Goal: Task Accomplishment & Management: Complete application form

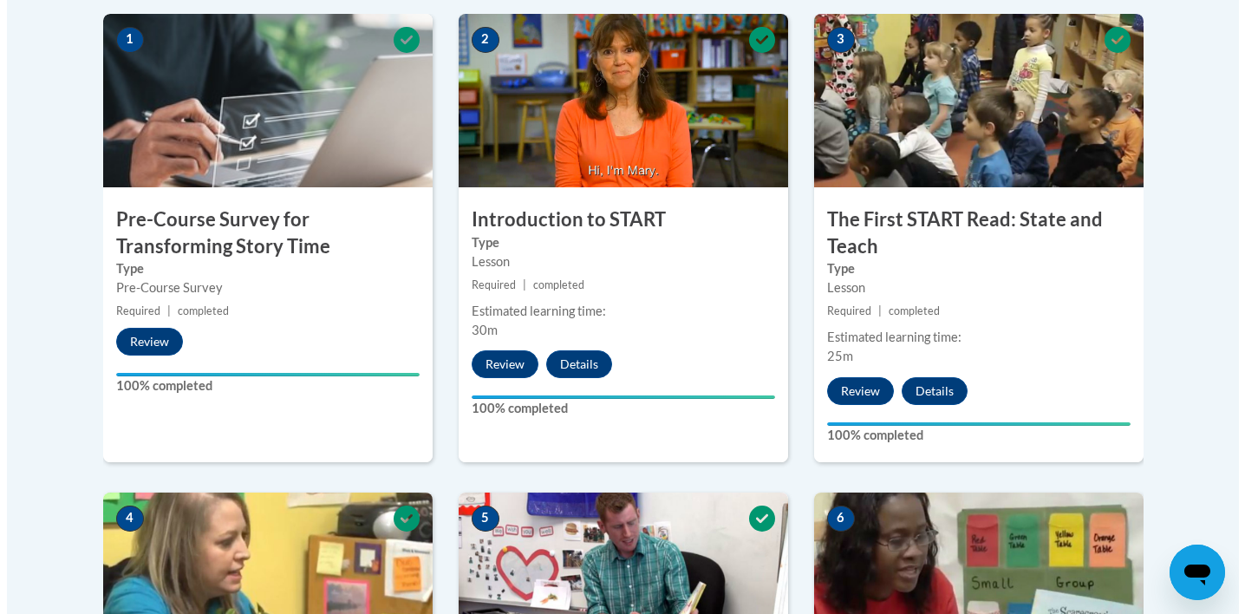
scroll to position [937, 0]
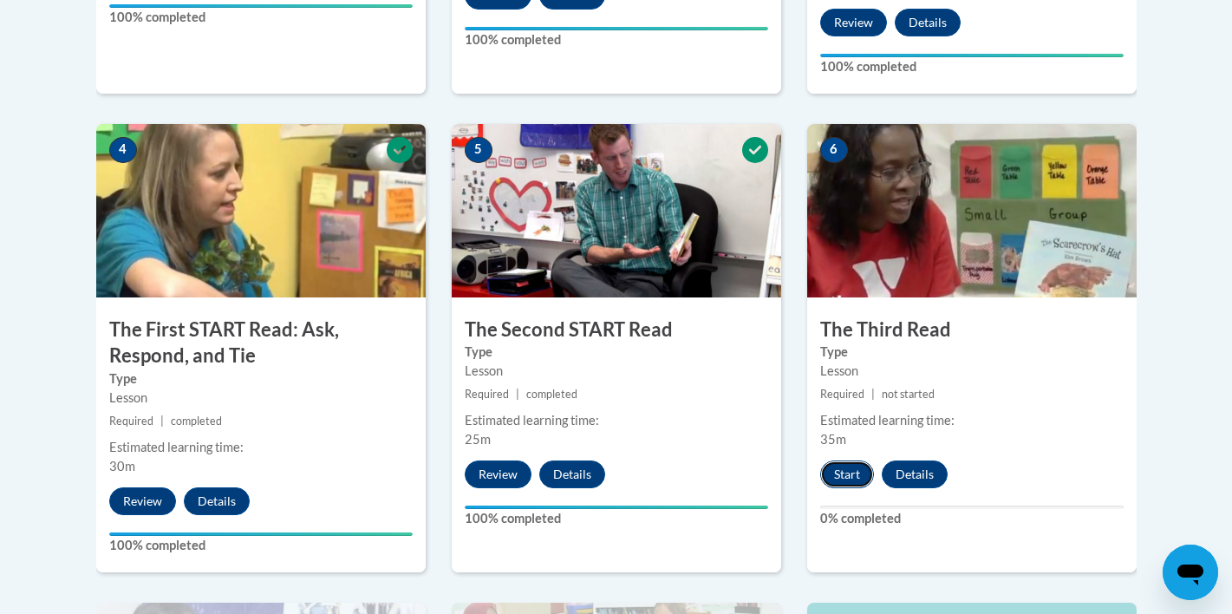
click at [853, 473] on button "Start" at bounding box center [847, 474] width 54 height 28
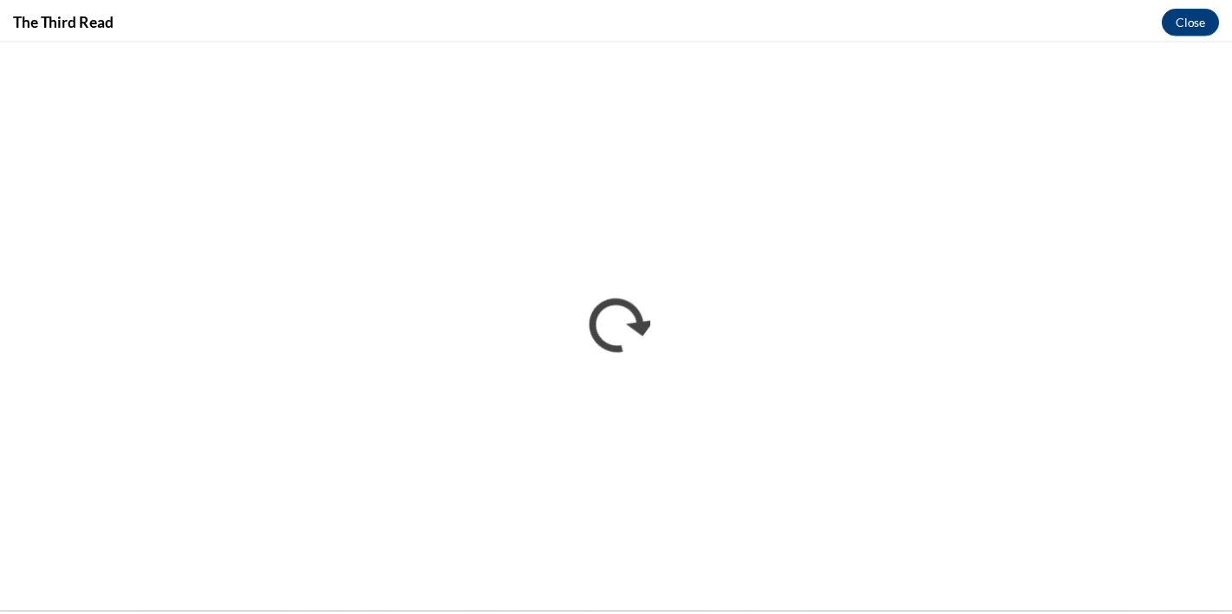
scroll to position [0, 0]
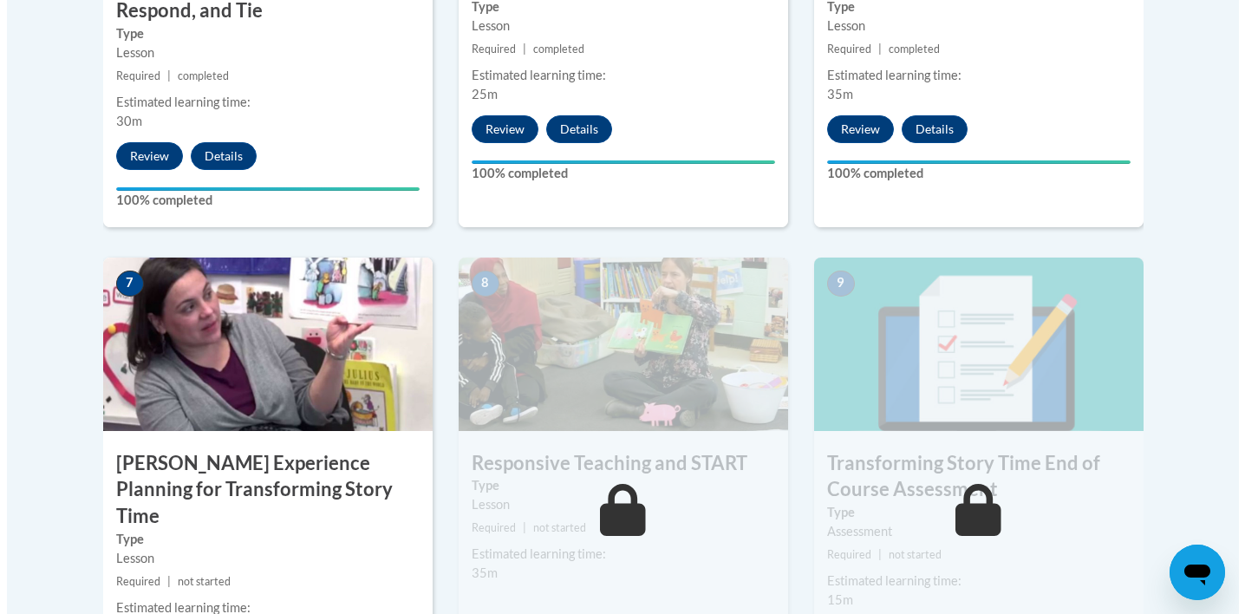
scroll to position [1456, 0]
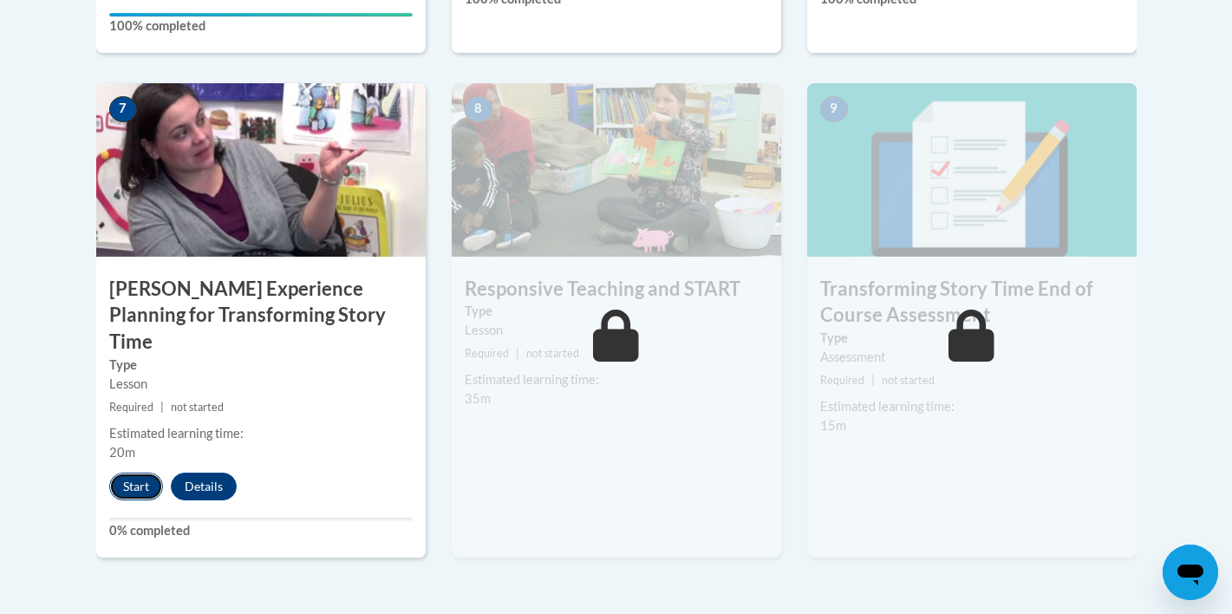
click at [143, 472] on button "Start" at bounding box center [136, 486] width 54 height 28
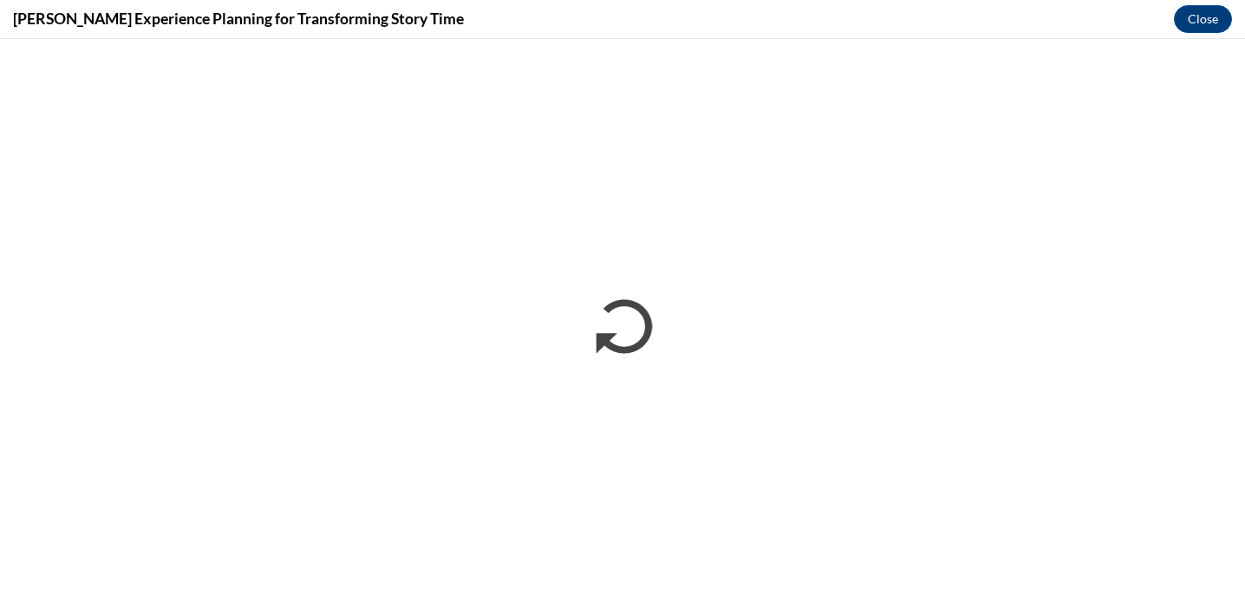
scroll to position [0, 0]
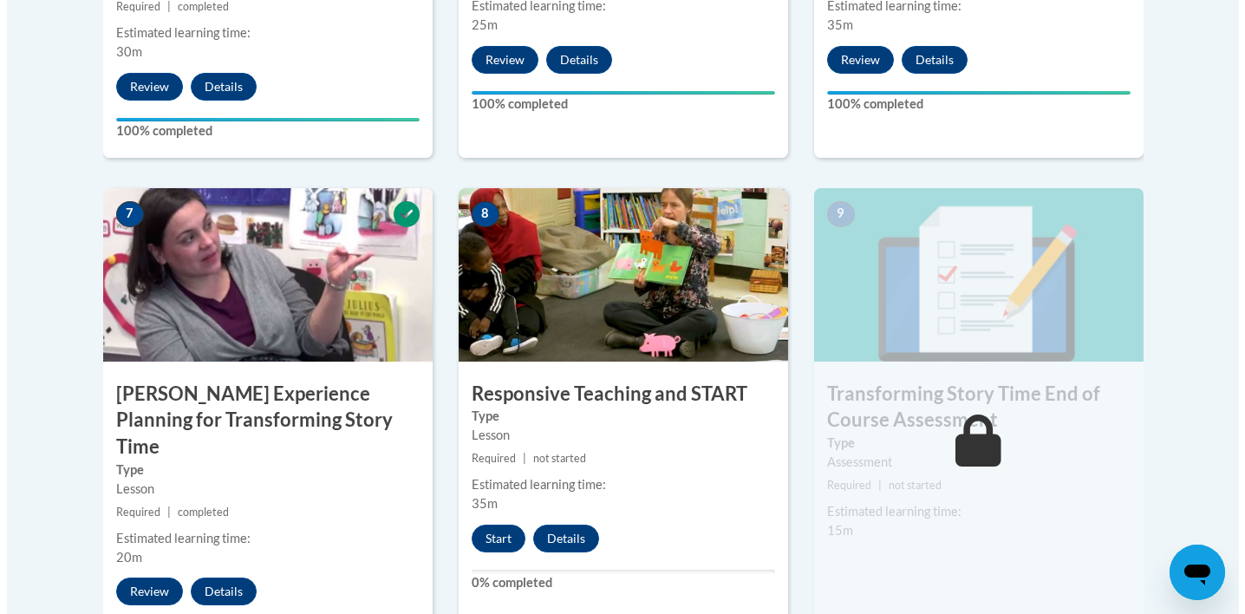
scroll to position [1352, 0]
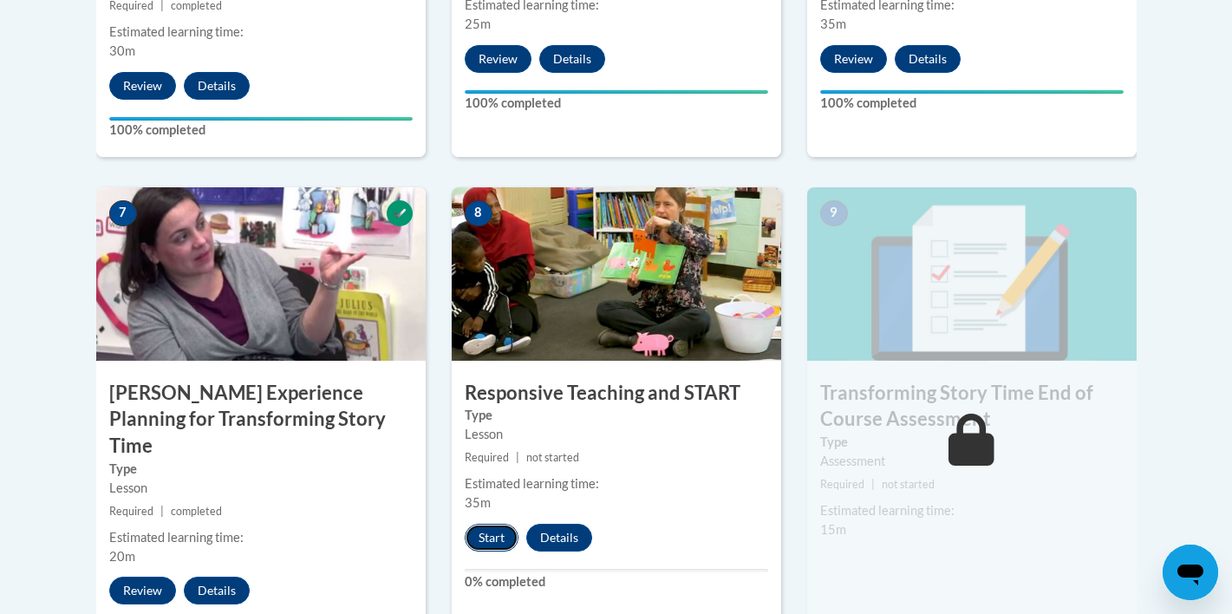
click at [500, 537] on button "Start" at bounding box center [492, 538] width 54 height 28
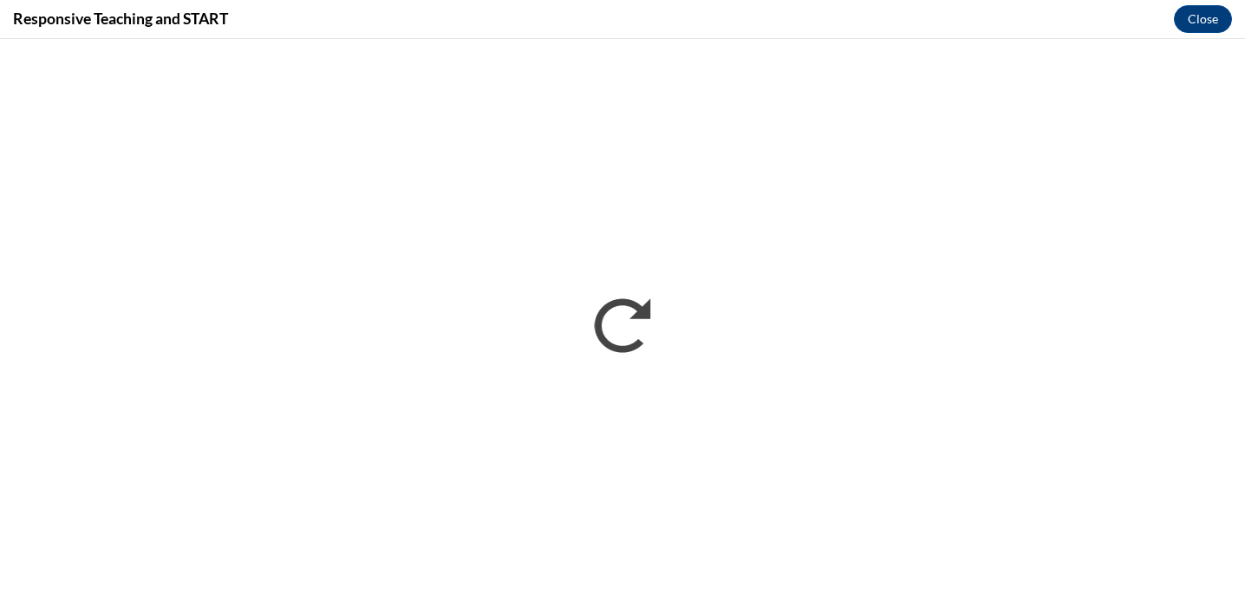
scroll to position [0, 0]
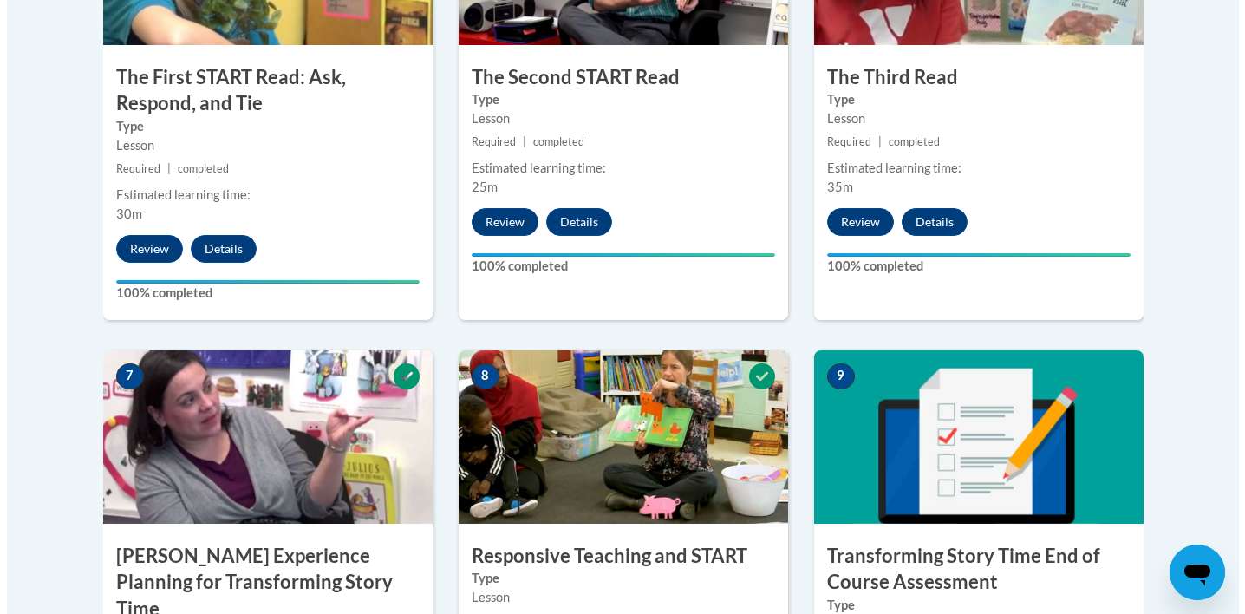
scroll to position [1457, 0]
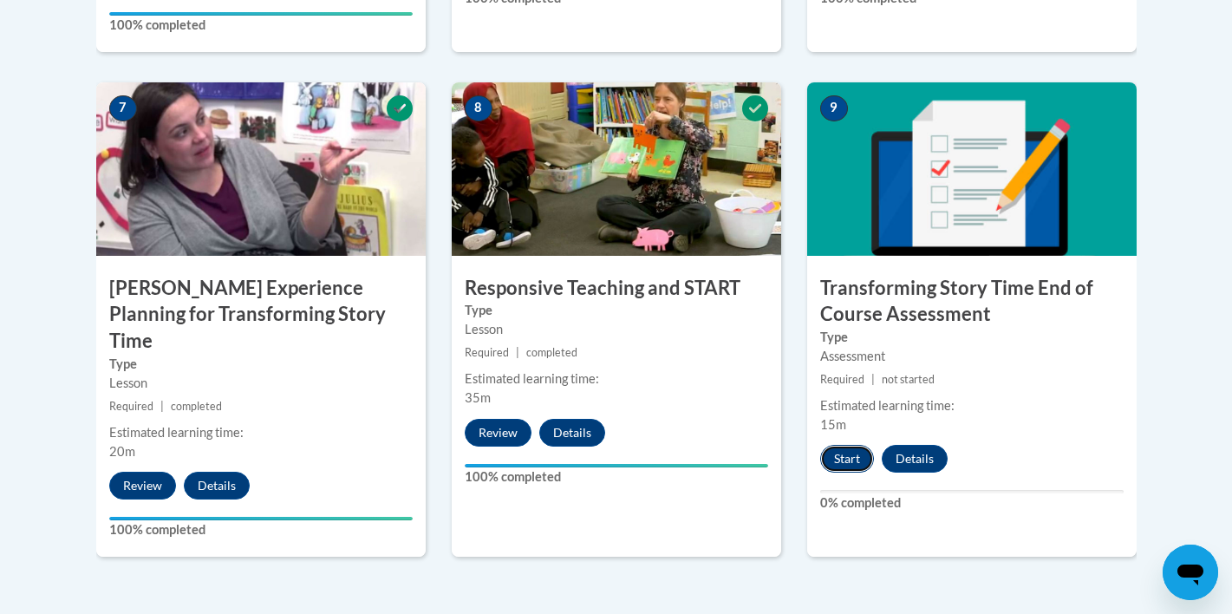
click at [849, 449] on button "Start" at bounding box center [847, 459] width 54 height 28
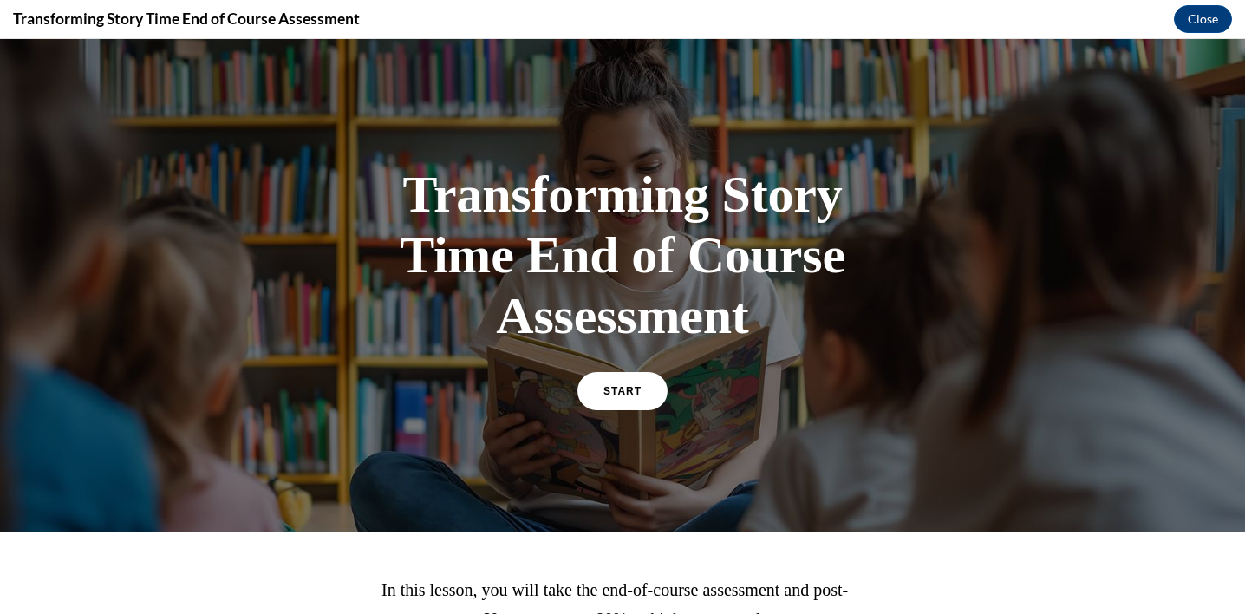
scroll to position [0, 0]
click at [633, 397] on link "START" at bounding box center [622, 391] width 94 height 40
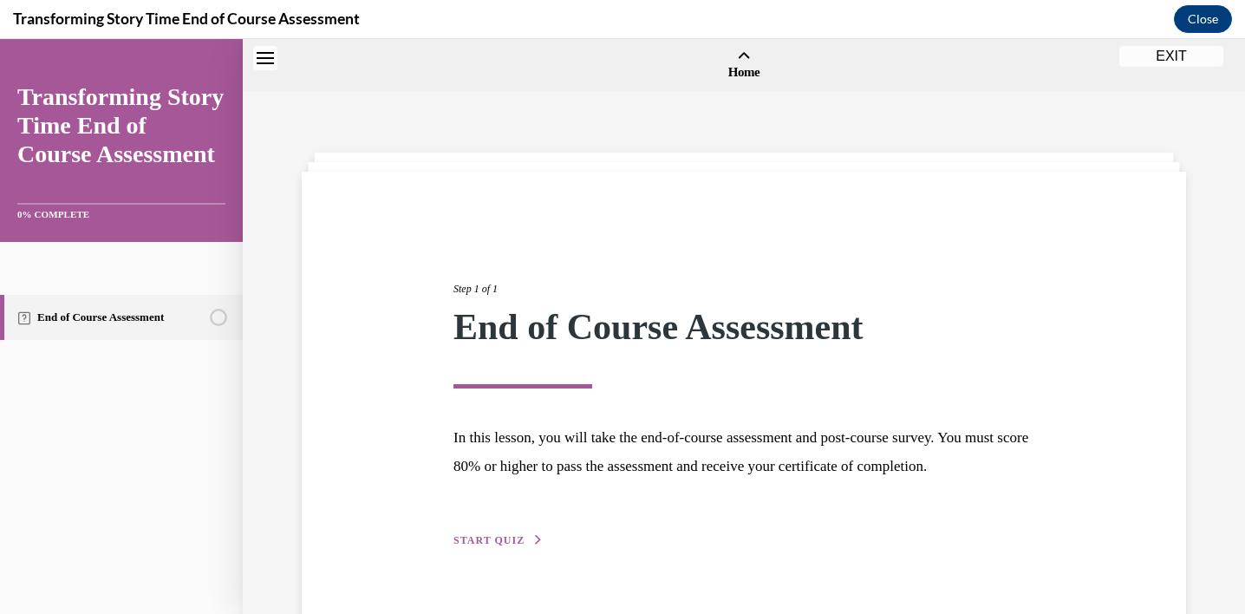
scroll to position [54, 0]
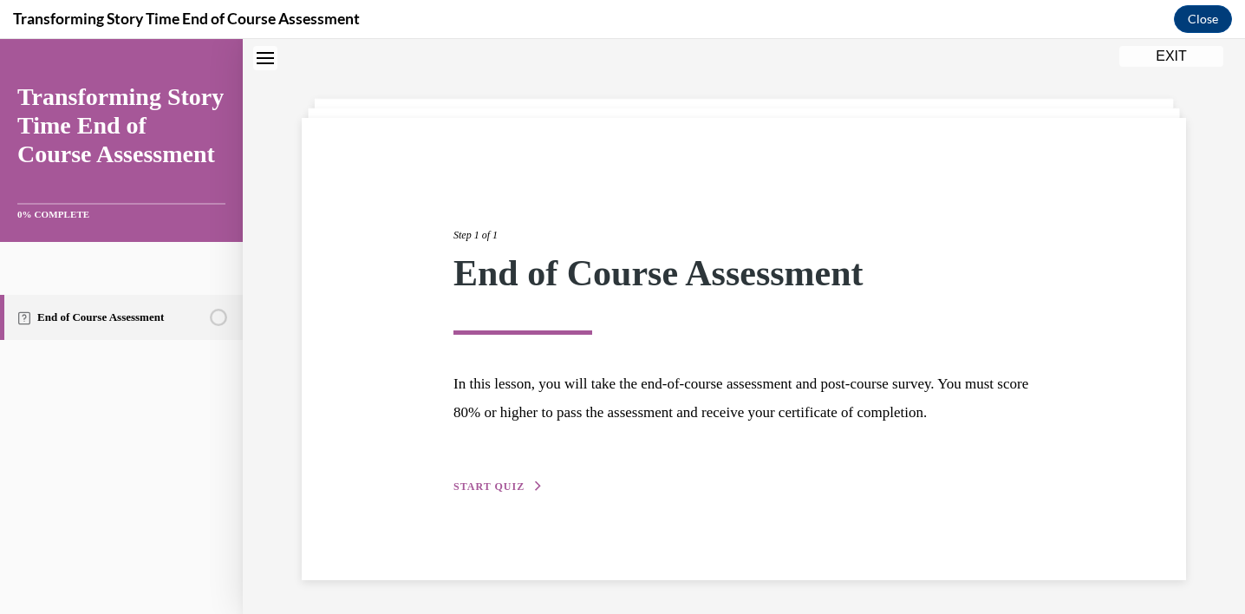
click at [510, 492] on span "START QUIZ" at bounding box center [488, 486] width 71 height 12
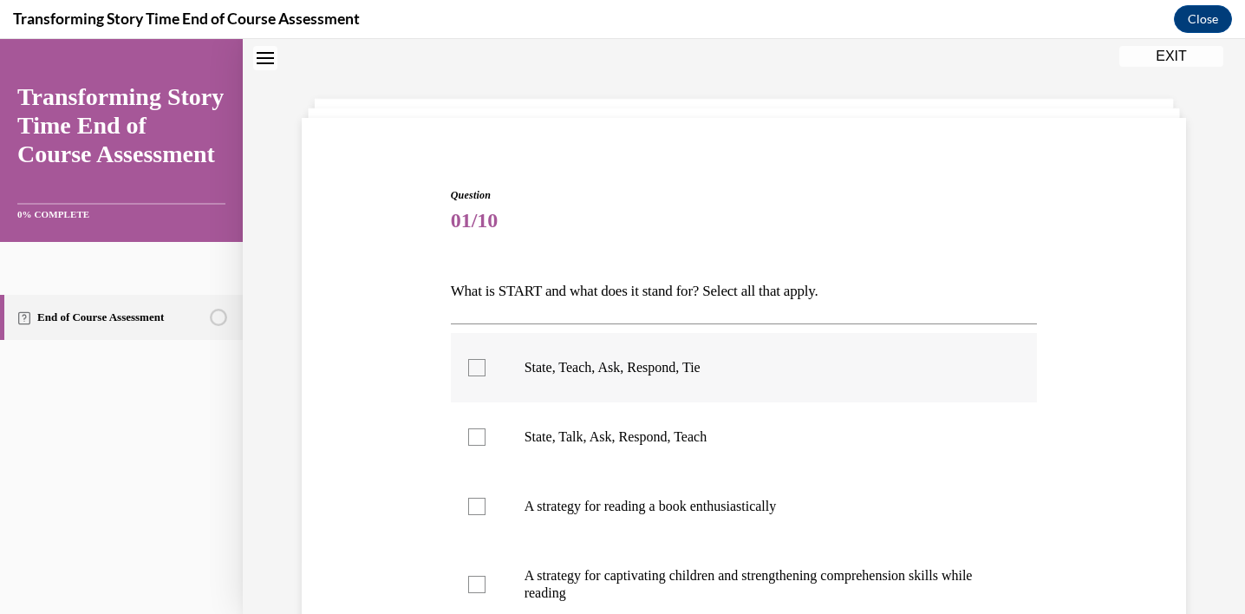
click at [616, 380] on label "State, Teach, Ask, Respond, Tie" at bounding box center [744, 367] width 587 height 69
click at [485, 376] on input "State, Teach, Ask, Respond, Tie" at bounding box center [476, 367] width 17 height 17
checkbox input "true"
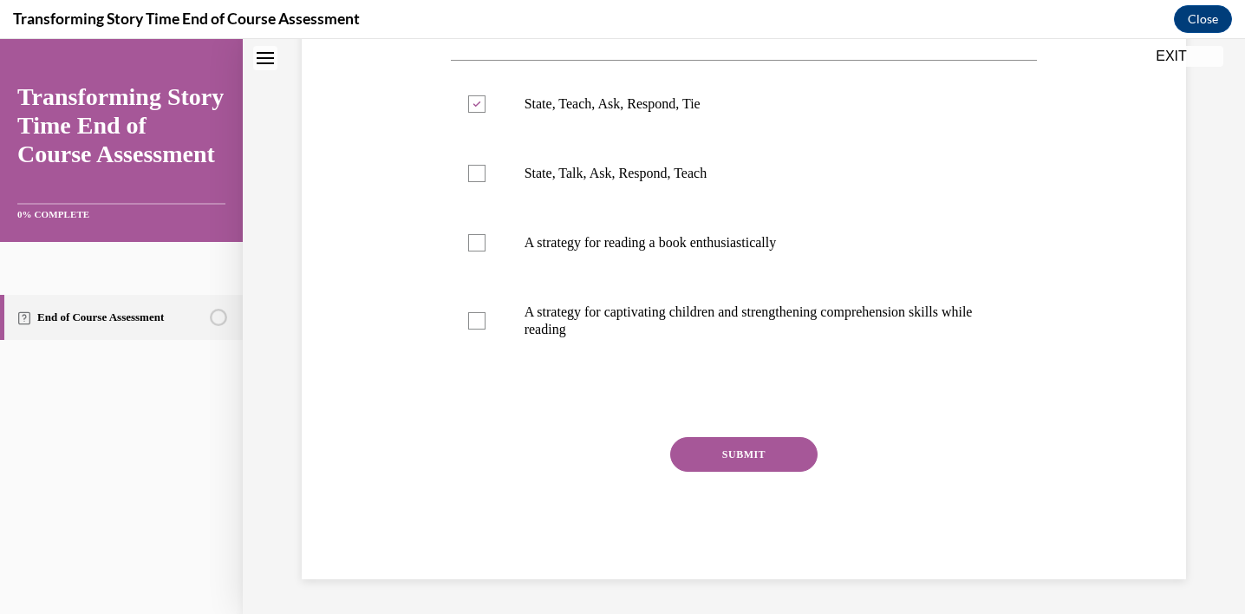
click at [717, 450] on button "SUBMIT" at bounding box center [743, 454] width 147 height 35
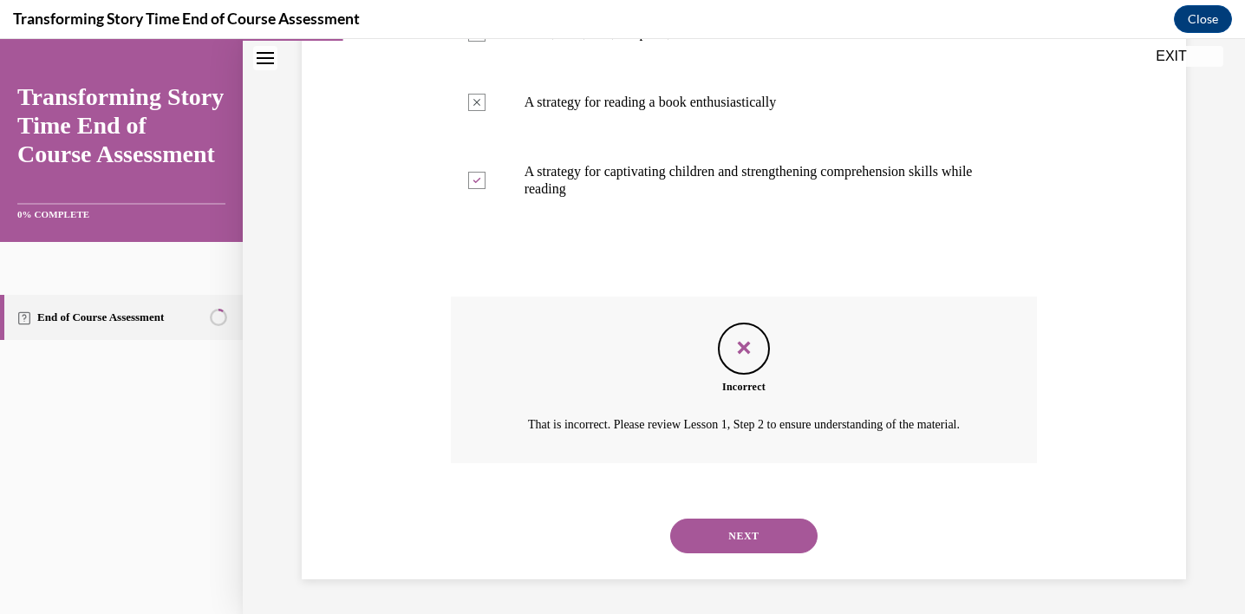
scroll to position [478, 0]
click at [716, 543] on button "NEXT" at bounding box center [743, 535] width 147 height 35
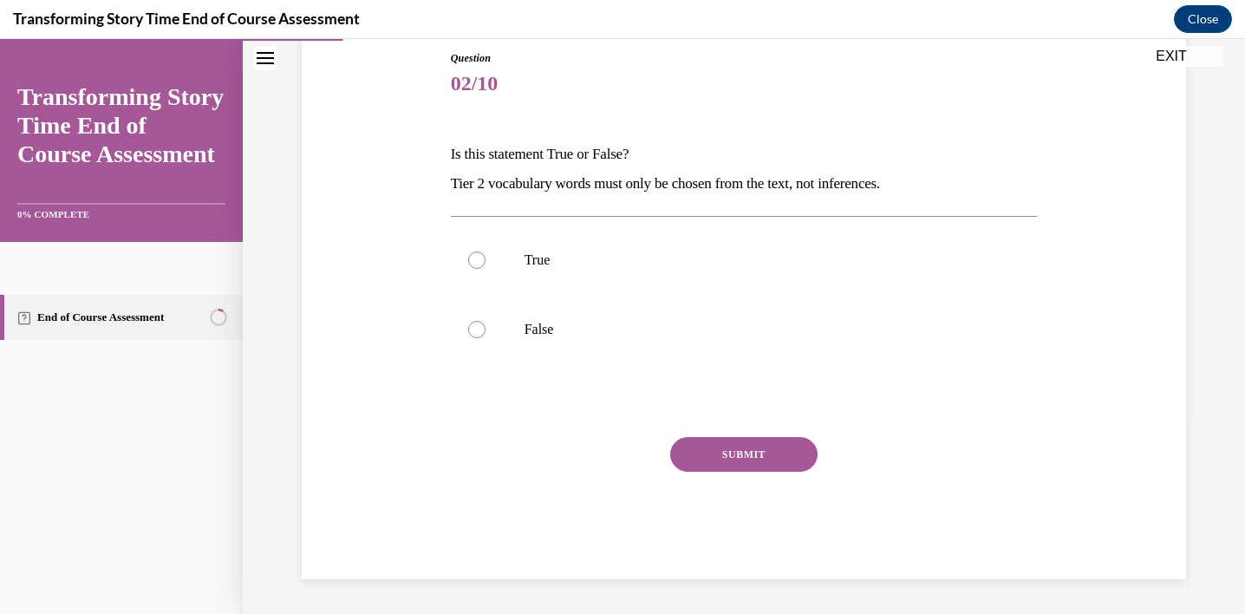
scroll to position [191, 0]
click at [511, 330] on label "False" at bounding box center [744, 329] width 587 height 69
click at [485, 330] on input "False" at bounding box center [476, 329] width 17 height 17
radio input "true"
click at [780, 458] on button "SUBMIT" at bounding box center [743, 454] width 147 height 35
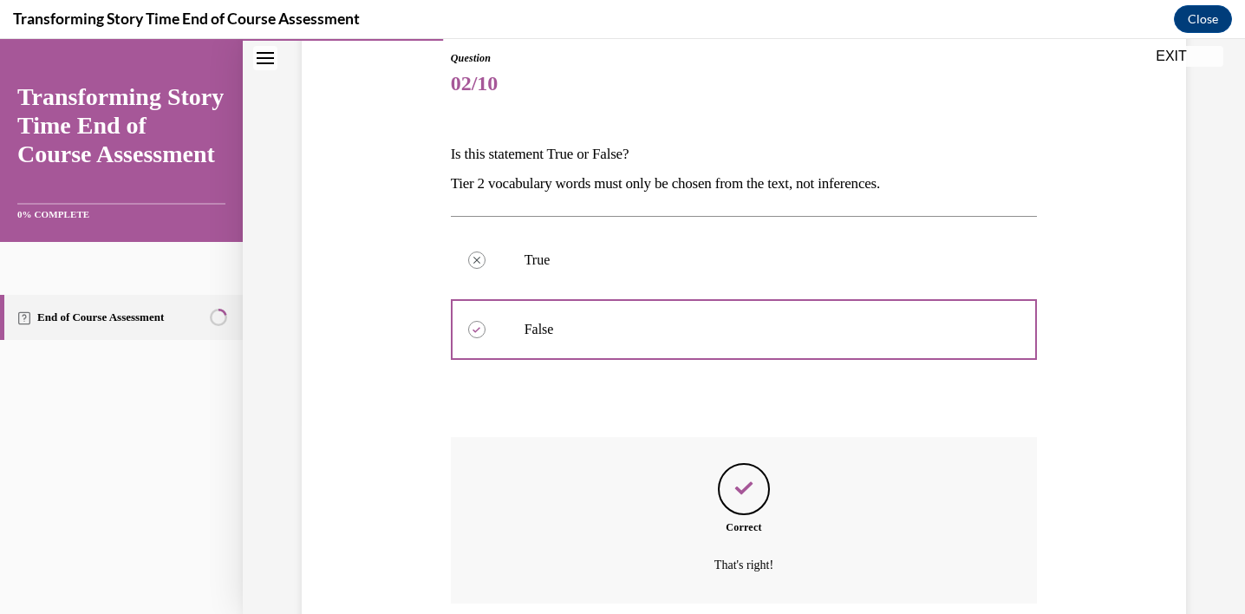
scroll to position [331, 0]
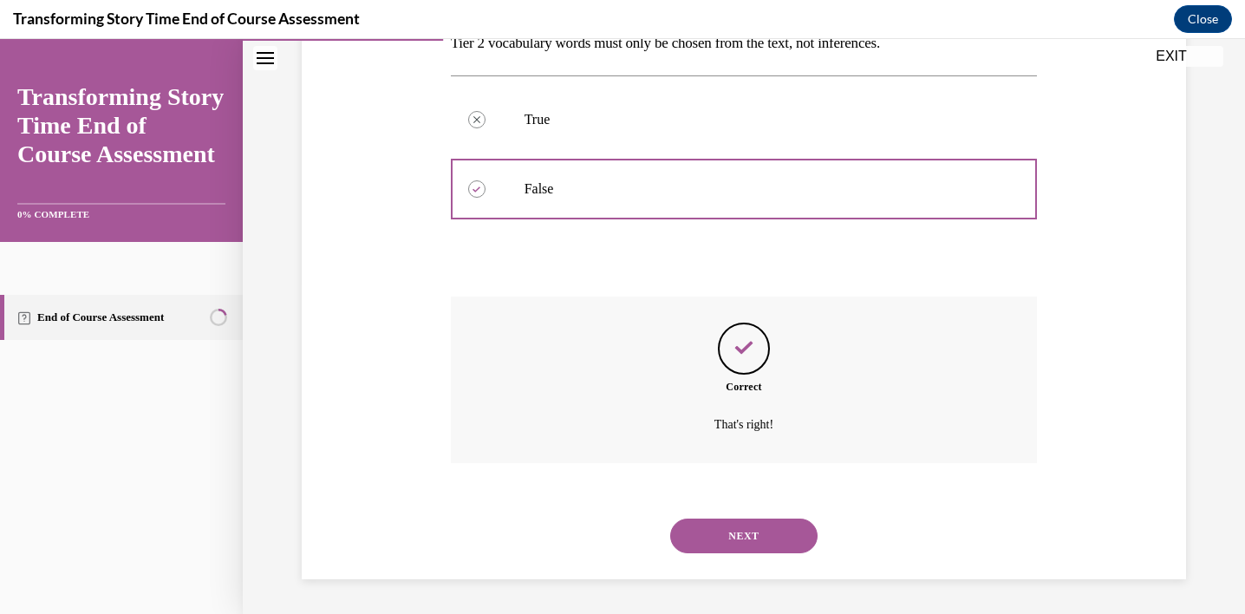
click at [750, 538] on button "NEXT" at bounding box center [743, 535] width 147 height 35
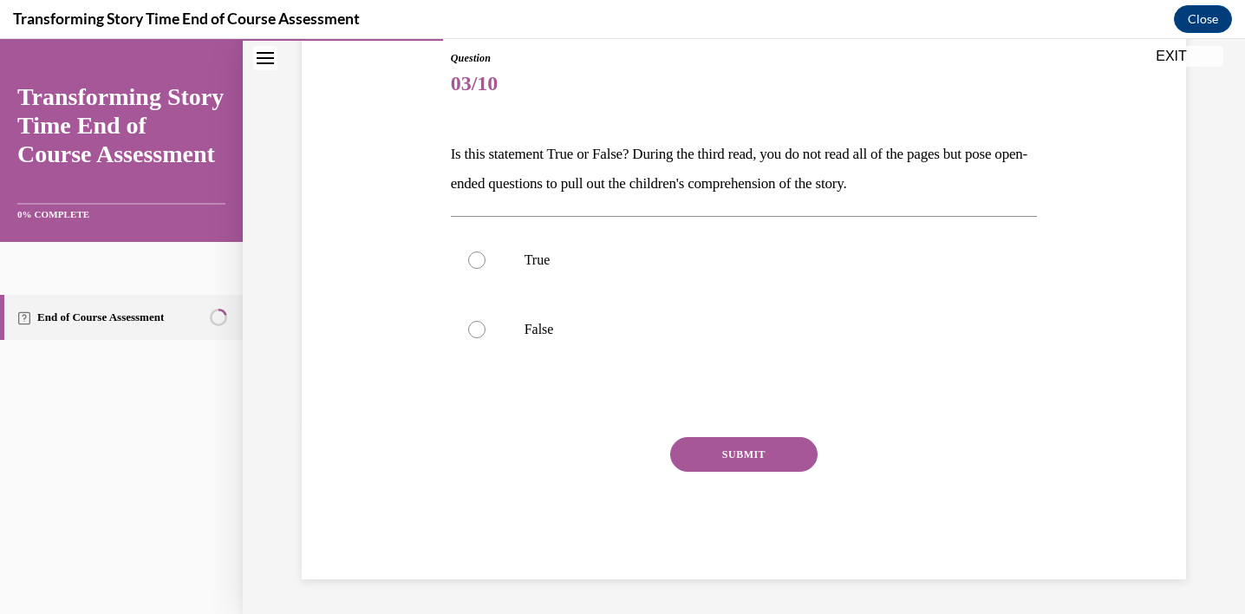
scroll to position [191, 0]
click at [530, 257] on p "True" at bounding box center [759, 259] width 470 height 17
click at [485, 257] on input "True" at bounding box center [476, 259] width 17 height 17
radio input "true"
click at [699, 453] on button "SUBMIT" at bounding box center [743, 454] width 147 height 35
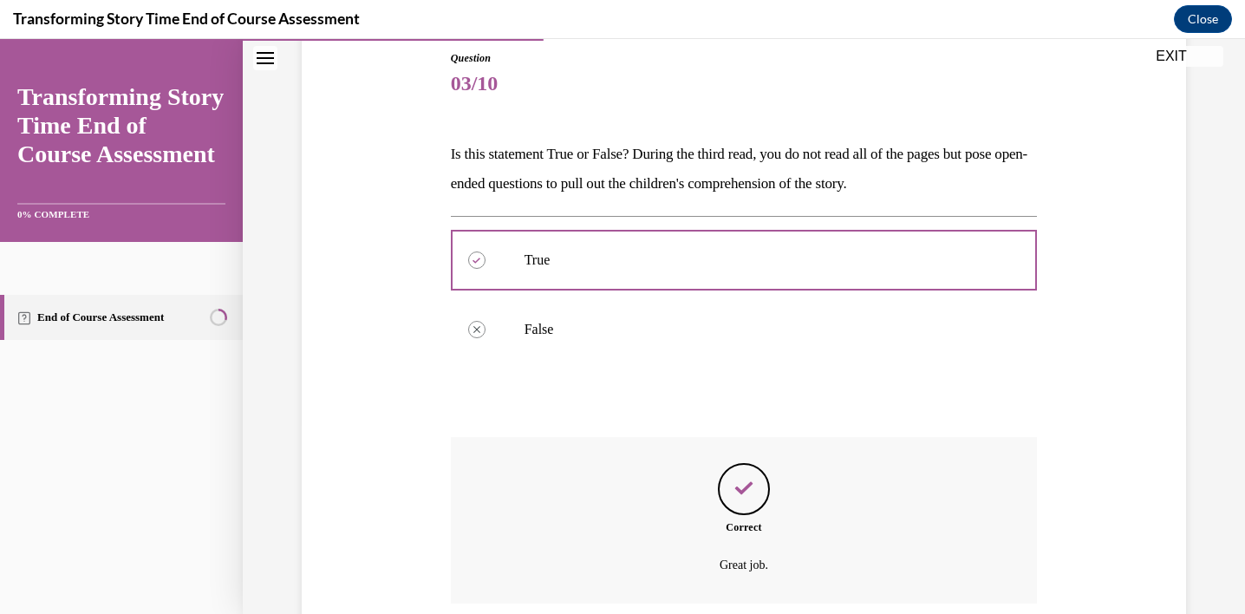
scroll to position [331, 0]
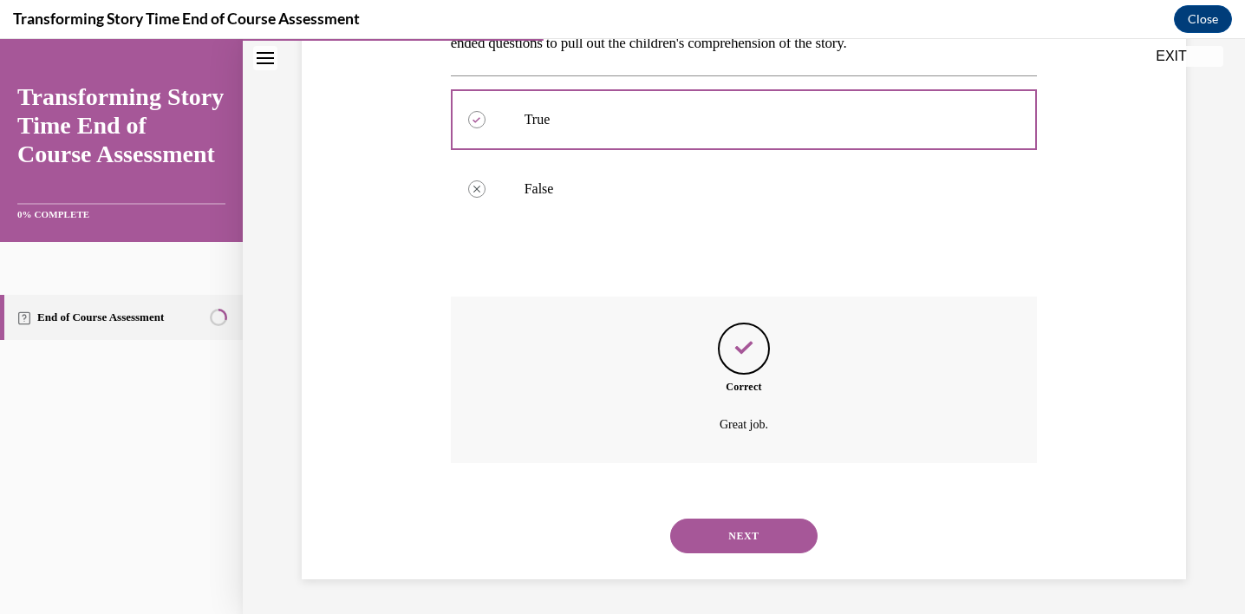
click at [719, 524] on button "NEXT" at bounding box center [743, 535] width 147 height 35
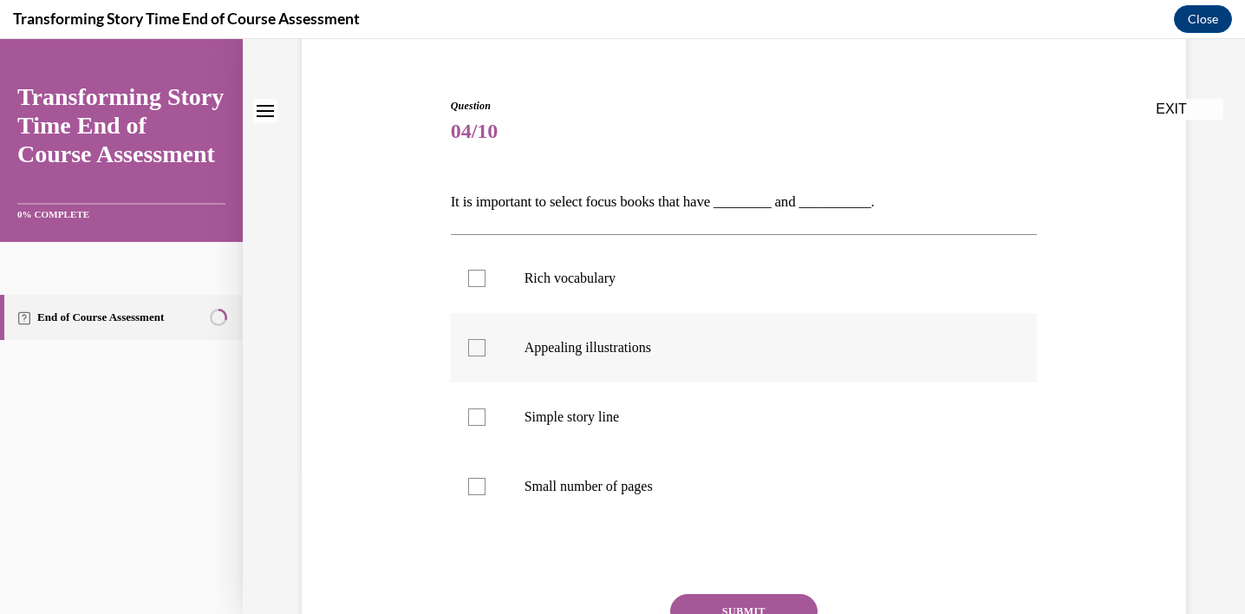
scroll to position [186, 0]
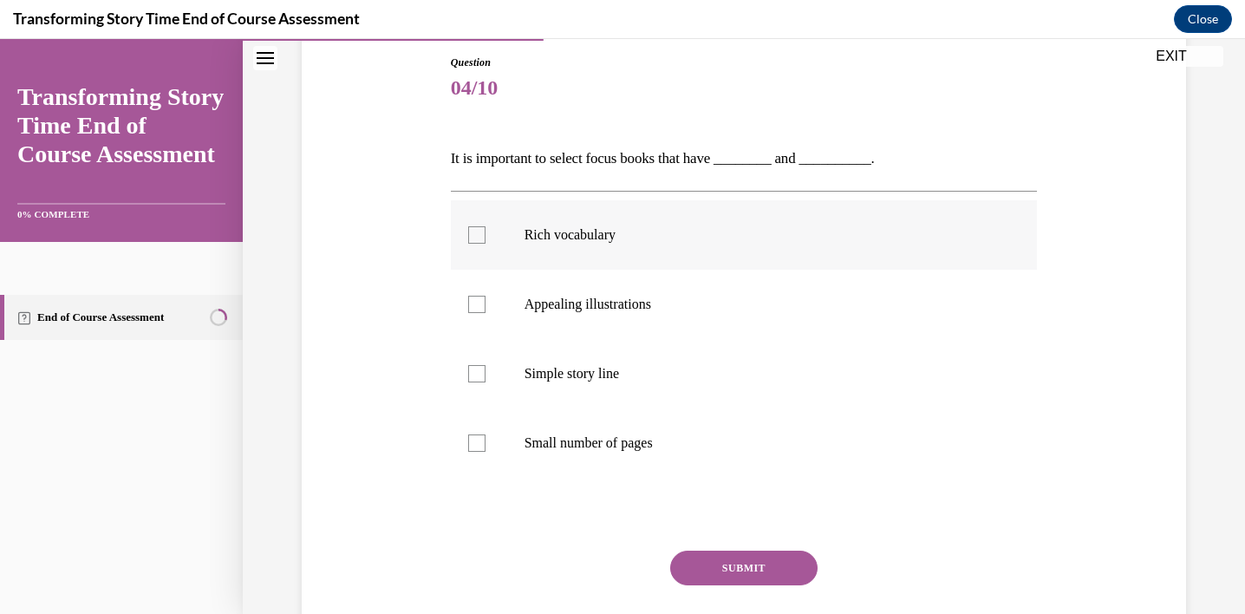
click at [630, 255] on label "Rich vocabulary" at bounding box center [744, 234] width 587 height 69
click at [485, 244] on input "Rich vocabulary" at bounding box center [476, 234] width 17 height 17
checkbox input "true"
click at [632, 309] on p "Appealing illustrations" at bounding box center [759, 304] width 470 height 17
click at [485, 309] on input "Appealing illustrations" at bounding box center [476, 304] width 17 height 17
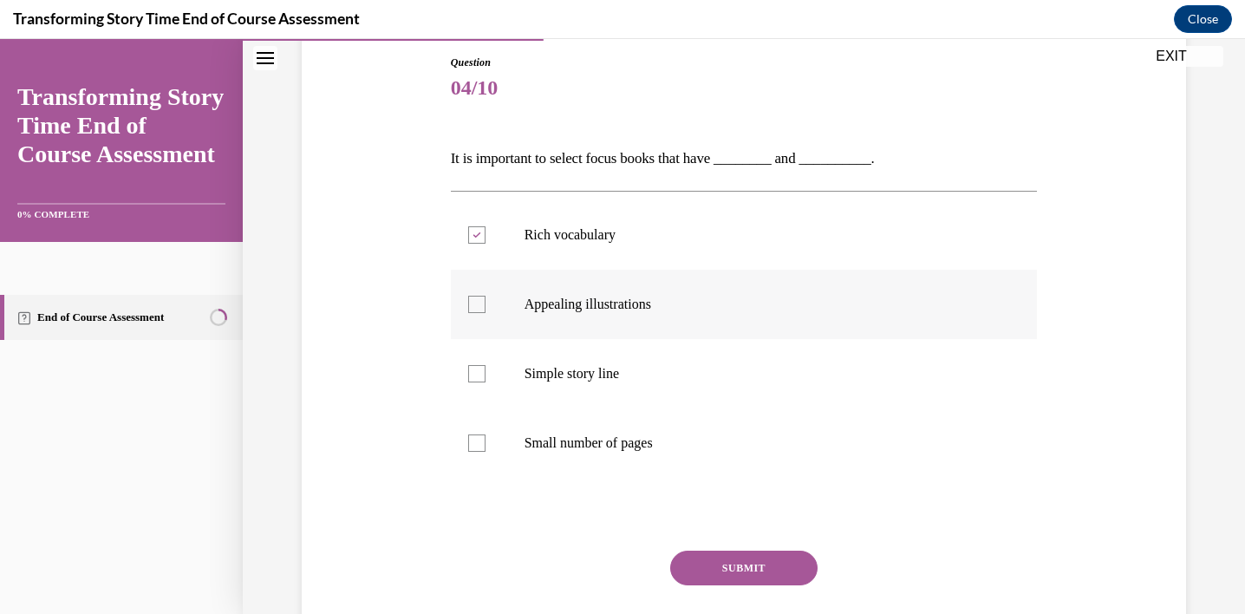
checkbox input "true"
click at [729, 556] on button "SUBMIT" at bounding box center [743, 567] width 147 height 35
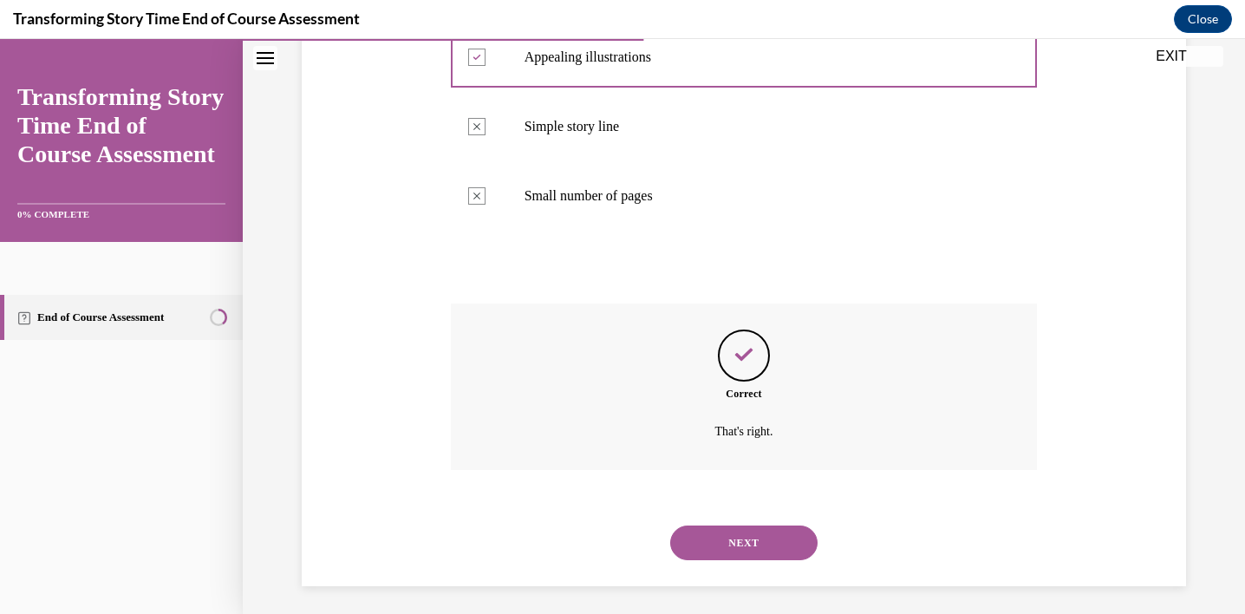
scroll to position [440, 0]
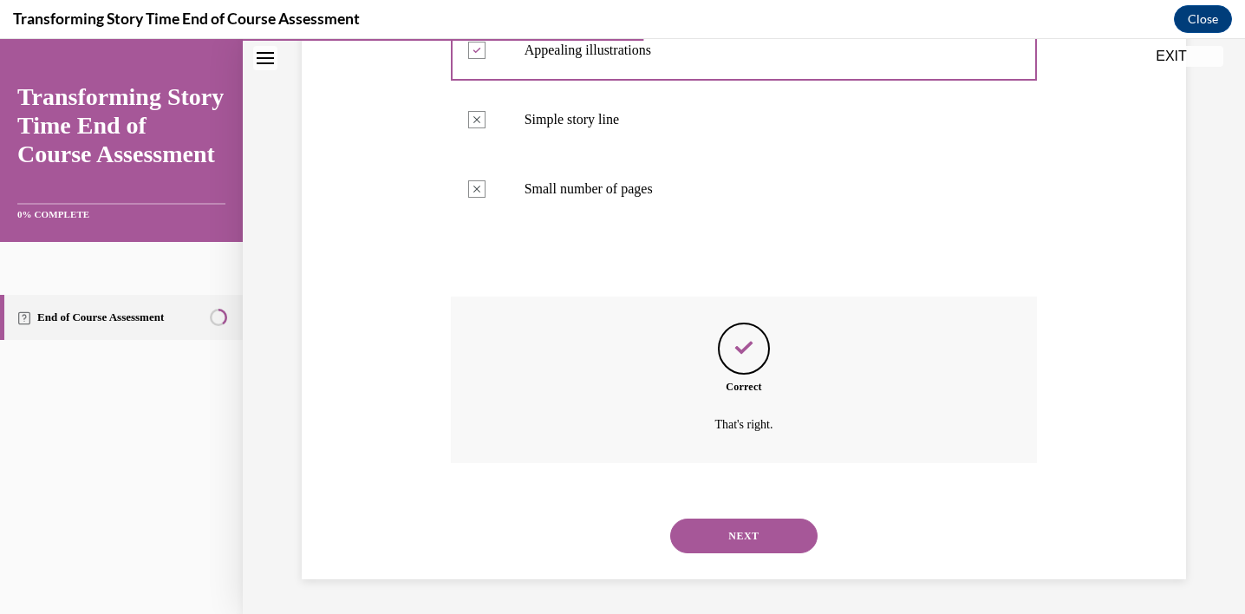
click at [728, 540] on button "NEXT" at bounding box center [743, 535] width 147 height 35
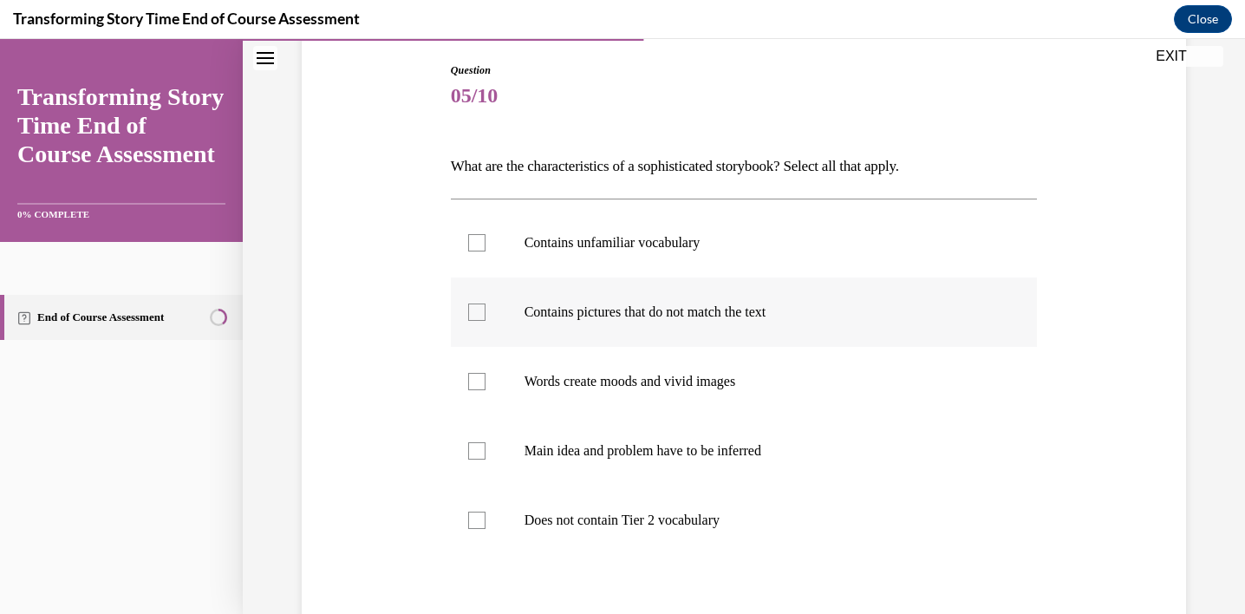
scroll to position [201, 0]
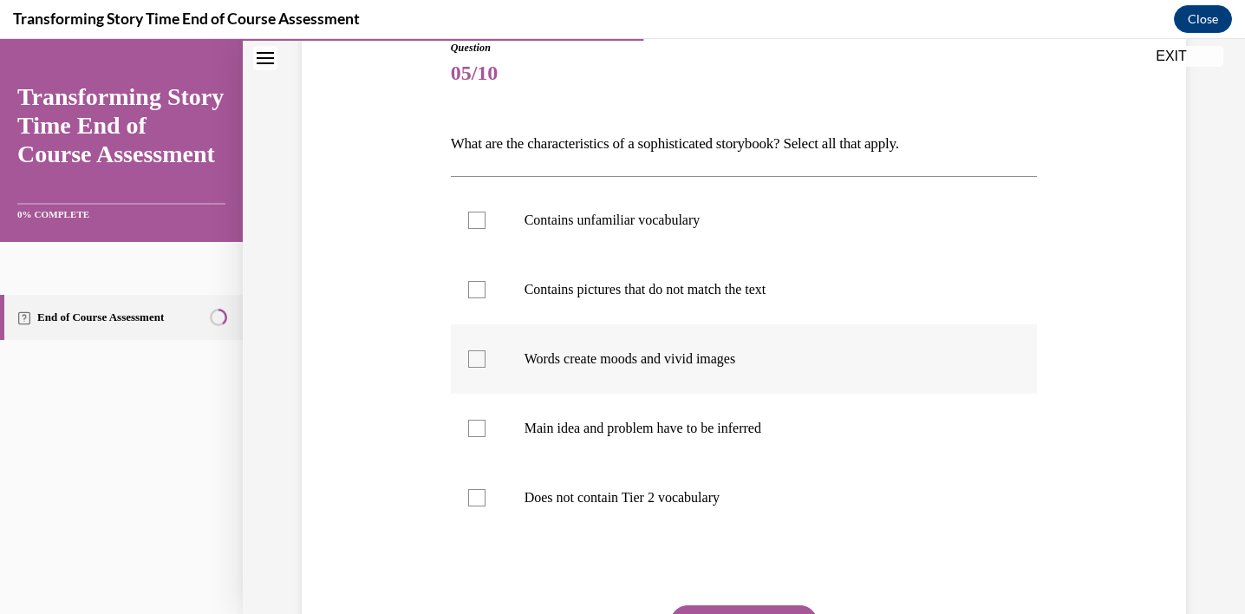
click at [770, 361] on p "Words create moods and vivid images" at bounding box center [759, 358] width 470 height 17
click at [485, 361] on input "Words create moods and vivid images" at bounding box center [476, 358] width 17 height 17
checkbox input "true"
click at [762, 420] on p "Main idea and problem have to be inferred" at bounding box center [759, 428] width 470 height 17
click at [485, 420] on input "Main idea and problem have to be inferred" at bounding box center [476, 428] width 17 height 17
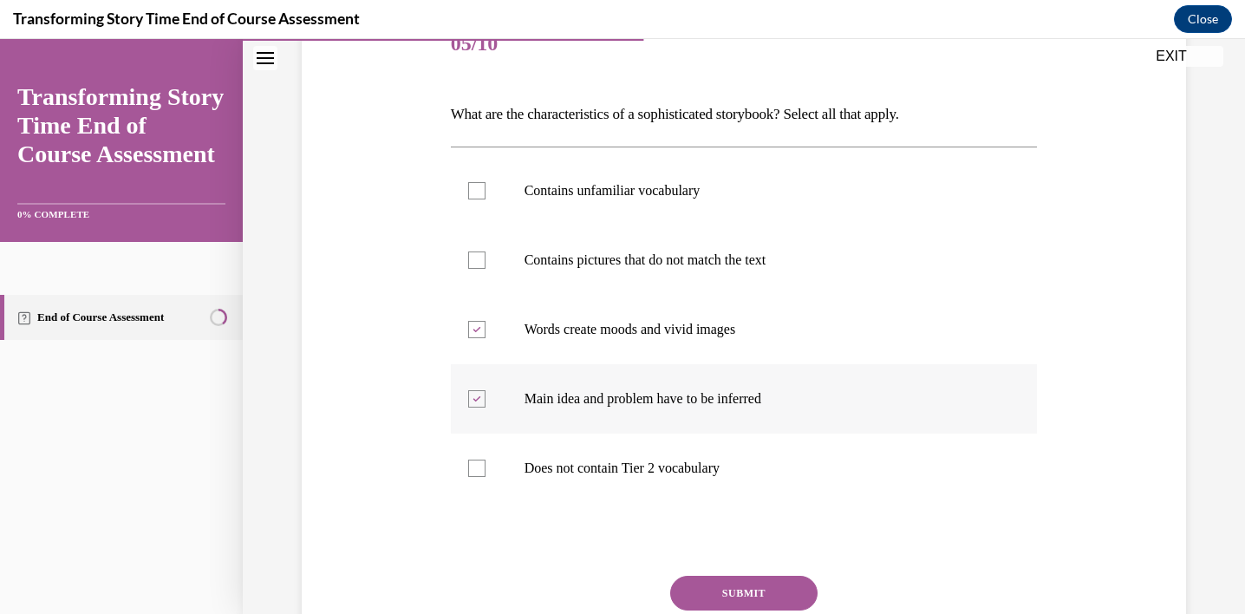
scroll to position [231, 0]
click at [785, 386] on label "Main idea and problem have to be inferred" at bounding box center [744, 397] width 587 height 69
click at [485, 389] on input "Main idea and problem have to be inferred" at bounding box center [476, 397] width 17 height 17
checkbox input "false"
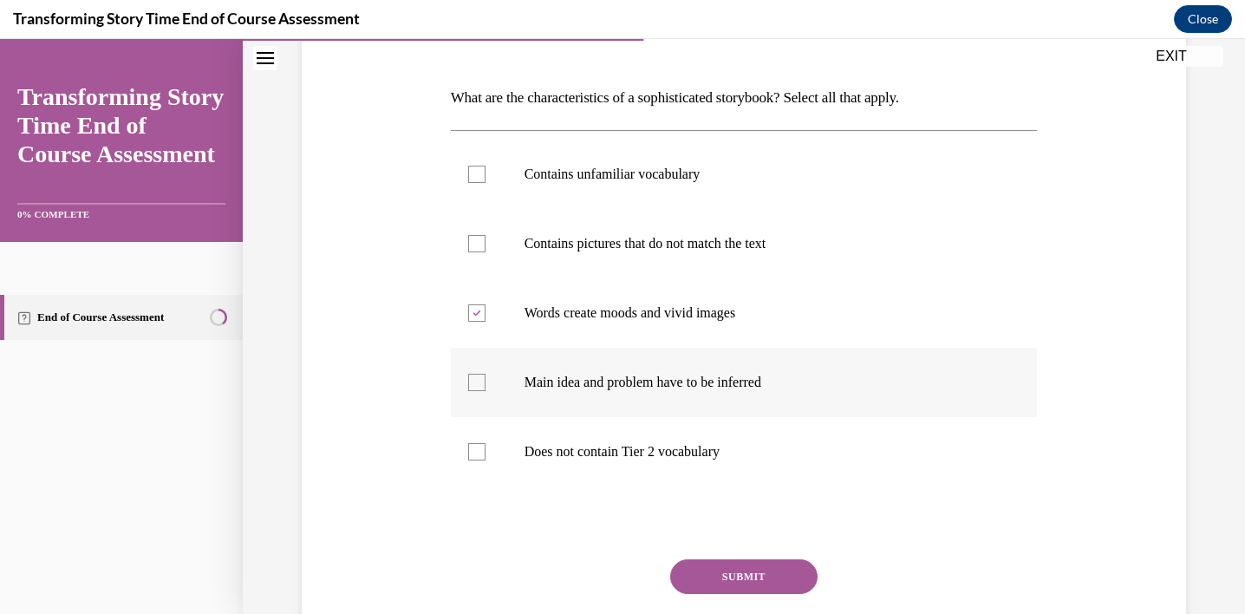
scroll to position [261, 0]
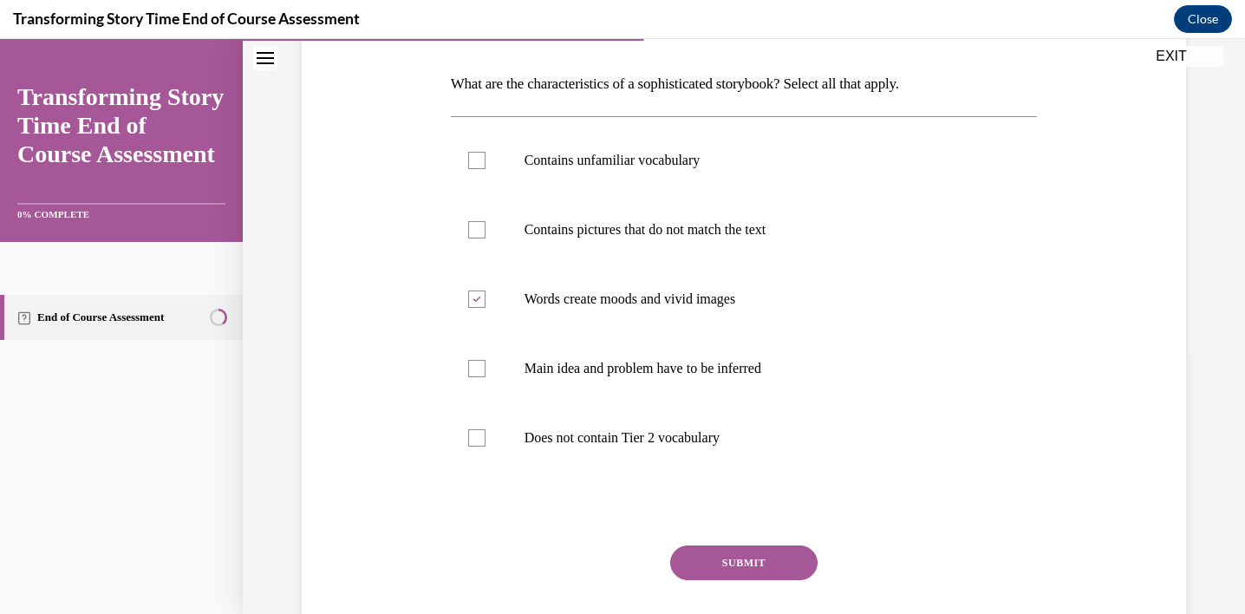
click at [778, 555] on button "SUBMIT" at bounding box center [743, 562] width 147 height 35
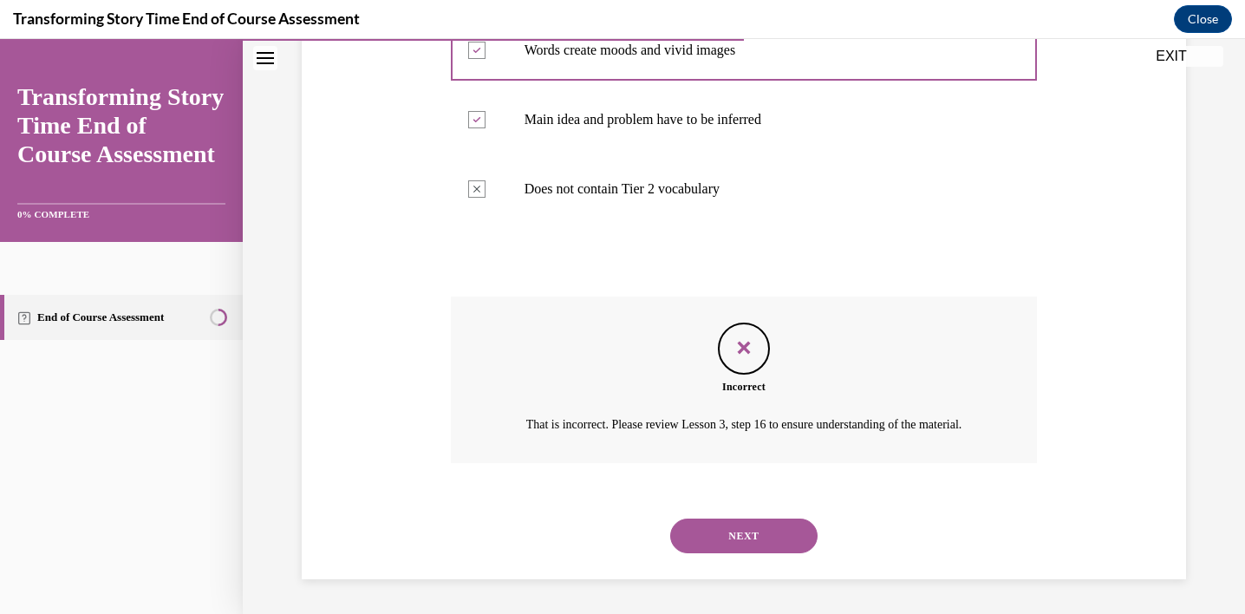
scroll to position [530, 0]
click at [763, 527] on button "NEXT" at bounding box center [743, 535] width 147 height 35
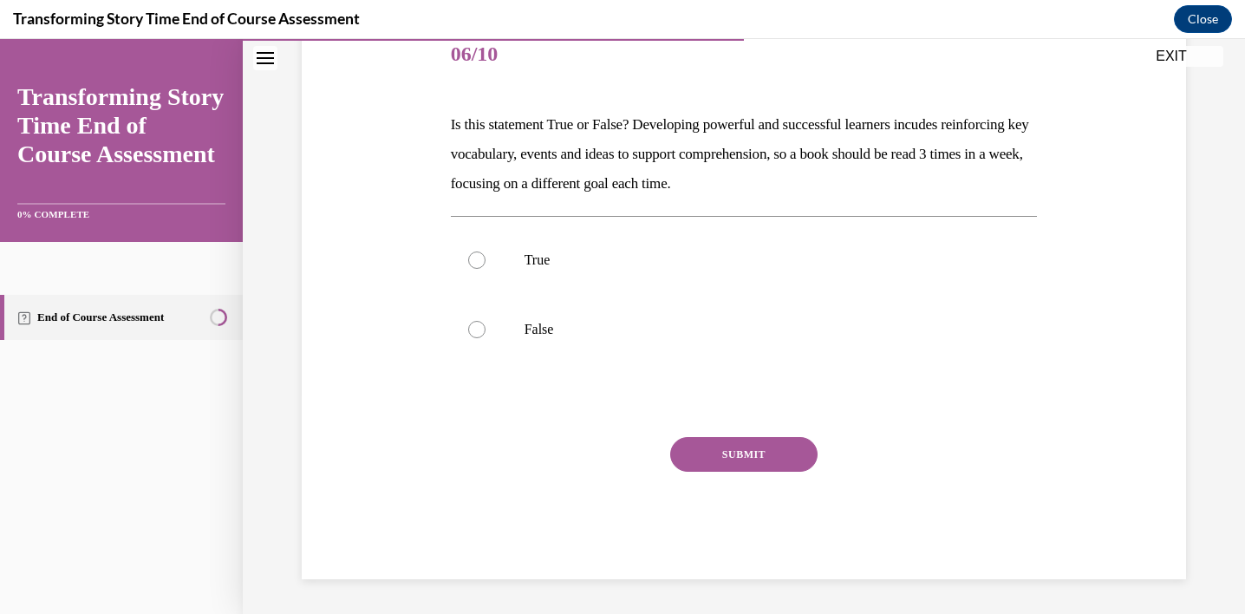
scroll to position [192, 0]
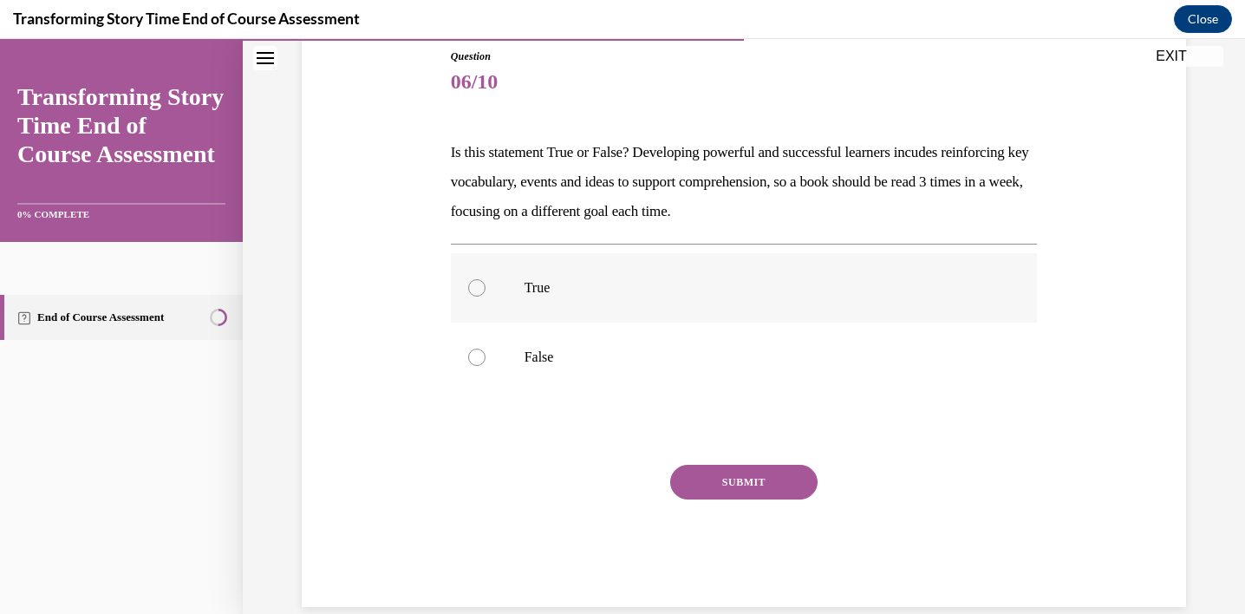
click at [625, 296] on p "True" at bounding box center [759, 287] width 470 height 17
click at [485, 296] on input "True" at bounding box center [476, 287] width 17 height 17
radio input "true"
click at [746, 477] on button "SUBMIT" at bounding box center [743, 482] width 147 height 35
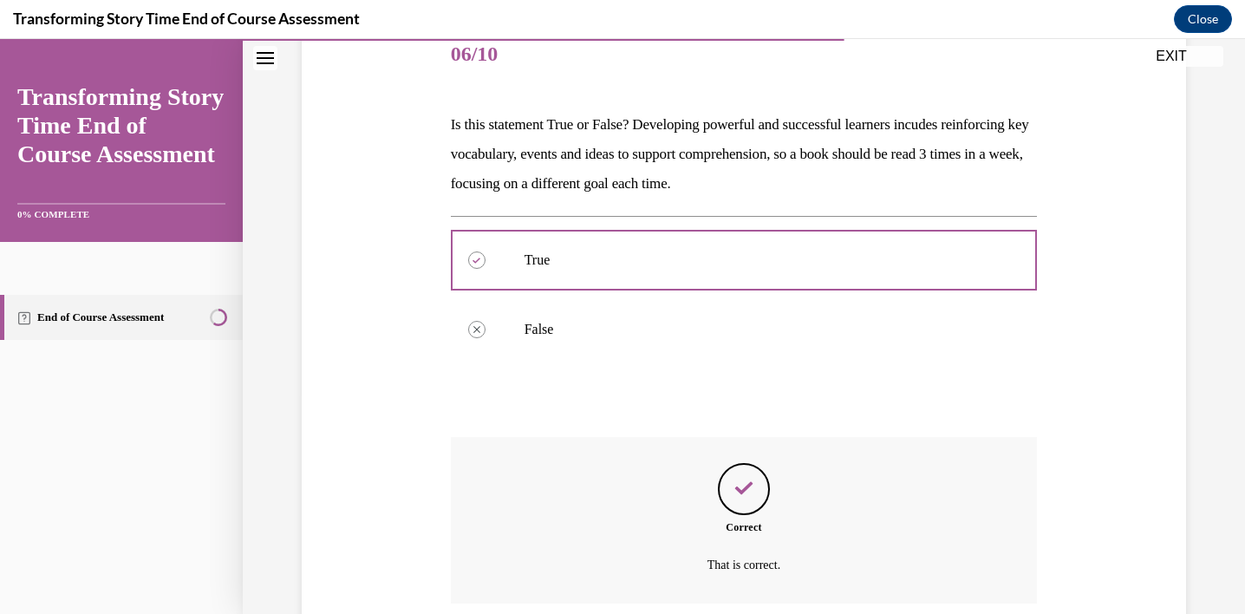
scroll to position [361, 0]
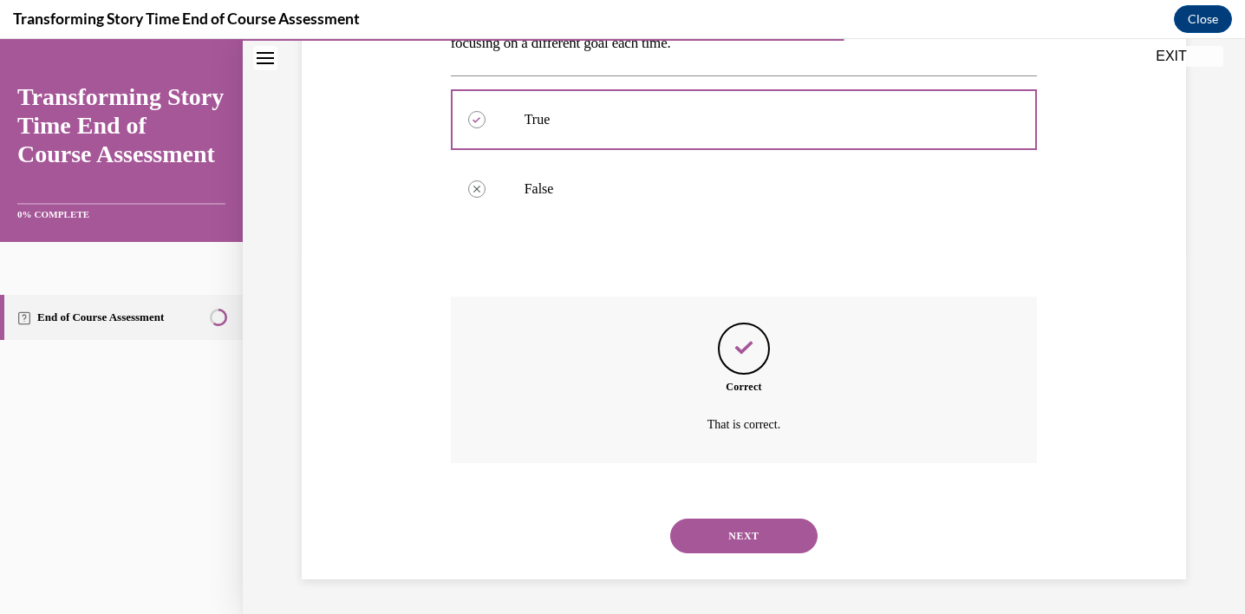
click at [764, 536] on button "NEXT" at bounding box center [743, 535] width 147 height 35
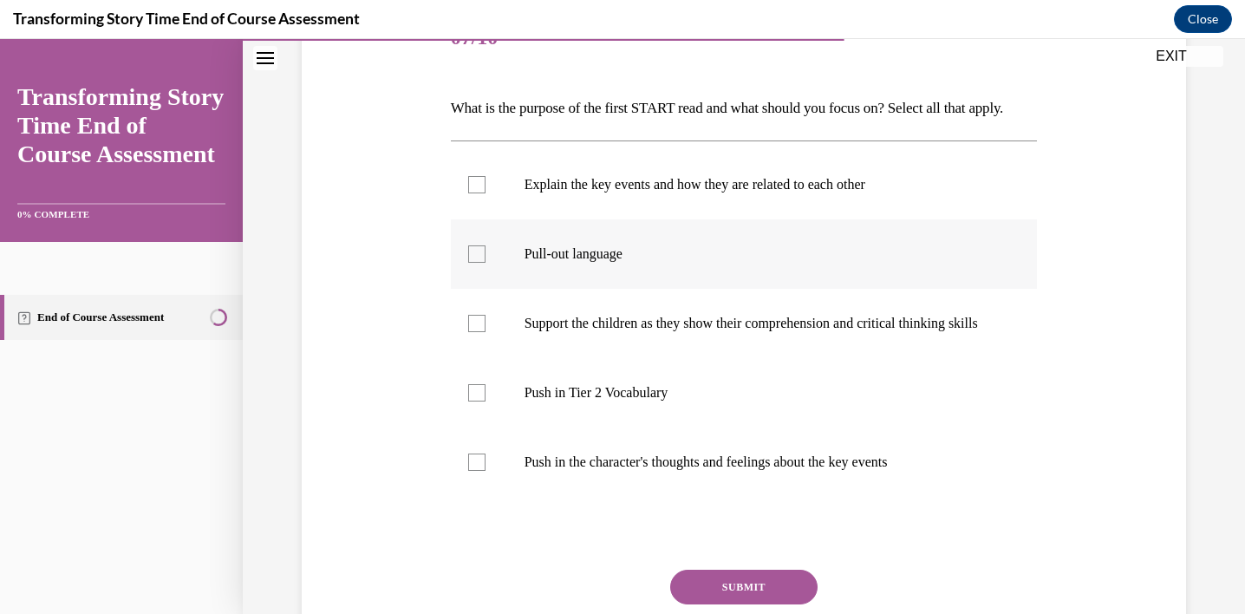
scroll to position [266, 0]
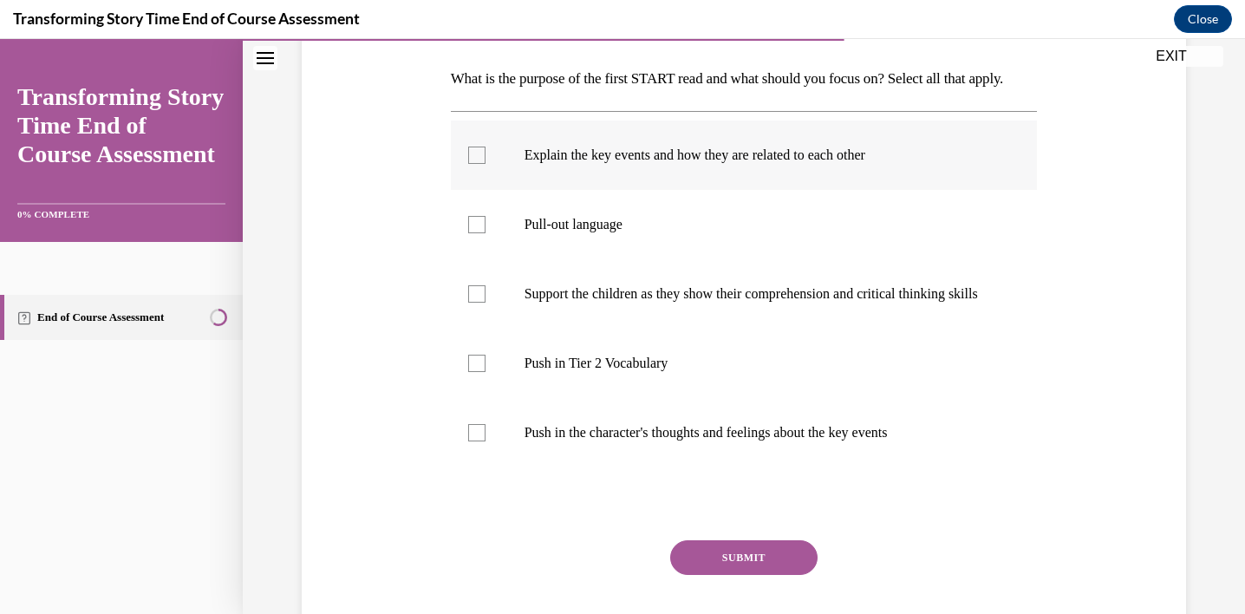
click at [680, 190] on label "Explain the key events and how they are related to each other" at bounding box center [744, 154] width 587 height 69
click at [485, 164] on input "Explain the key events and how they are related to each other" at bounding box center [476, 154] width 17 height 17
checkbox input "true"
click at [698, 310] on label "Support the children as they show their comprehension and critical thinking ski…" at bounding box center [744, 293] width 587 height 69
click at [485, 302] on input "Support the children as they show their comprehension and critical thinking ski…" at bounding box center [476, 293] width 17 height 17
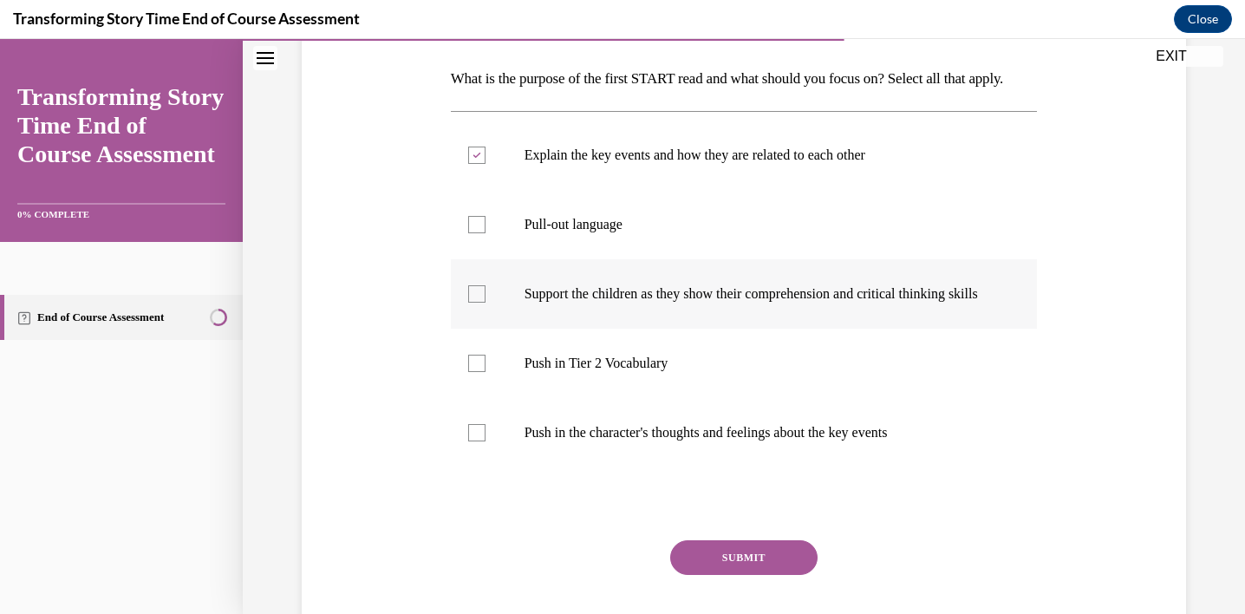
checkbox input "true"
click at [693, 398] on label "Push in Tier 2 Vocabulary" at bounding box center [744, 362] width 587 height 69
click at [485, 372] on input "Push in Tier 2 Vocabulary" at bounding box center [476, 362] width 17 height 17
checkbox input "true"
click at [746, 441] on p "Push in the character's thoughts and feelings about the key events" at bounding box center [759, 432] width 470 height 17
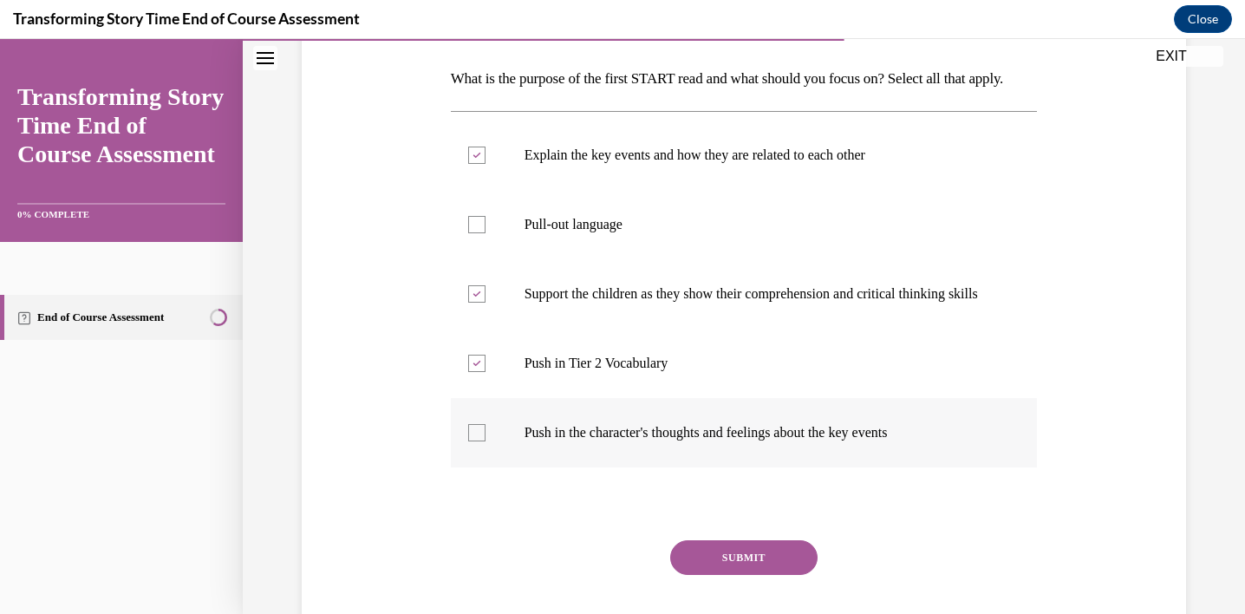
click at [485, 441] on input "Push in the character's thoughts and feelings about the key events" at bounding box center [476, 432] width 17 height 17
checkbox input "true"
click at [765, 575] on button "SUBMIT" at bounding box center [743, 557] width 147 height 35
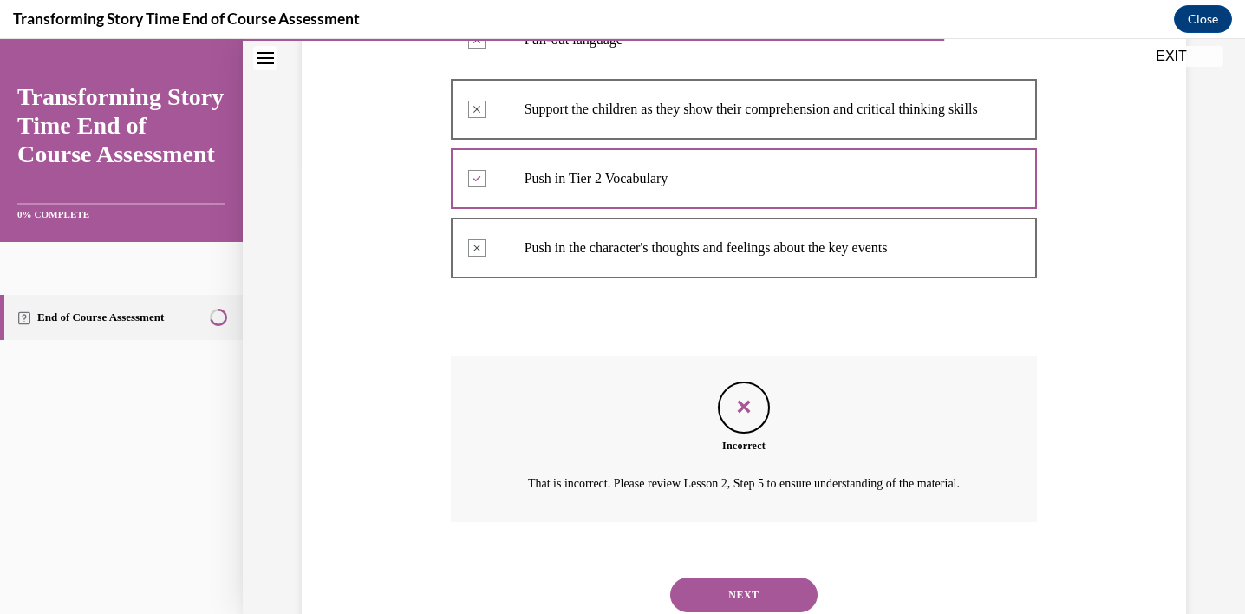
scroll to position [577, 0]
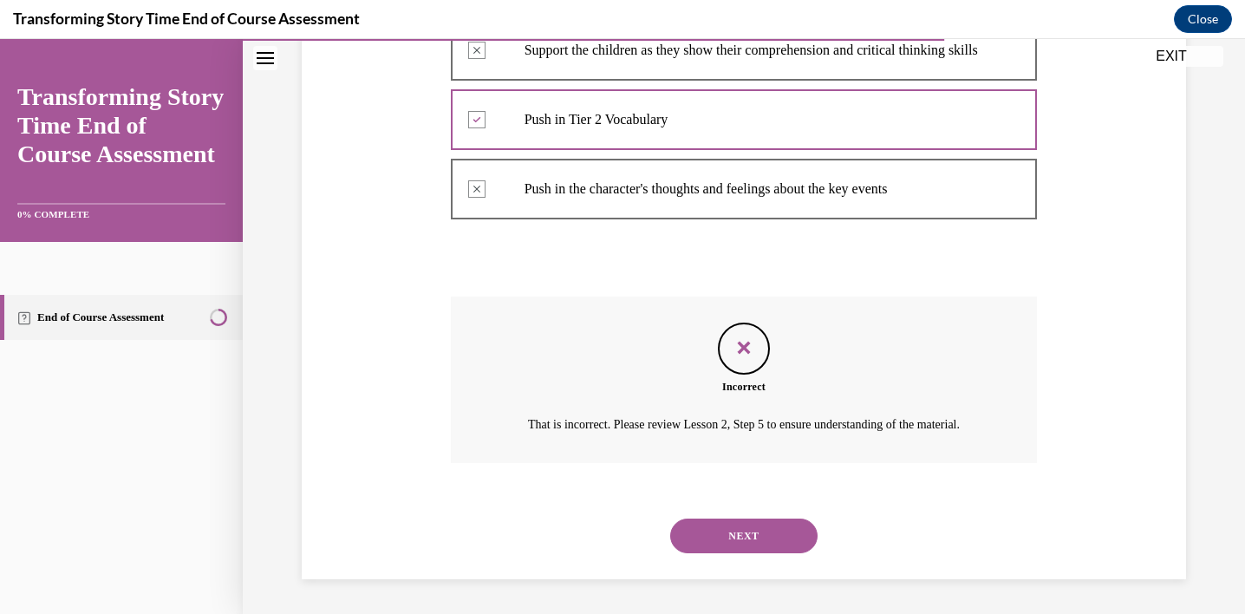
click at [764, 536] on button "NEXT" at bounding box center [743, 535] width 147 height 35
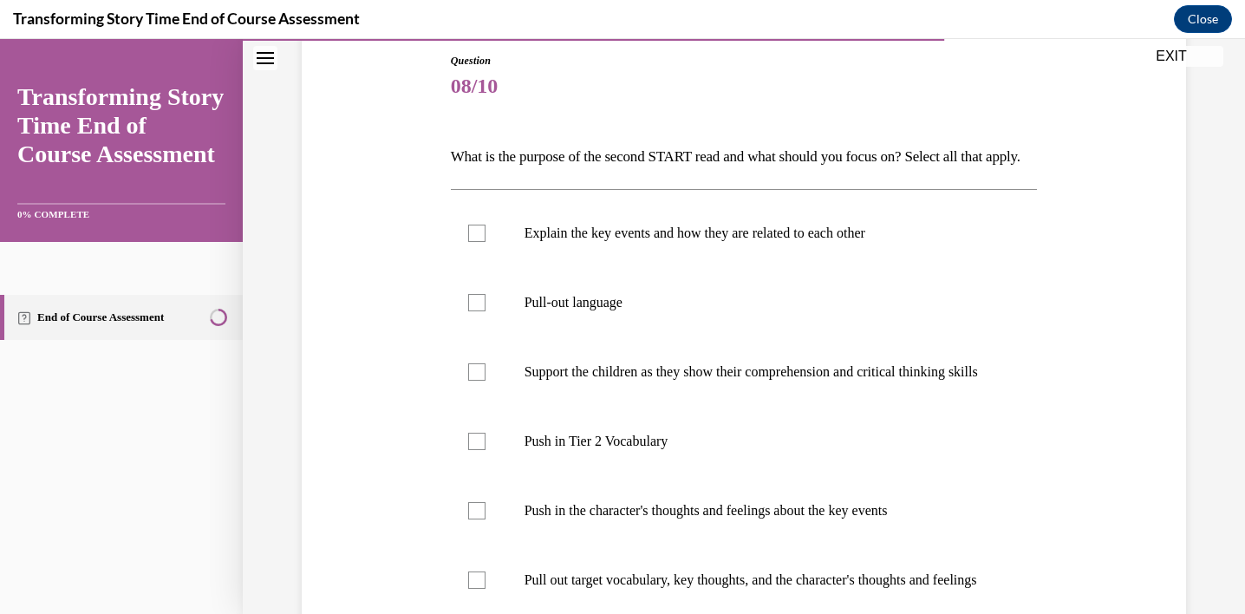
scroll to position [195, 0]
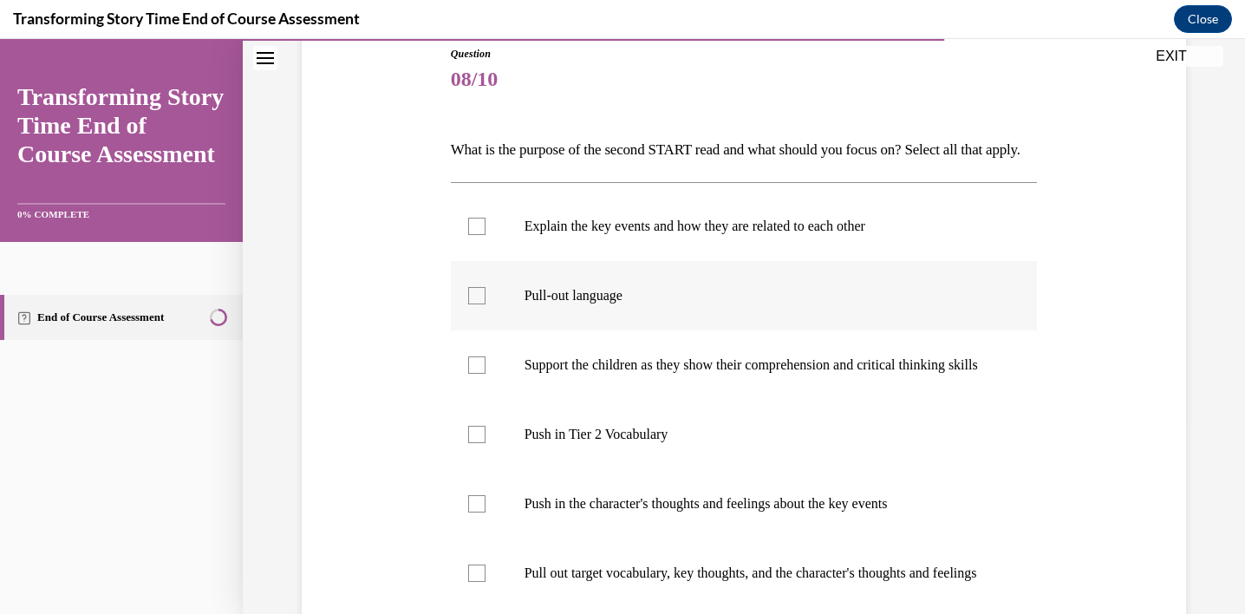
click at [801, 302] on label "Pull-out language" at bounding box center [744, 295] width 587 height 69
click at [485, 302] on input "Pull-out language" at bounding box center [476, 295] width 17 height 17
checkbox input "true"
click at [668, 443] on p "Push in Tier 2 Vocabulary" at bounding box center [759, 434] width 470 height 17
click at [485, 443] on input "Push in Tier 2 Vocabulary" at bounding box center [476, 434] width 17 height 17
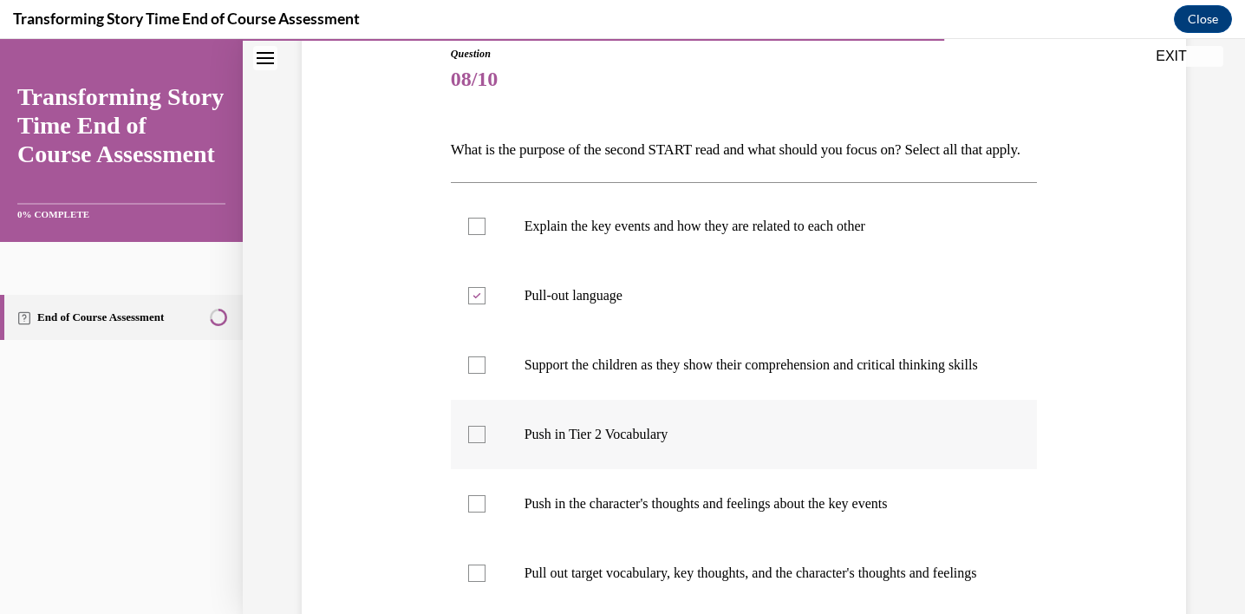
checkbox input "true"
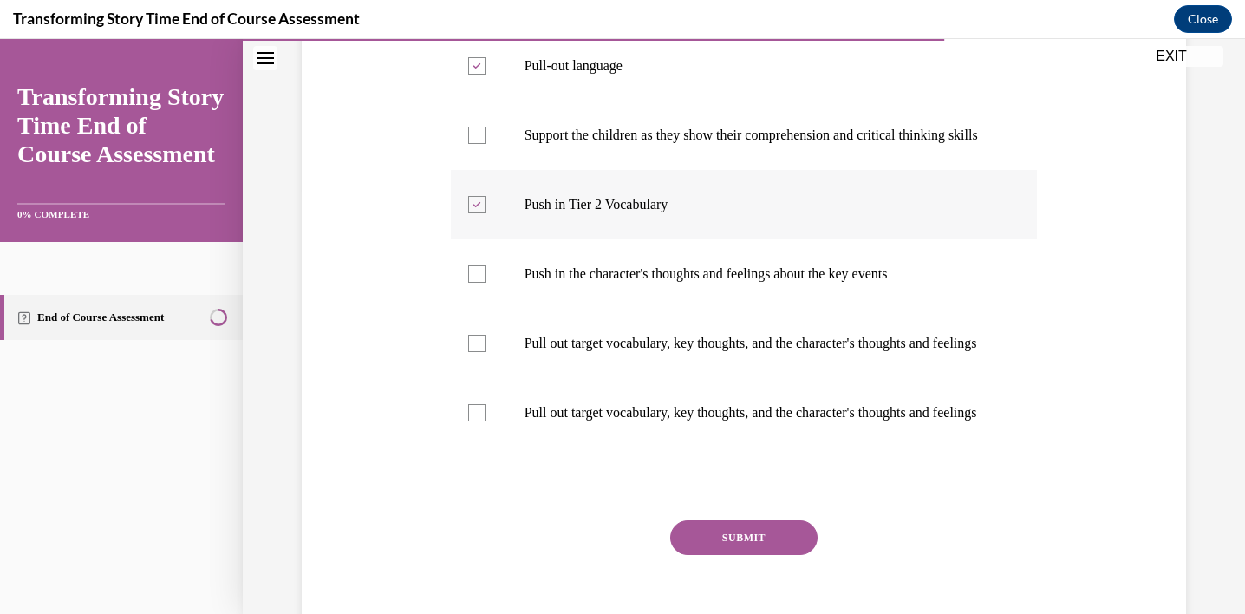
scroll to position [431, 0]
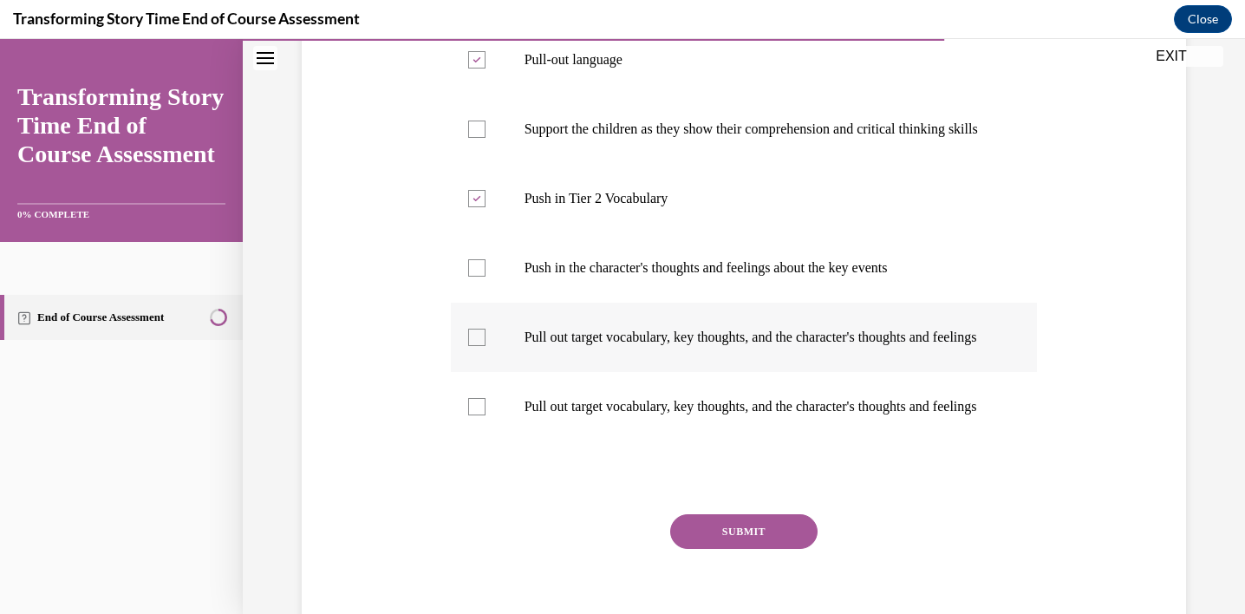
click at [687, 372] on label "Pull out target vocabulary, key thoughts, and the character's thoughts and feel…" at bounding box center [744, 336] width 587 height 69
click at [485, 346] on input "Pull out target vocabulary, key thoughts, and the character's thoughts and feel…" at bounding box center [476, 336] width 17 height 17
checkbox input "true"
click at [690, 441] on label "Pull out target vocabulary, key thoughts, and the character's thoughts and feel…" at bounding box center [744, 406] width 587 height 69
click at [485, 415] on input "Pull out target vocabulary, key thoughts, and the character's thoughts and feel…" at bounding box center [476, 406] width 17 height 17
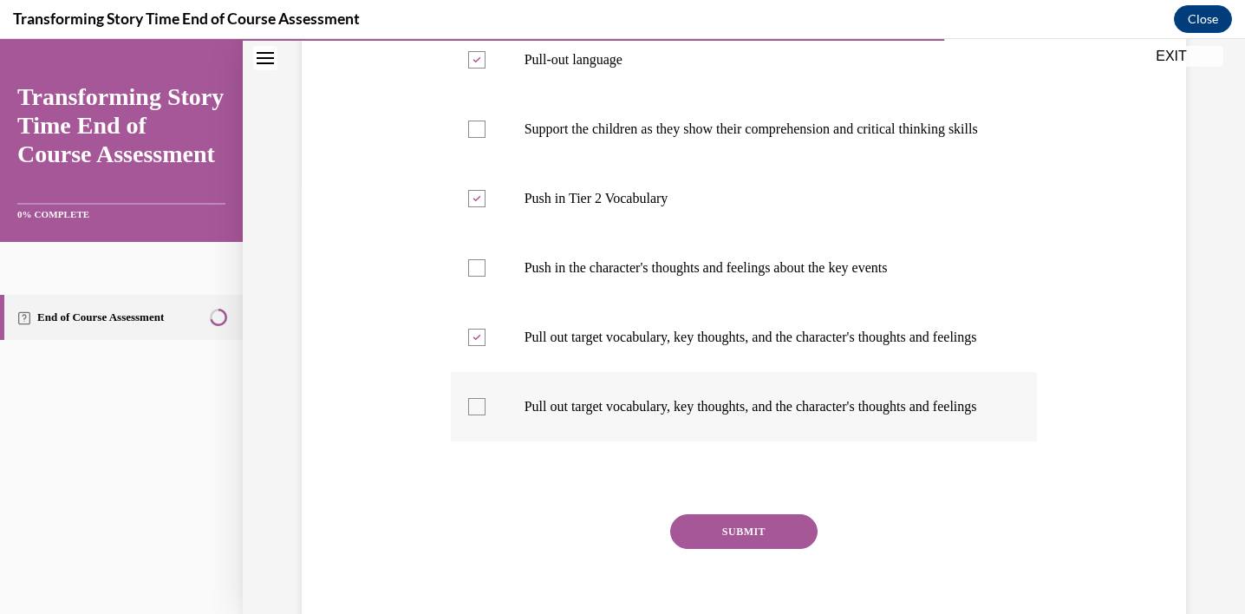
checkbox input "true"
click at [577, 207] on p "Push in Tier 2 Vocabulary" at bounding box center [759, 198] width 470 height 17
click at [485, 207] on input "Push in Tier 2 Vocabulary" at bounding box center [476, 198] width 17 height 17
checkbox input "false"
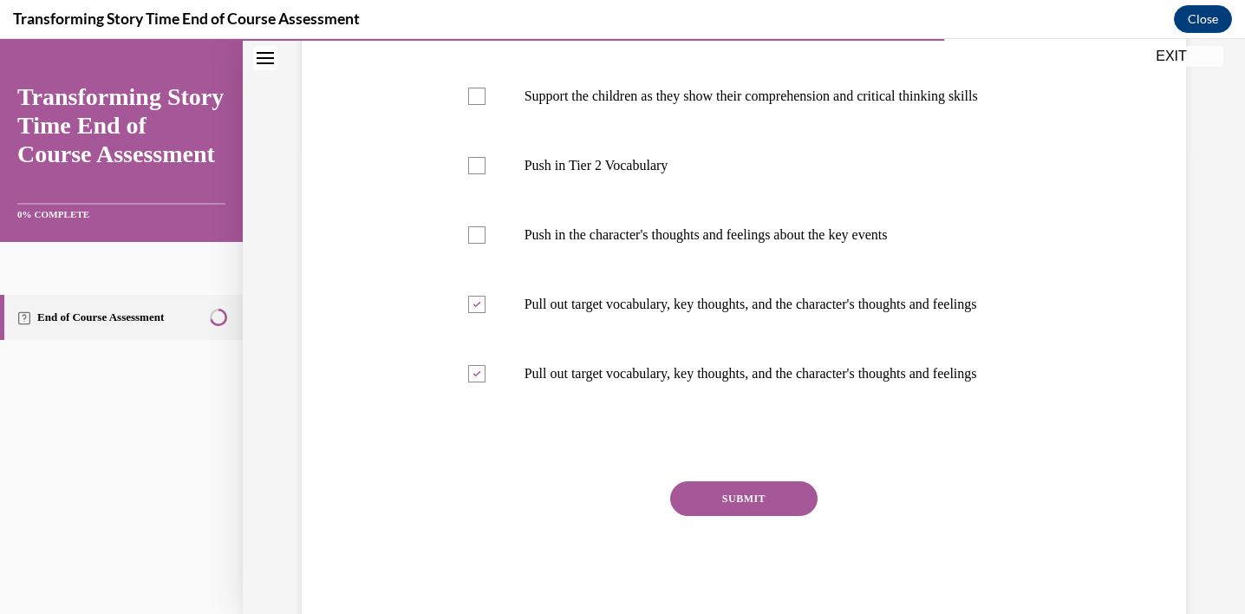
click at [753, 516] on button "SUBMIT" at bounding box center [743, 498] width 147 height 35
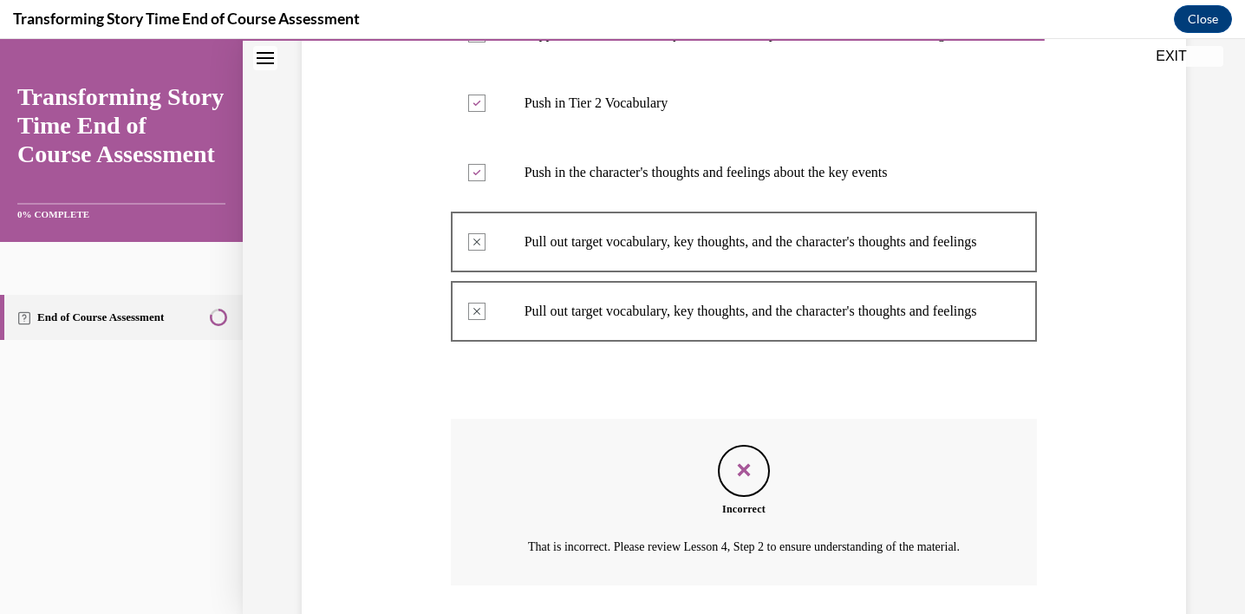
scroll to position [751, 0]
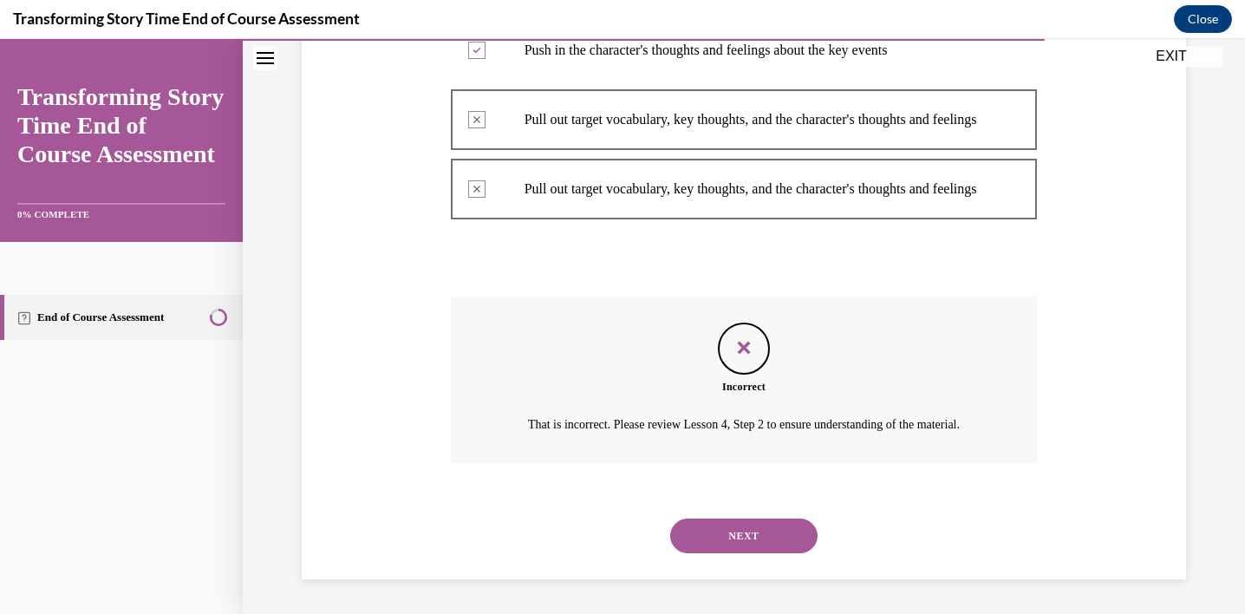
click at [747, 530] on button "NEXT" at bounding box center [743, 535] width 147 height 35
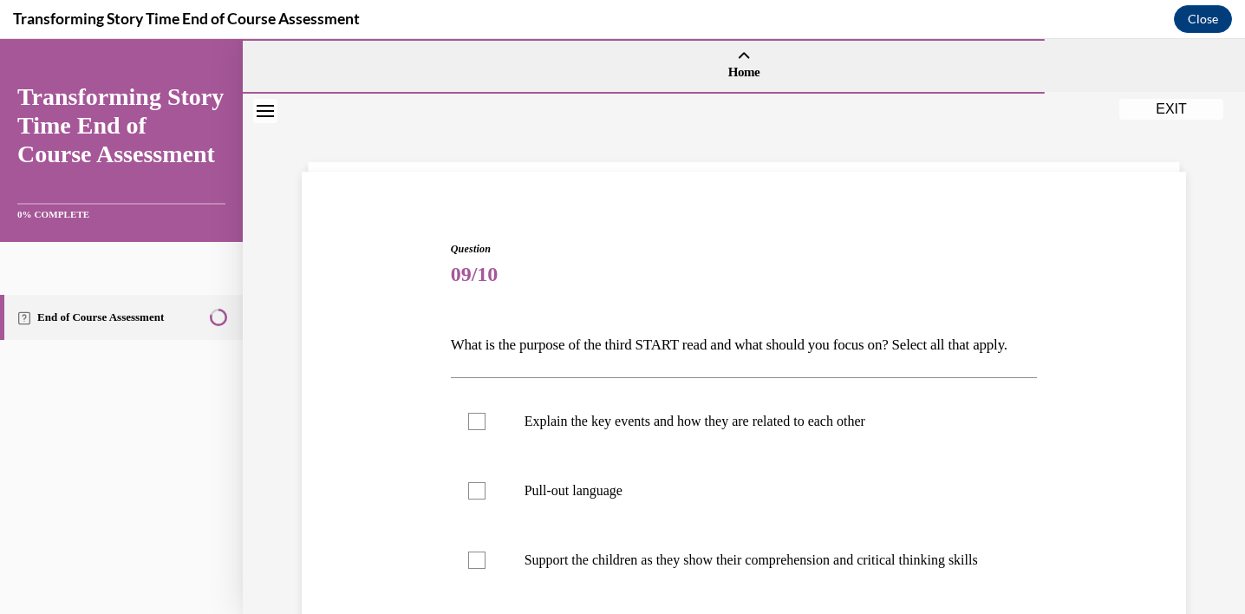
scroll to position [503, 0]
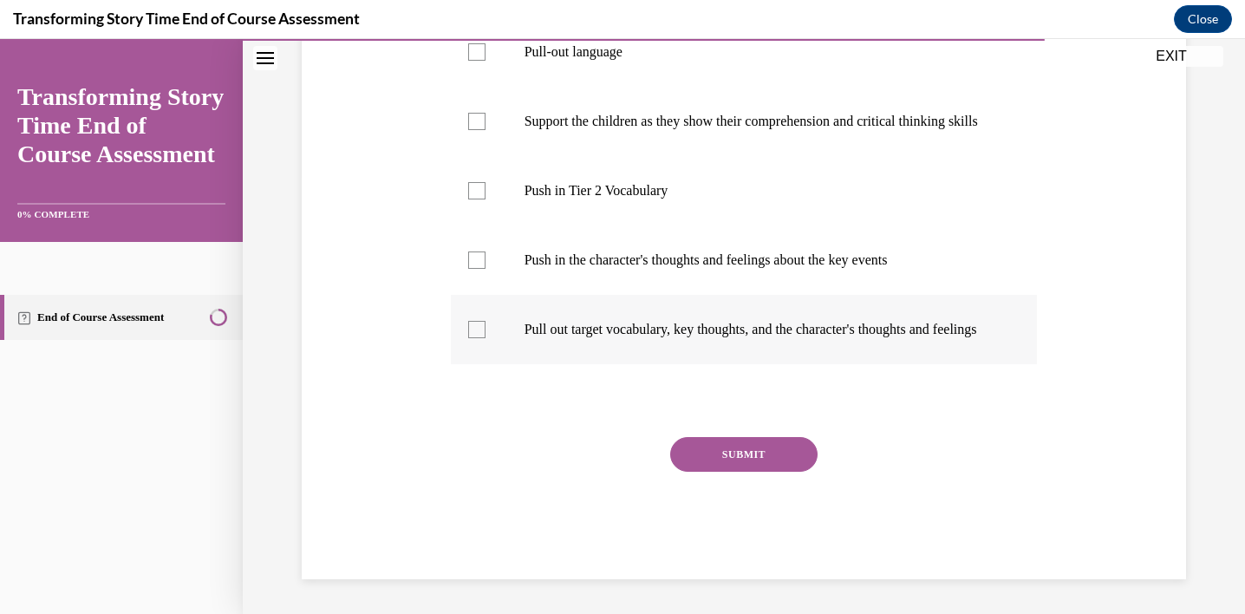
click at [687, 328] on p "Pull out target vocabulary, key thoughts, and the character's thoughts and feel…" at bounding box center [759, 329] width 470 height 17
click at [485, 328] on input "Pull out target vocabulary, key thoughts, and the character's thoughts and feel…" at bounding box center [476, 329] width 17 height 17
checkbox input "true"
click at [665, 256] on label "Push in the character's thoughts and feelings about the key events" at bounding box center [744, 259] width 587 height 69
click at [485, 256] on input "Push in the character's thoughts and feelings about the key events" at bounding box center [476, 259] width 17 height 17
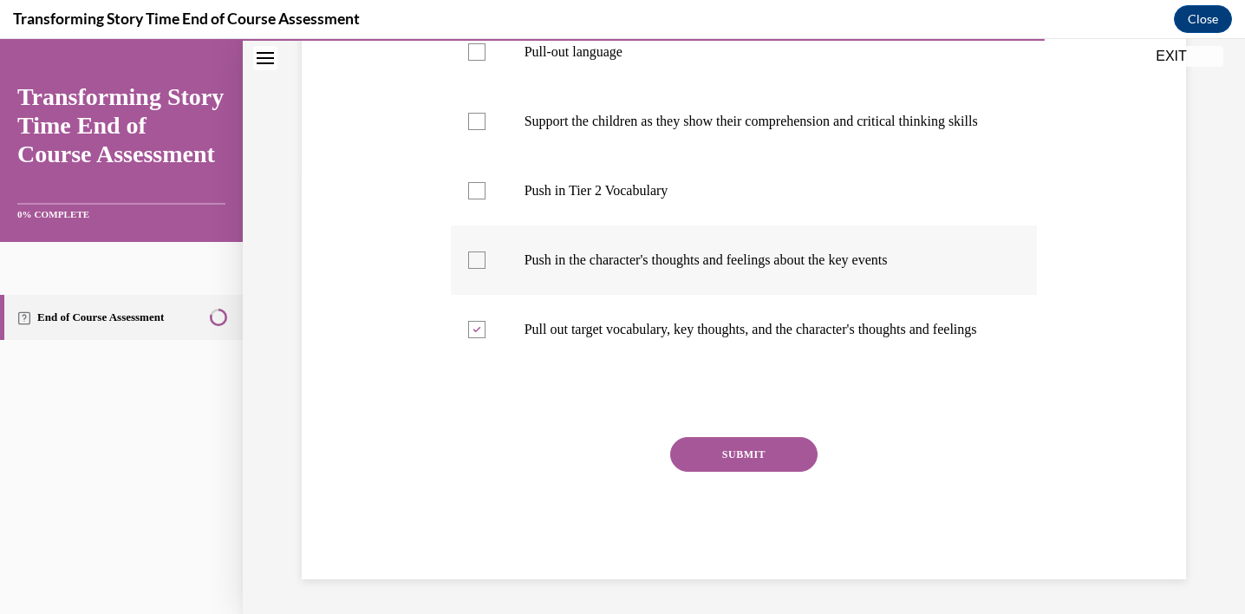
checkbox input "true"
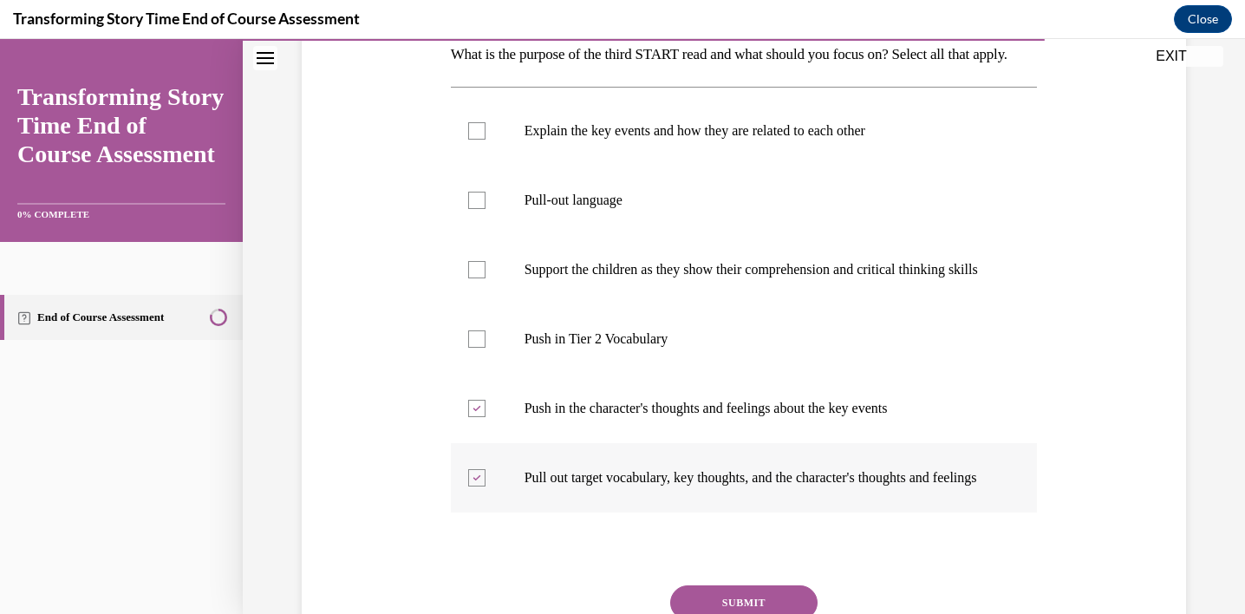
scroll to position [293, 0]
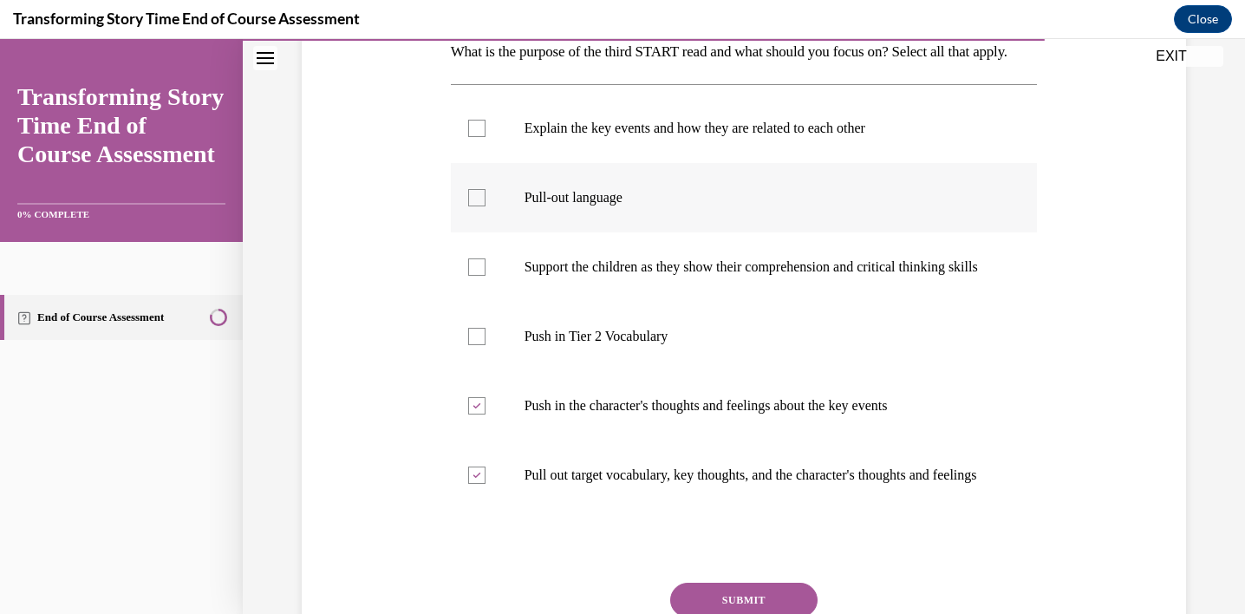
click at [625, 232] on label "Pull-out language" at bounding box center [744, 197] width 587 height 69
click at [485, 206] on input "Pull-out language" at bounding box center [476, 197] width 17 height 17
checkbox input "true"
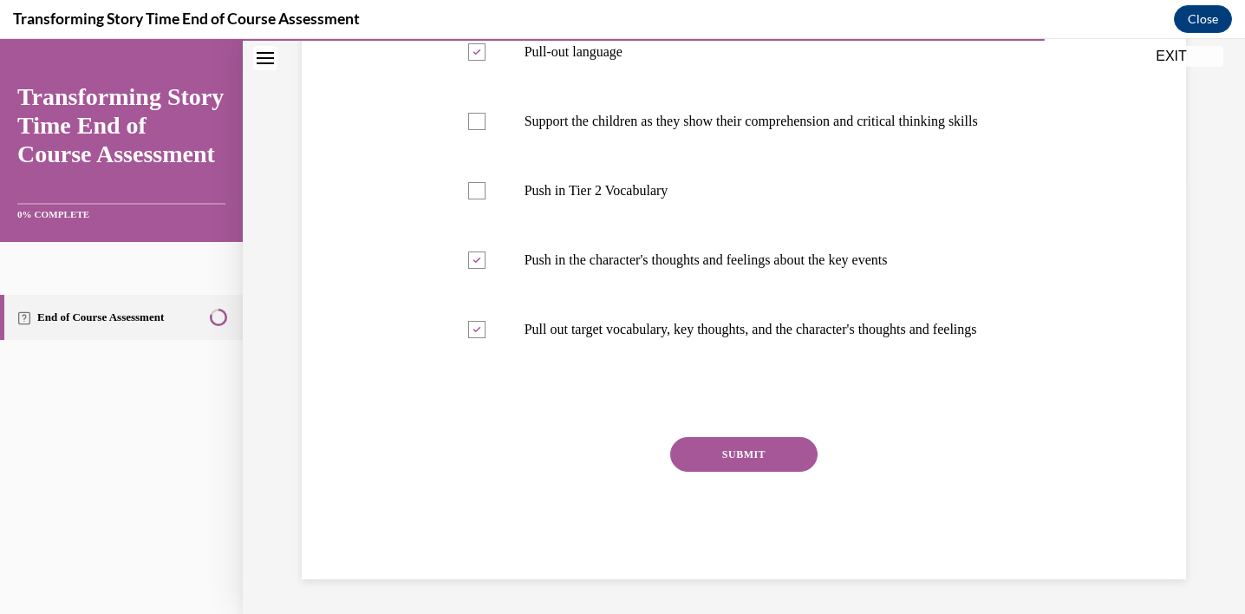
click at [744, 459] on button "SUBMIT" at bounding box center [743, 454] width 147 height 35
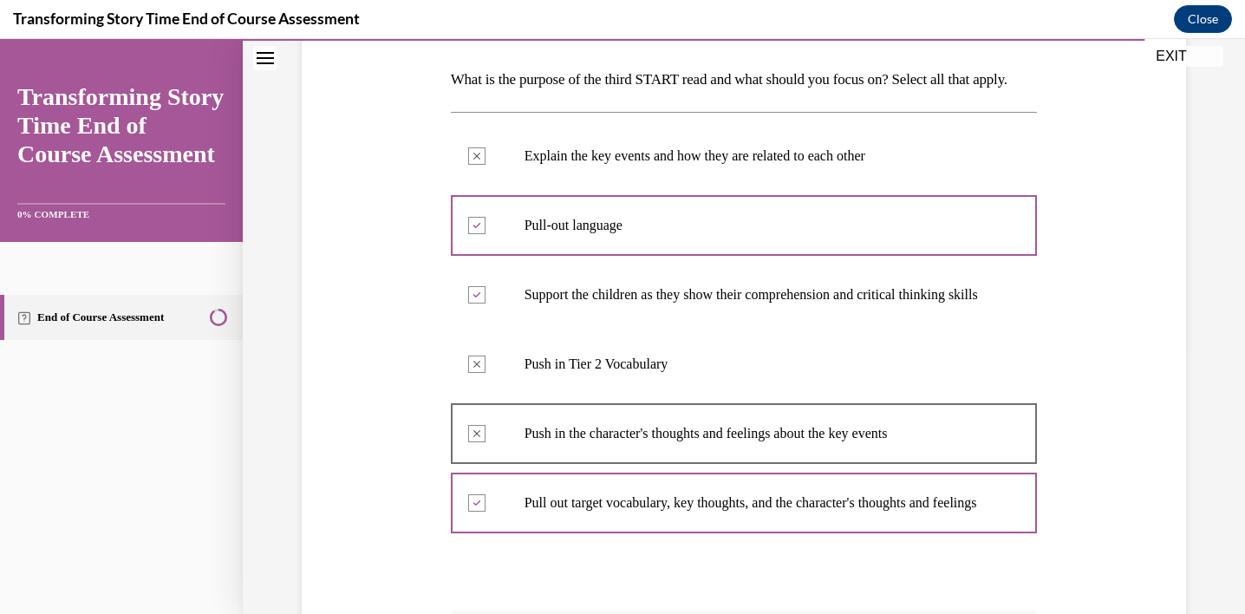
scroll to position [185, 0]
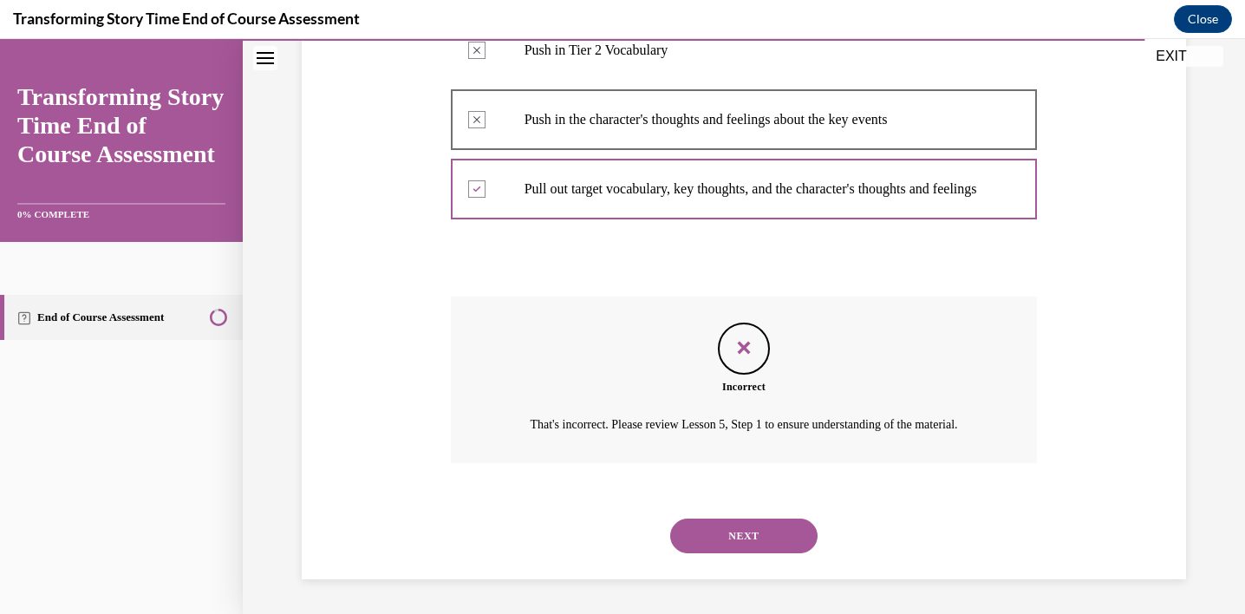
click at [756, 537] on button "NEXT" at bounding box center [743, 535] width 147 height 35
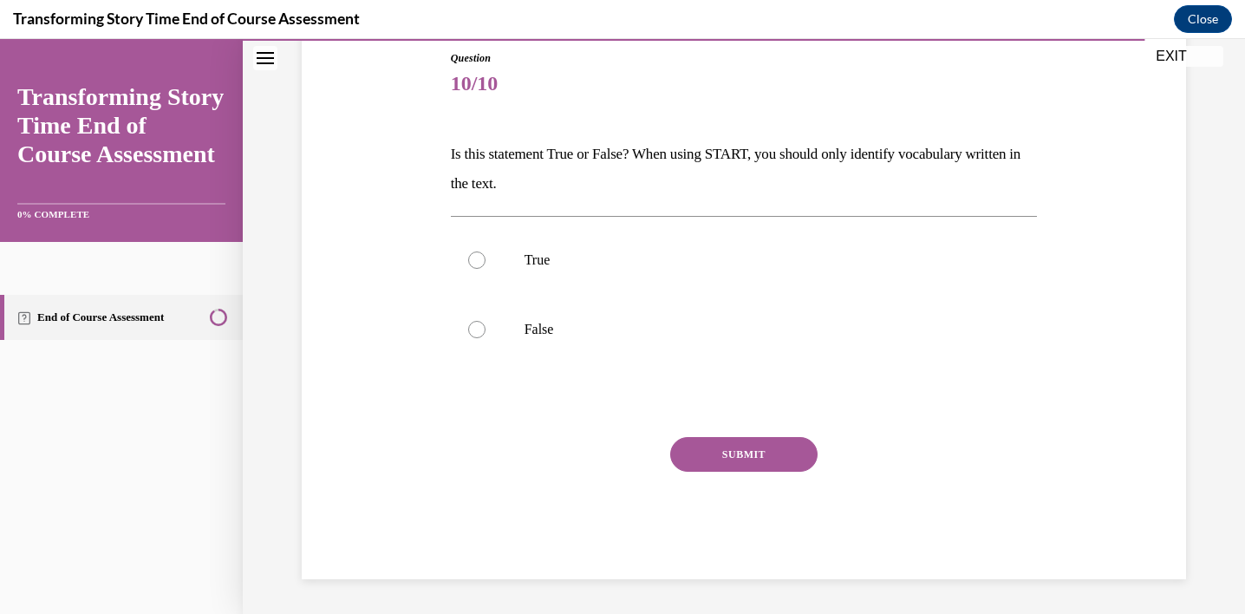
scroll to position [191, 0]
click at [567, 253] on p "True" at bounding box center [759, 259] width 470 height 17
click at [485, 253] on input "True" at bounding box center [476, 259] width 17 height 17
radio input "true"
click at [765, 451] on button "SUBMIT" at bounding box center [743, 454] width 147 height 35
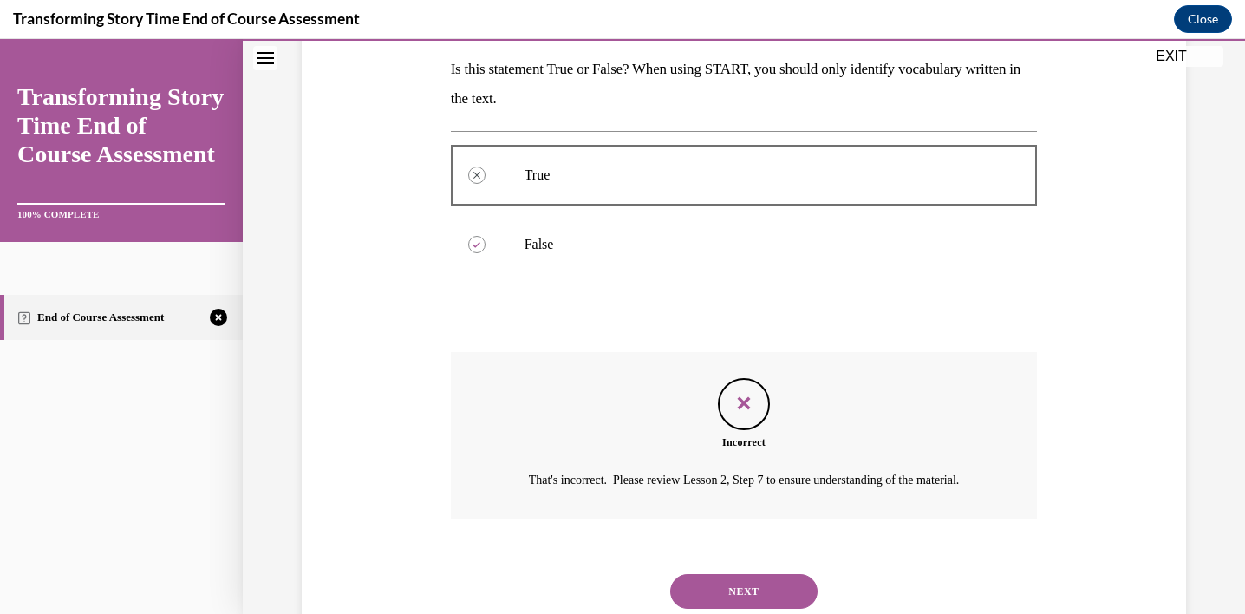
scroll to position [352, 0]
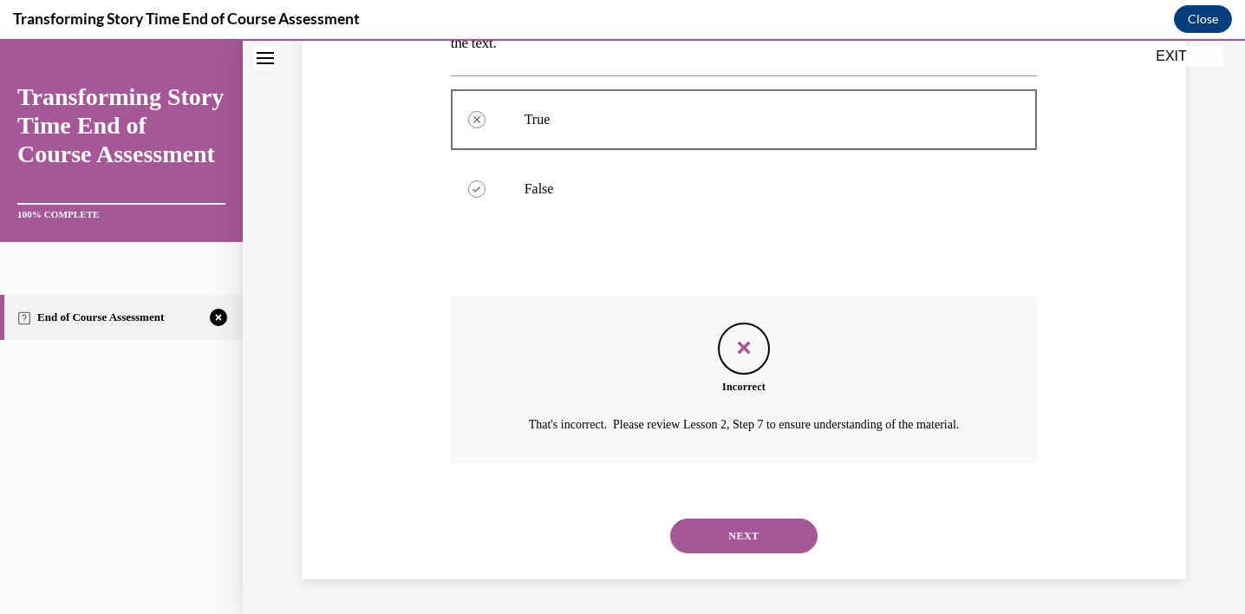
click at [769, 529] on button "NEXT" at bounding box center [743, 535] width 147 height 35
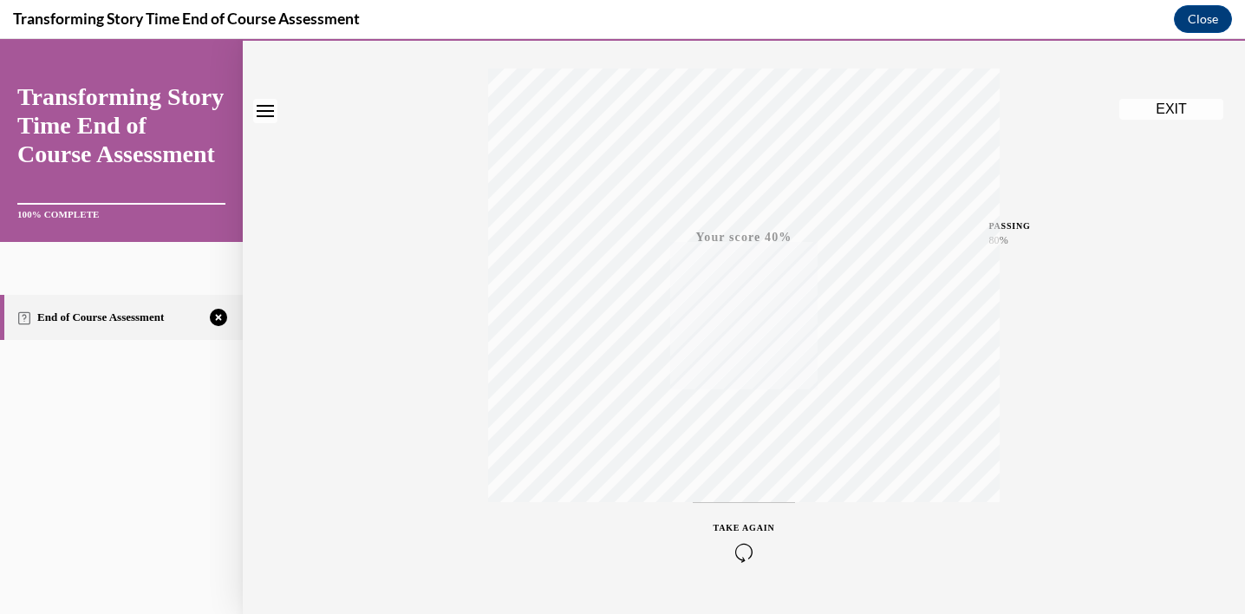
scroll to position [314, 0]
click at [722, 493] on div "TAKE AGAIN" at bounding box center [744, 497] width 62 height 41
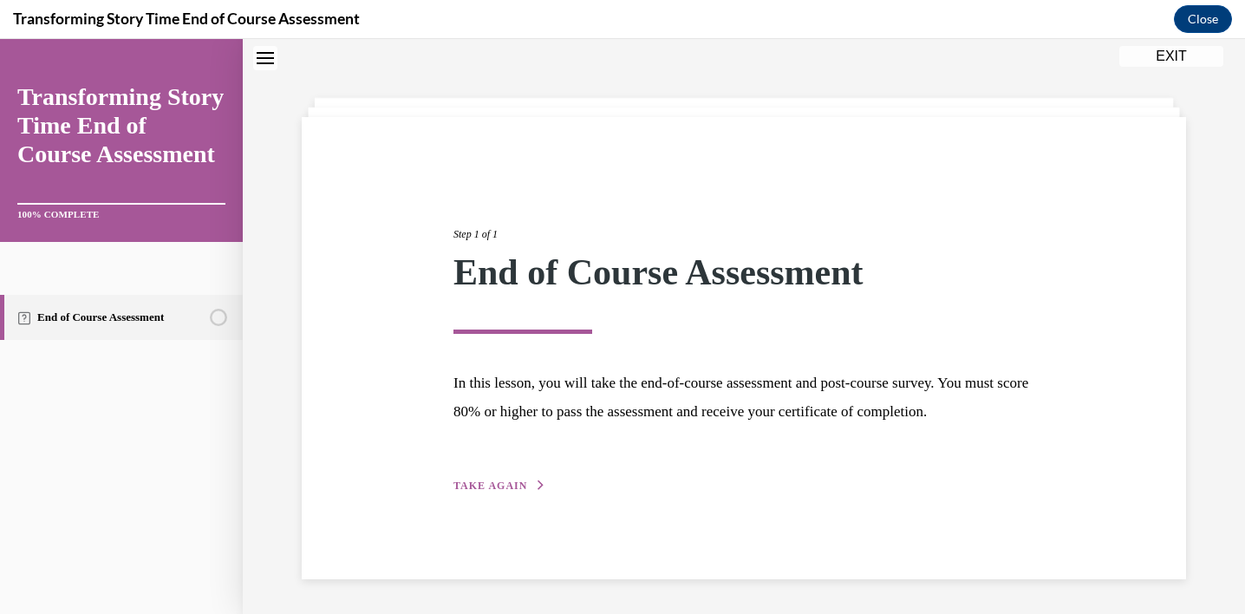
scroll to position [68, 0]
click at [512, 491] on span "TAKE AGAIN" at bounding box center [490, 485] width 74 height 12
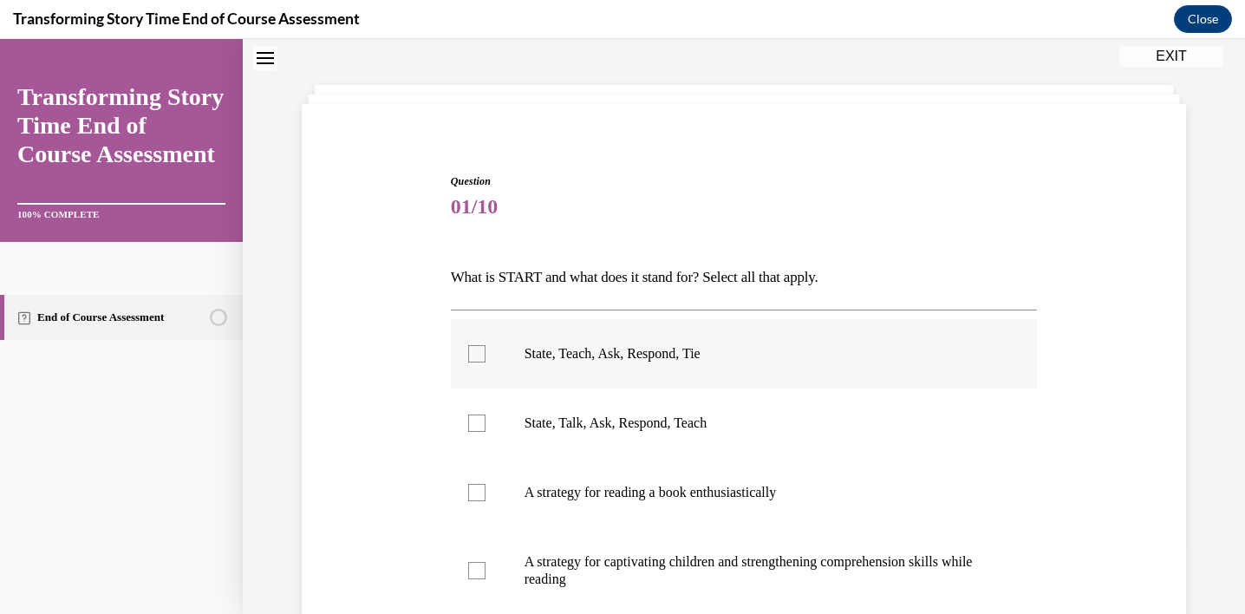
click at [706, 347] on p "State, Teach, Ask, Respond, Tie" at bounding box center [759, 353] width 470 height 17
click at [485, 347] on input "State, Teach, Ask, Respond, Tie" at bounding box center [476, 353] width 17 height 17
checkbox input "true"
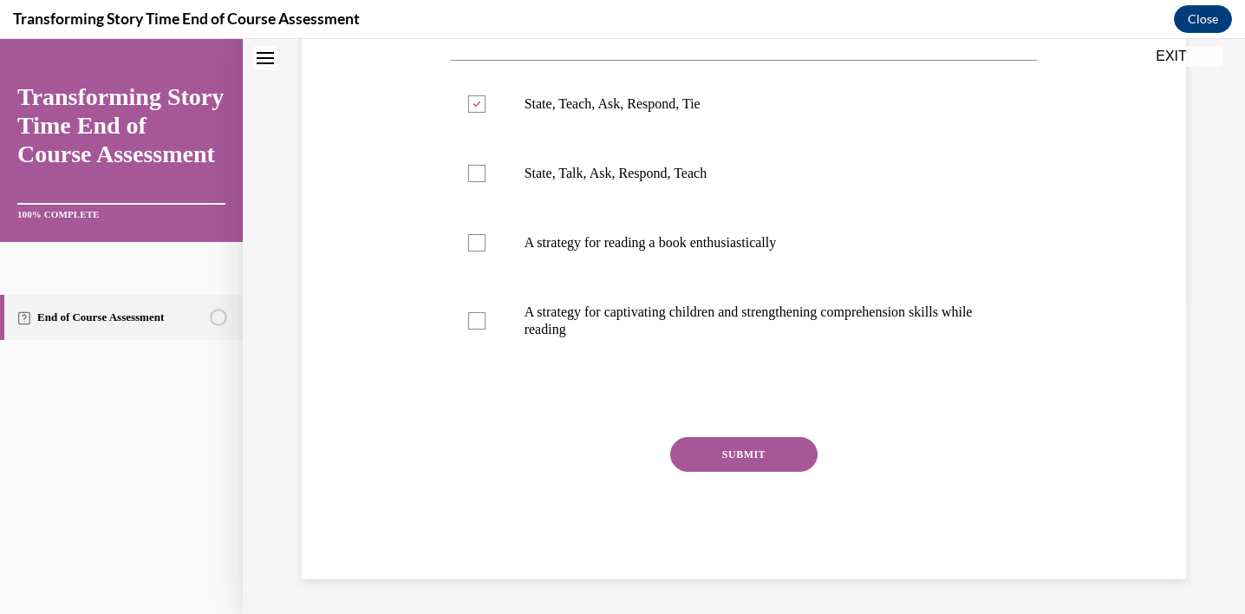
click at [723, 444] on button "SUBMIT" at bounding box center [743, 454] width 147 height 35
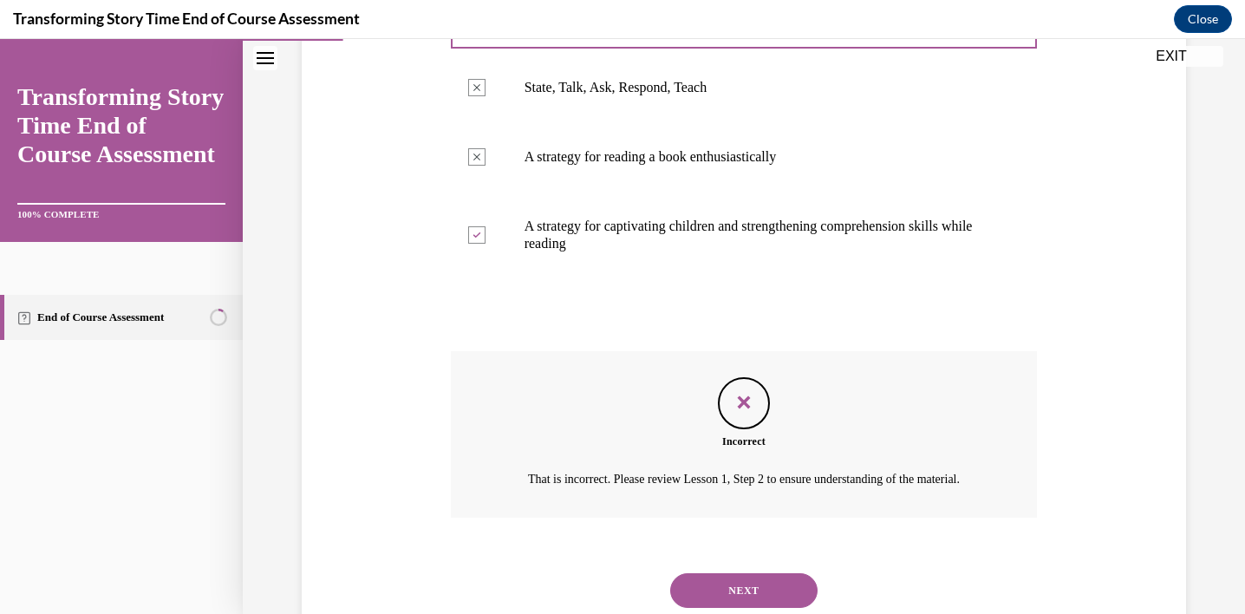
scroll to position [478, 0]
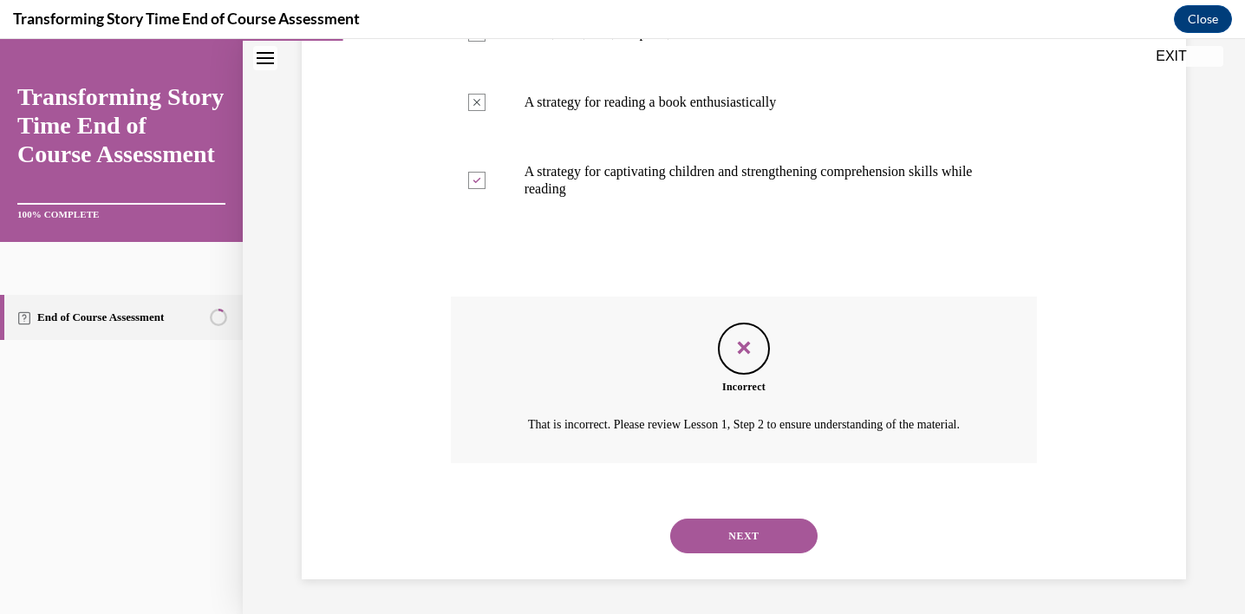
click at [796, 528] on button "NEXT" at bounding box center [743, 535] width 147 height 35
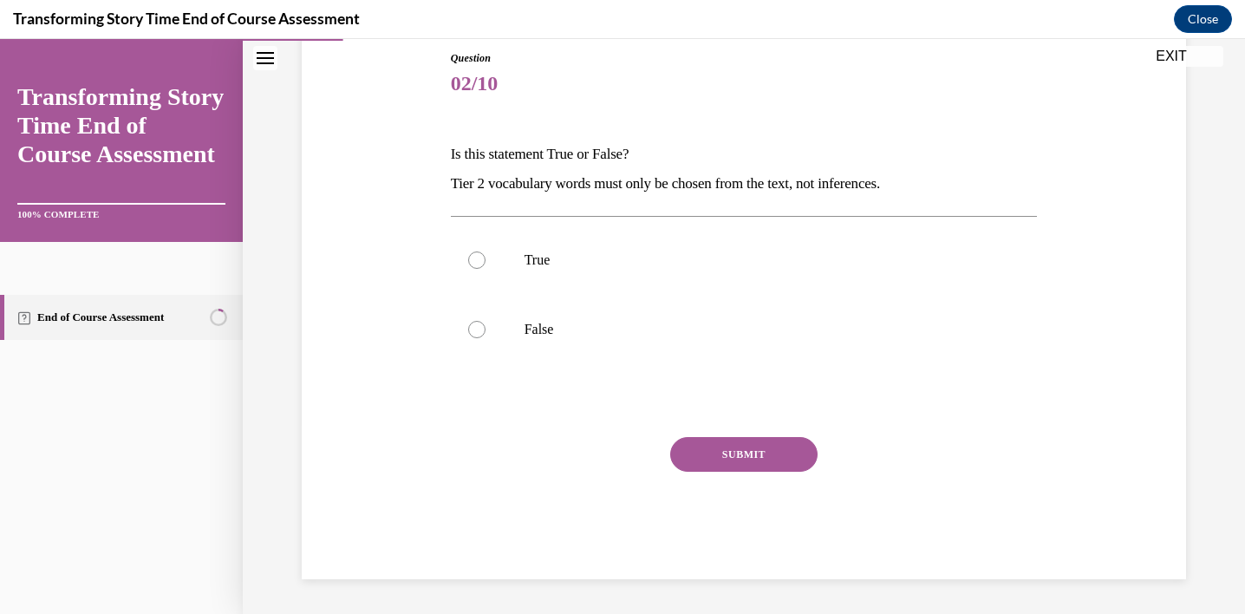
scroll to position [191, 0]
click at [655, 344] on label "False" at bounding box center [744, 329] width 587 height 69
click at [485, 338] on input "False" at bounding box center [476, 329] width 17 height 17
radio input "true"
click at [721, 433] on div "Question 02/10 Is this statement True or False? Tier 2 vocabulary words must on…" at bounding box center [744, 314] width 587 height 529
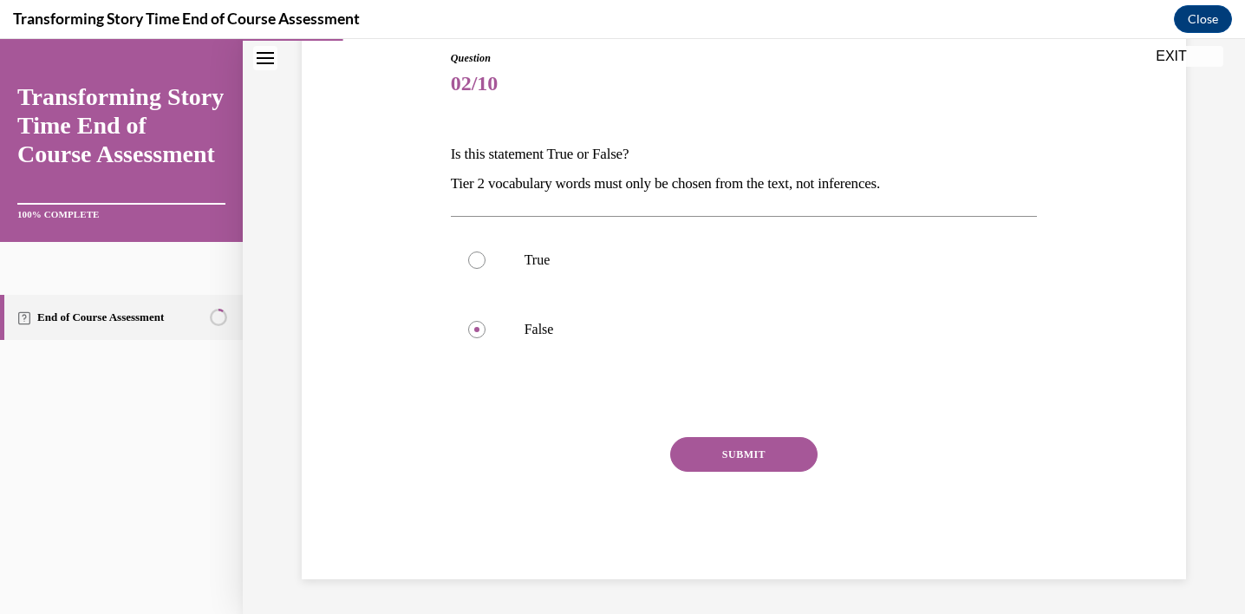
click at [722, 445] on button "SUBMIT" at bounding box center [743, 454] width 147 height 35
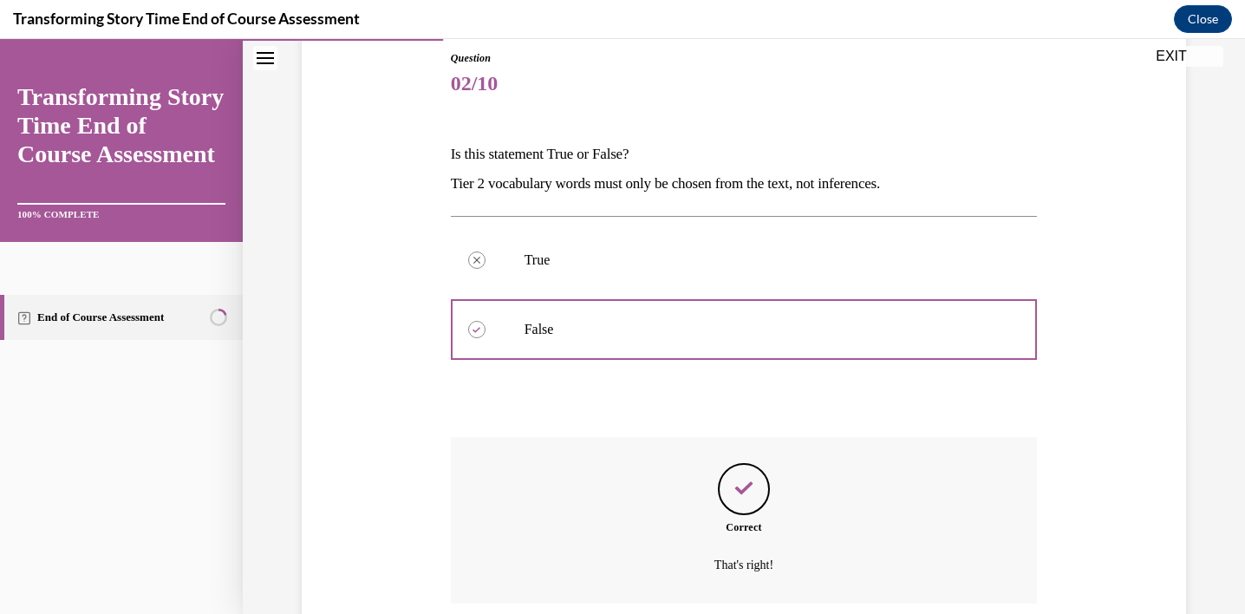
scroll to position [331, 0]
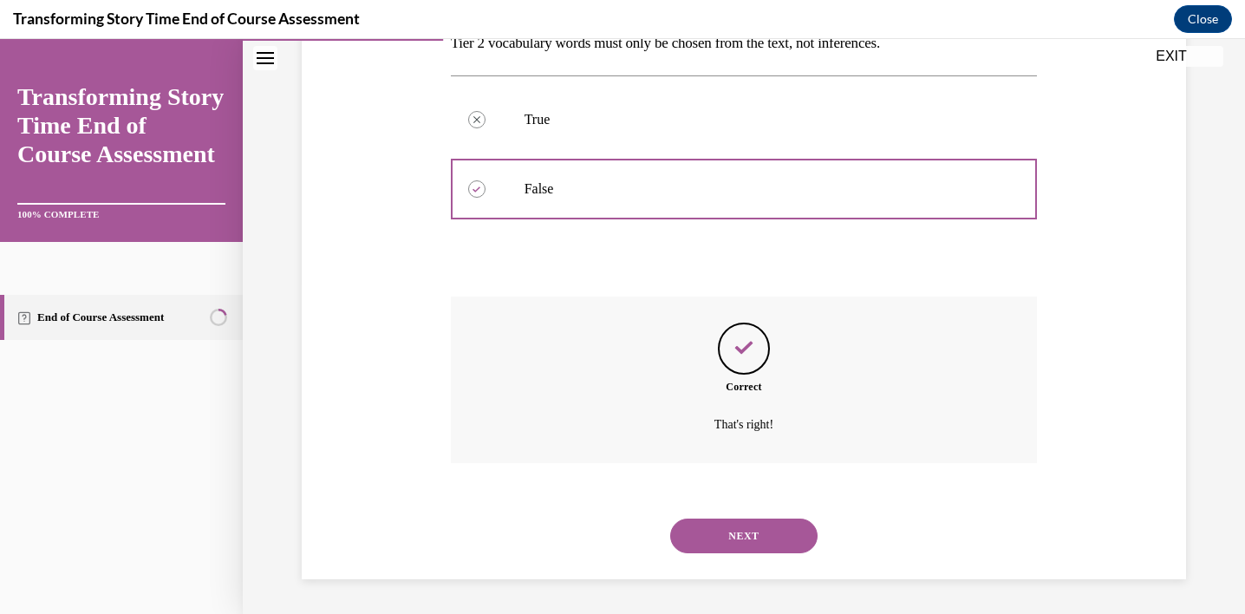
click at [756, 530] on button "NEXT" at bounding box center [743, 535] width 147 height 35
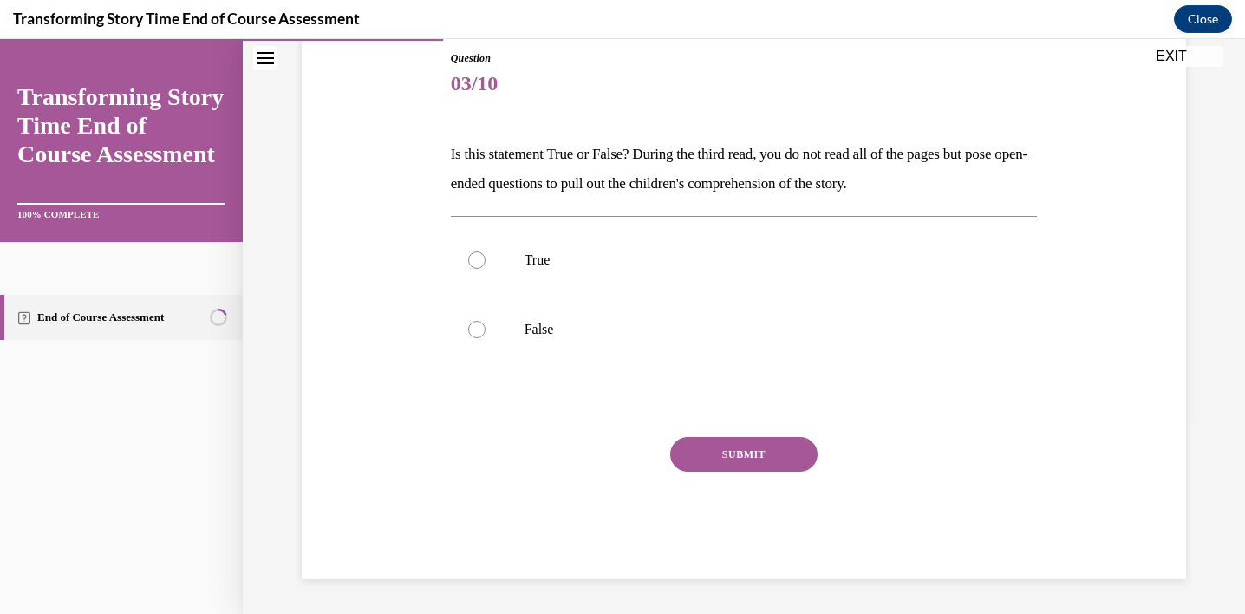
scroll to position [191, 0]
click at [683, 256] on p "True" at bounding box center [759, 259] width 470 height 17
click at [485, 256] on input "True" at bounding box center [476, 259] width 17 height 17
radio input "true"
click at [719, 451] on button "SUBMIT" at bounding box center [743, 454] width 147 height 35
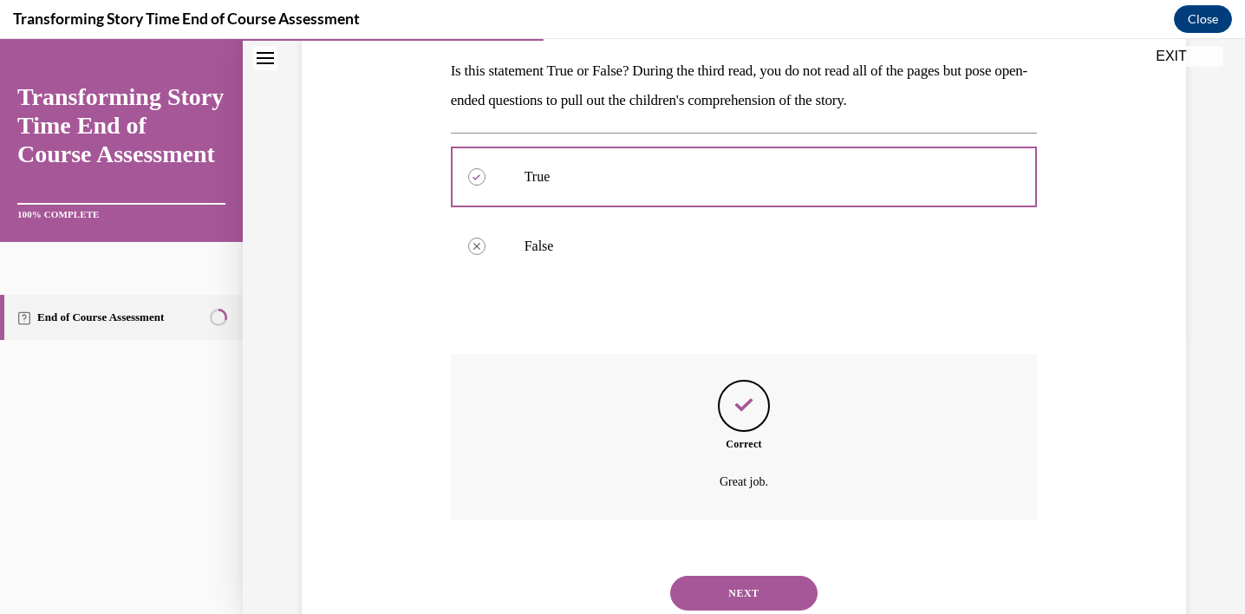
scroll to position [331, 0]
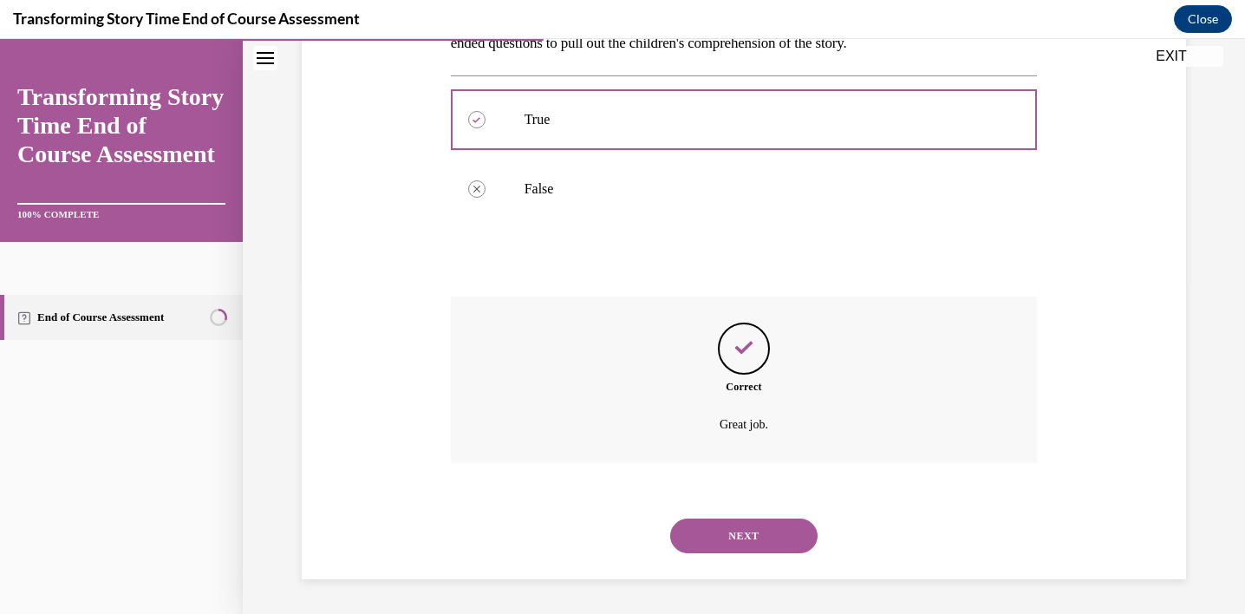
click at [738, 528] on button "NEXT" at bounding box center [743, 535] width 147 height 35
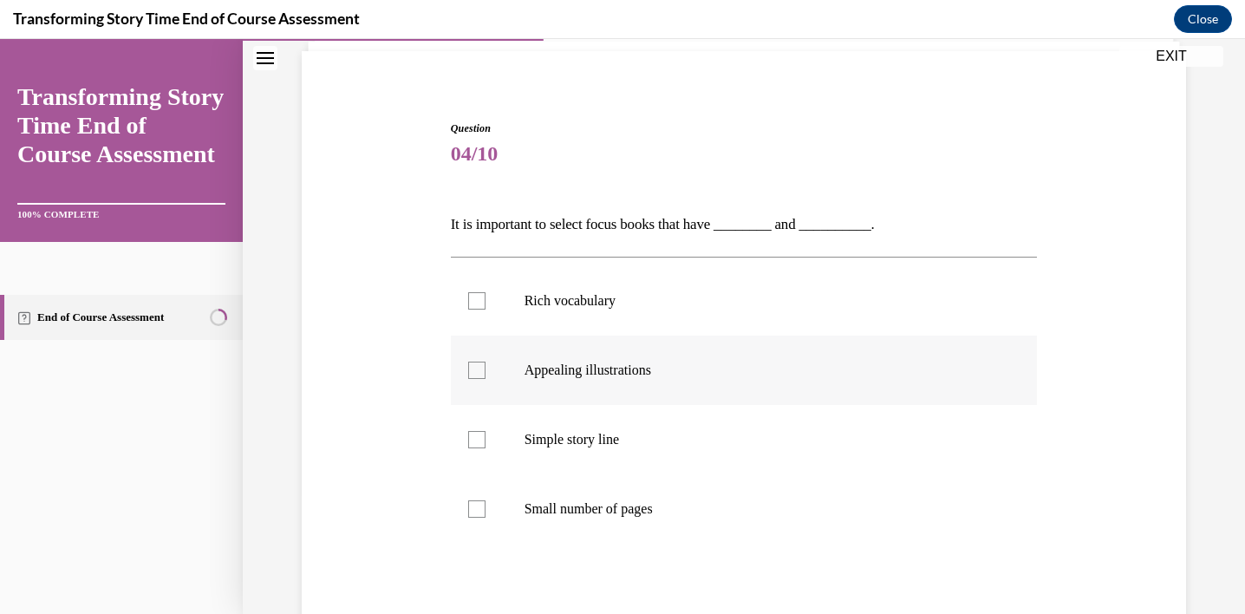
scroll to position [124, 0]
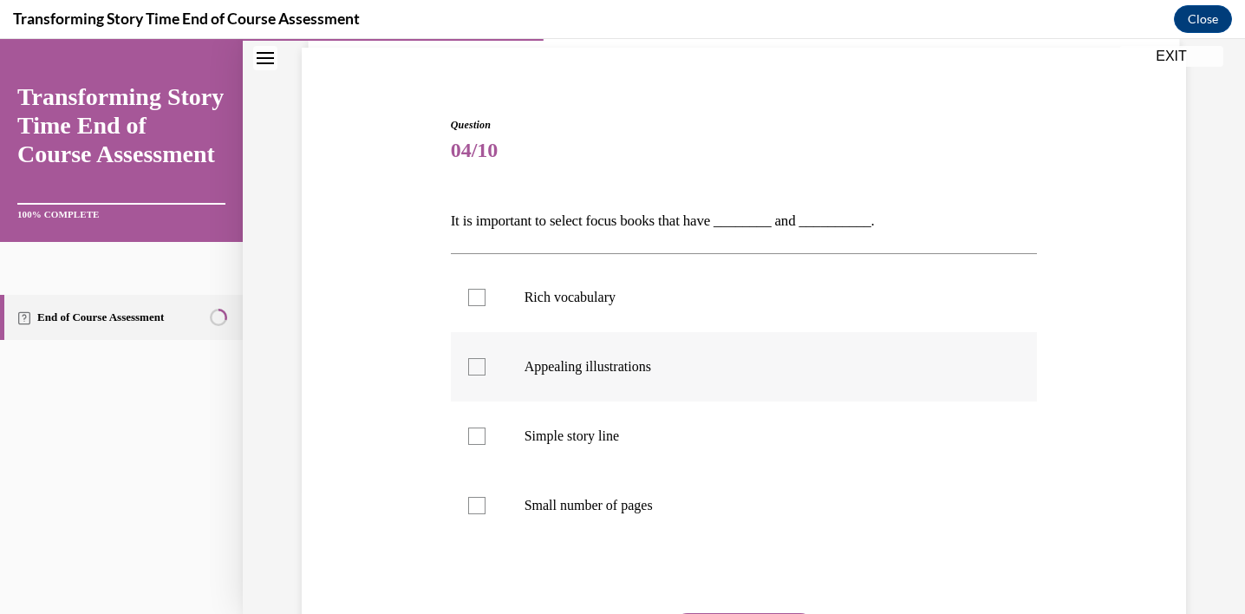
click at [680, 369] on p "Appealing illustrations" at bounding box center [759, 366] width 470 height 17
click at [485, 369] on input "Appealing illustrations" at bounding box center [476, 366] width 17 height 17
checkbox input "true"
click at [669, 312] on label "Rich vocabulary" at bounding box center [744, 297] width 587 height 69
click at [485, 306] on input "Rich vocabulary" at bounding box center [476, 297] width 17 height 17
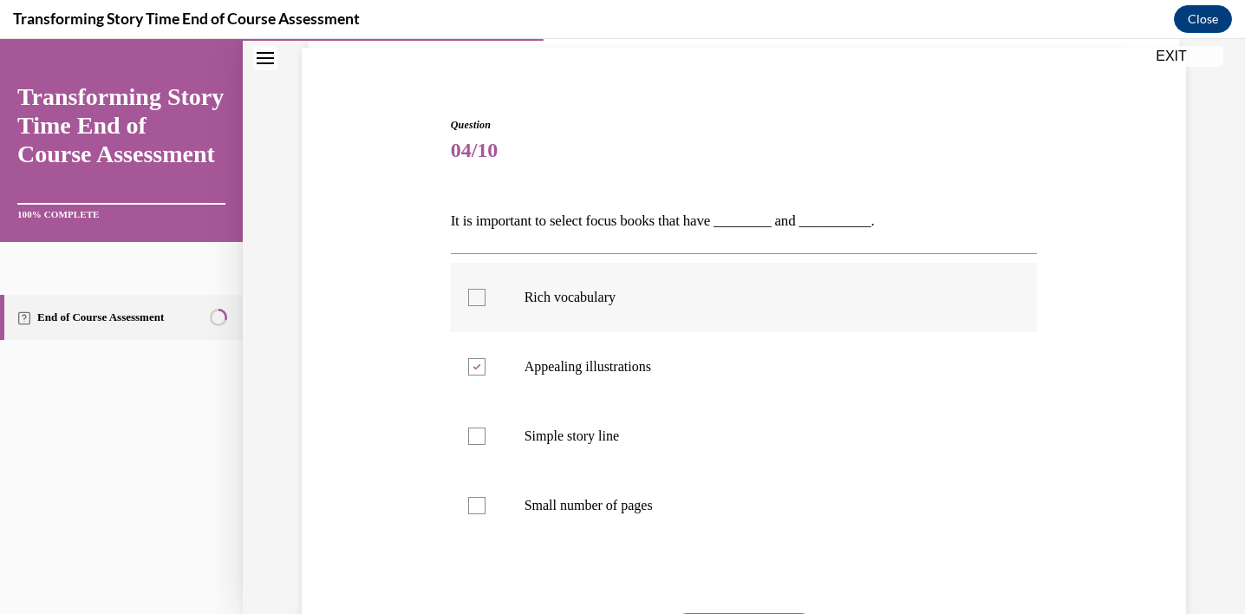
checkbox input "true"
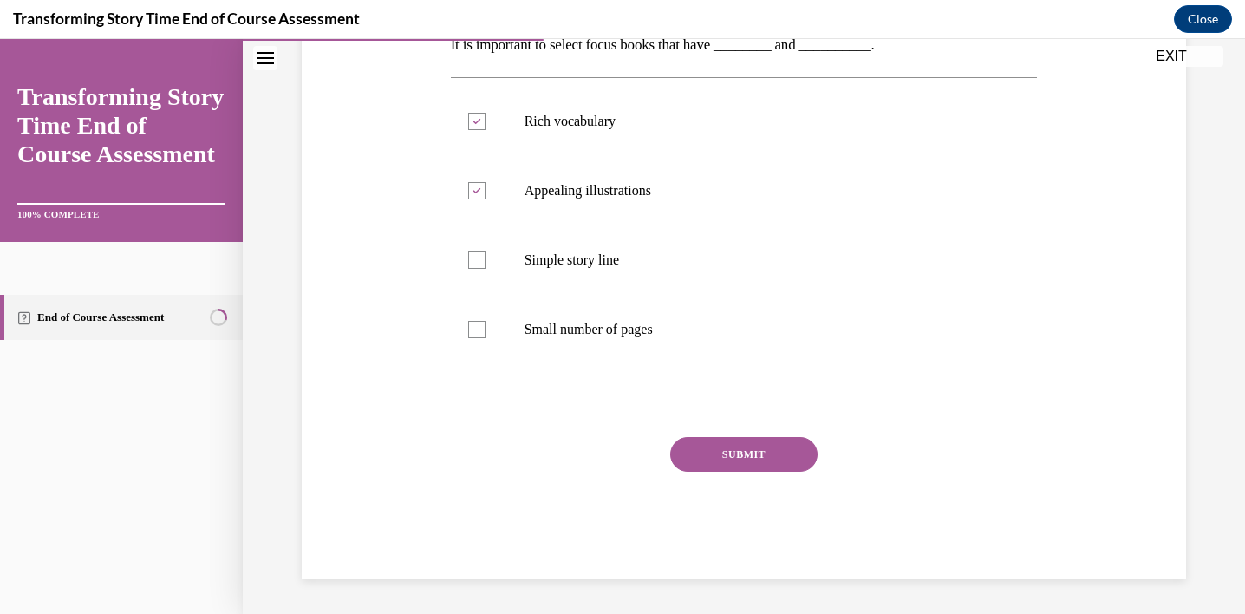
click at [750, 445] on button "SUBMIT" at bounding box center [743, 454] width 147 height 35
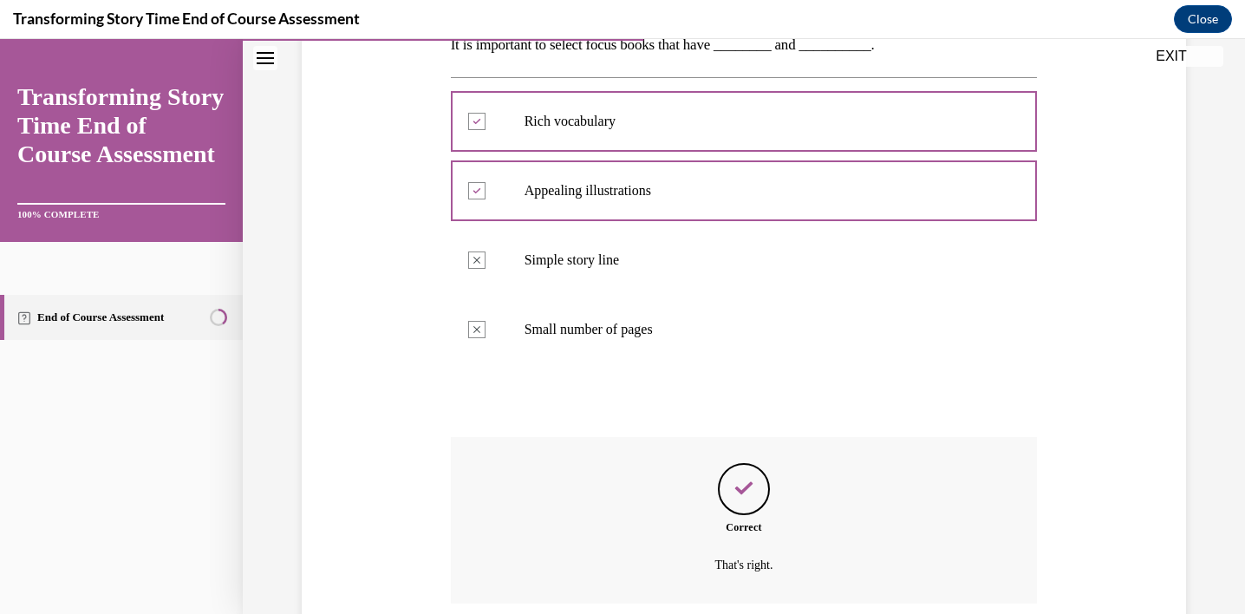
scroll to position [440, 0]
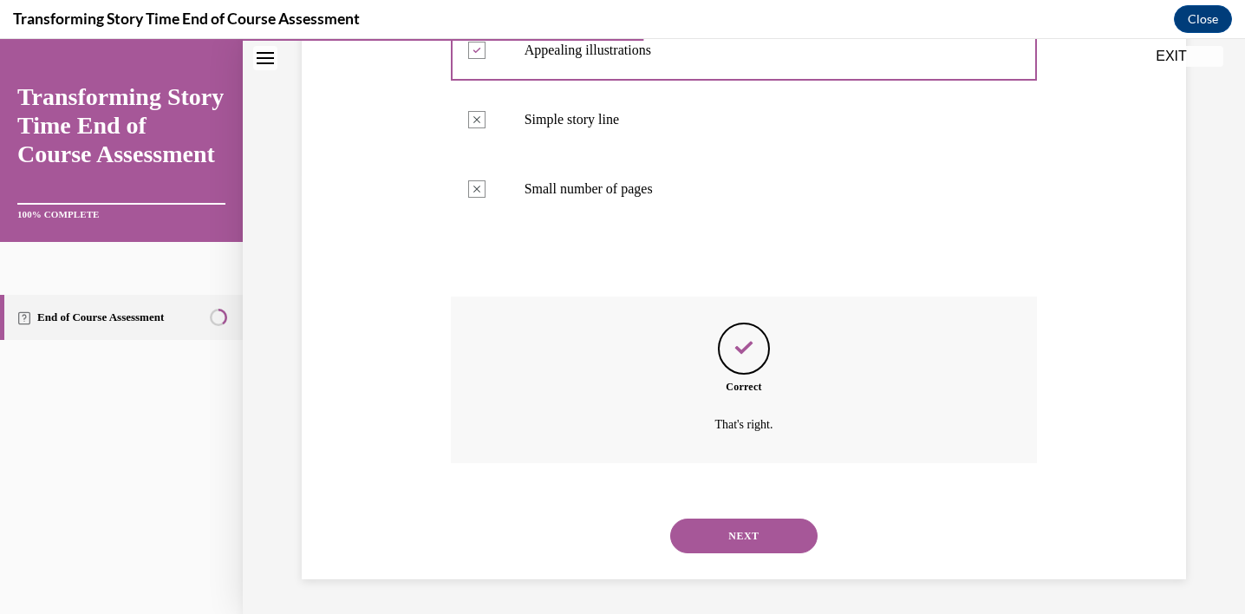
click at [744, 528] on button "NEXT" at bounding box center [743, 535] width 147 height 35
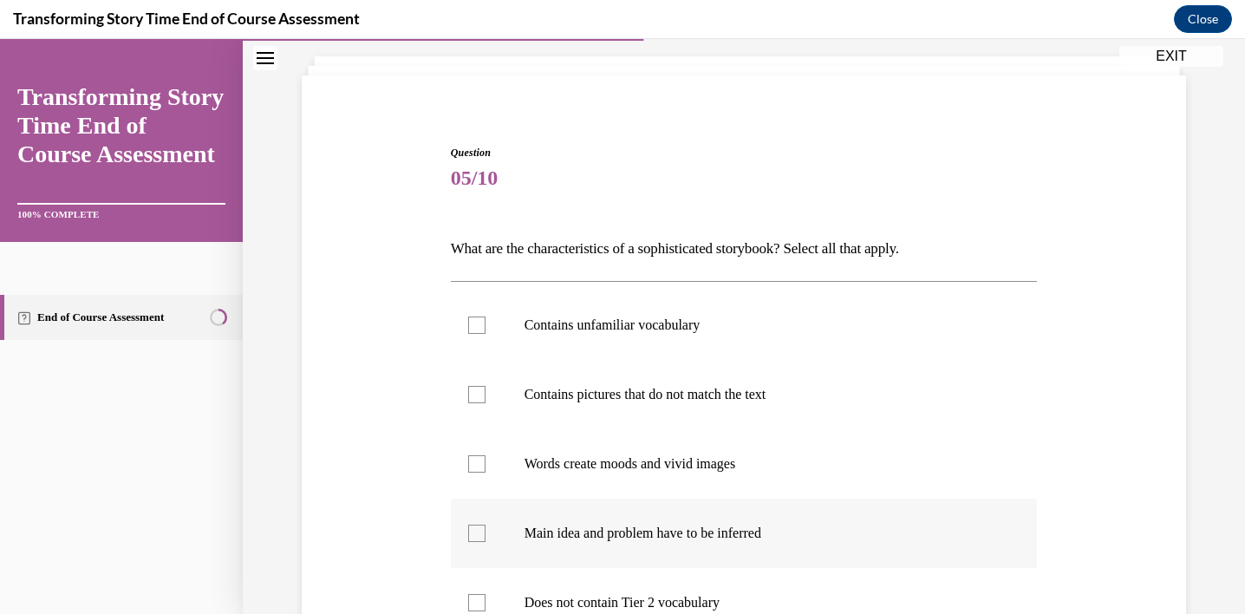
scroll to position [198, 0]
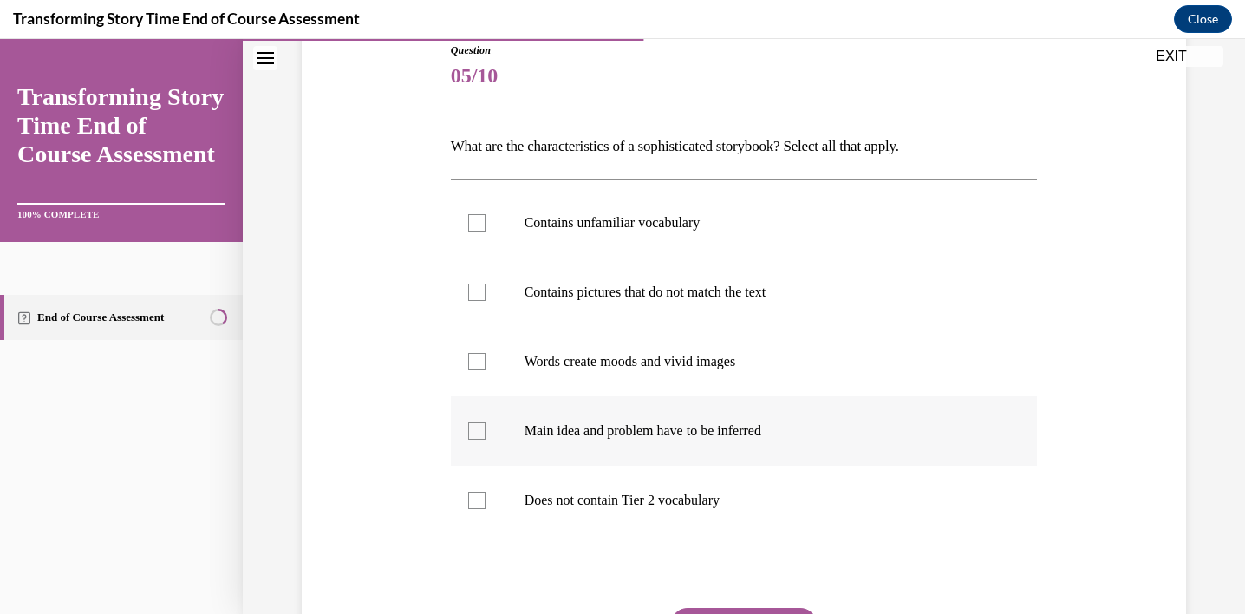
click at [727, 456] on label "Main idea and problem have to be inferred" at bounding box center [744, 430] width 587 height 69
click at [485, 439] on input "Main idea and problem have to be inferred" at bounding box center [476, 430] width 17 height 17
checkbox input "true"
click at [724, 383] on label "Words create moods and vivid images" at bounding box center [744, 361] width 587 height 69
click at [485, 370] on input "Words create moods and vivid images" at bounding box center [476, 361] width 17 height 17
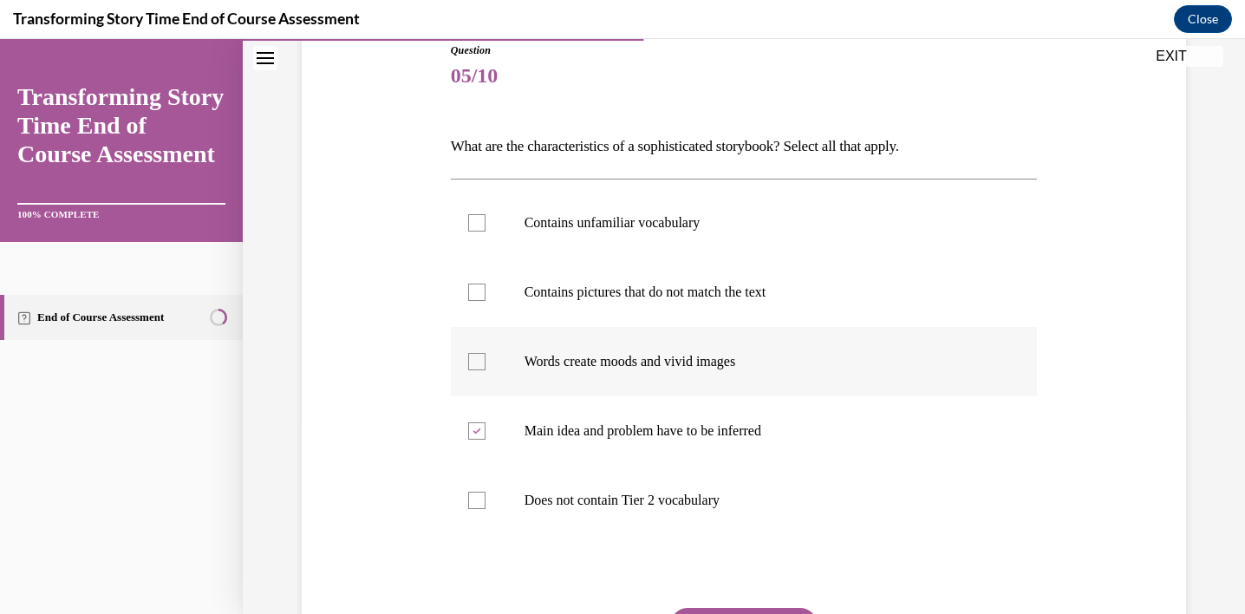
checkbox input "true"
click at [700, 236] on label "Contains unfamiliar vocabulary" at bounding box center [744, 222] width 587 height 69
click at [485, 231] on input "Contains unfamiliar vocabulary" at bounding box center [476, 222] width 17 height 17
checkbox input "true"
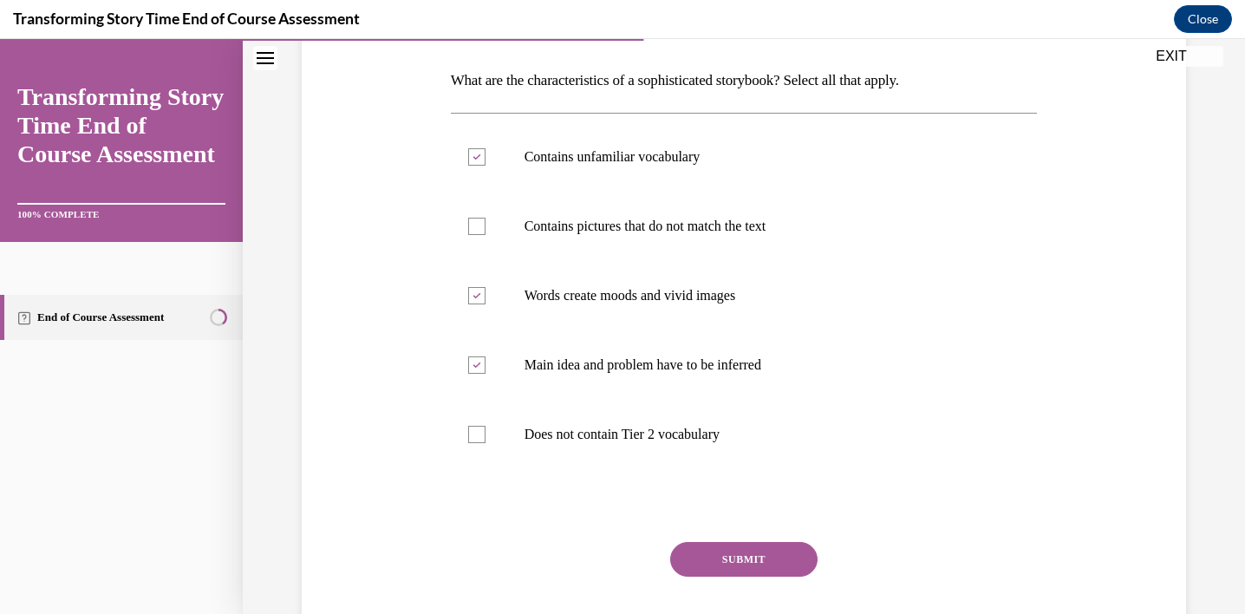
click at [743, 550] on button "SUBMIT" at bounding box center [743, 559] width 147 height 35
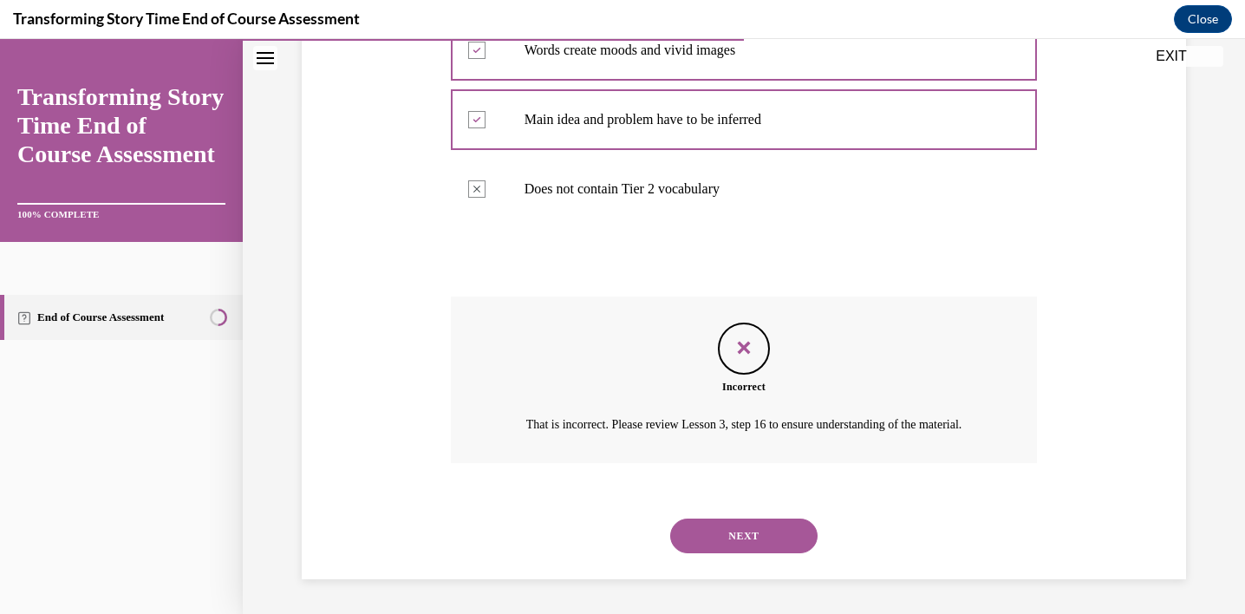
scroll to position [279, 0]
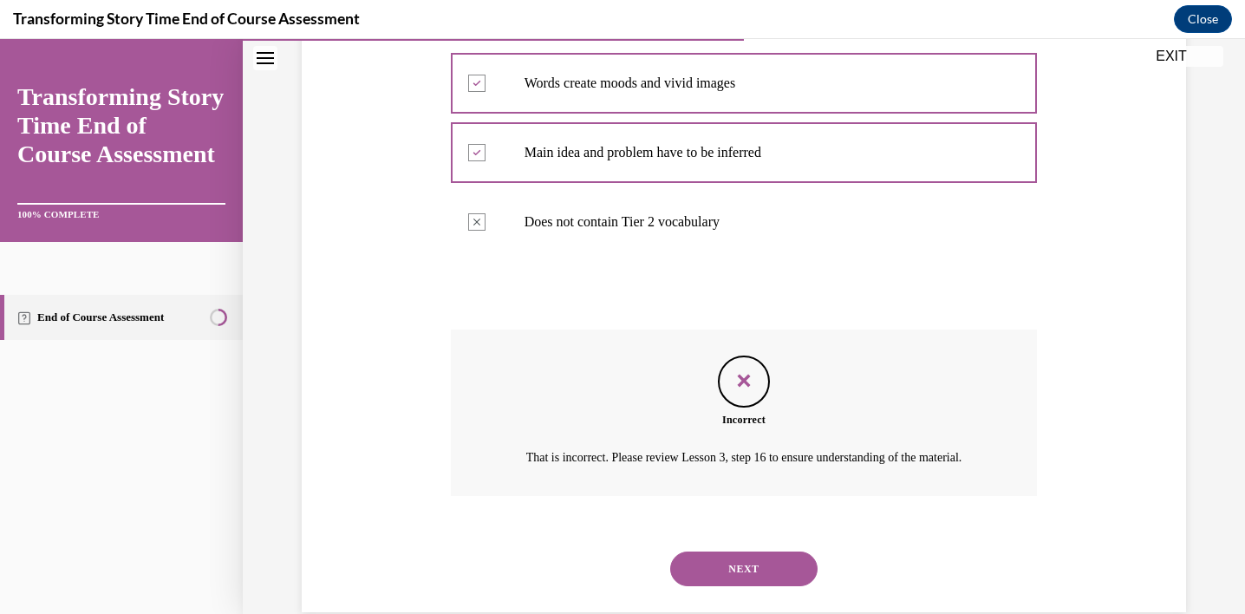
click at [748, 586] on button "NEXT" at bounding box center [743, 568] width 147 height 35
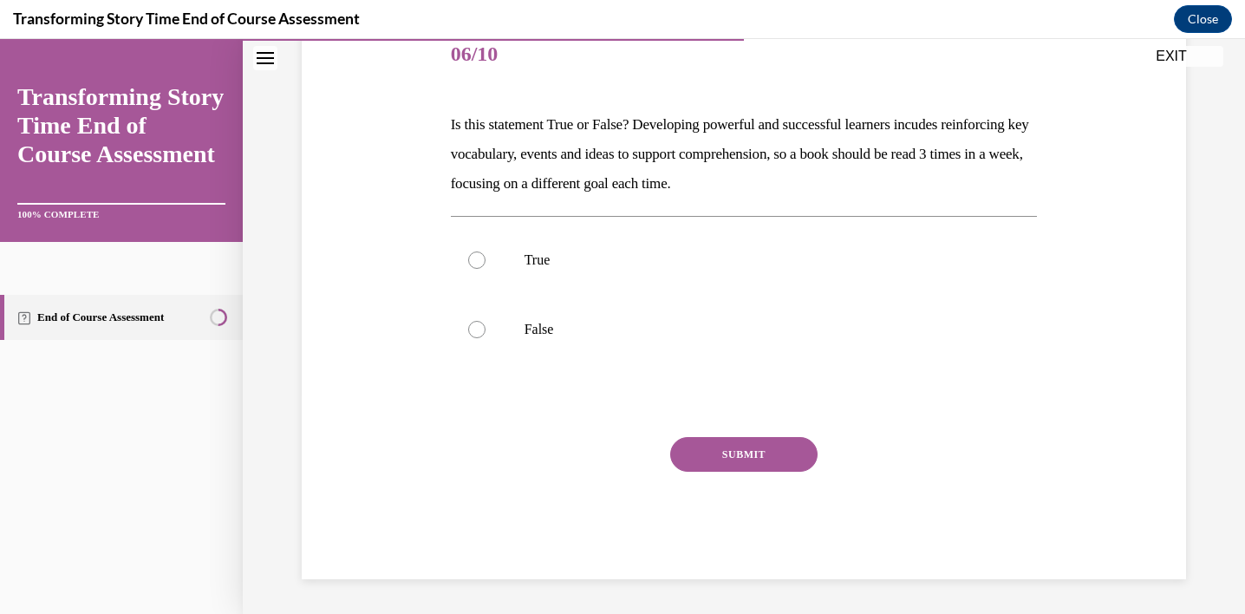
scroll to position [192, 0]
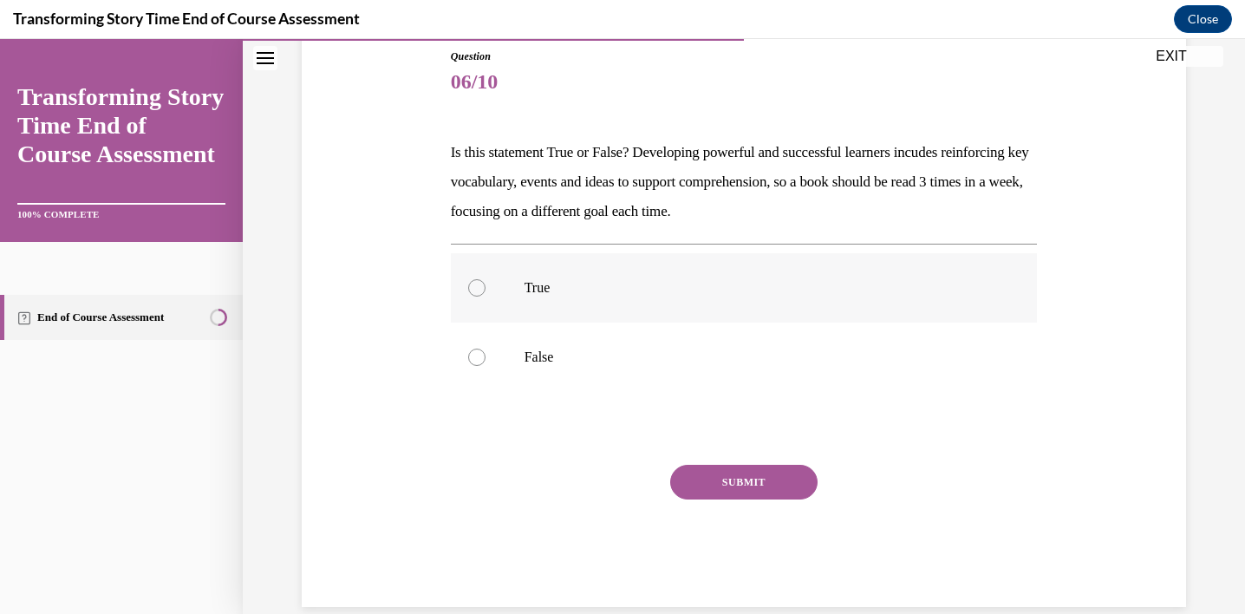
click at [643, 288] on p "True" at bounding box center [759, 287] width 470 height 17
click at [485, 288] on input "True" at bounding box center [476, 287] width 17 height 17
radio input "true"
click at [725, 491] on button "SUBMIT" at bounding box center [743, 482] width 147 height 35
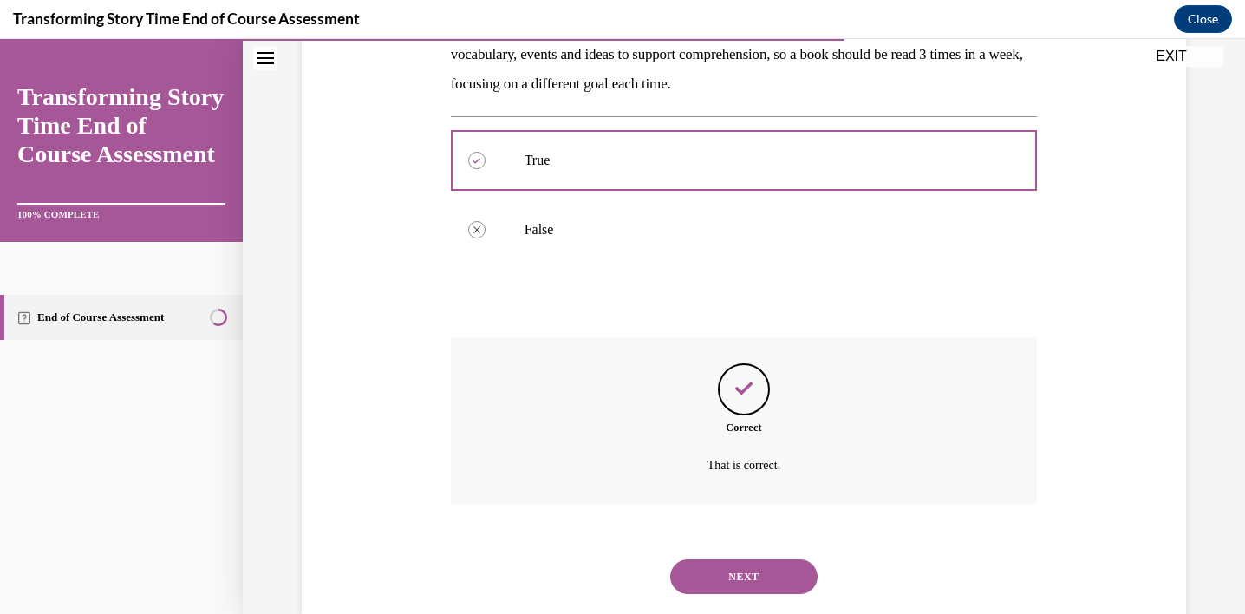
scroll to position [361, 0]
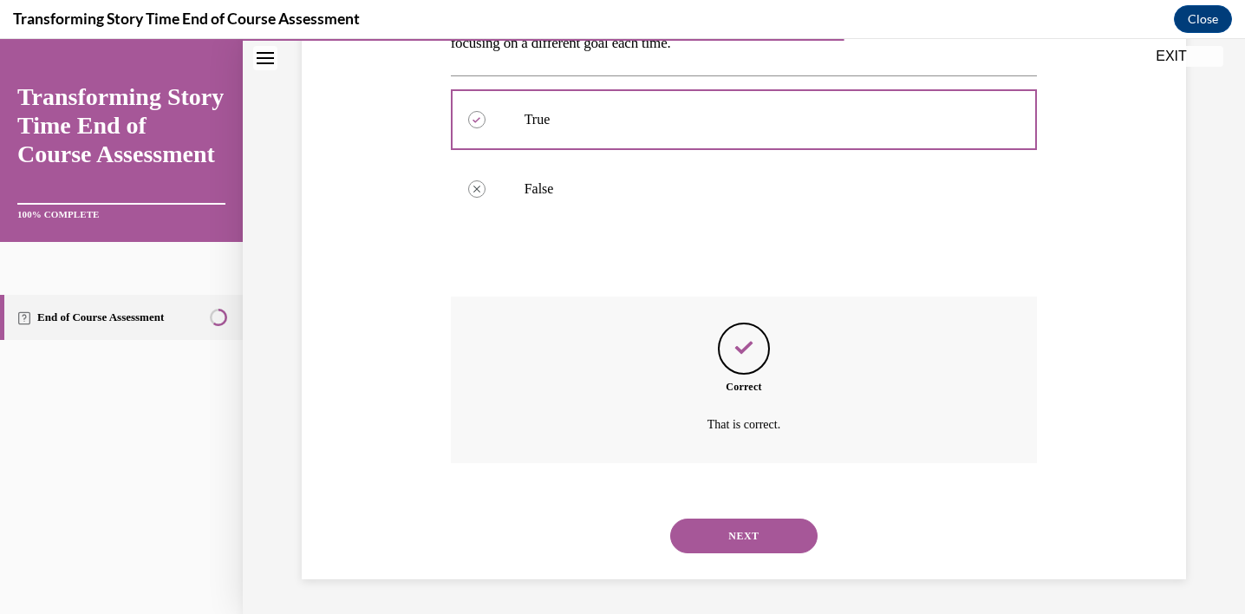
click at [729, 525] on button "NEXT" at bounding box center [743, 535] width 147 height 35
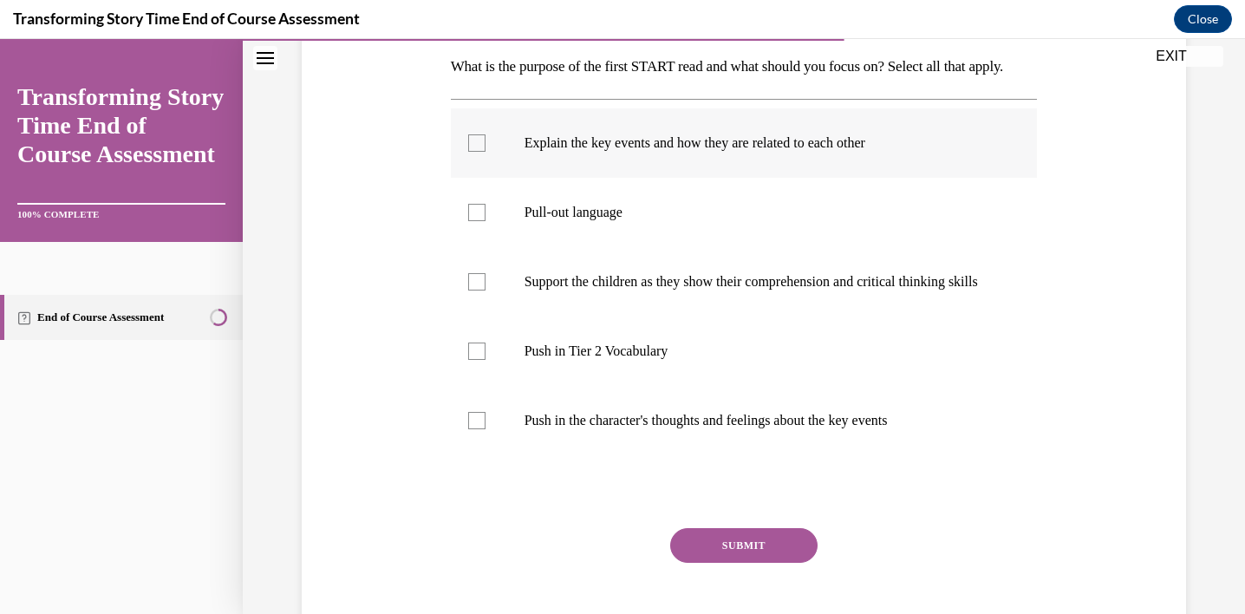
scroll to position [285, 0]
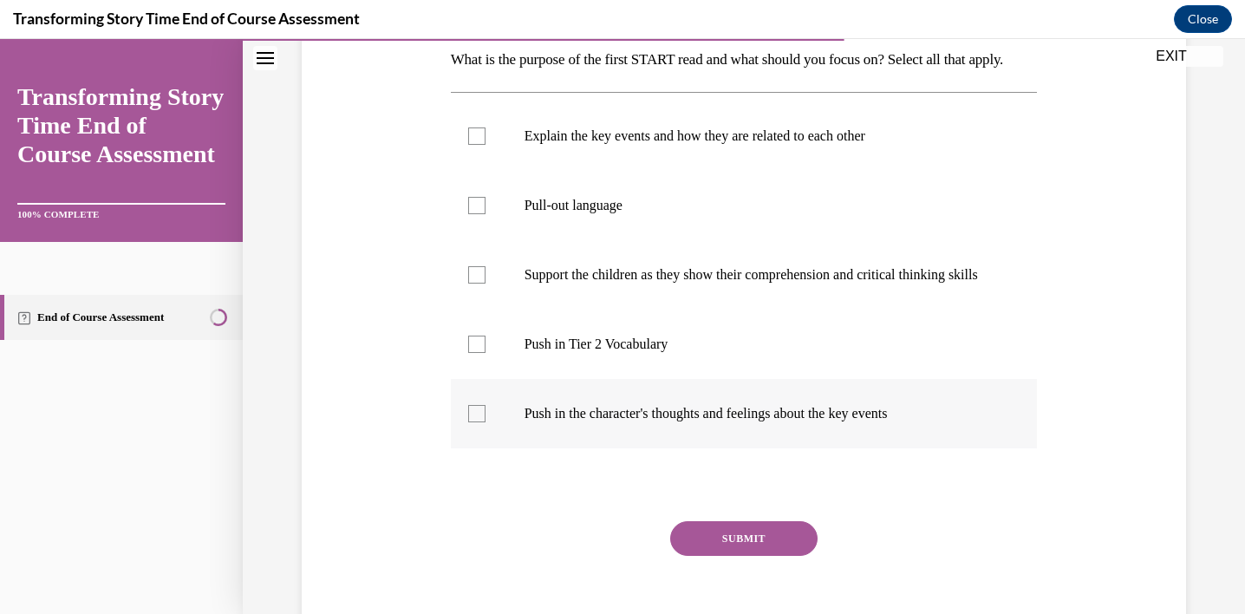
click at [801, 422] on p "Push in the character's thoughts and feelings about the key events" at bounding box center [759, 413] width 470 height 17
click at [485, 422] on input "Push in the character's thoughts and feelings about the key events" at bounding box center [476, 413] width 17 height 17
checkbox input "true"
click at [716, 171] on label "Explain the key events and how they are related to each other" at bounding box center [744, 135] width 587 height 69
click at [485, 145] on input "Explain the key events and how they are related to each other" at bounding box center [476, 135] width 17 height 17
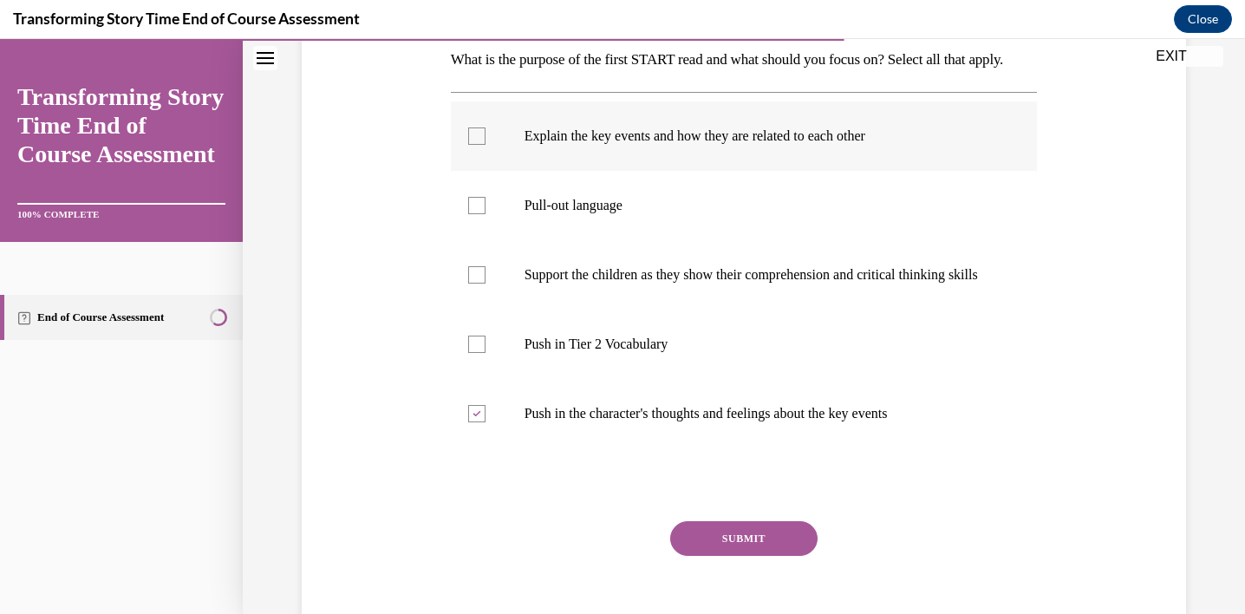
checkbox input "true"
click at [732, 556] on button "SUBMIT" at bounding box center [743, 538] width 147 height 35
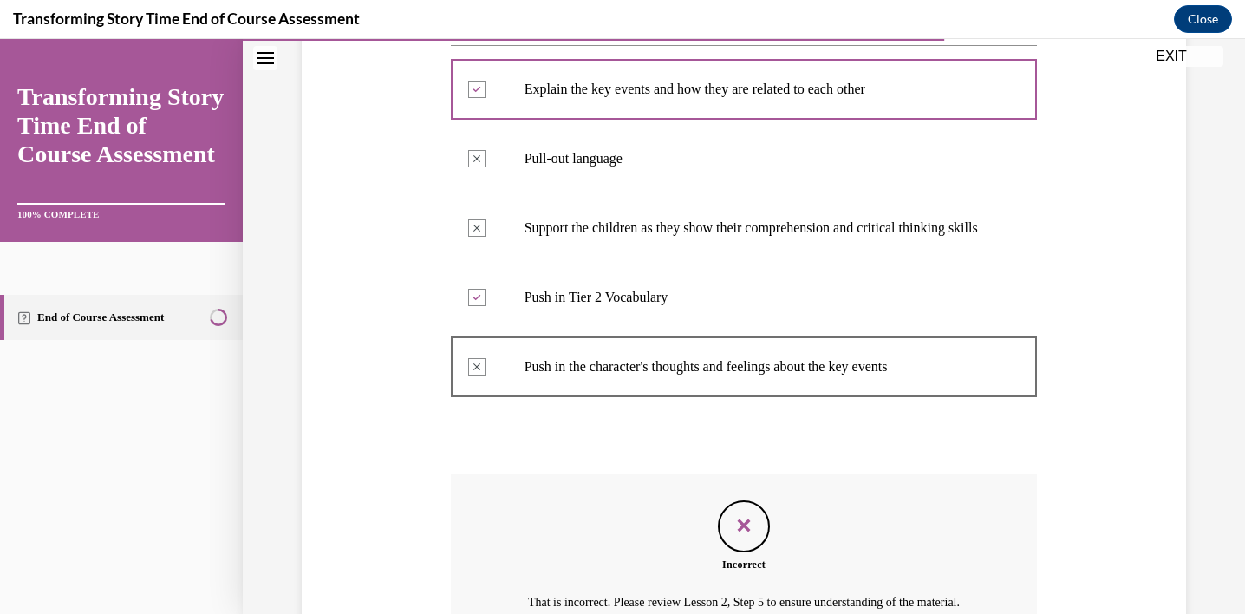
scroll to position [556, 0]
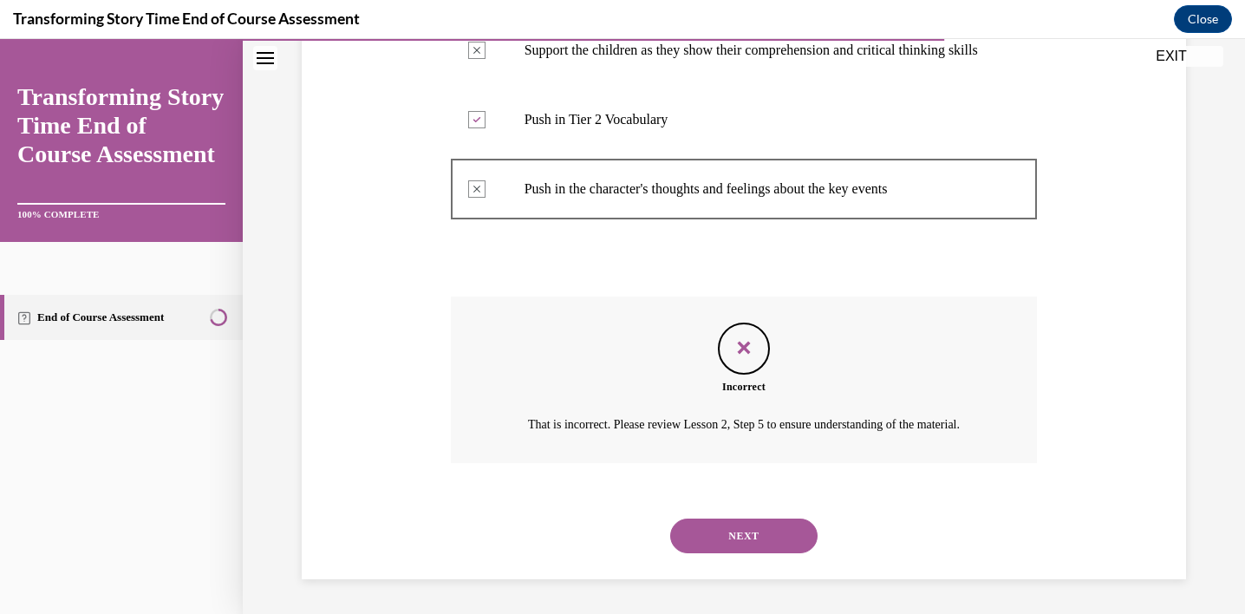
click at [736, 553] on button "NEXT" at bounding box center [743, 535] width 147 height 35
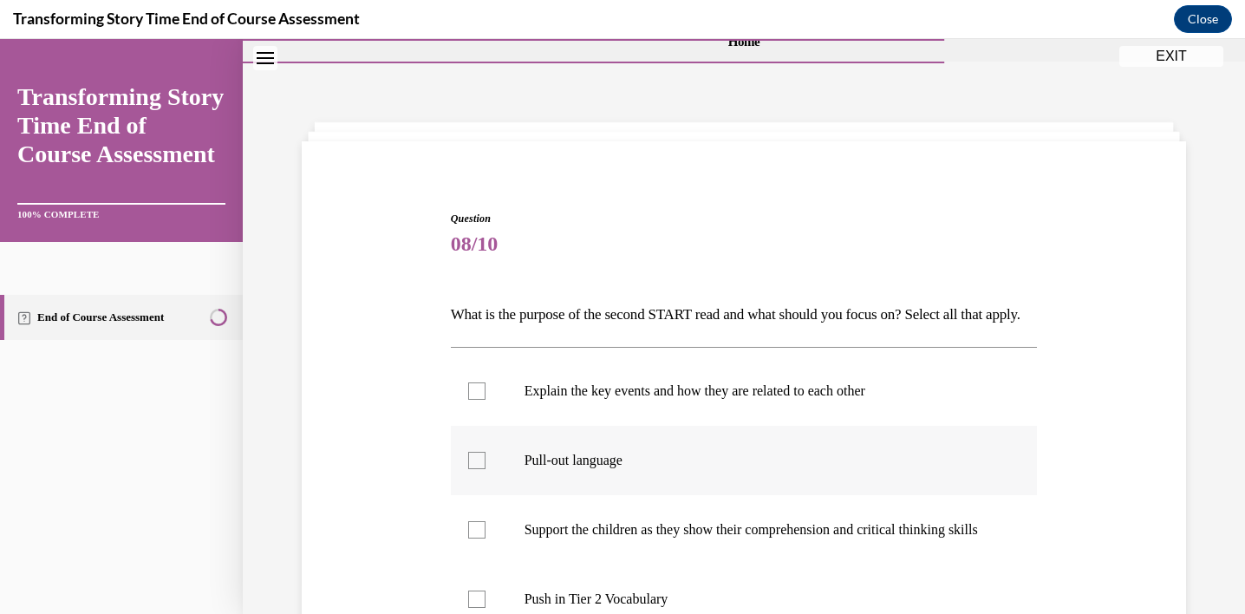
scroll to position [261, 0]
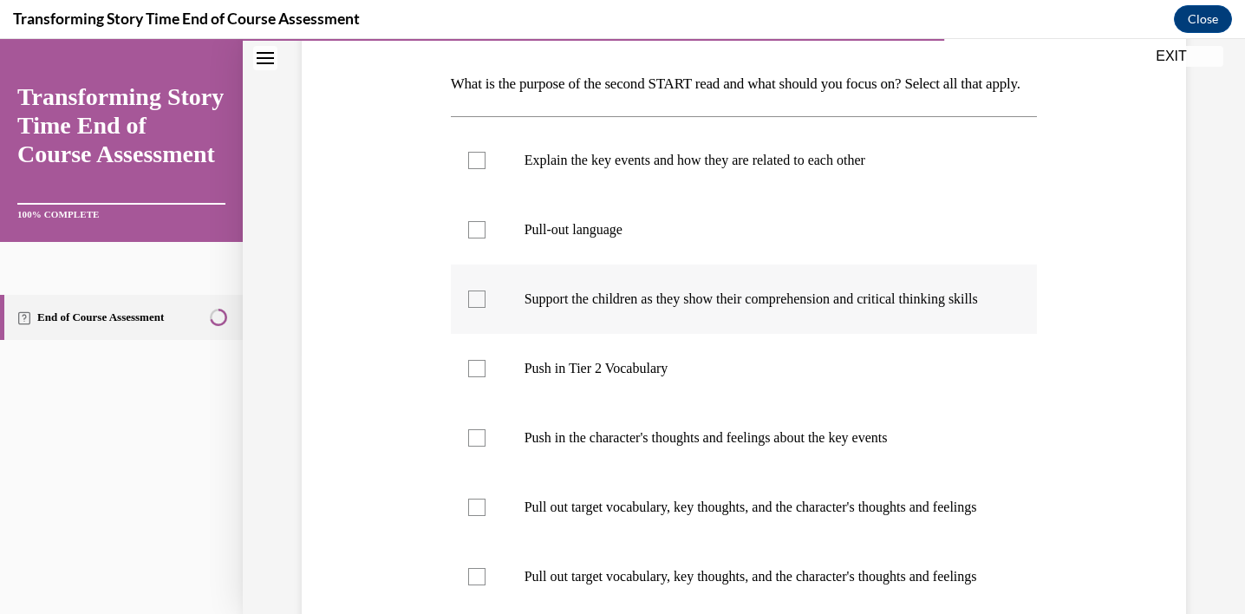
click at [785, 308] on p "Support the children as they show their comprehension and critical thinking ski…" at bounding box center [759, 298] width 470 height 17
click at [485, 308] on input "Support the children as they show their comprehension and critical thinking ski…" at bounding box center [476, 298] width 17 height 17
checkbox input "true"
click at [755, 377] on p "Push in Tier 2 Vocabulary" at bounding box center [759, 368] width 470 height 17
click at [485, 377] on input "Push in Tier 2 Vocabulary" at bounding box center [476, 368] width 17 height 17
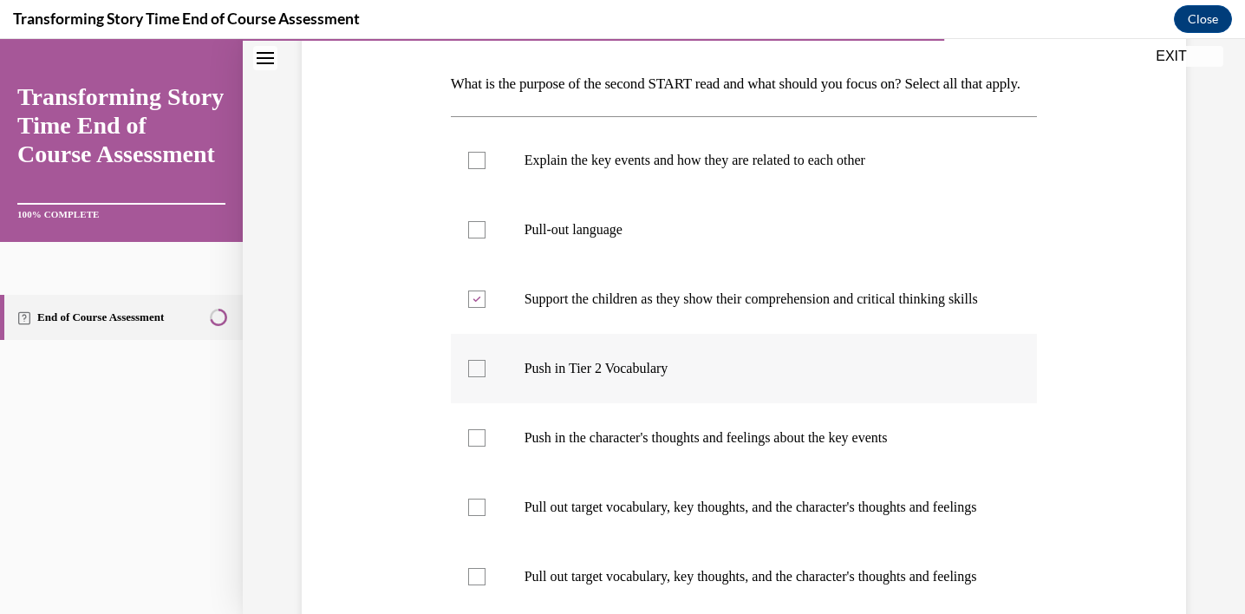
checkbox input "true"
click at [753, 446] on p "Push in the character's thoughts and feelings about the key events" at bounding box center [759, 437] width 470 height 17
click at [485, 446] on input "Push in the character's thoughts and feelings about the key events" at bounding box center [476, 437] width 17 height 17
checkbox input "true"
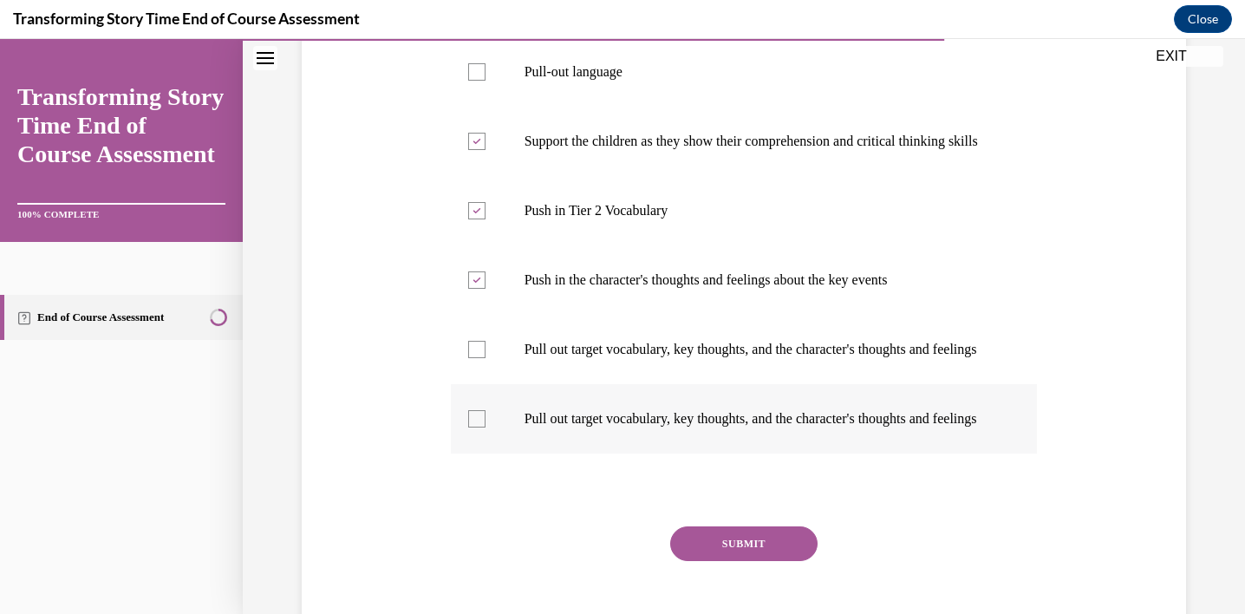
scroll to position [439, 0]
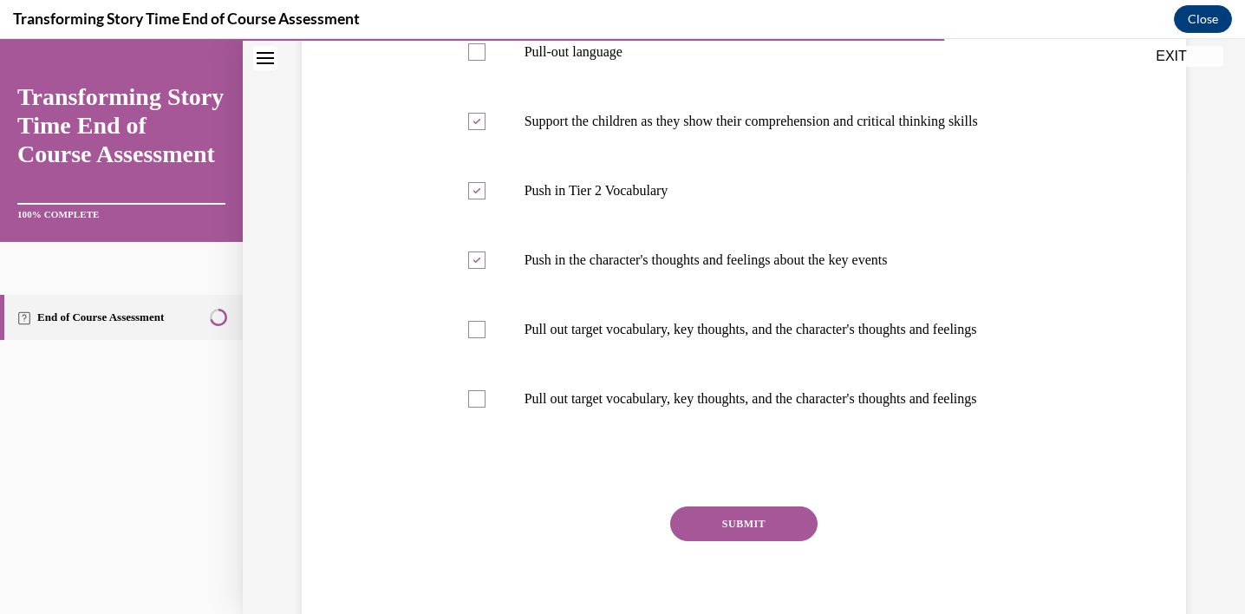
click at [764, 541] on button "SUBMIT" at bounding box center [743, 523] width 147 height 35
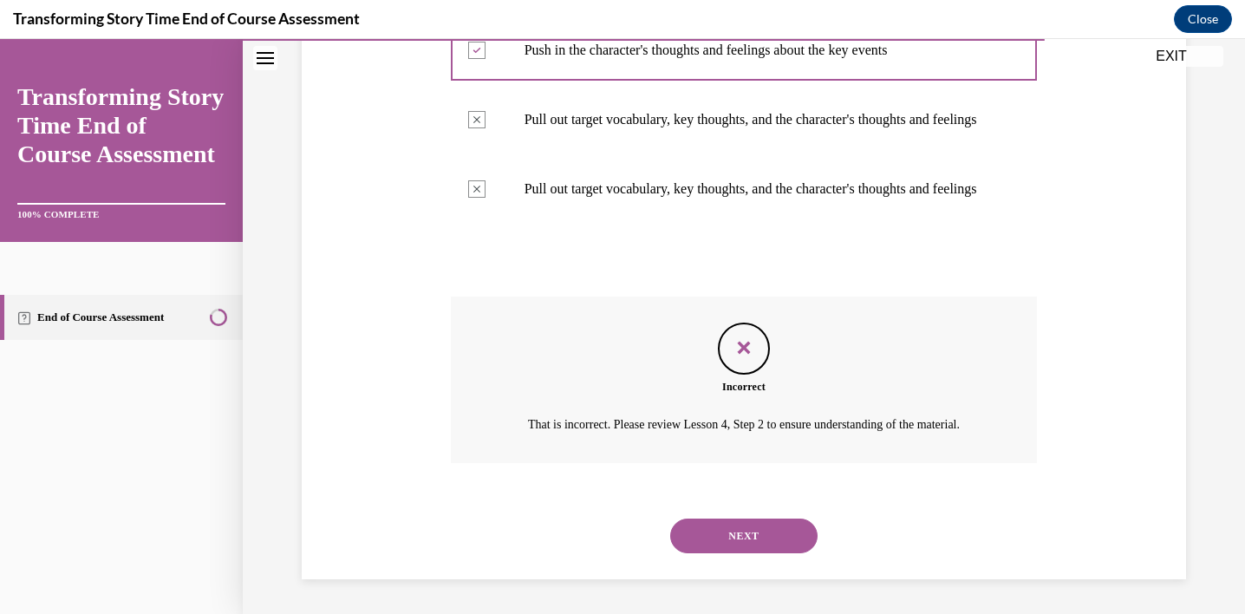
scroll to position [751, 0]
click at [757, 530] on button "NEXT" at bounding box center [743, 535] width 147 height 35
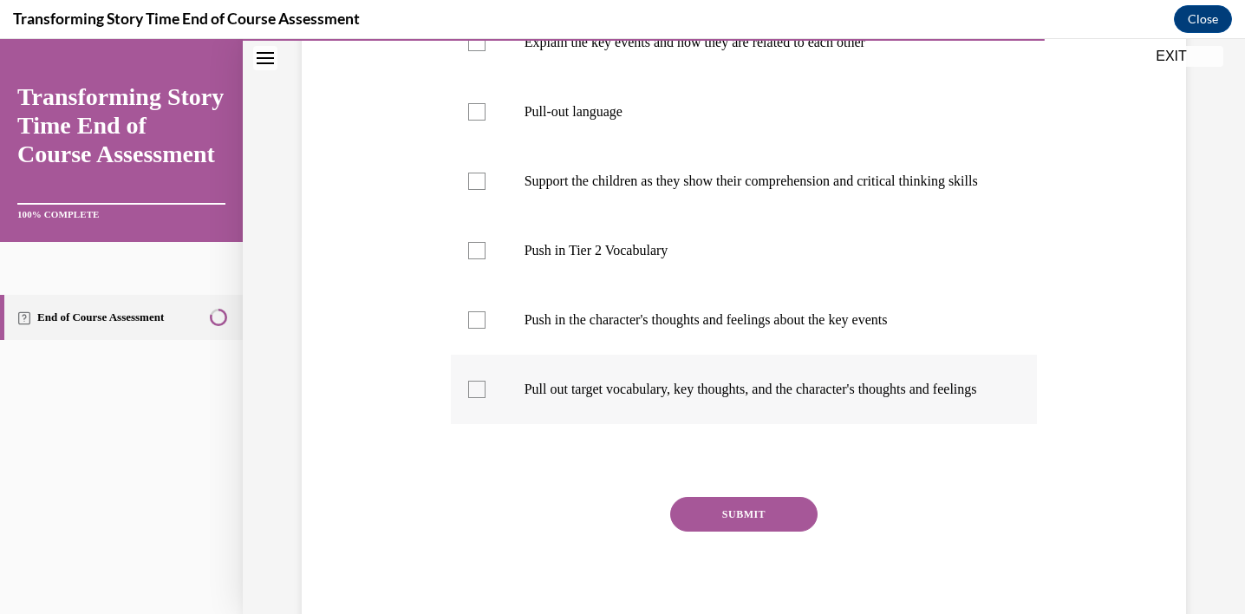
scroll to position [503, 0]
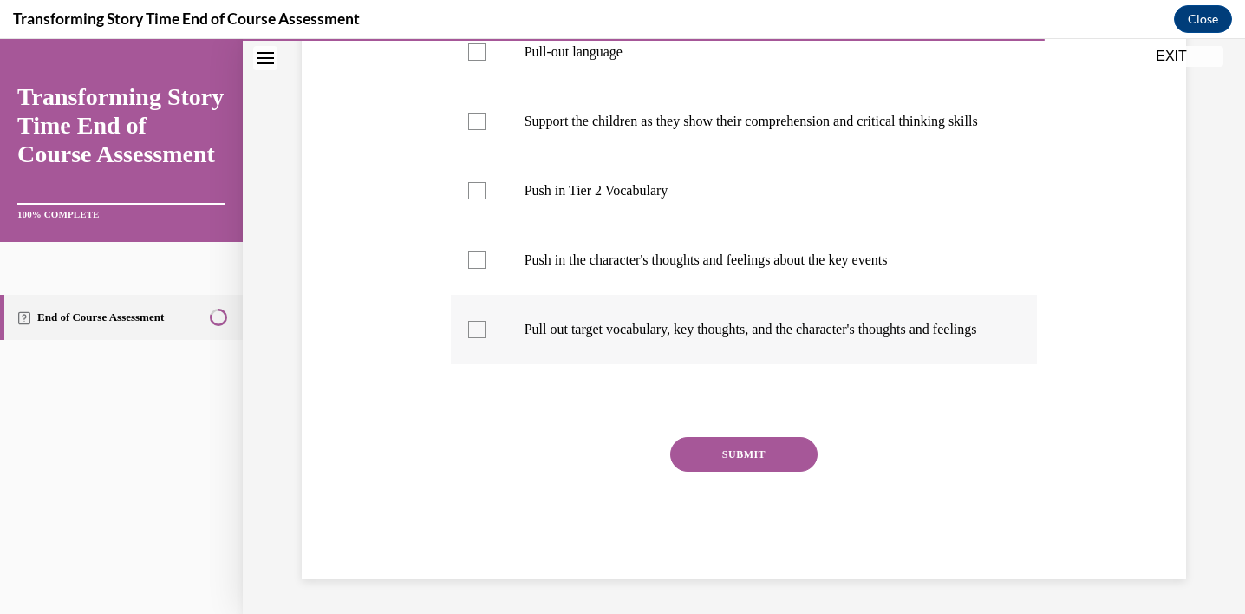
click at [822, 326] on p "Pull out target vocabulary, key thoughts, and the character's thoughts and feel…" at bounding box center [759, 329] width 470 height 17
click at [485, 326] on input "Pull out target vocabulary, key thoughts, and the character's thoughts and feel…" at bounding box center [476, 329] width 17 height 17
checkbox input "true"
click at [758, 465] on button "SUBMIT" at bounding box center [743, 454] width 147 height 35
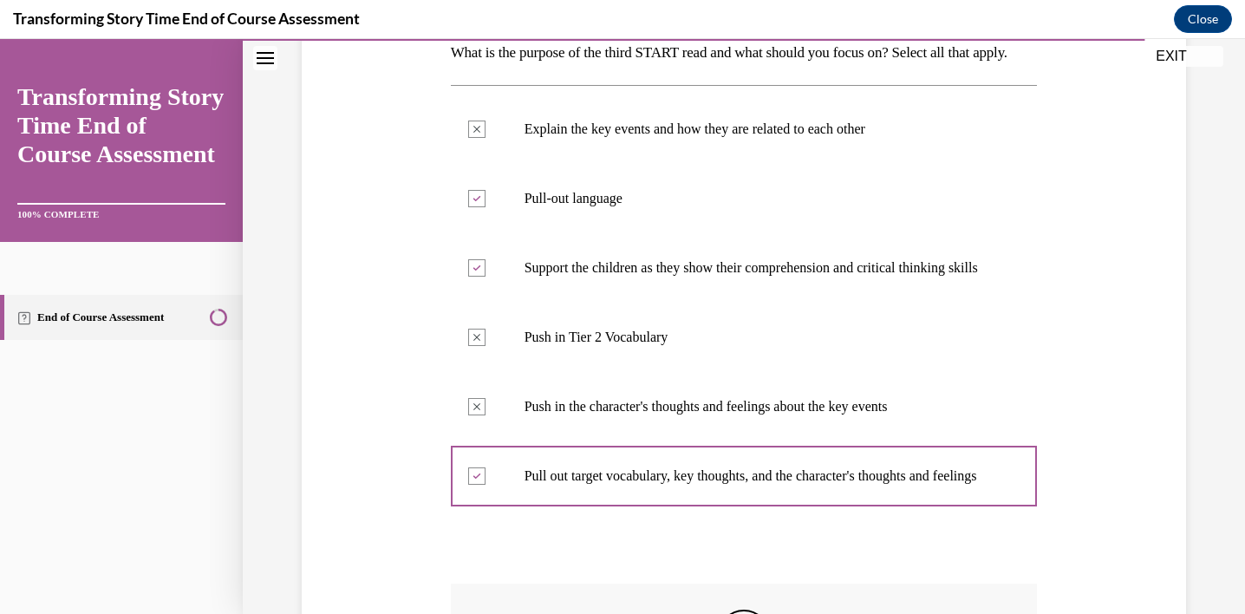
scroll to position [291, 0]
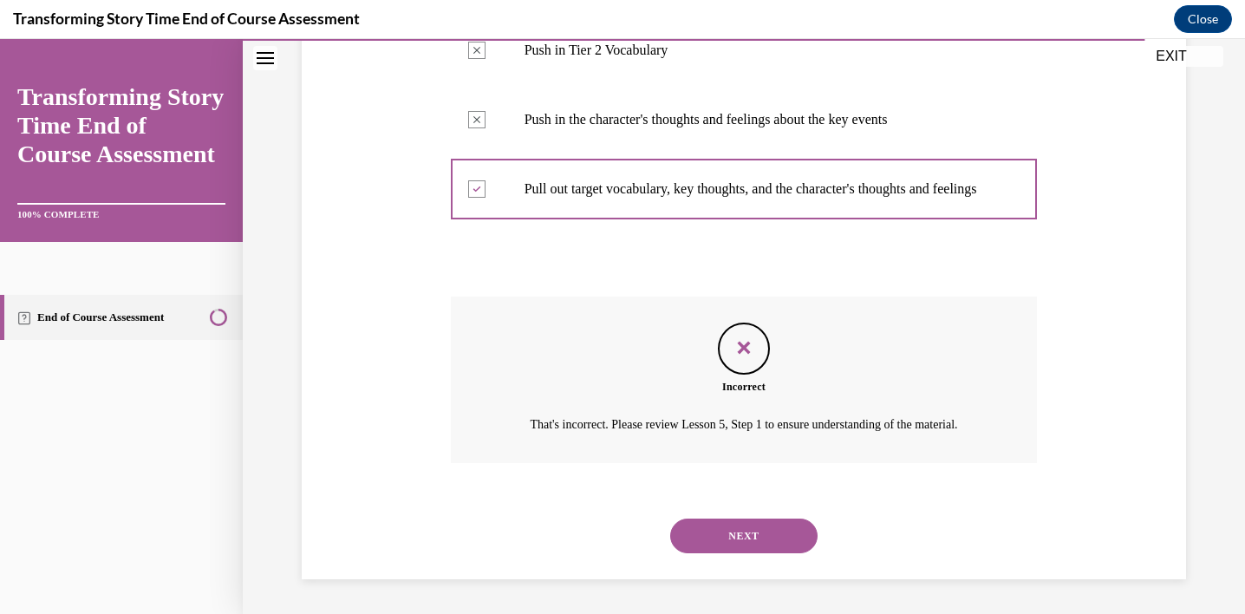
click at [736, 543] on button "NEXT" at bounding box center [743, 535] width 147 height 35
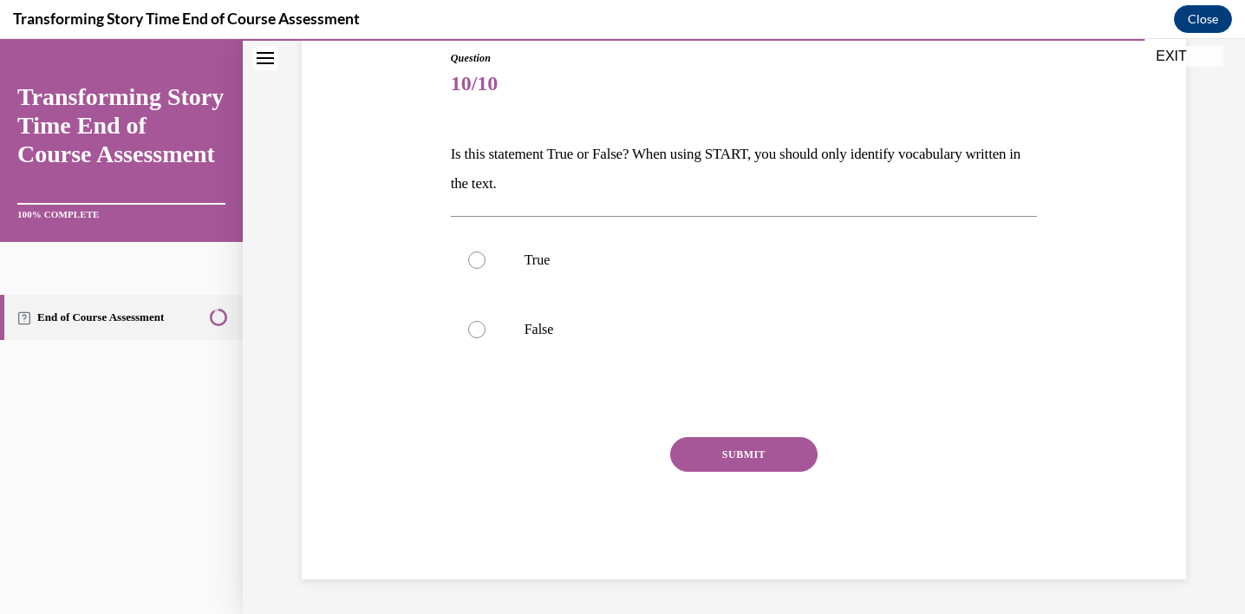
scroll to position [191, 0]
click at [573, 244] on label "True" at bounding box center [744, 259] width 587 height 69
click at [485, 251] on input "True" at bounding box center [476, 259] width 17 height 17
radio input "true"
click at [696, 455] on button "SUBMIT" at bounding box center [743, 454] width 147 height 35
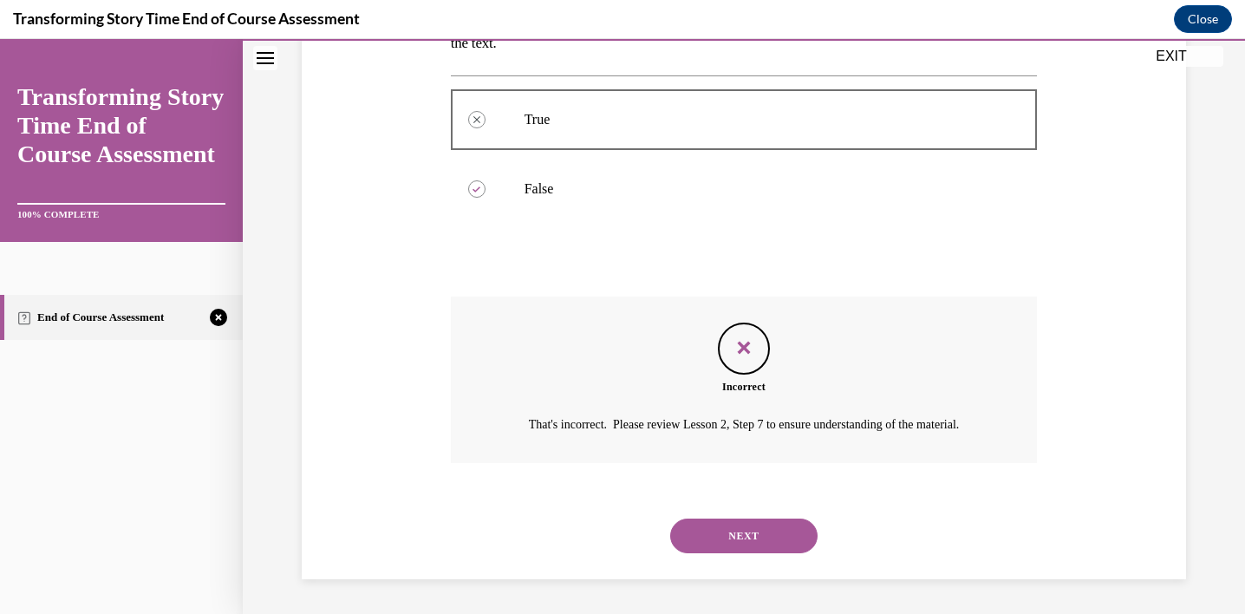
scroll to position [352, 0]
click at [728, 524] on button "NEXT" at bounding box center [743, 535] width 147 height 35
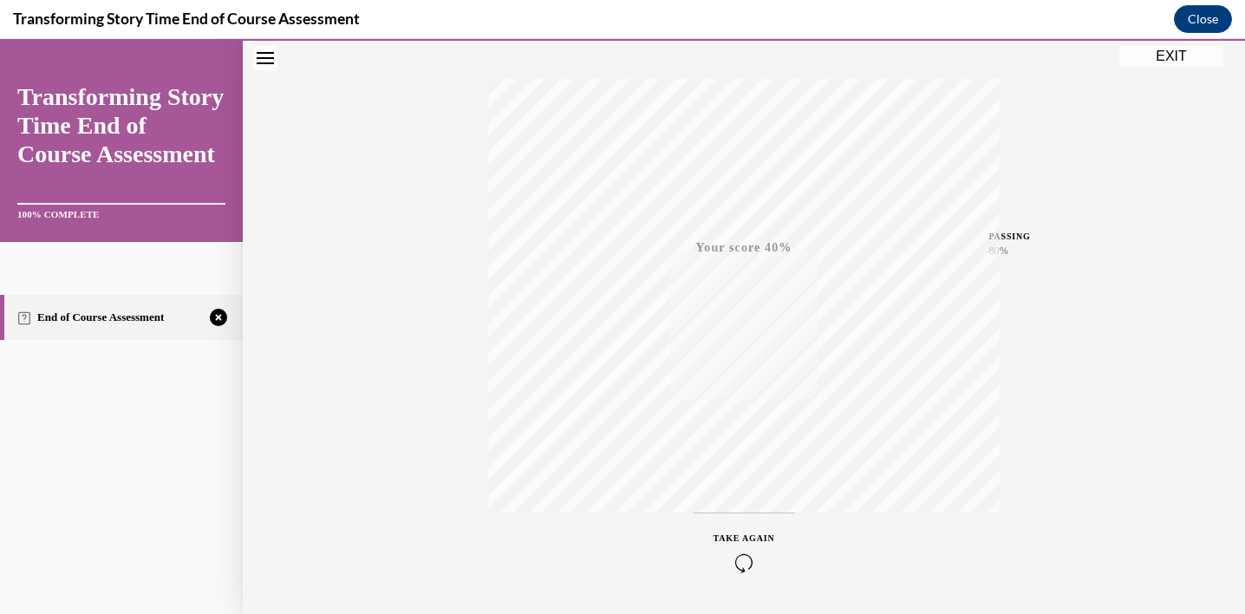
scroll to position [257, 0]
click at [731, 553] on div "TAKE AGAIN" at bounding box center [744, 553] width 62 height 41
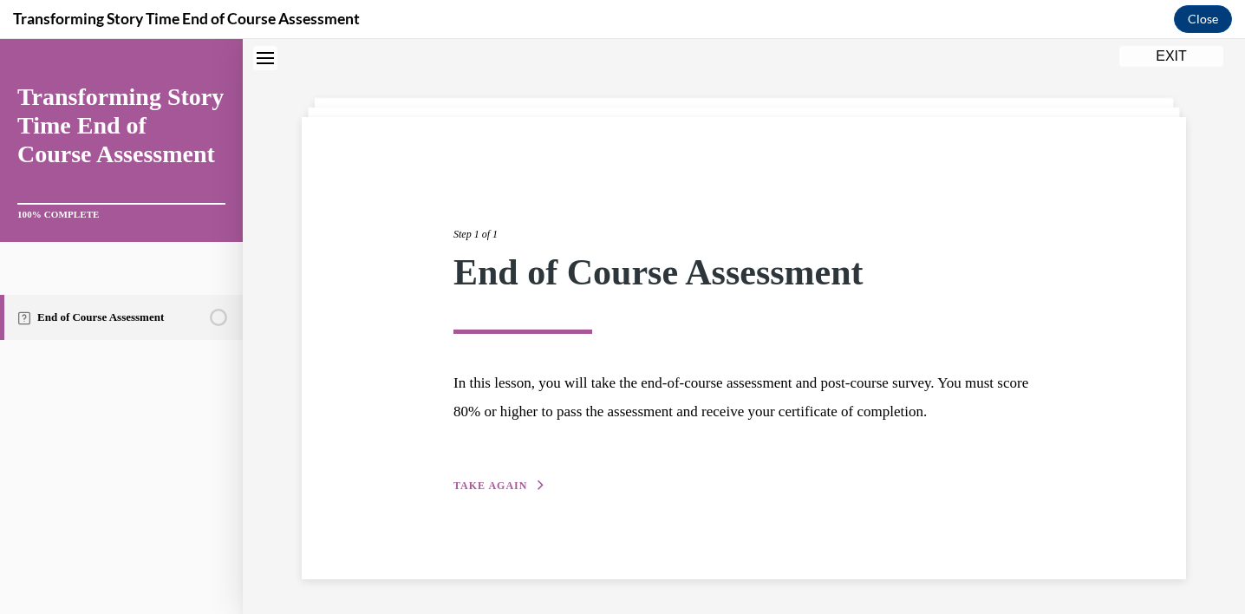
scroll to position [68, 0]
click at [510, 493] on button "TAKE AGAIN" at bounding box center [499, 486] width 93 height 16
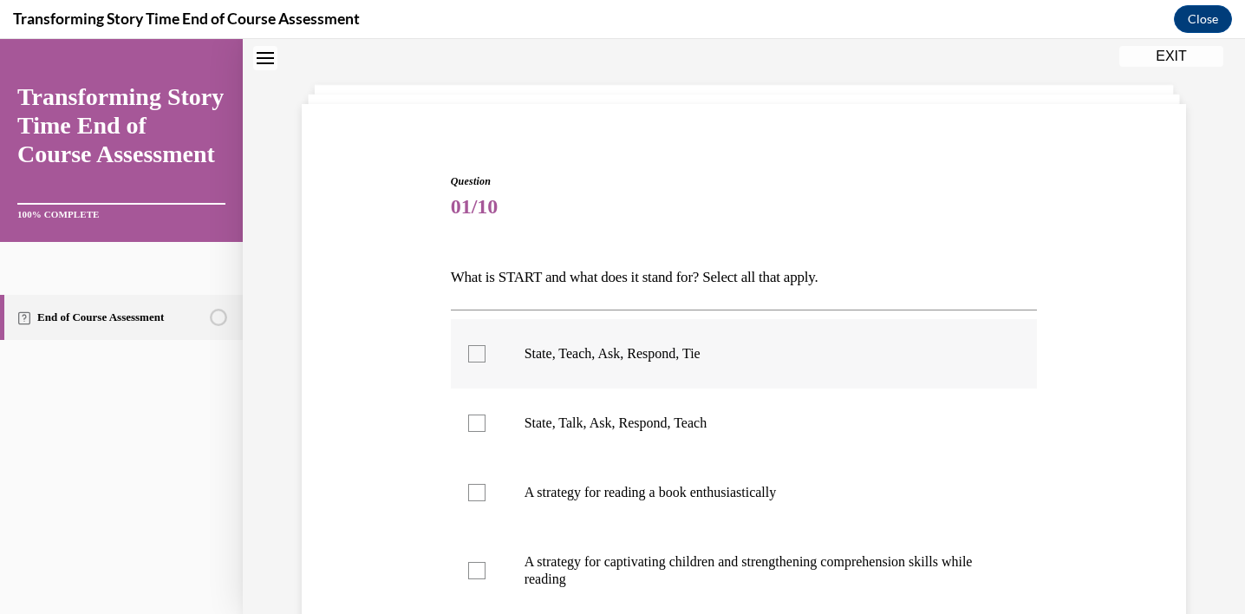
click at [589, 355] on p "State, Teach, Ask, Respond, Tie" at bounding box center [759, 353] width 470 height 17
click at [485, 355] on input "State, Teach, Ask, Respond, Tie" at bounding box center [476, 353] width 17 height 17
checkbox input "true"
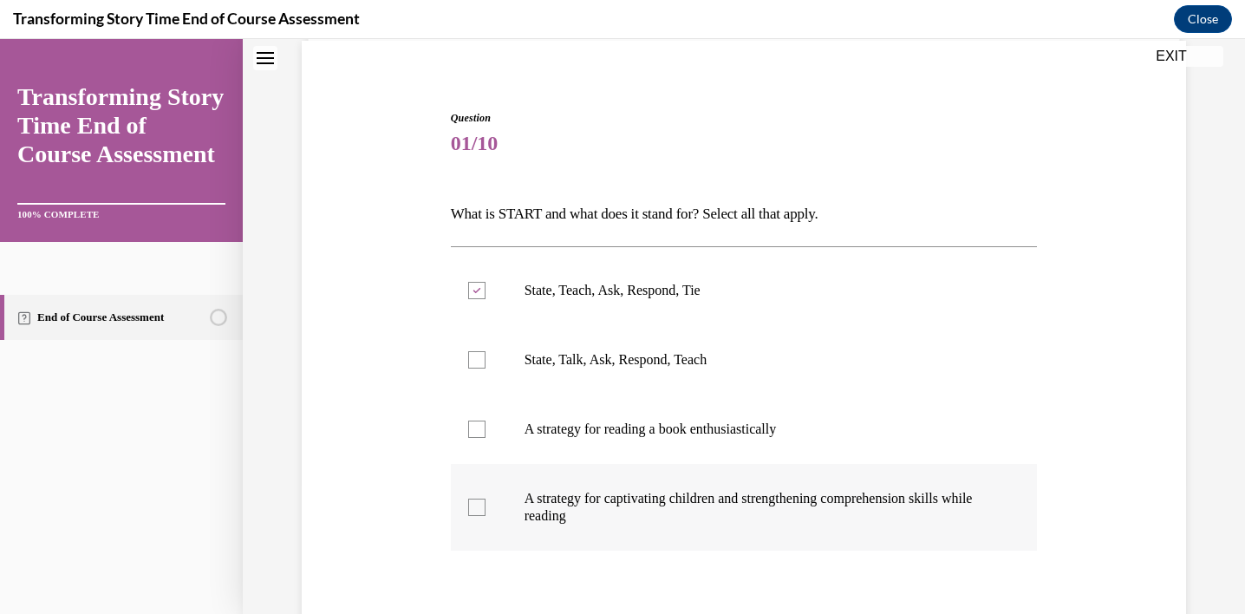
scroll to position [317, 0]
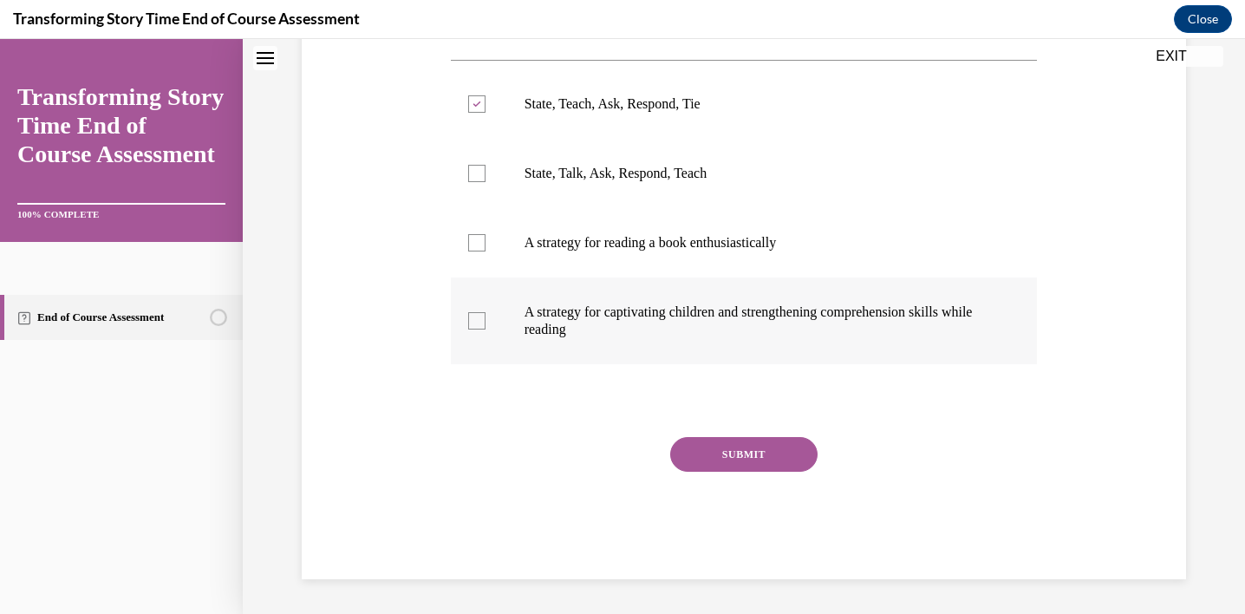
click at [635, 318] on p "A strategy for captivating children and strengthening comprehension skills whil…" at bounding box center [759, 320] width 470 height 35
click at [485, 318] on input "A strategy for captivating children and strengthening comprehension skills whil…" at bounding box center [476, 320] width 17 height 17
checkbox input "true"
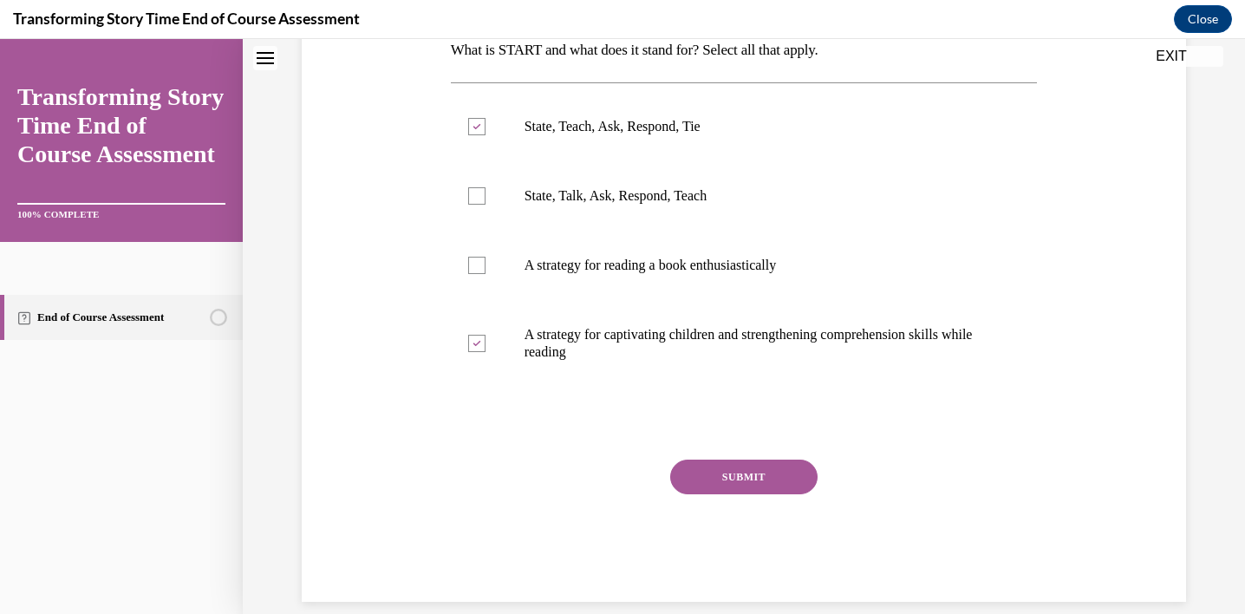
scroll to position [284, 0]
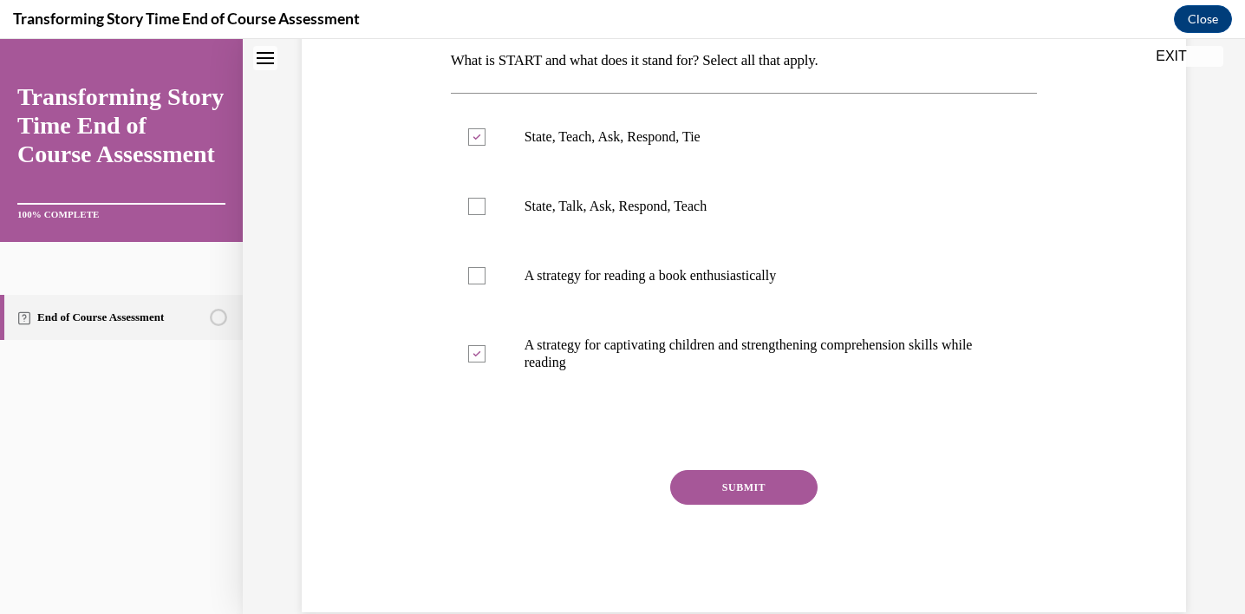
click at [716, 496] on button "SUBMIT" at bounding box center [743, 487] width 147 height 35
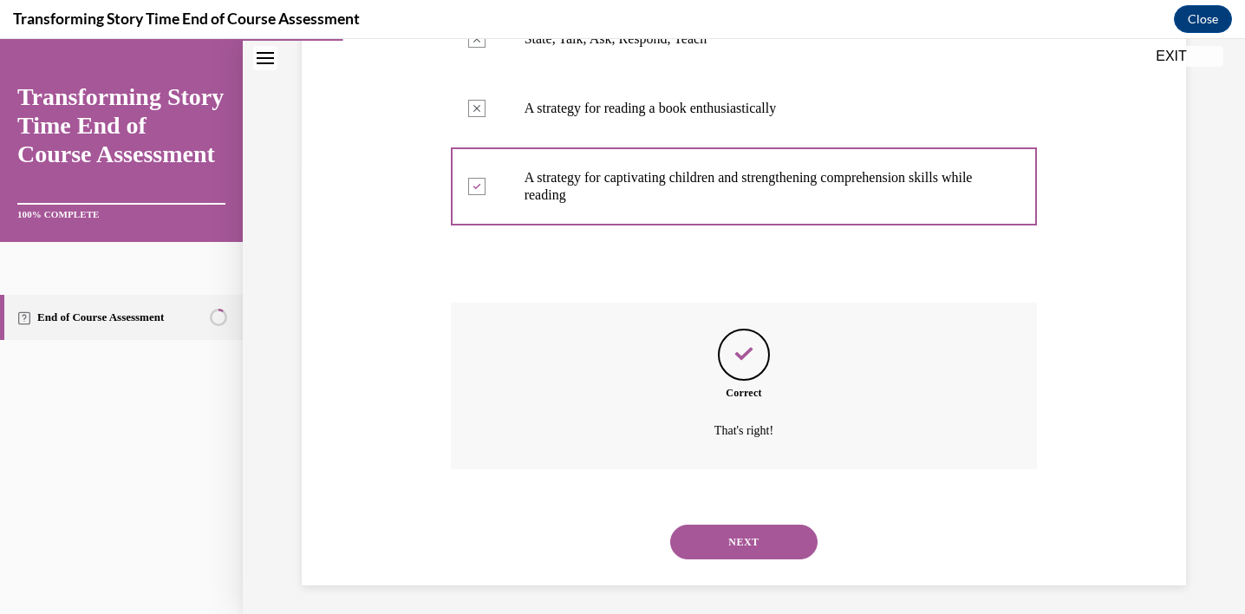
scroll to position [458, 0]
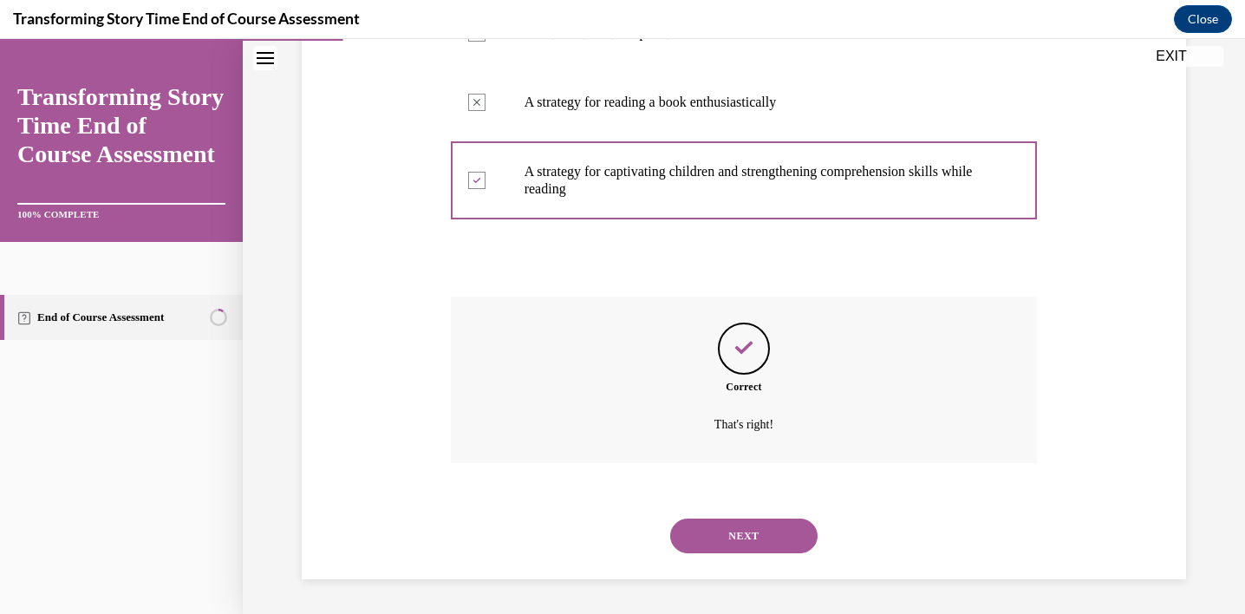
click at [737, 533] on button "NEXT" at bounding box center [743, 535] width 147 height 35
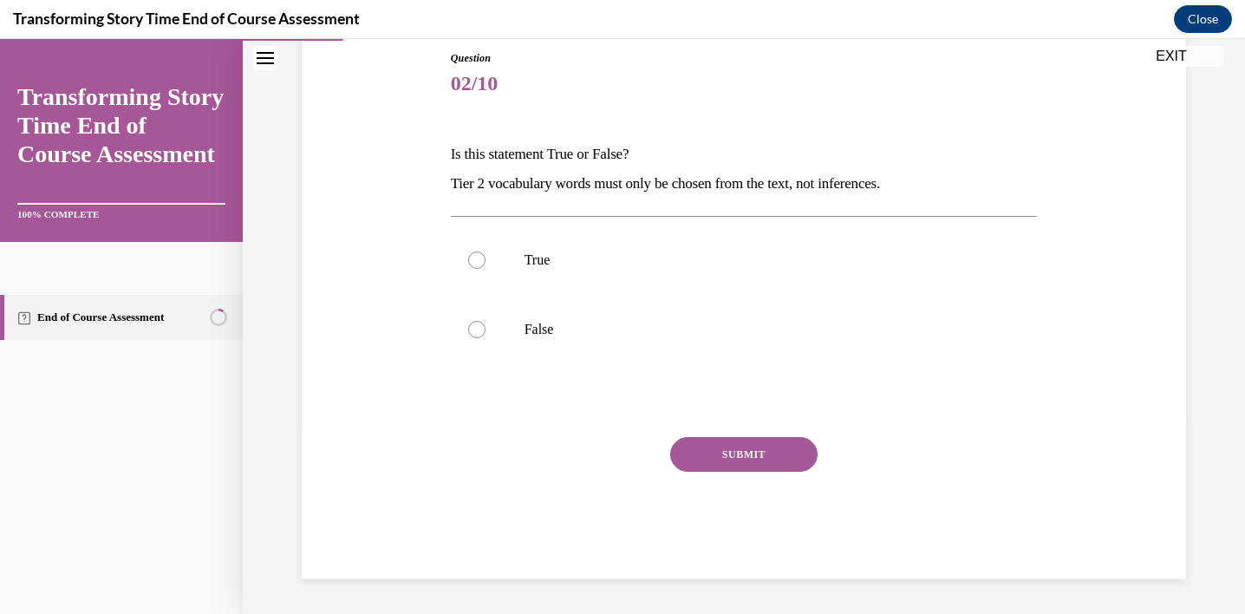
scroll to position [191, 0]
click at [532, 337] on p "False" at bounding box center [759, 329] width 470 height 17
click at [485, 337] on input "False" at bounding box center [476, 329] width 17 height 17
radio input "true"
click at [745, 460] on button "SUBMIT" at bounding box center [743, 454] width 147 height 35
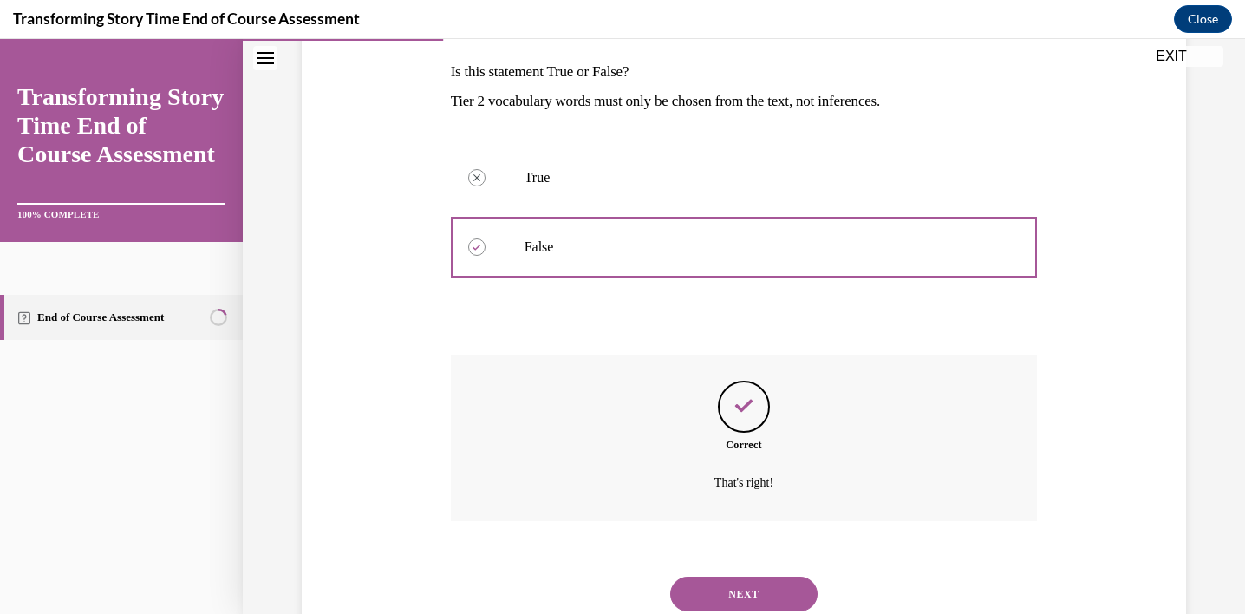
scroll to position [331, 0]
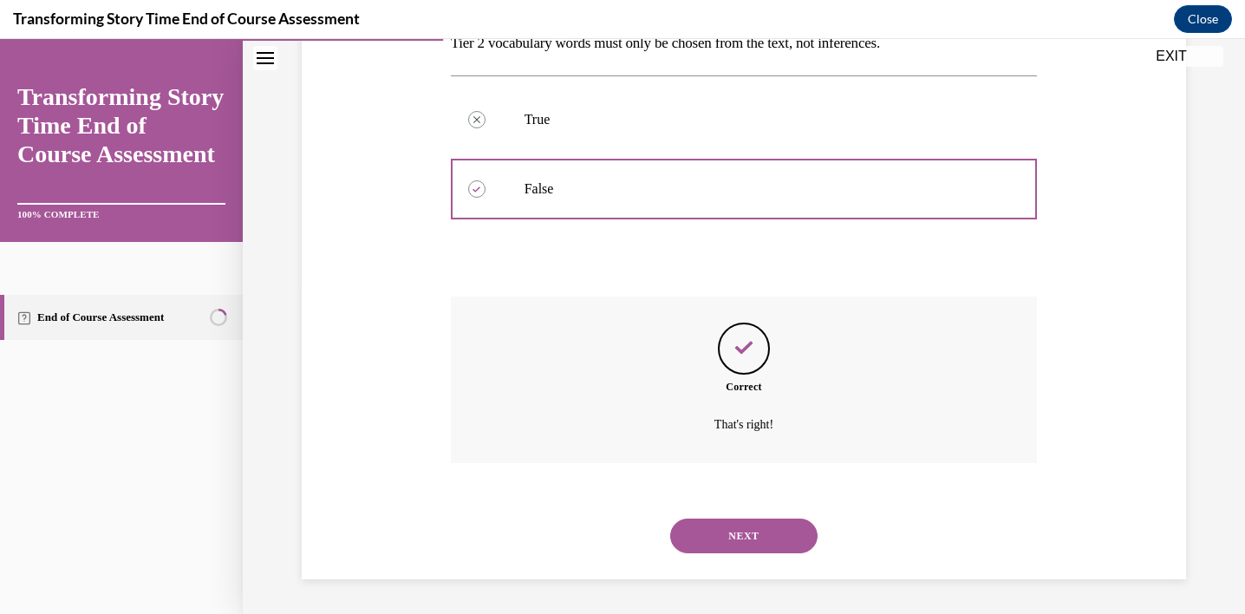
click at [742, 534] on button "NEXT" at bounding box center [743, 535] width 147 height 35
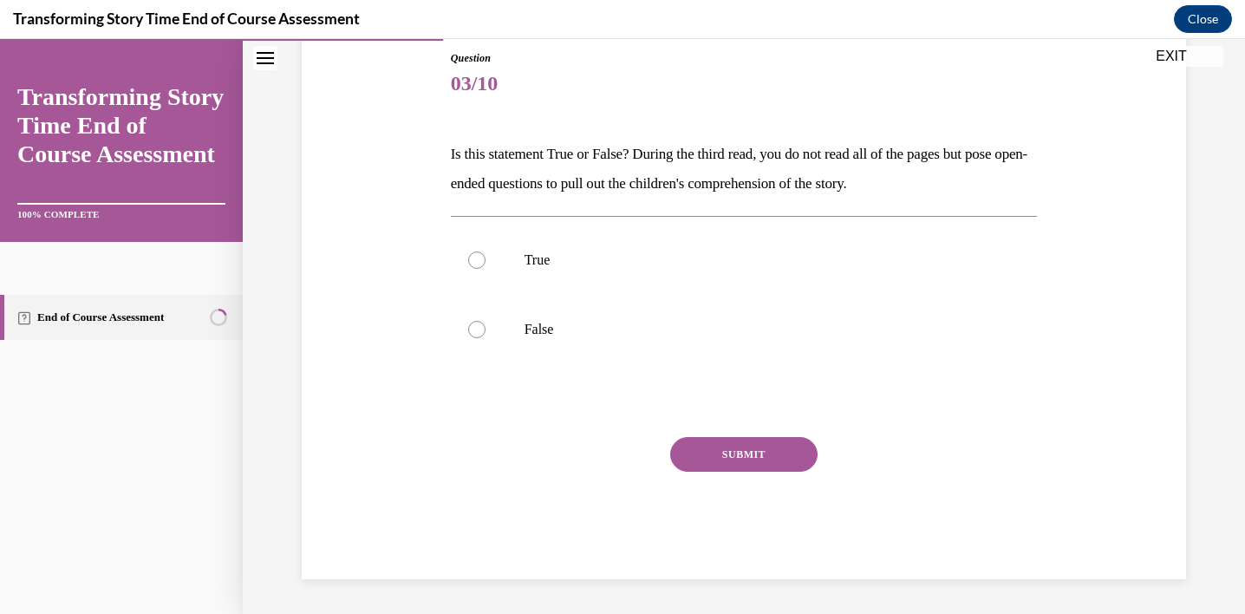
scroll to position [191, 0]
click at [546, 283] on label "True" at bounding box center [744, 259] width 587 height 69
click at [485, 269] on input "True" at bounding box center [476, 259] width 17 height 17
radio input "true"
click at [709, 446] on button "SUBMIT" at bounding box center [743, 454] width 147 height 35
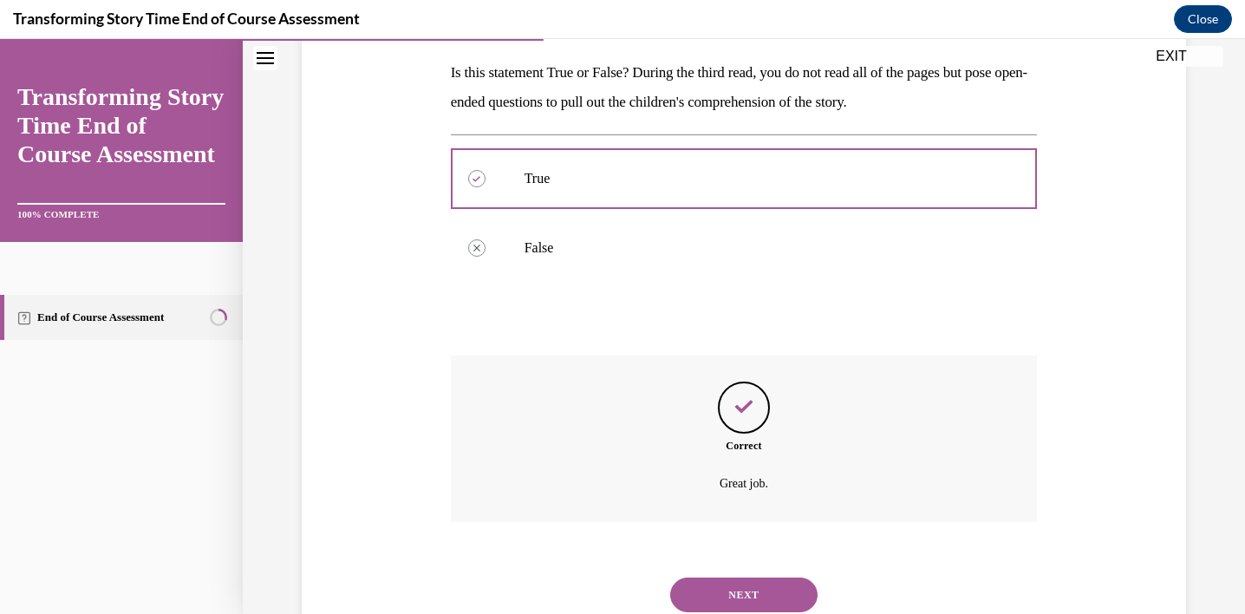
scroll to position [331, 0]
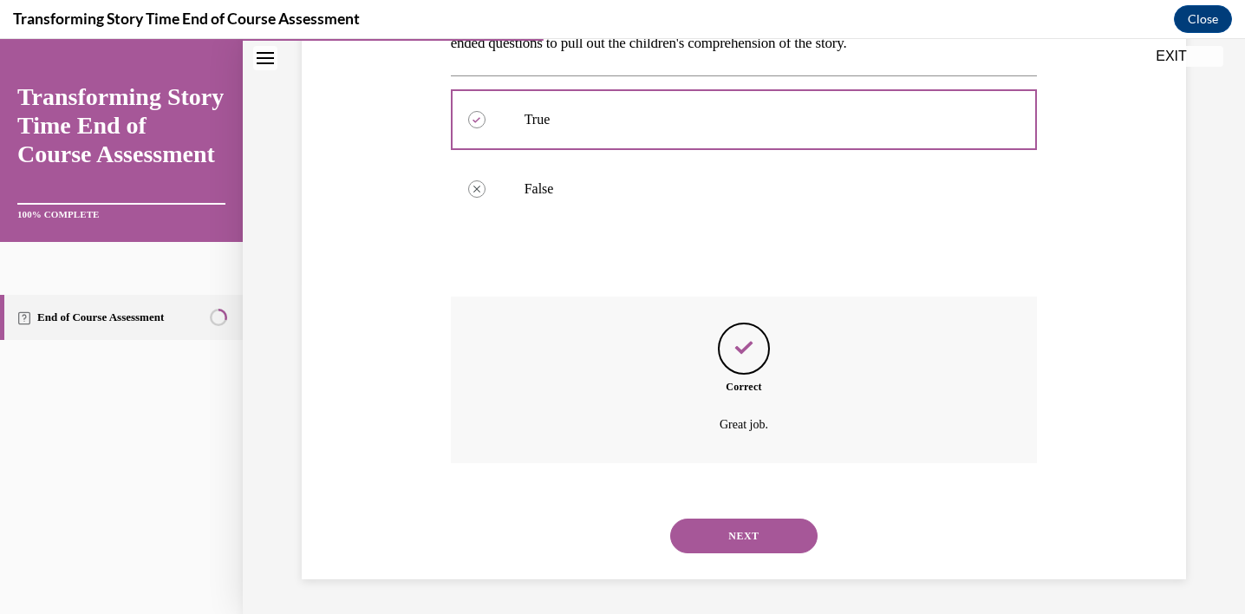
click at [710, 527] on button "NEXT" at bounding box center [743, 535] width 147 height 35
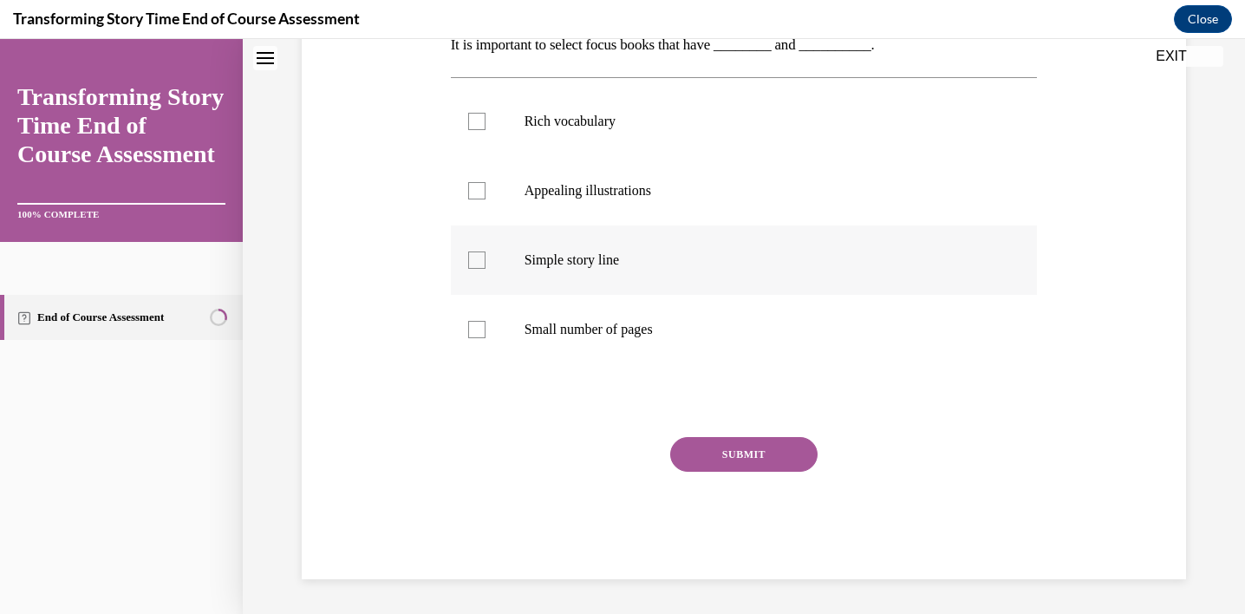
scroll to position [0, 0]
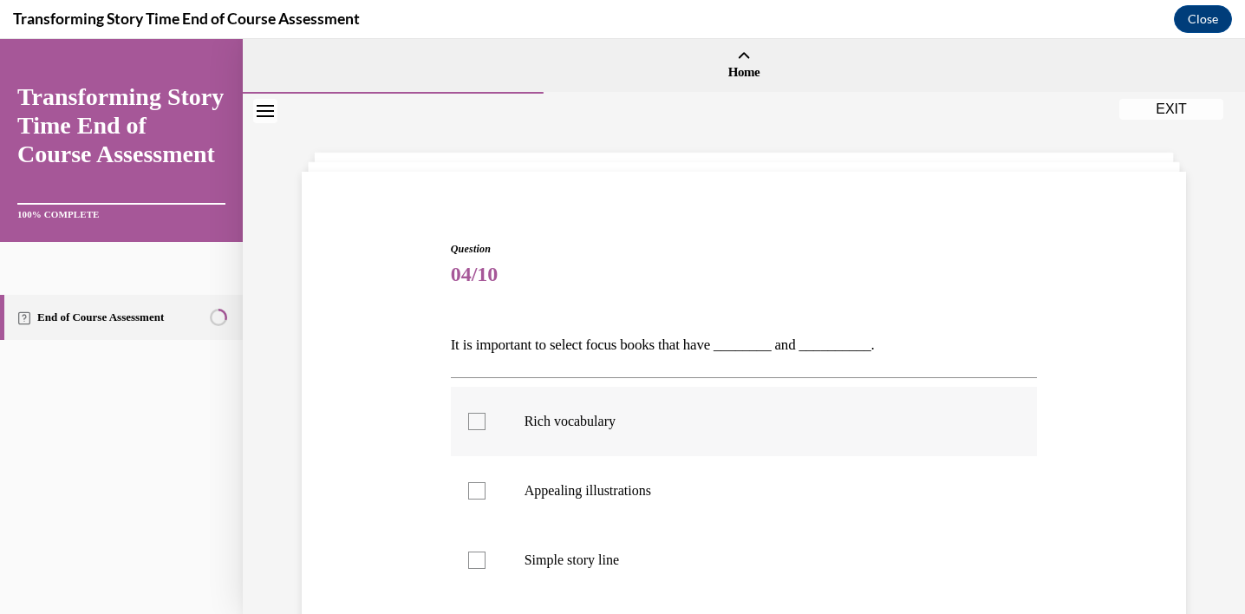
click at [653, 420] on p "Rich vocabulary" at bounding box center [759, 421] width 470 height 17
click at [485, 420] on input "Rich vocabulary" at bounding box center [476, 421] width 17 height 17
checkbox input "true"
click at [655, 501] on label "Appealing illustrations" at bounding box center [744, 490] width 587 height 69
click at [485, 499] on input "Appealing illustrations" at bounding box center [476, 490] width 17 height 17
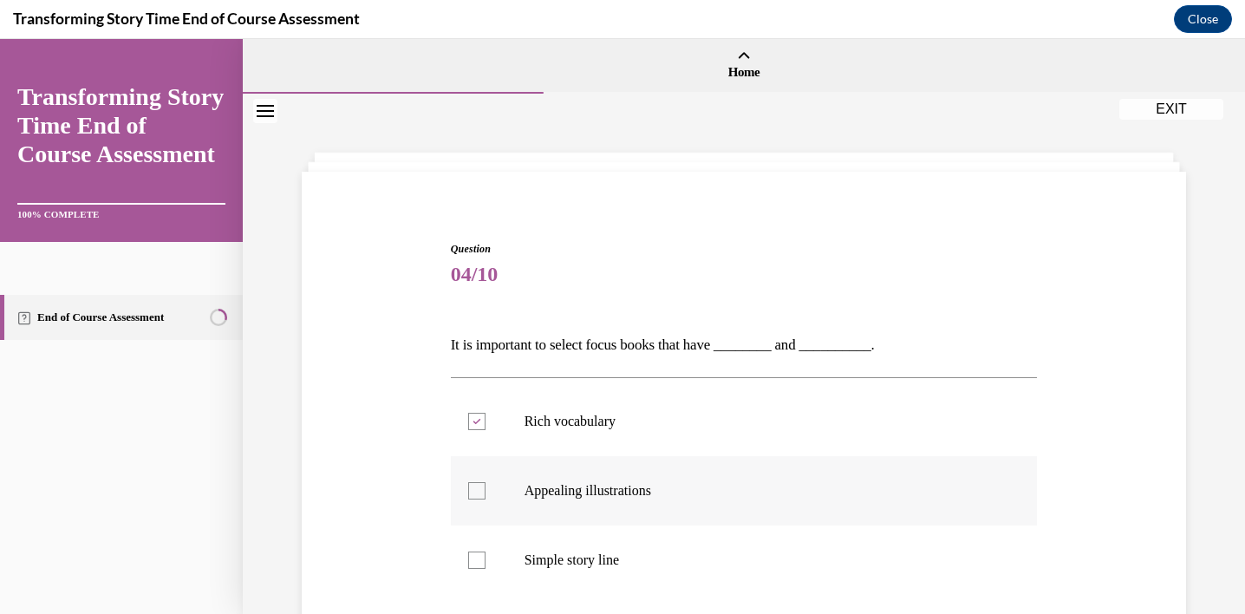
checkbox input "true"
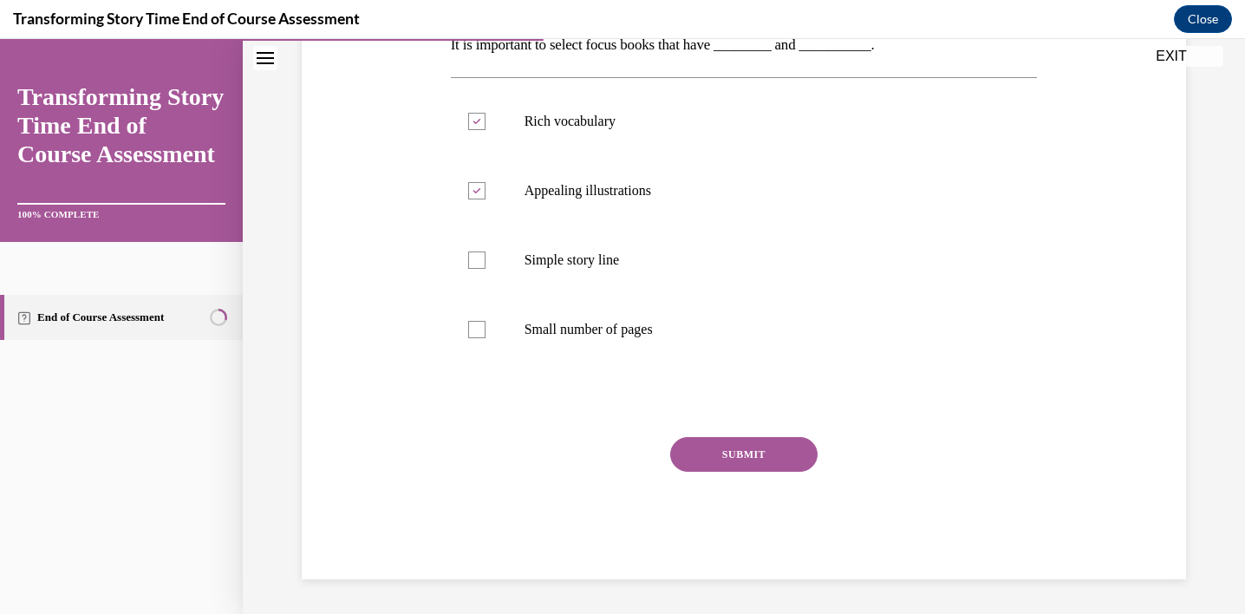
click at [710, 468] on button "SUBMIT" at bounding box center [743, 454] width 147 height 35
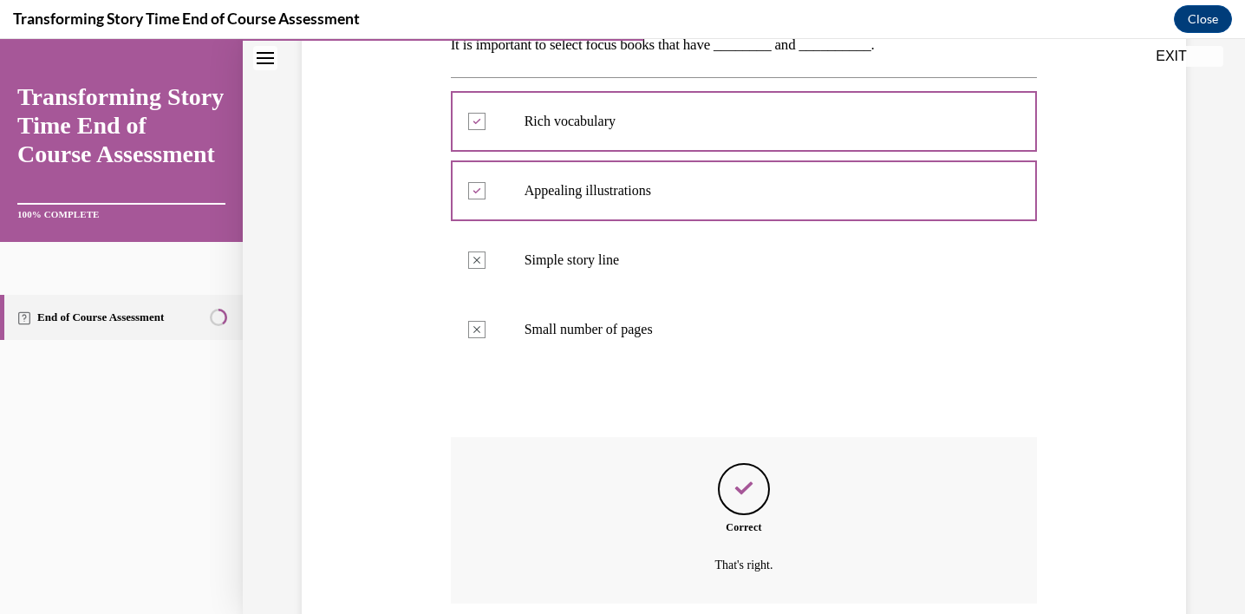
scroll to position [440, 0]
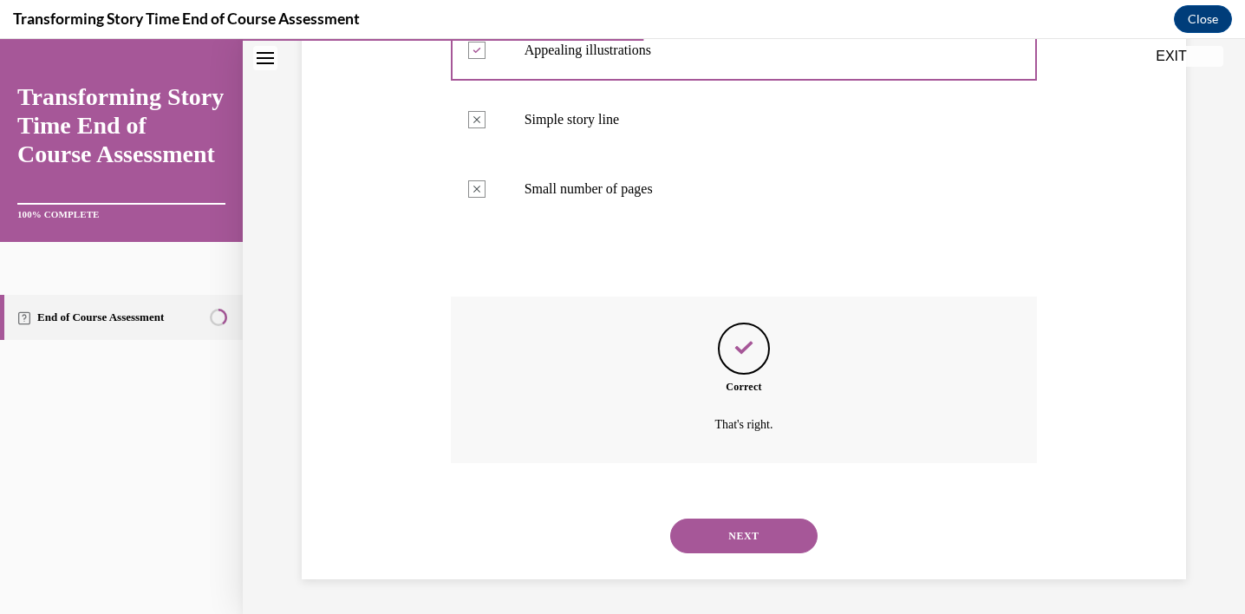
click at [715, 539] on button "NEXT" at bounding box center [743, 535] width 147 height 35
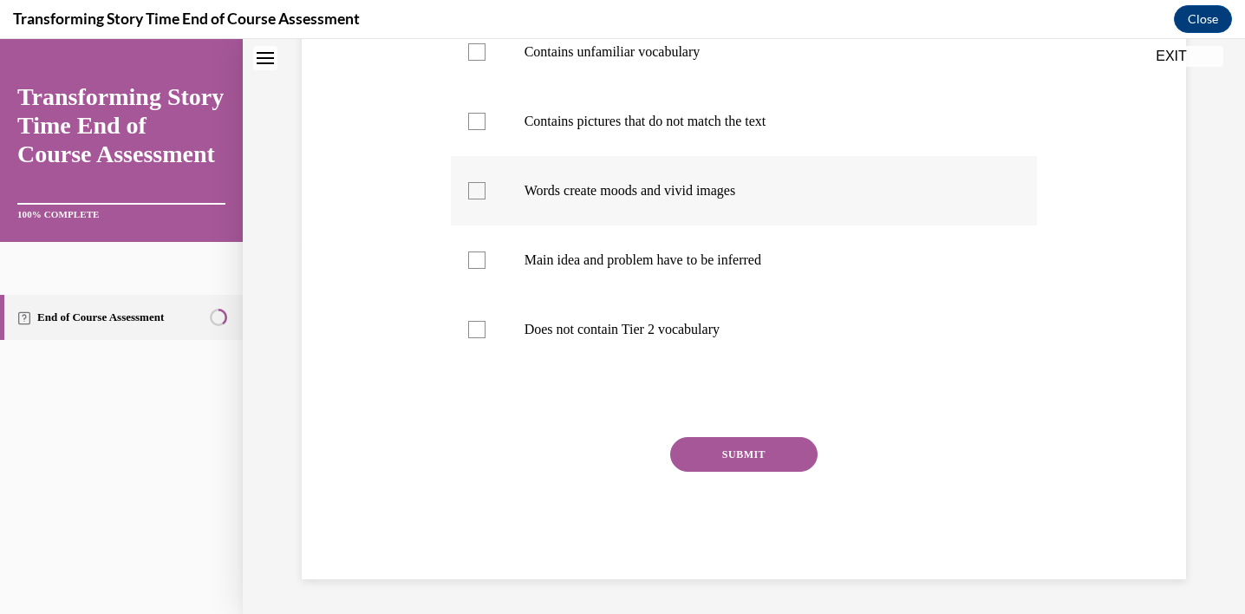
scroll to position [0, 0]
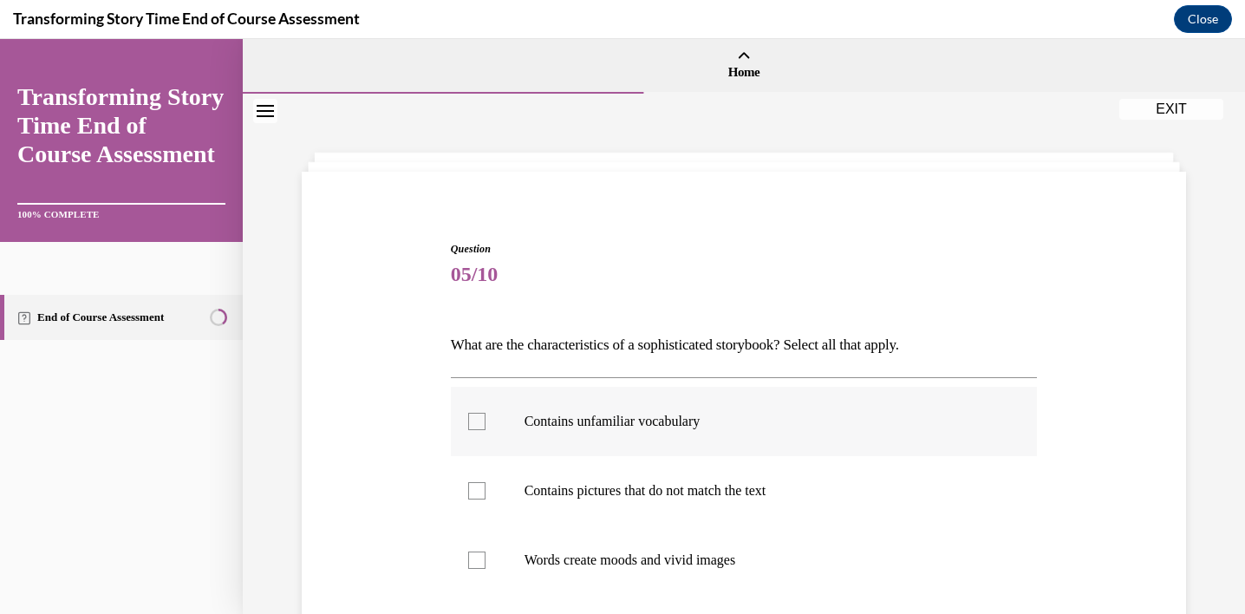
click at [652, 432] on label "Contains unfamiliar vocabulary" at bounding box center [744, 421] width 587 height 69
click at [485, 430] on input "Contains unfamiliar vocabulary" at bounding box center [476, 421] width 17 height 17
checkbox input "true"
click at [651, 480] on label "Contains pictures that do not match the text" at bounding box center [744, 490] width 587 height 69
click at [485, 482] on input "Contains pictures that do not match the text" at bounding box center [476, 490] width 17 height 17
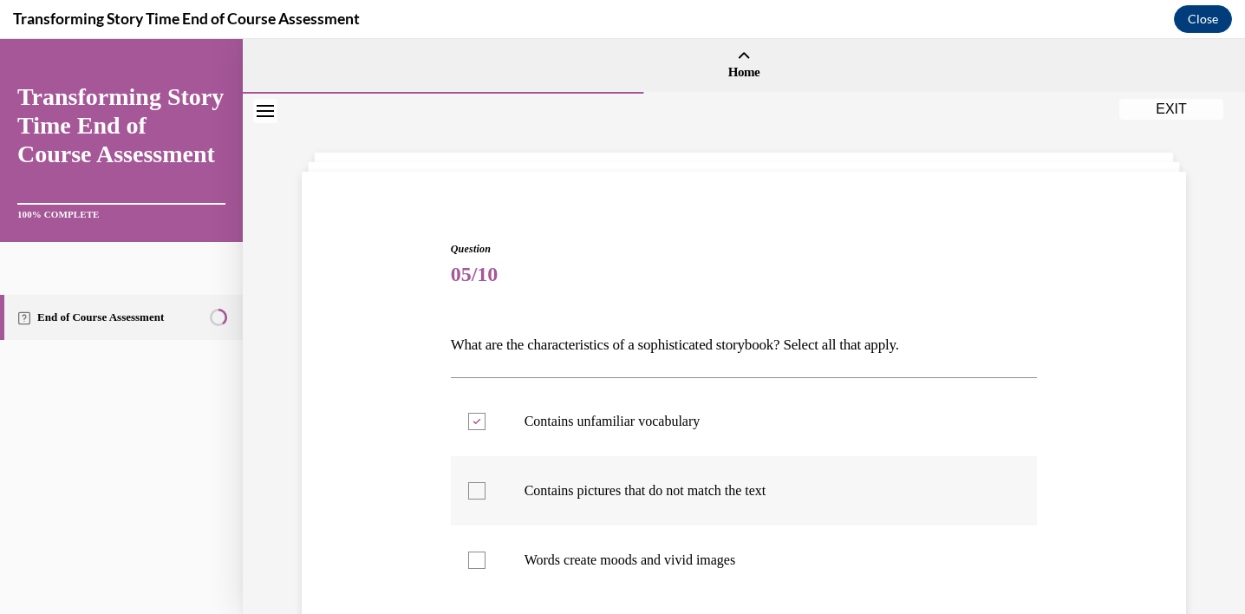
checkbox input "true"
click at [657, 542] on label "Words create moods and vivid images" at bounding box center [744, 559] width 587 height 69
click at [485, 551] on input "Words create moods and vivid images" at bounding box center [476, 559] width 17 height 17
checkbox input "true"
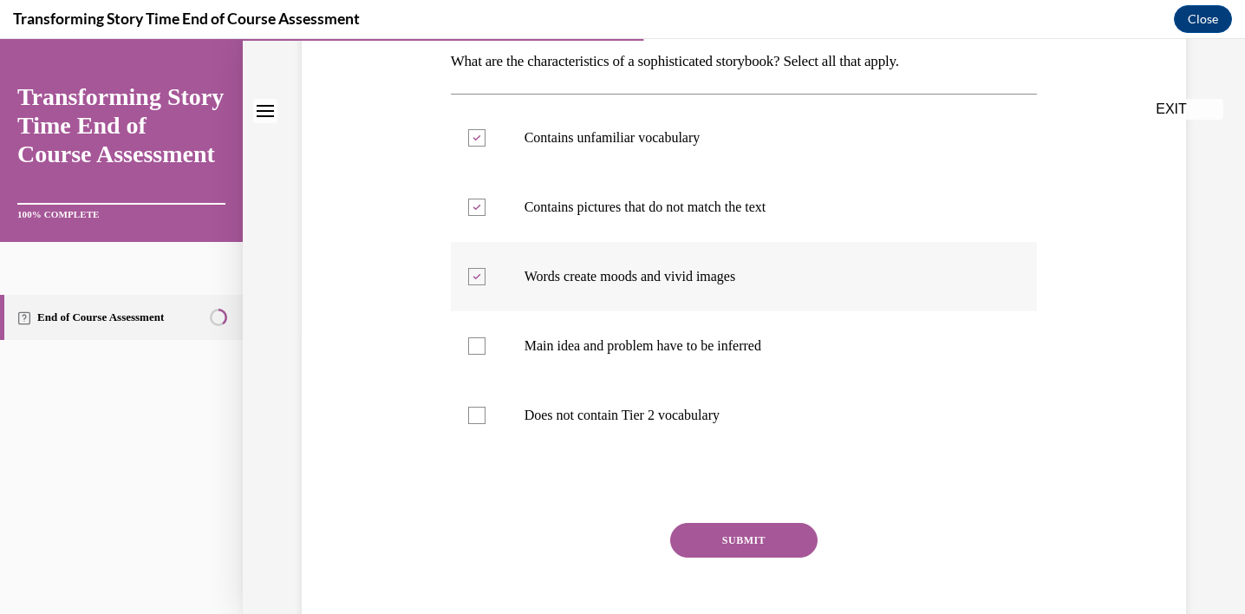
scroll to position [303, 0]
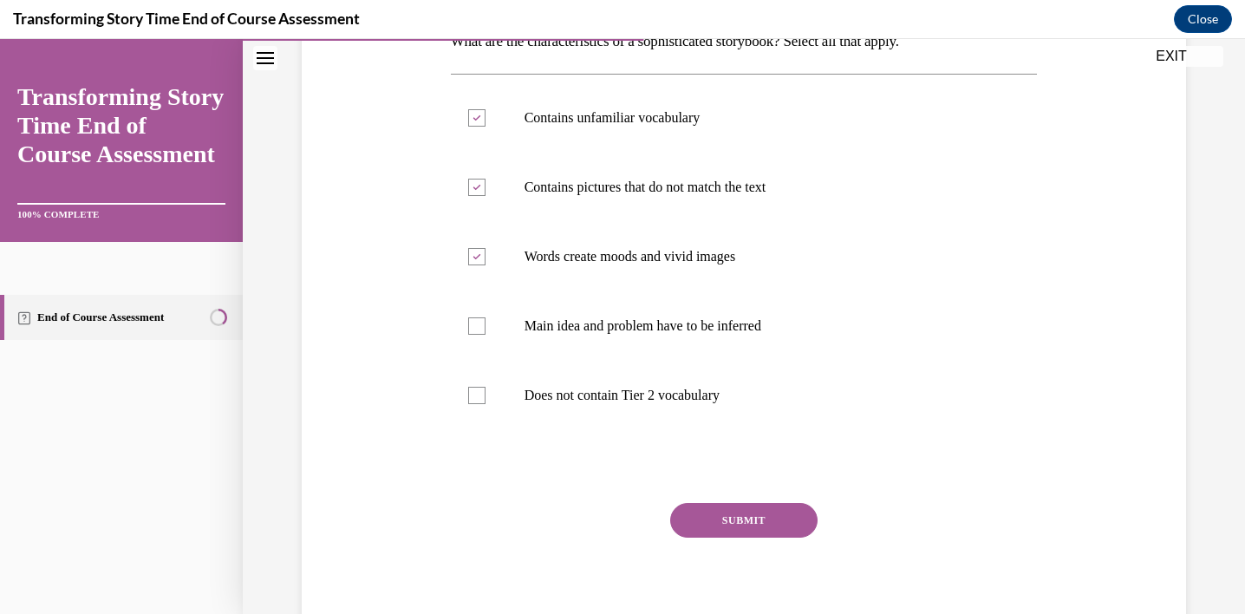
click at [693, 511] on button "SUBMIT" at bounding box center [743, 520] width 147 height 35
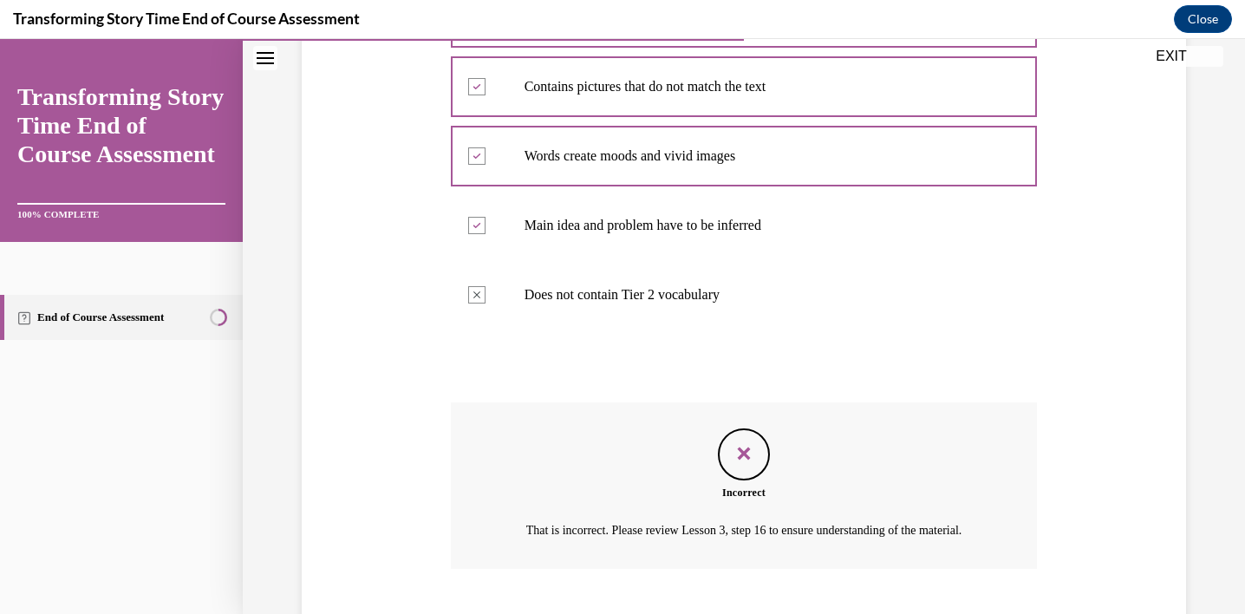
scroll to position [530, 0]
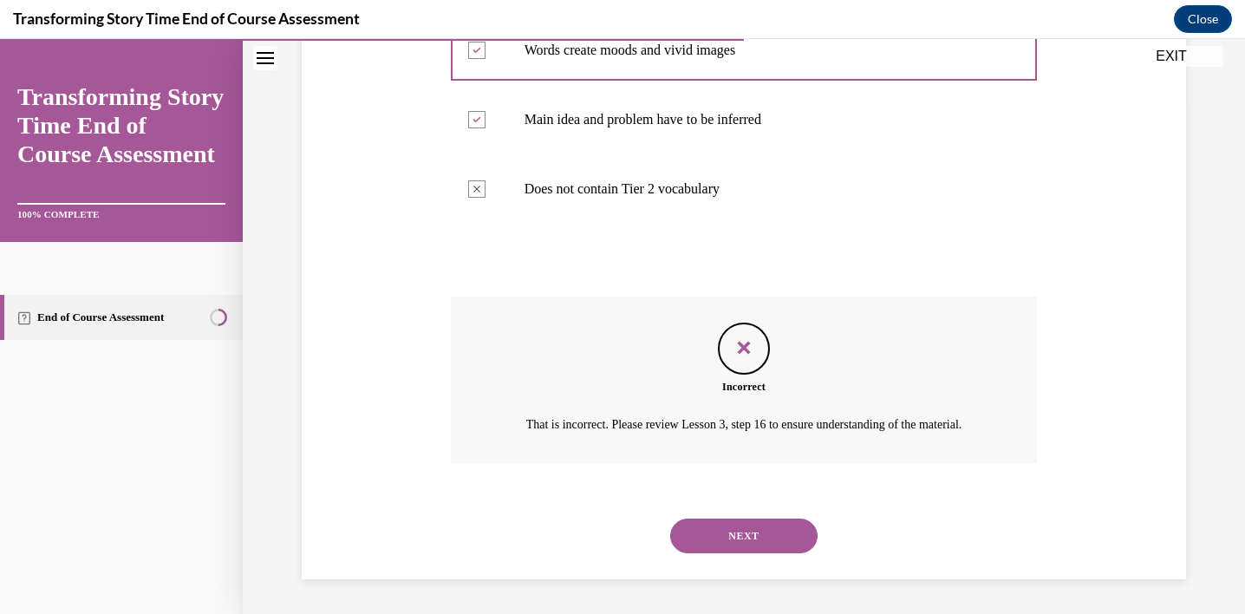
click at [745, 532] on button "NEXT" at bounding box center [743, 535] width 147 height 35
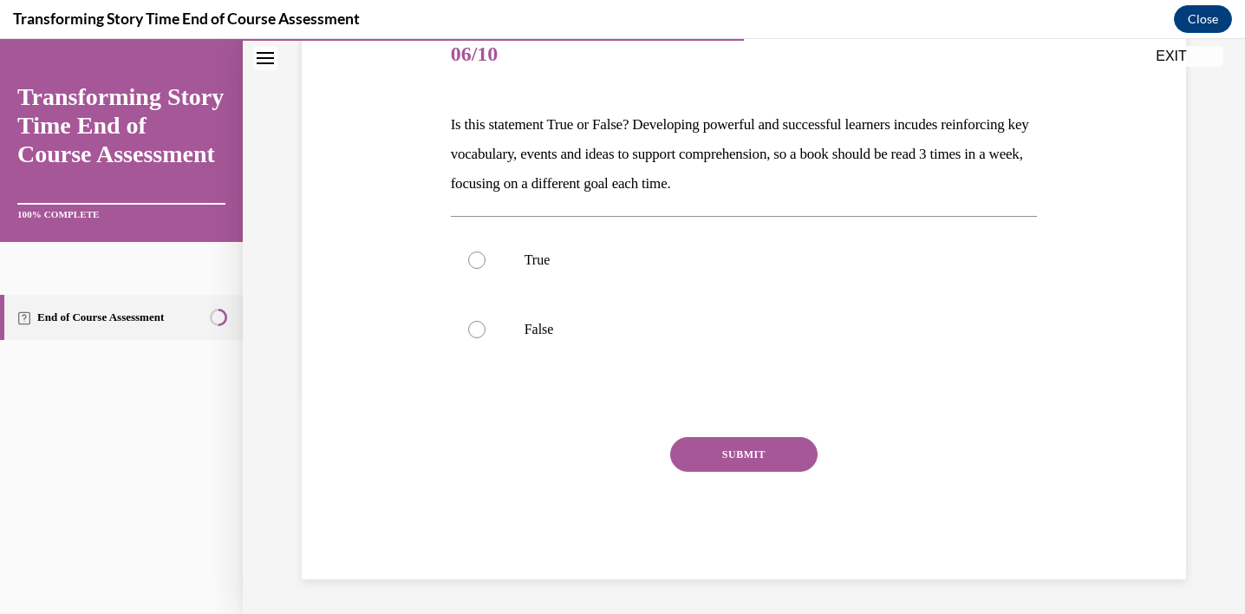
scroll to position [192, 0]
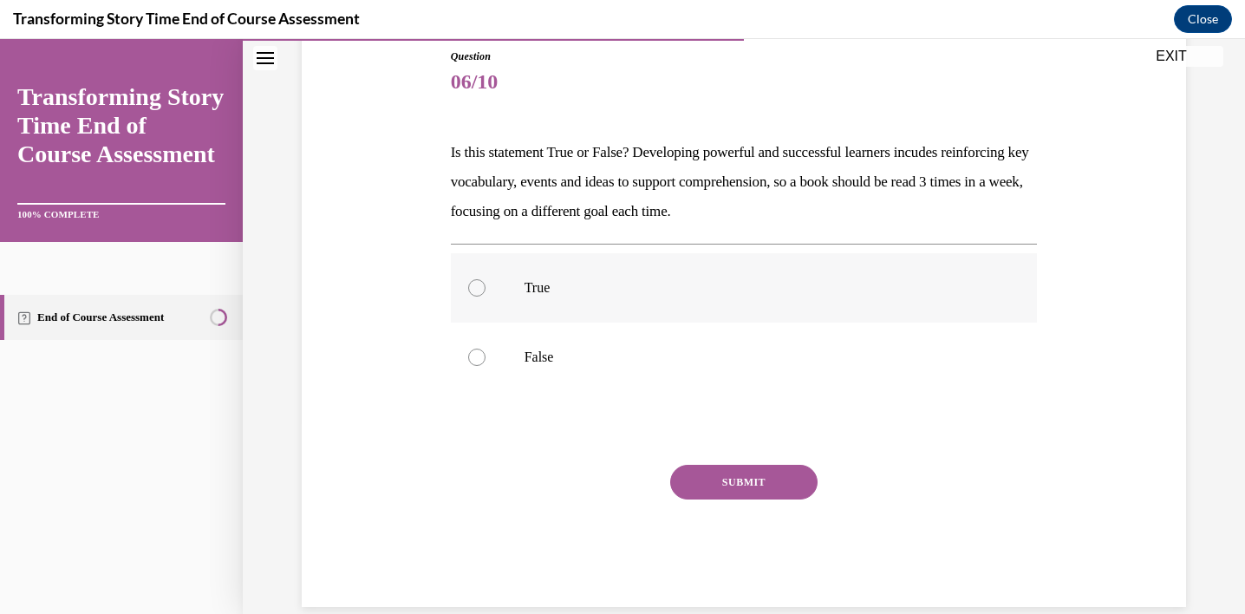
click at [597, 293] on p "True" at bounding box center [759, 287] width 470 height 17
click at [485, 293] on input "True" at bounding box center [476, 287] width 17 height 17
radio input "true"
click at [686, 471] on button "SUBMIT" at bounding box center [743, 482] width 147 height 35
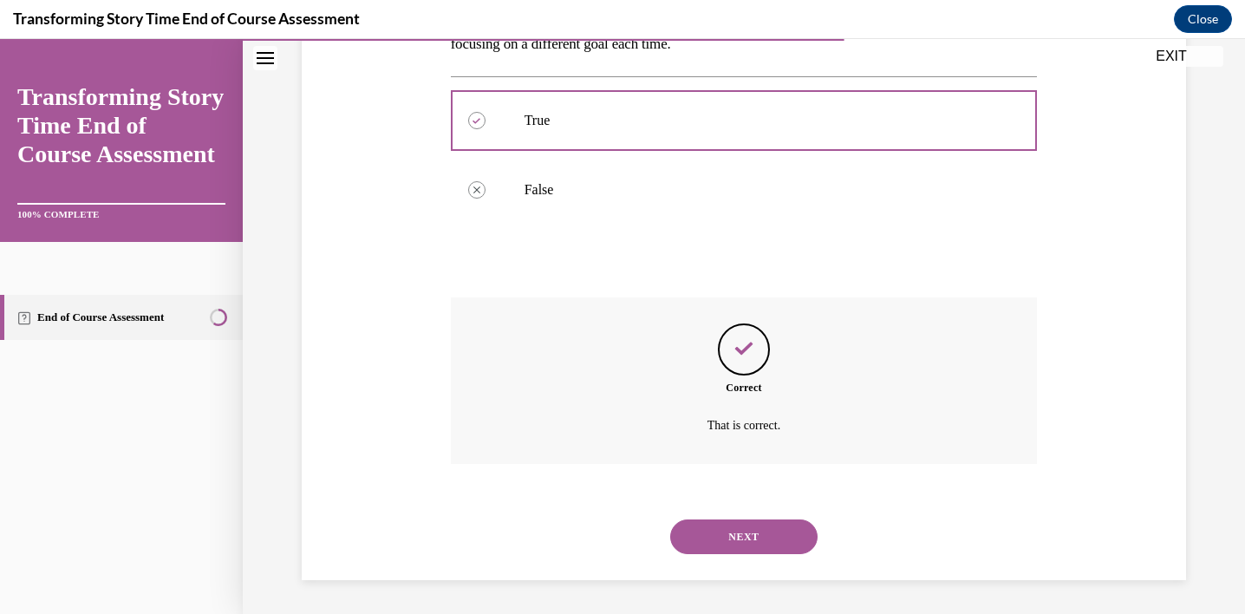
scroll to position [361, 0]
click at [709, 530] on button "NEXT" at bounding box center [743, 535] width 147 height 35
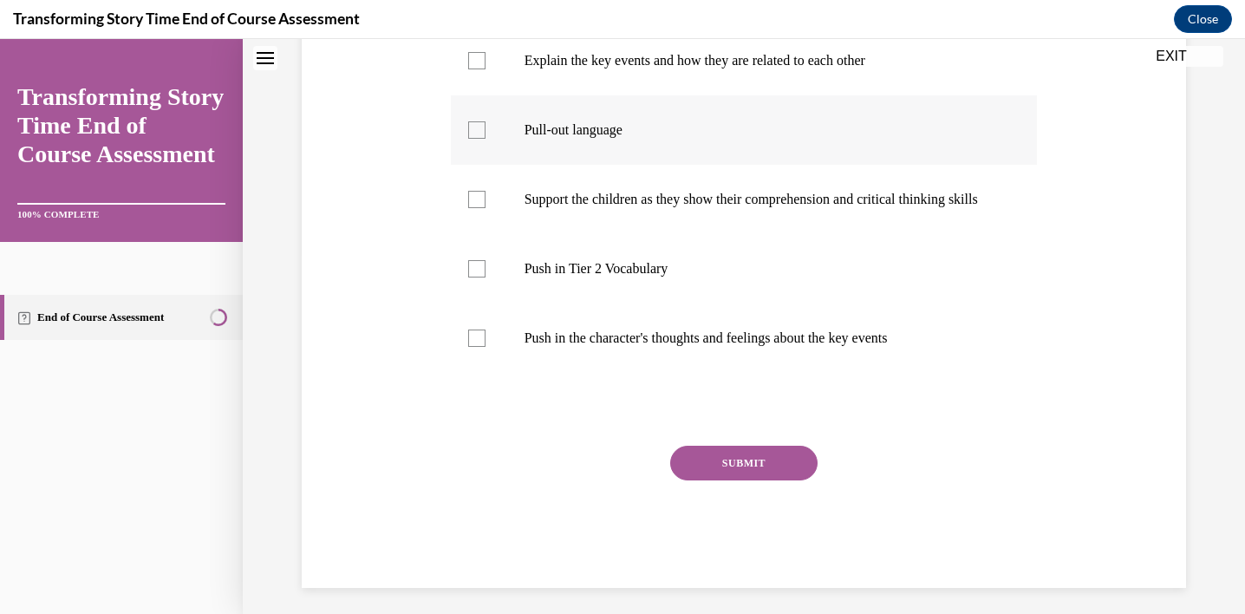
scroll to position [0, 0]
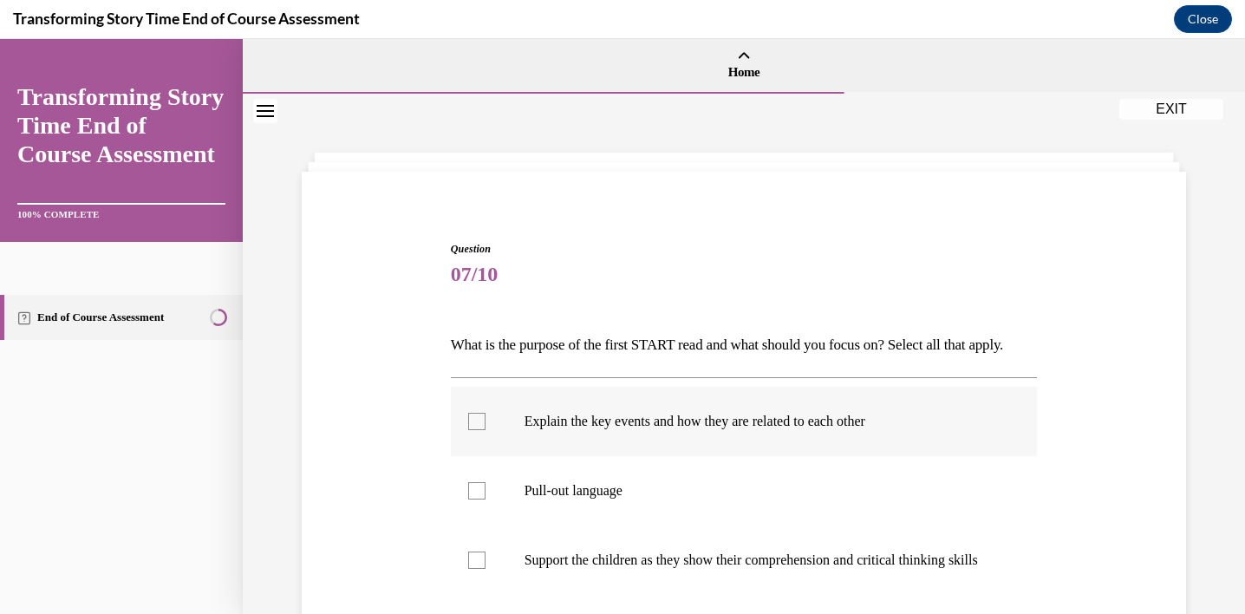
click at [569, 430] on p "Explain the key events and how they are related to each other" at bounding box center [759, 421] width 470 height 17
click at [485, 430] on input "Explain the key events and how they are related to each other" at bounding box center [476, 421] width 17 height 17
checkbox input "true"
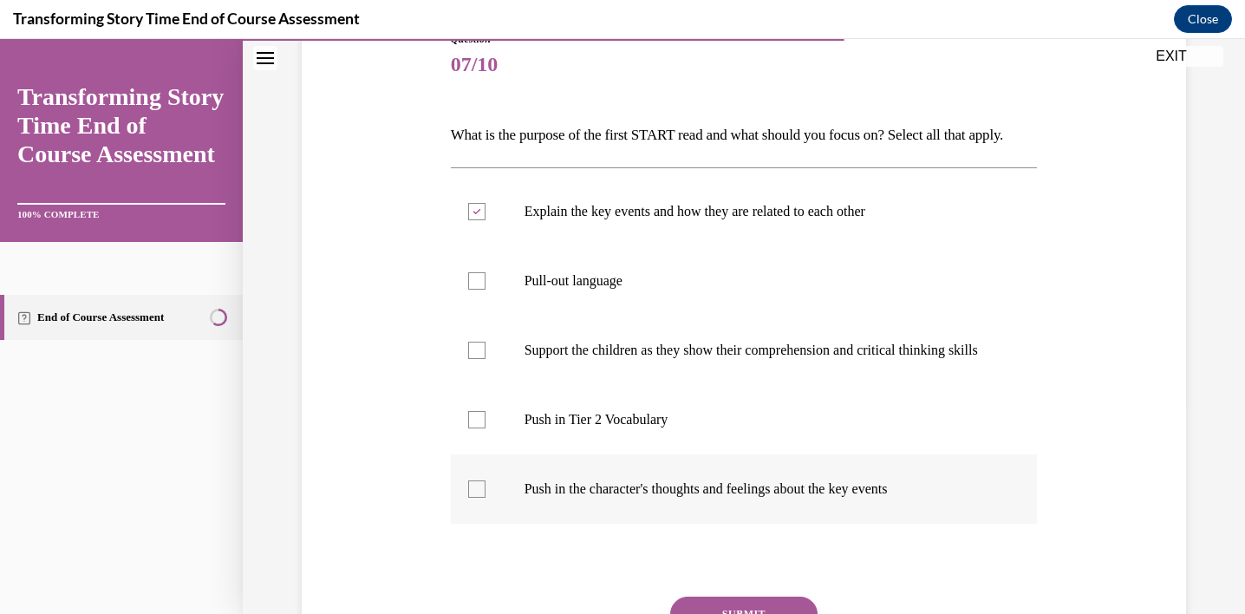
scroll to position [213, 0]
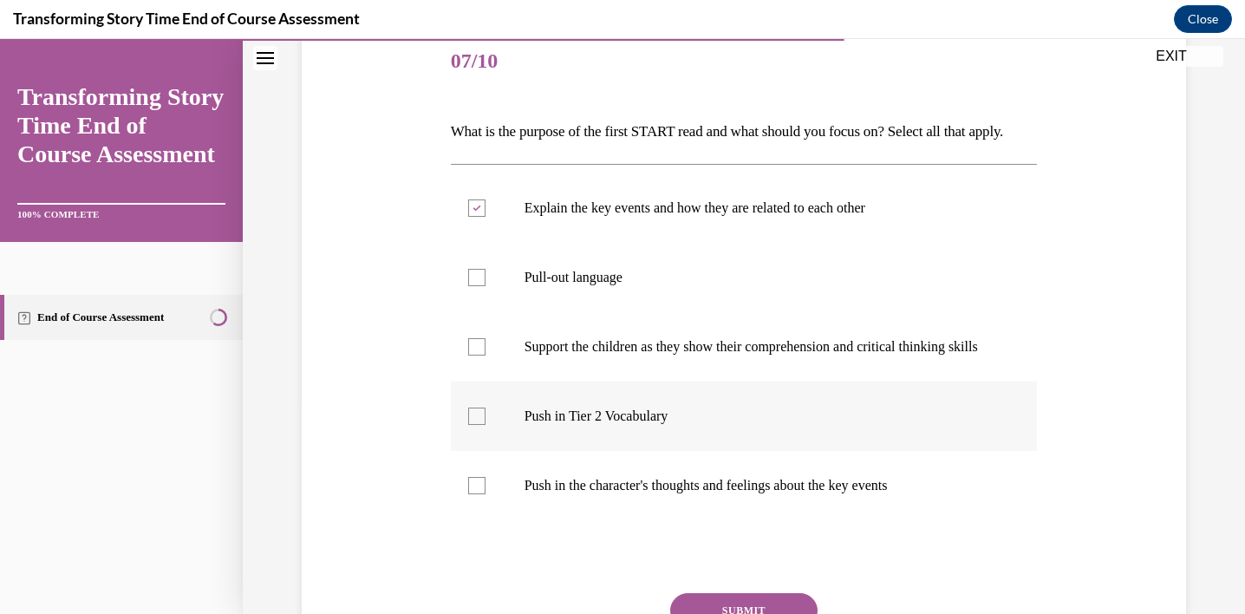
click at [607, 425] on p "Push in Tier 2 Vocabulary" at bounding box center [759, 415] width 470 height 17
click at [485, 425] on input "Push in Tier 2 Vocabulary" at bounding box center [476, 415] width 17 height 17
checkbox input "true"
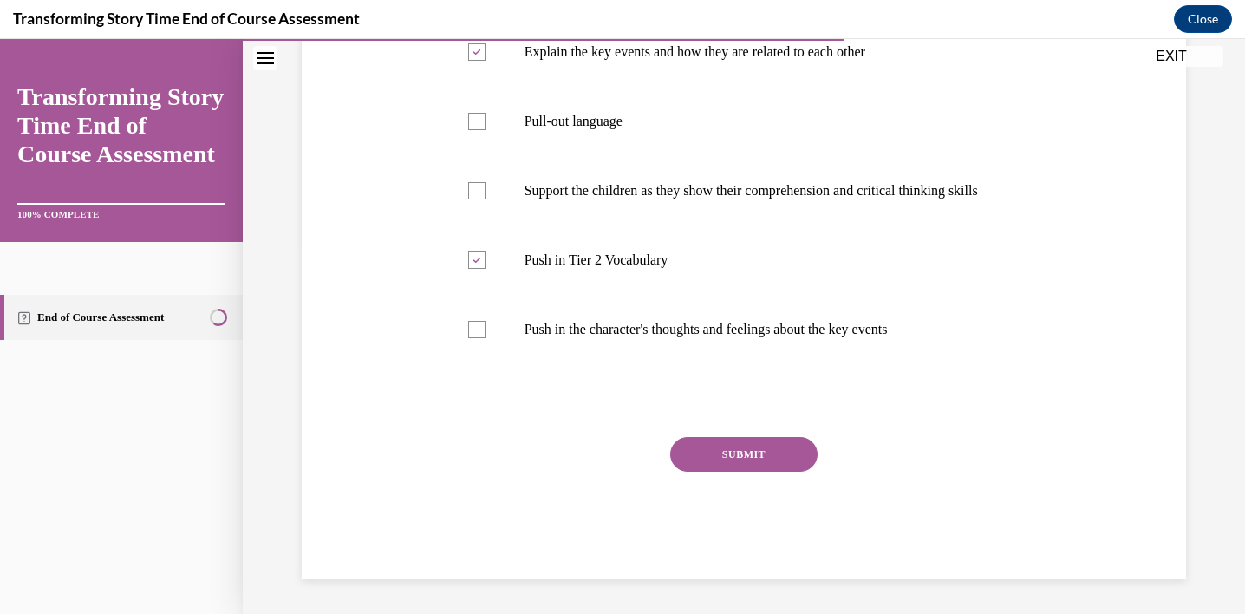
click at [739, 452] on button "SUBMIT" at bounding box center [743, 454] width 147 height 35
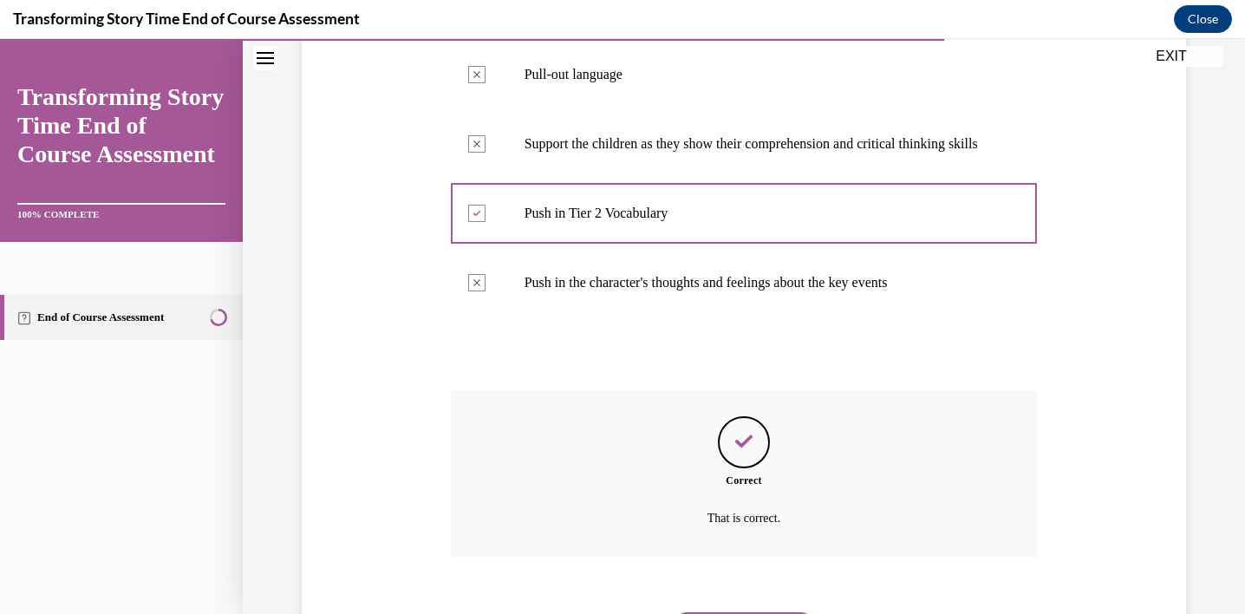
scroll to position [556, 0]
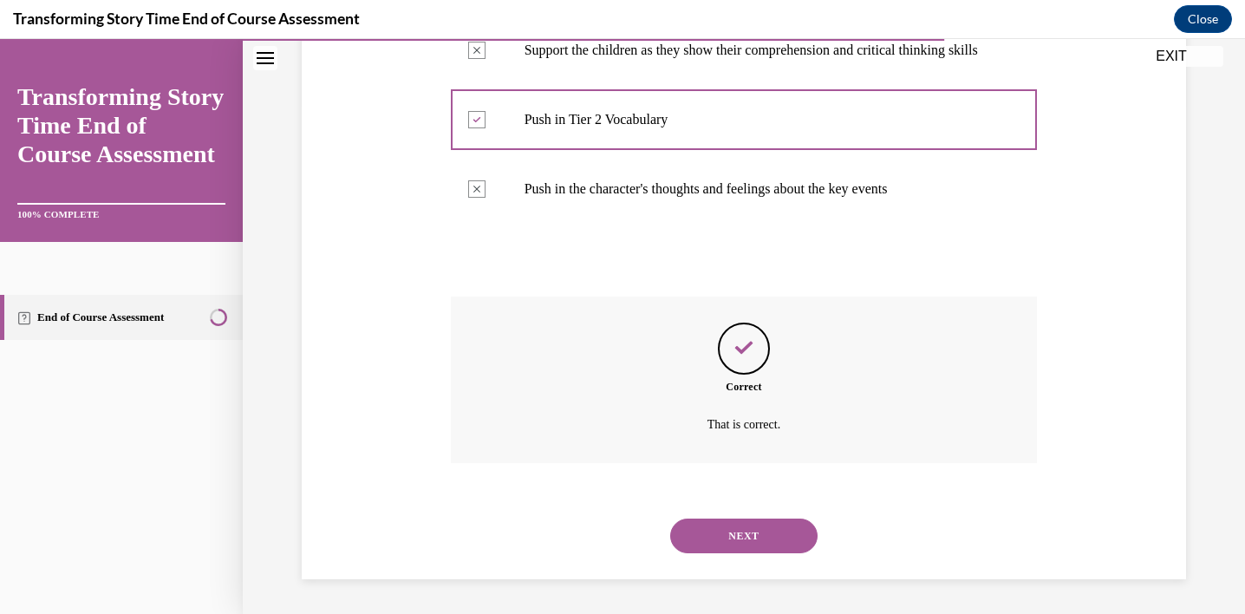
click at [718, 530] on button "NEXT" at bounding box center [743, 535] width 147 height 35
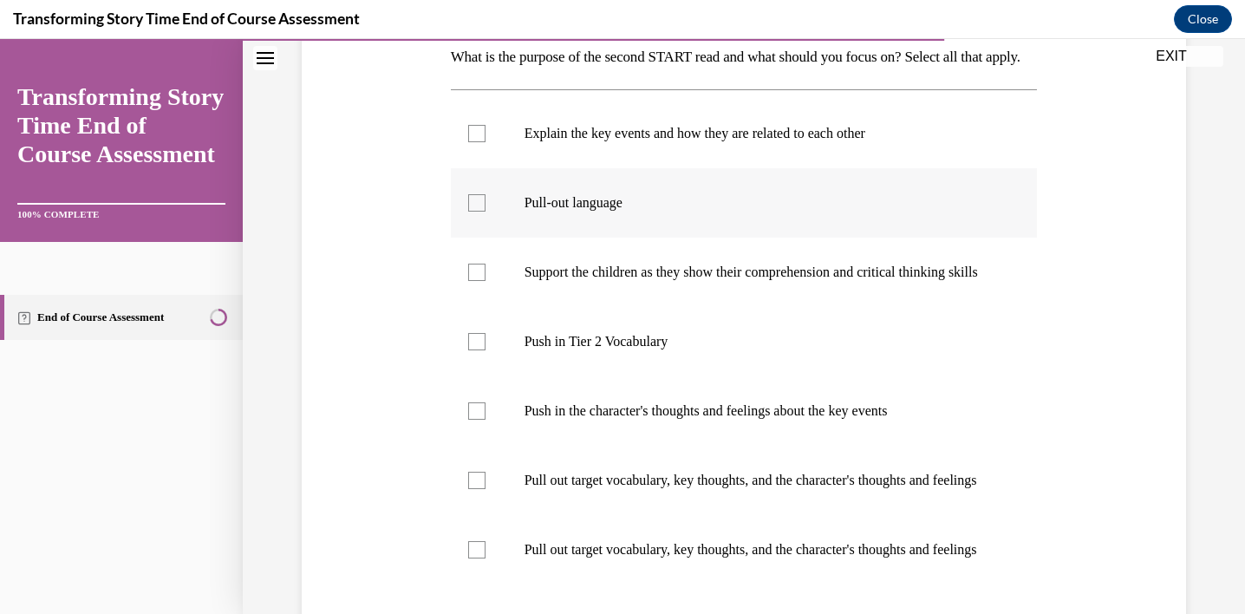
scroll to position [480, 0]
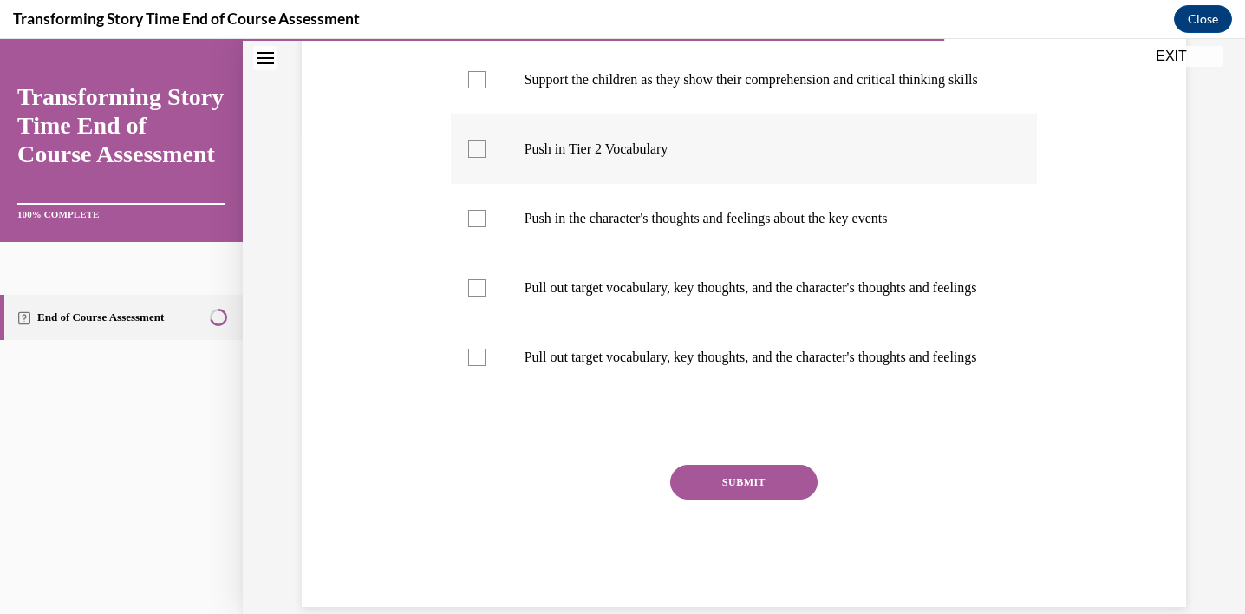
click at [601, 184] on label "Push in Tier 2 Vocabulary" at bounding box center [744, 148] width 587 height 69
click at [485, 158] on input "Push in Tier 2 Vocabulary" at bounding box center [476, 148] width 17 height 17
checkbox input "true"
click at [616, 253] on label "Push in the character's thoughts and feelings about the key events" at bounding box center [744, 218] width 587 height 69
click at [485, 227] on input "Push in the character's thoughts and feelings about the key events" at bounding box center [476, 218] width 17 height 17
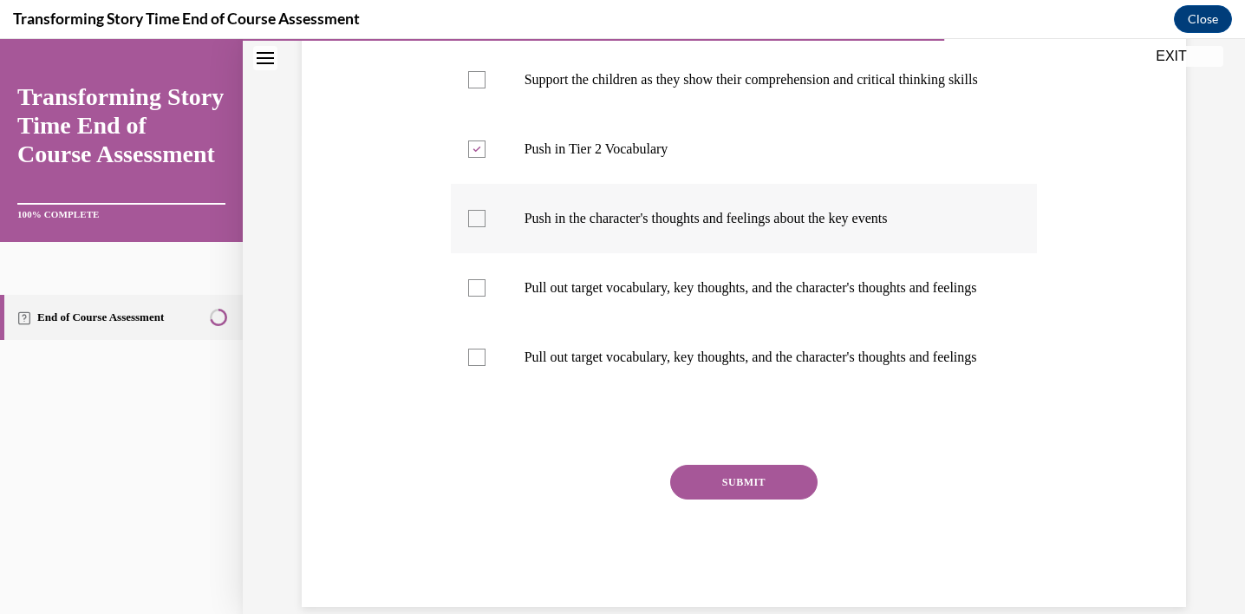
checkbox input "true"
click at [765, 499] on button "SUBMIT" at bounding box center [743, 482] width 147 height 35
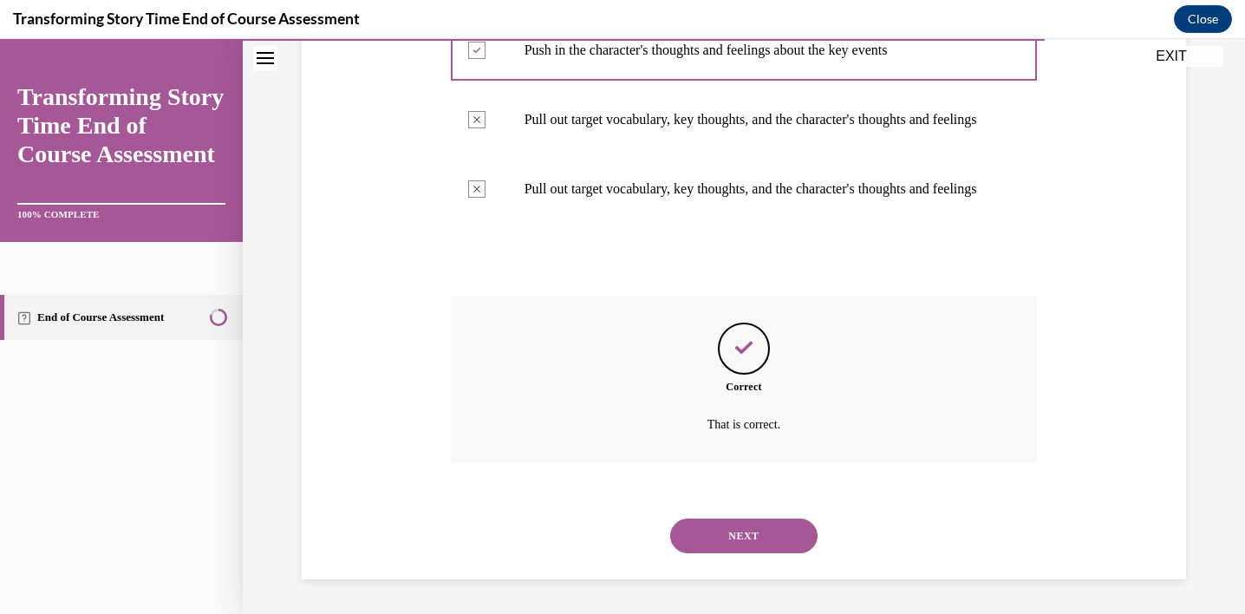
scroll to position [730, 0]
click at [747, 528] on button "NEXT" at bounding box center [743, 535] width 147 height 35
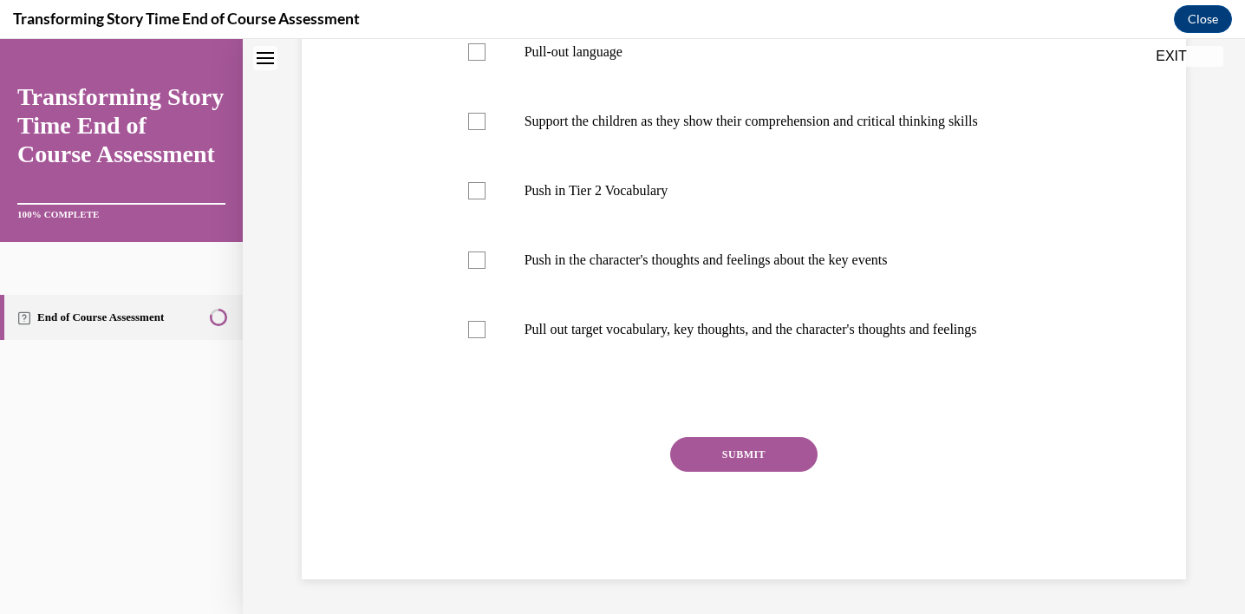
scroll to position [0, 0]
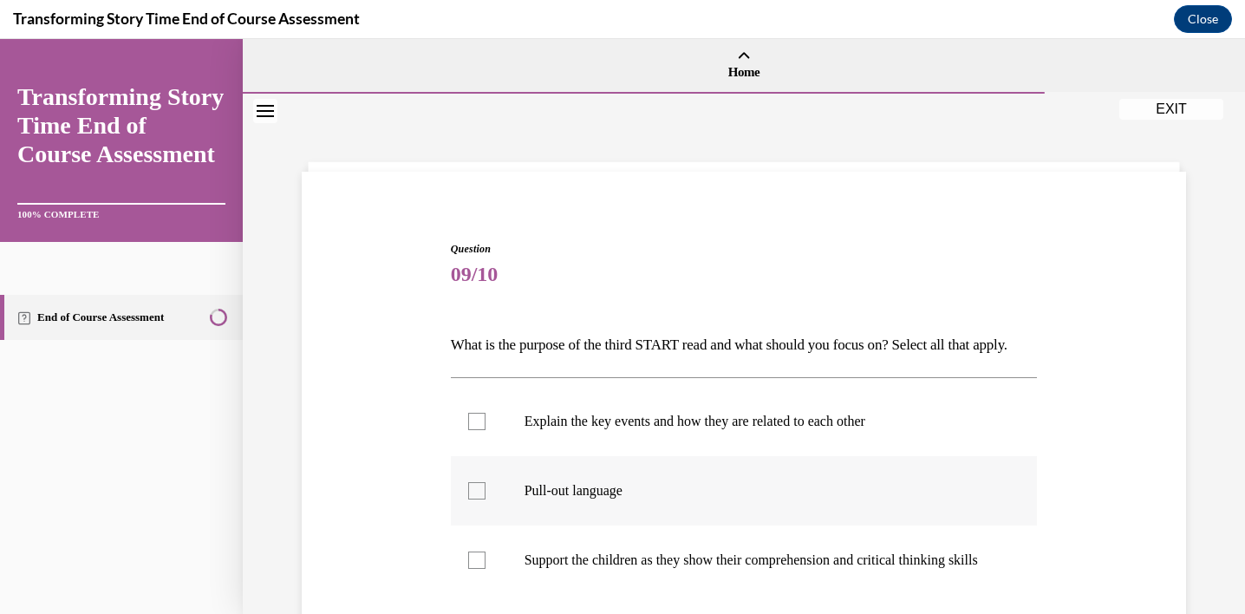
click at [613, 499] on p "Pull-out language" at bounding box center [759, 490] width 470 height 17
click at [485, 499] on input "Pull-out language" at bounding box center [476, 490] width 17 height 17
checkbox input "true"
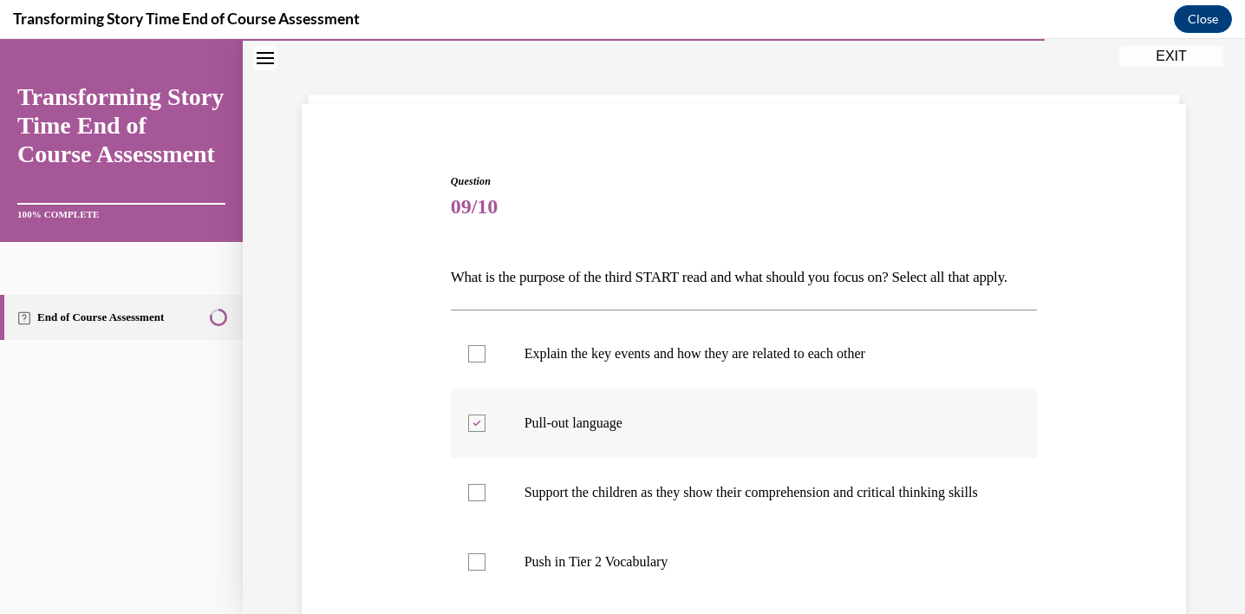
scroll to position [81, 0]
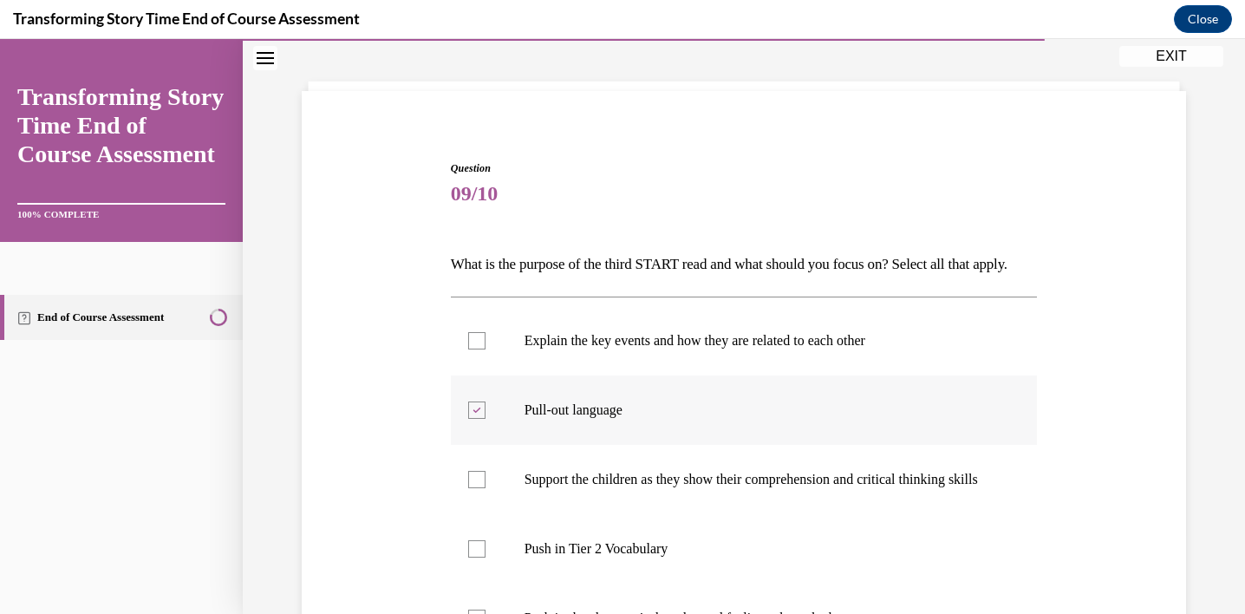
click at [613, 488] on p "Support the children as they show their comprehension and critical thinking ski…" at bounding box center [759, 479] width 470 height 17
click at [485, 488] on input "Support the children as they show their comprehension and critical thinking ski…" at bounding box center [476, 479] width 17 height 17
checkbox input "true"
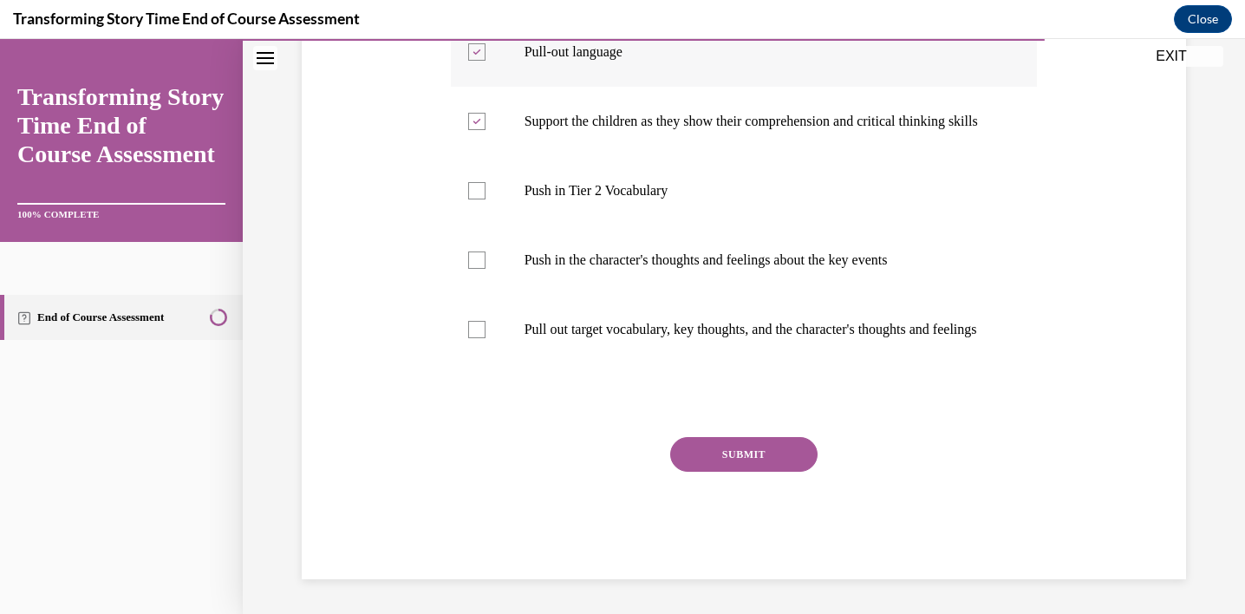
scroll to position [495, 0]
click at [605, 348] on label "Pull out target vocabulary, key thoughts, and the character's thoughts and feel…" at bounding box center [744, 329] width 587 height 69
click at [485, 338] on input "Pull out target vocabulary, key thoughts, and the character's thoughts and feel…" at bounding box center [476, 329] width 17 height 17
checkbox input "true"
click at [725, 470] on button "SUBMIT" at bounding box center [743, 454] width 147 height 35
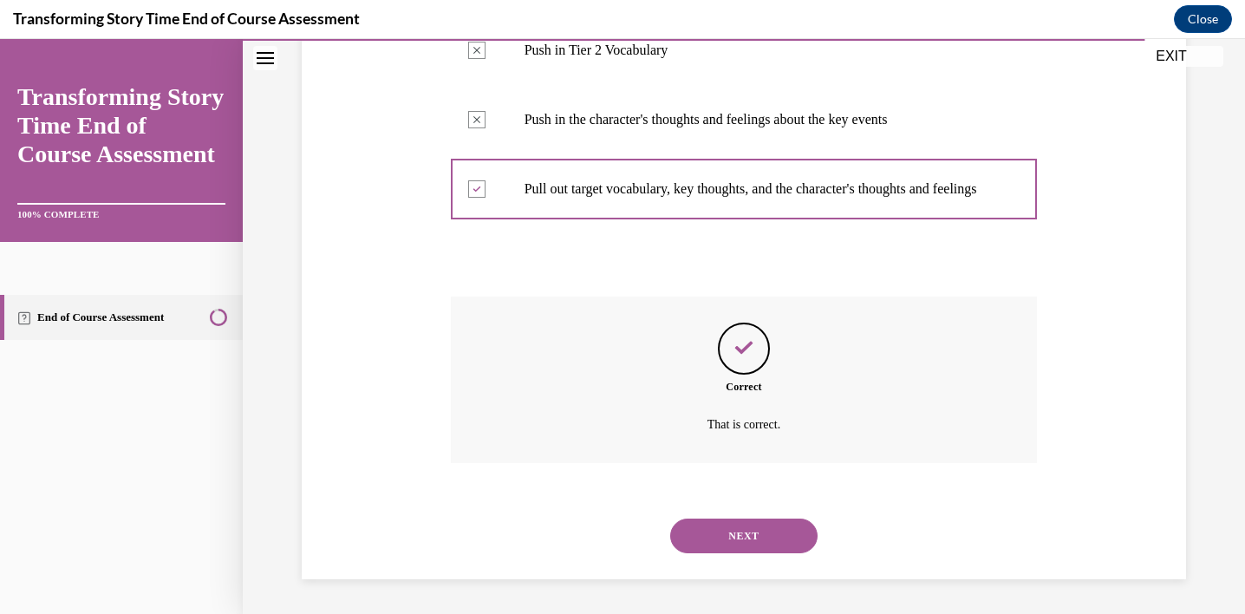
scroll to position [643, 0]
click at [728, 530] on button "NEXT" at bounding box center [743, 535] width 147 height 35
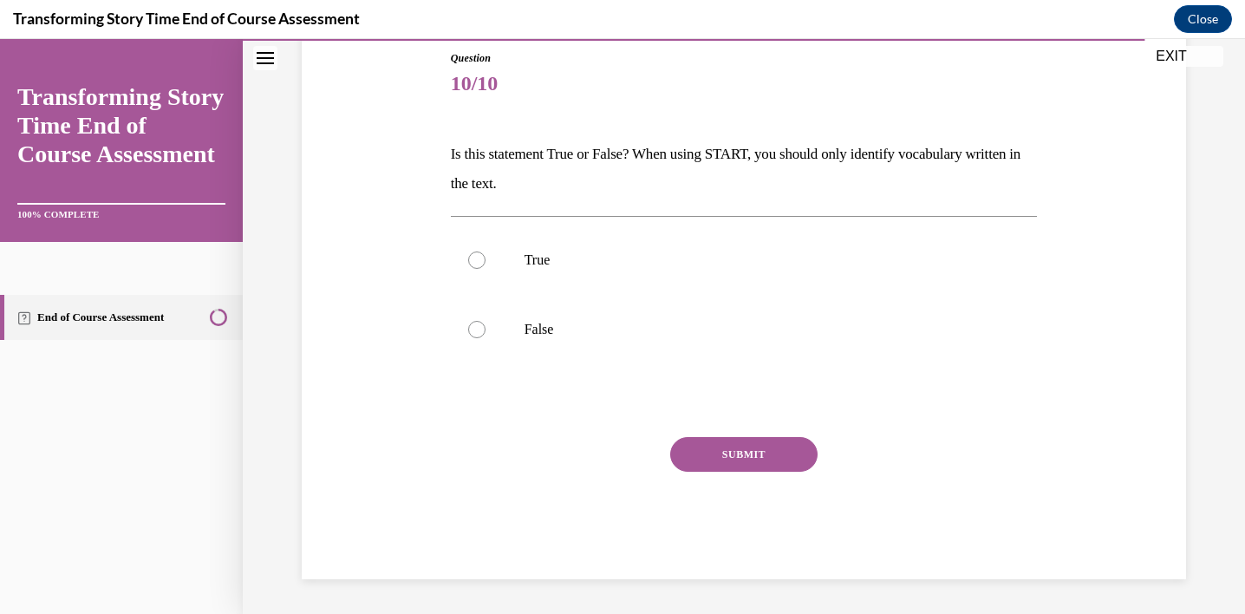
scroll to position [191, 0]
click at [557, 328] on p "False" at bounding box center [759, 329] width 470 height 17
click at [485, 328] on input "False" at bounding box center [476, 329] width 17 height 17
radio input "true"
click at [707, 453] on button "SUBMIT" at bounding box center [743, 454] width 147 height 35
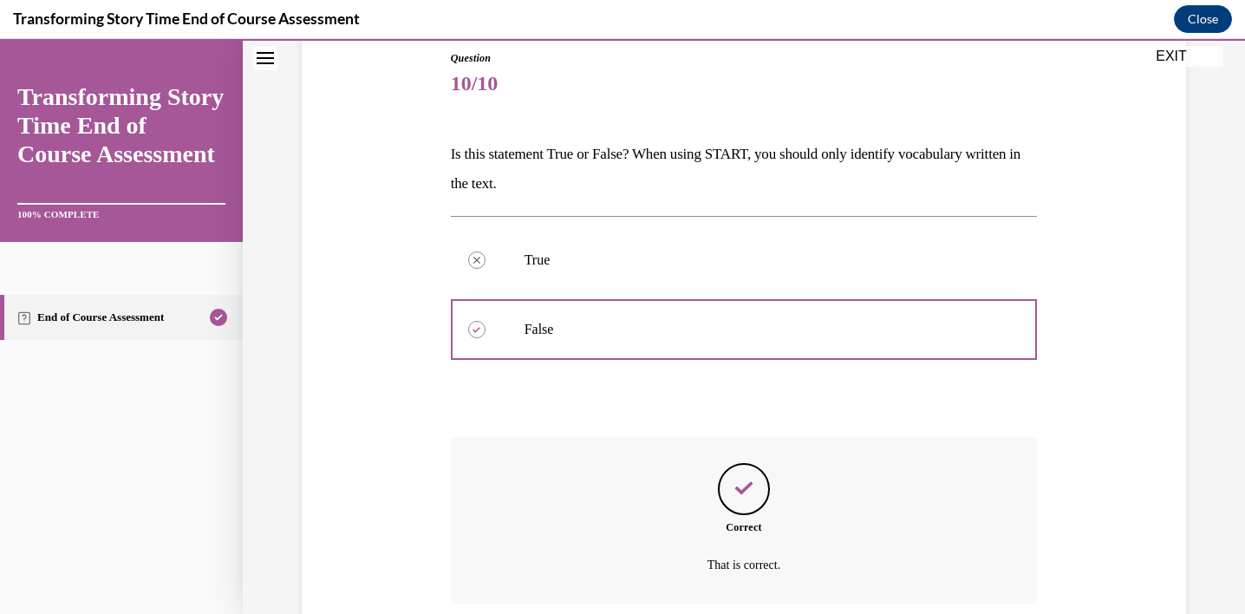
scroll to position [331, 0]
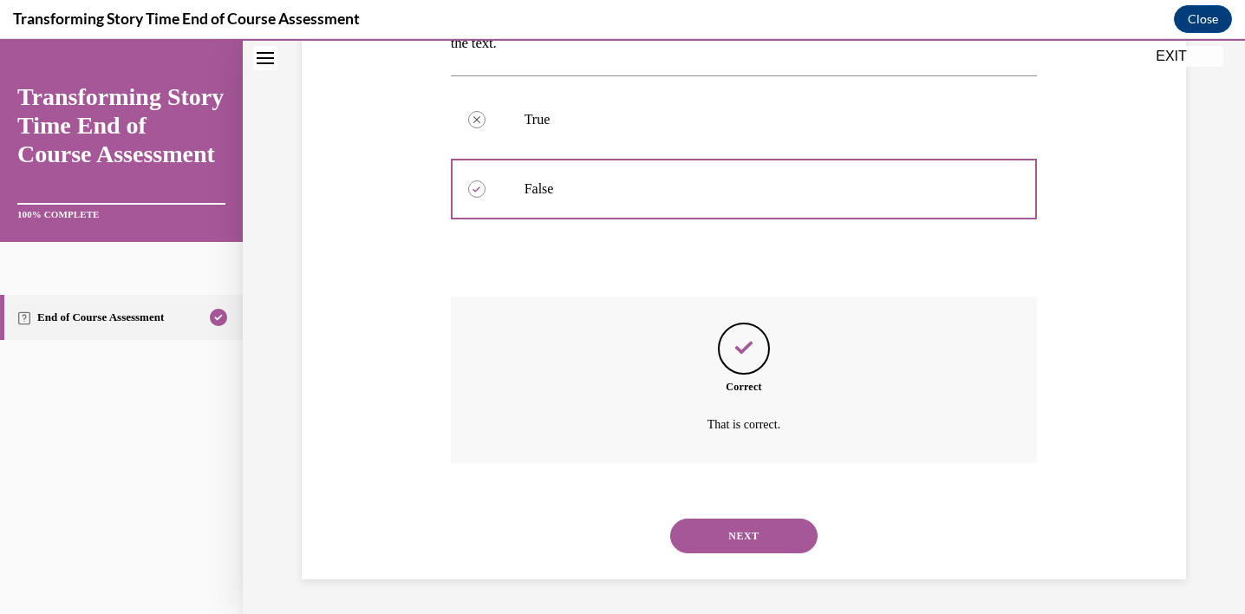
click at [729, 528] on button "NEXT" at bounding box center [743, 535] width 147 height 35
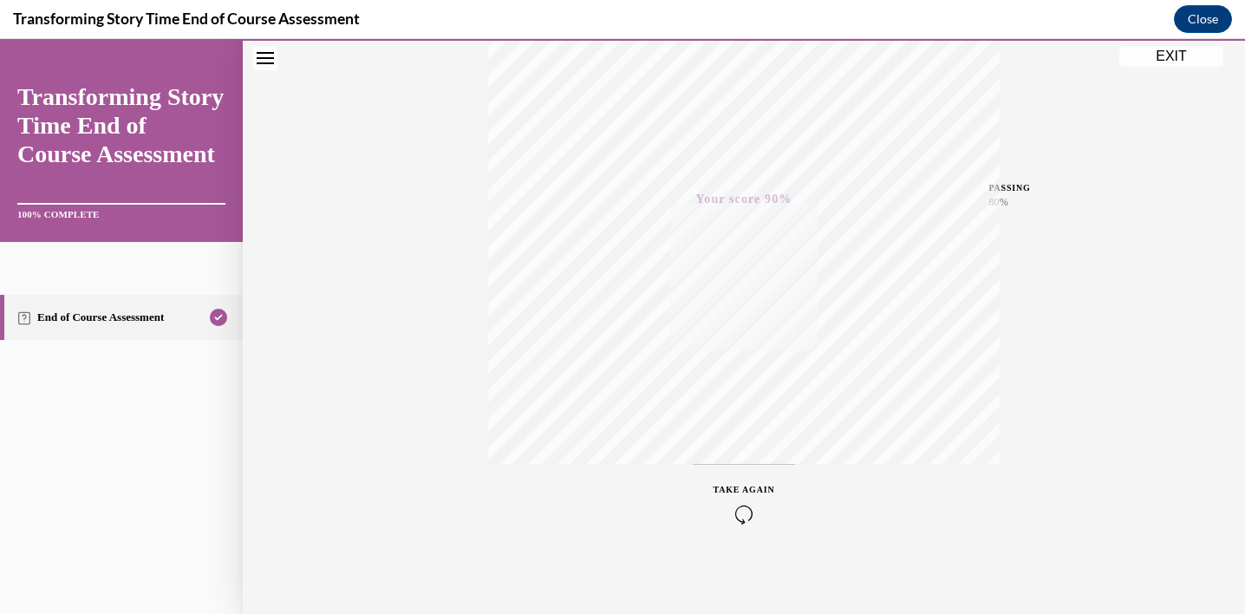
scroll to position [314, 0]
click at [1173, 65] on button "EXIT" at bounding box center [1171, 56] width 104 height 21
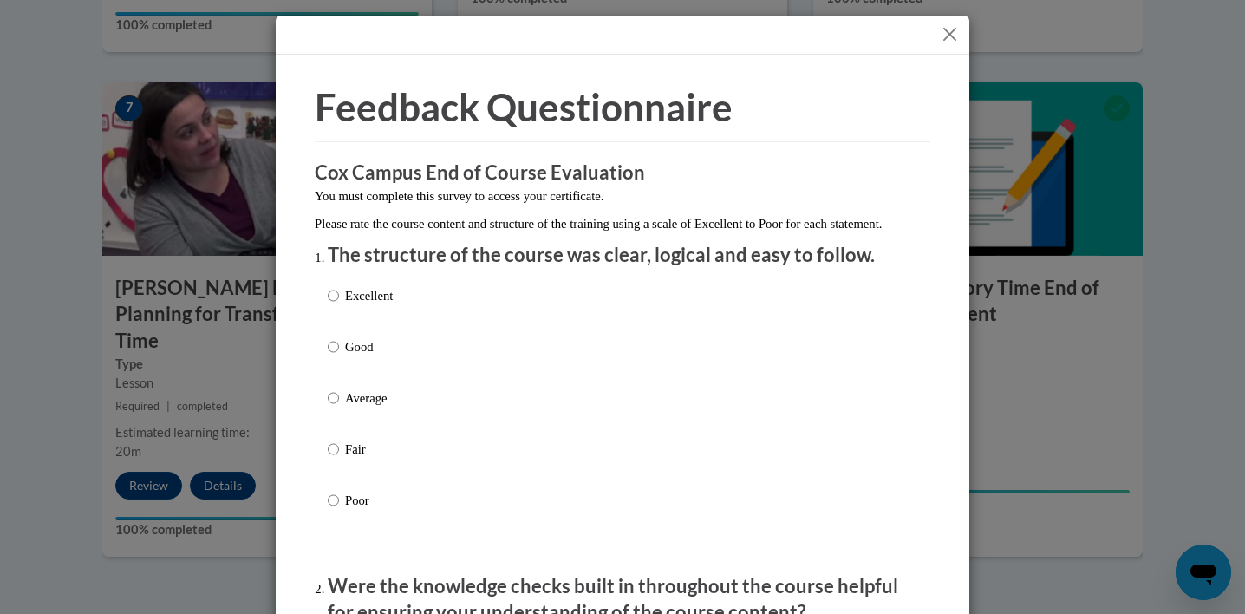
click at [461, 324] on div "Excellent Good Average Fair Poor" at bounding box center [622, 418] width 589 height 283
click at [384, 305] on p "Excellent" at bounding box center [369, 295] width 48 height 19
click at [339, 305] on input "Excellent" at bounding box center [333, 295] width 11 height 19
radio input "true"
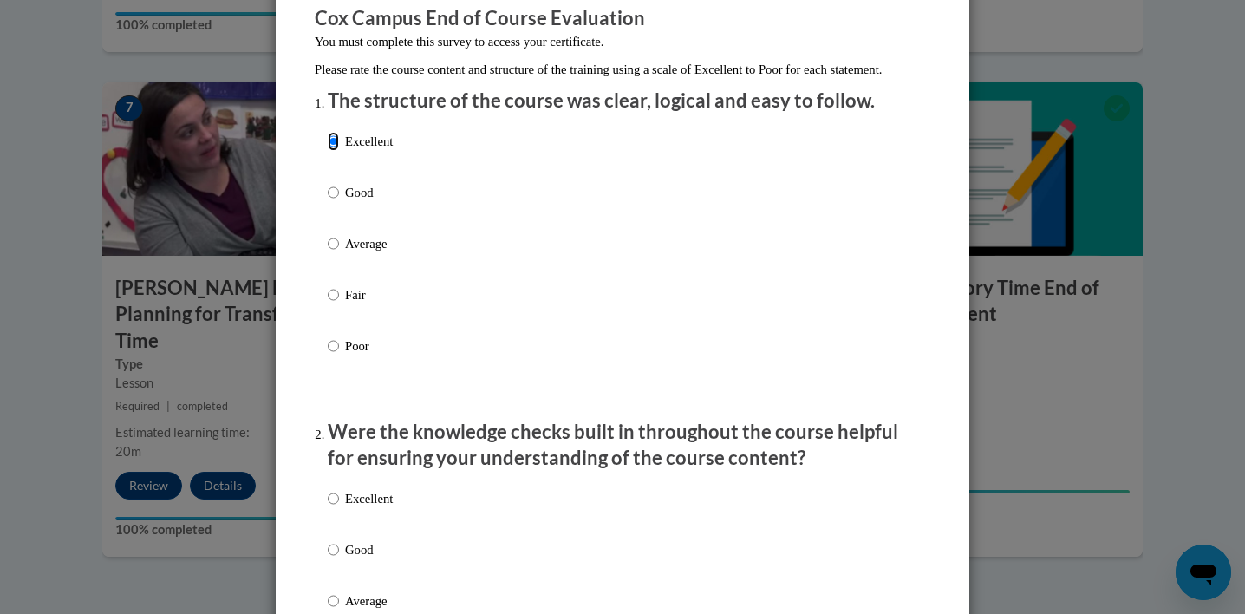
scroll to position [156, 0]
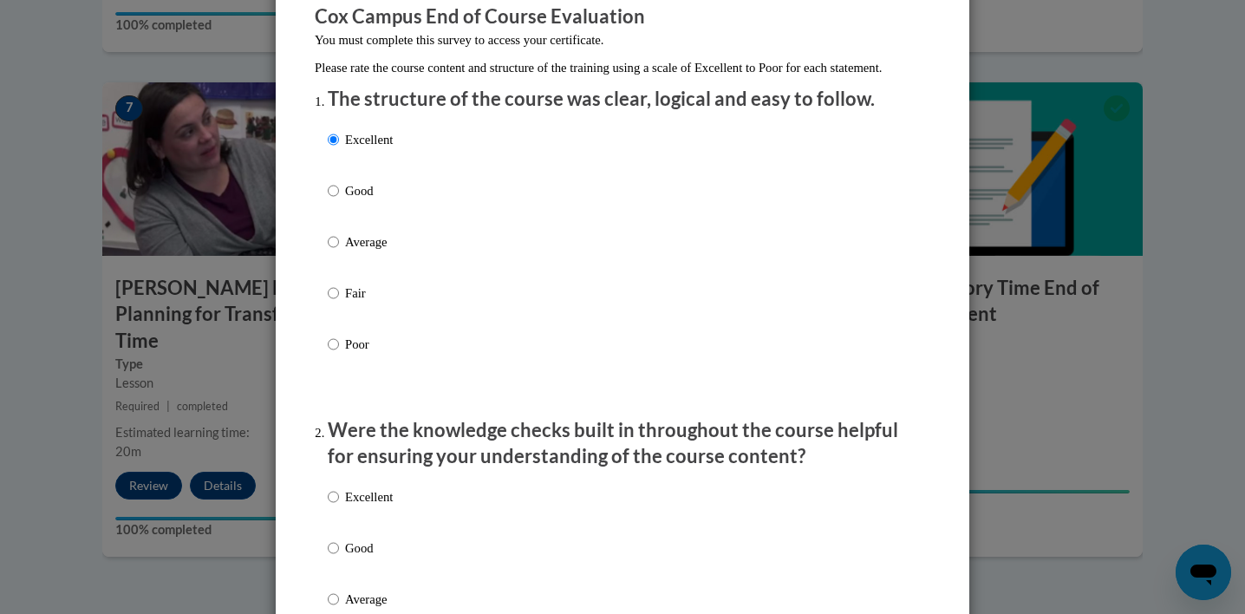
click at [380, 506] on p "Excellent" at bounding box center [369, 496] width 48 height 19
click at [339, 506] on input "Excellent" at bounding box center [333, 496] width 11 height 19
radio input "true"
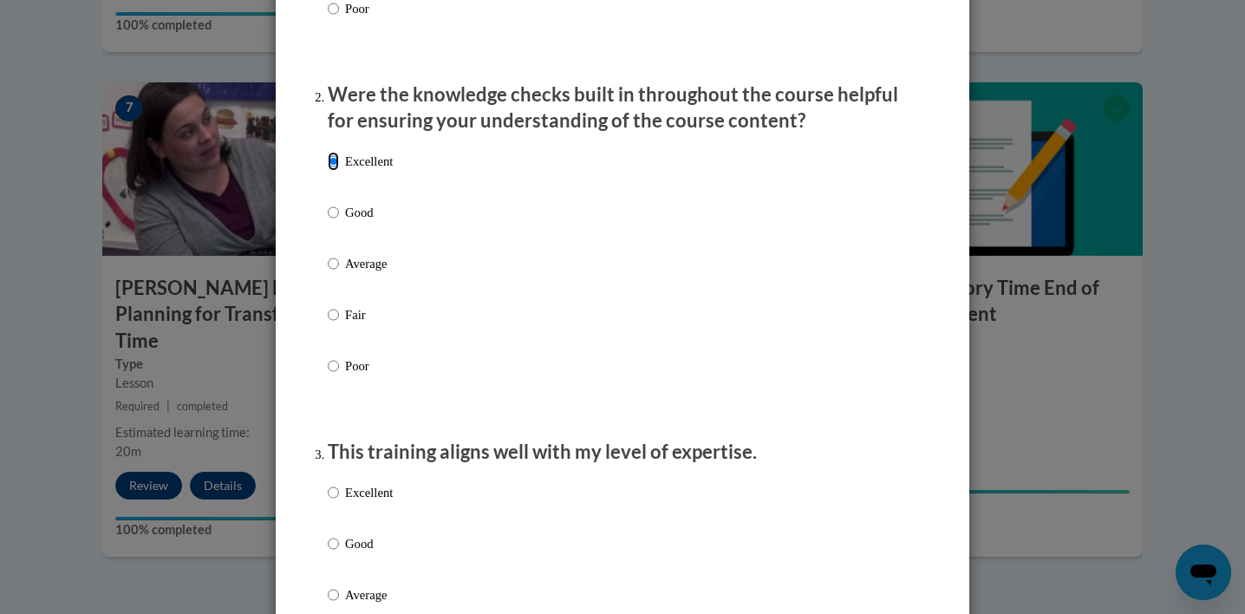
scroll to position [641, 0]
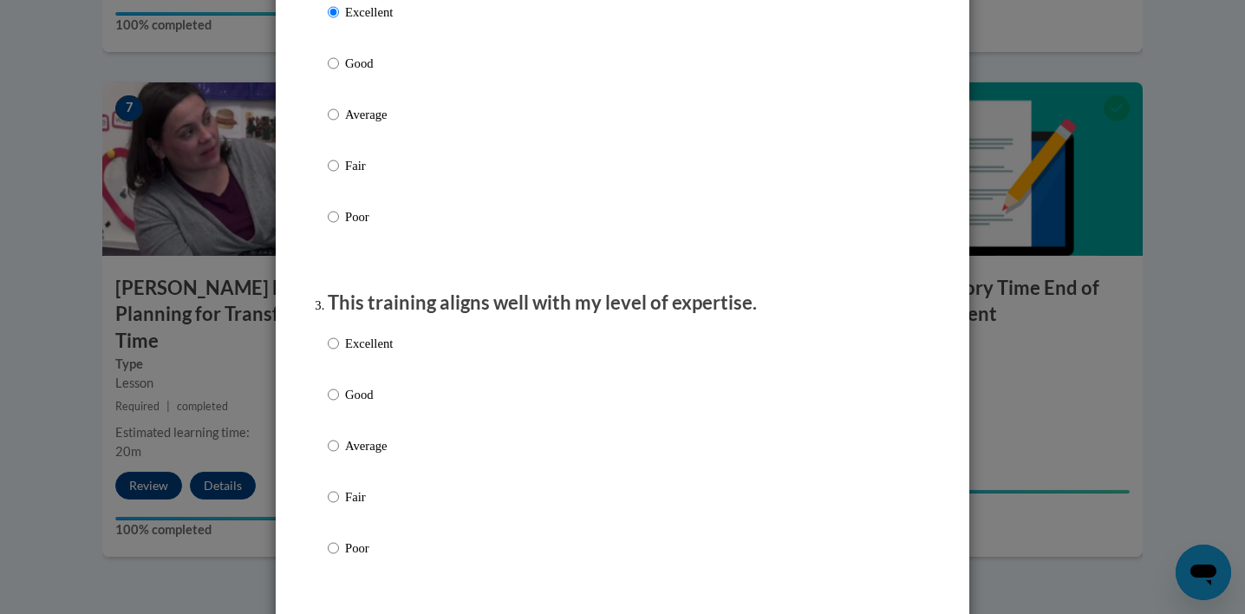
click at [387, 353] on p "Excellent" at bounding box center [369, 343] width 48 height 19
click at [339, 353] on input "Excellent" at bounding box center [333, 343] width 11 height 19
radio input "true"
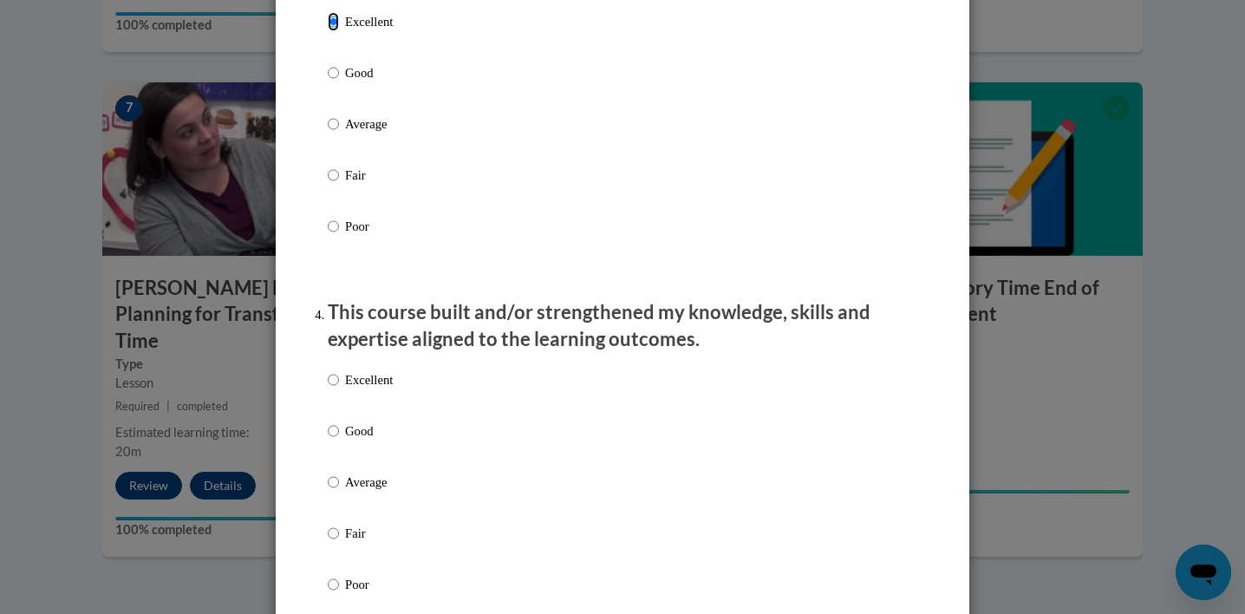
scroll to position [998, 0]
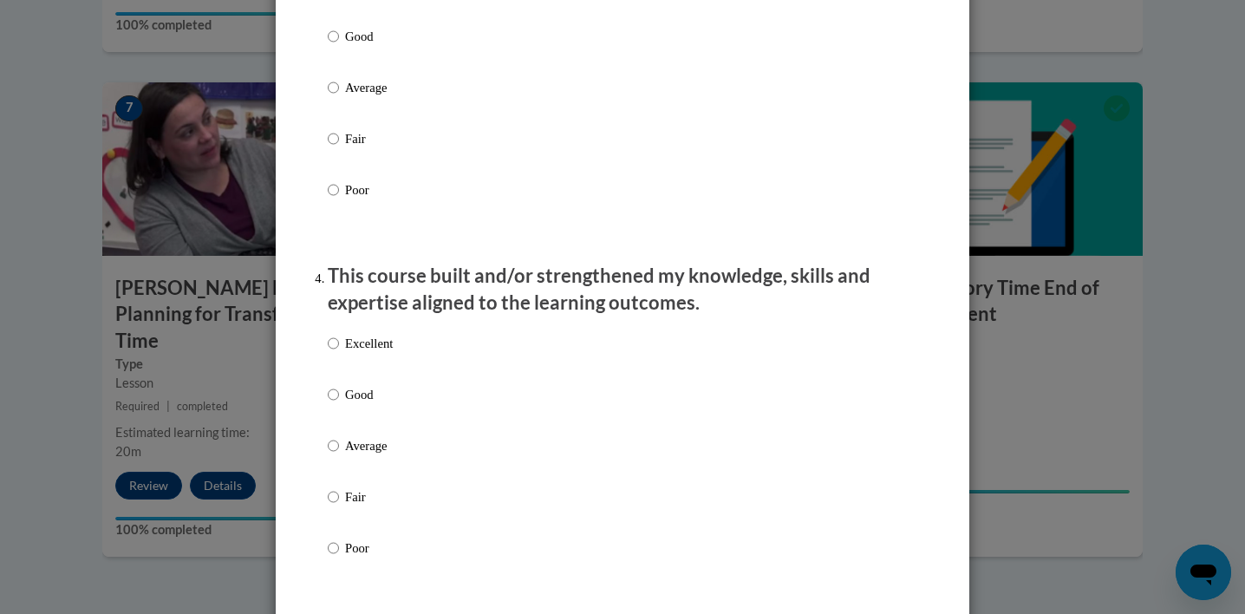
click at [392, 367] on div "Excellent Good Average Fair Poor" at bounding box center [622, 466] width 589 height 283
click at [376, 353] on p "Excellent" at bounding box center [369, 343] width 48 height 19
click at [339, 353] on input "Excellent" at bounding box center [333, 343] width 11 height 19
radio input "true"
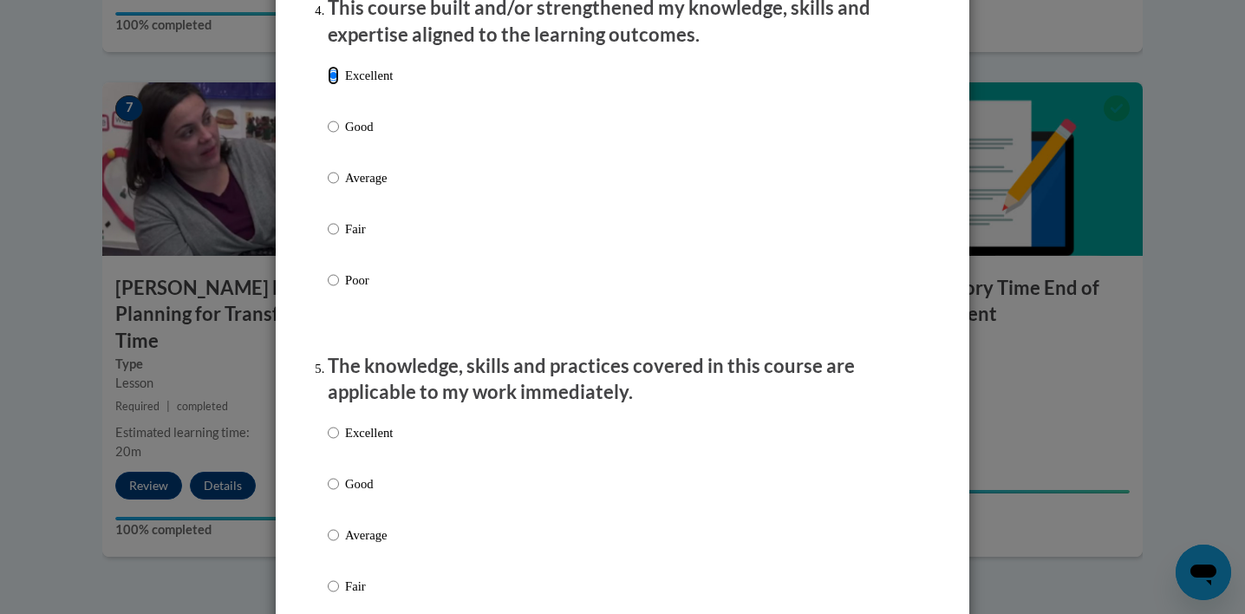
scroll to position [1551, 0]
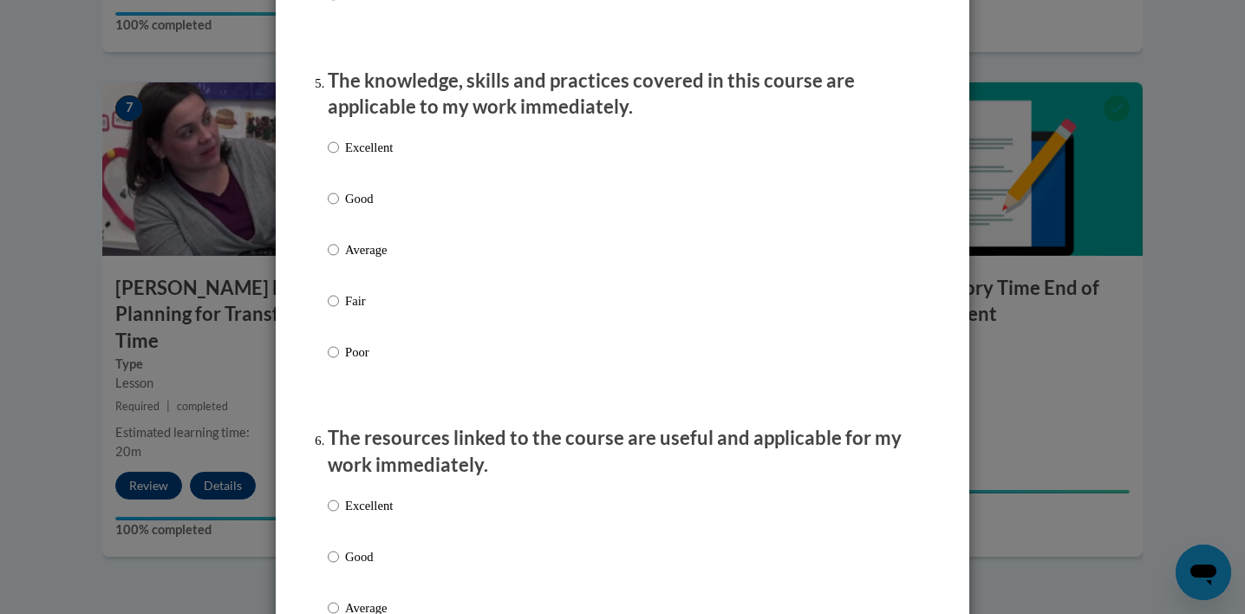
click at [373, 157] on p "Excellent" at bounding box center [369, 147] width 48 height 19
click at [339, 157] on input "Excellent" at bounding box center [333, 147] width 11 height 19
radio input "true"
click at [375, 515] on p "Excellent" at bounding box center [369, 505] width 48 height 19
click at [339, 515] on input "Excellent" at bounding box center [333, 505] width 11 height 19
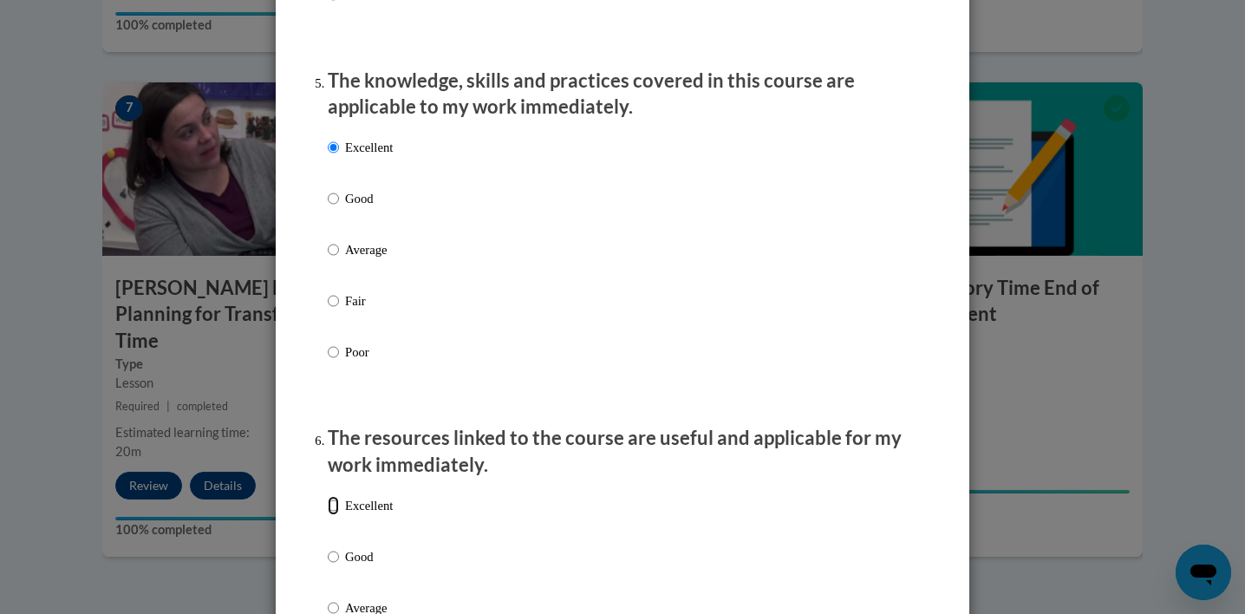
radio input "true"
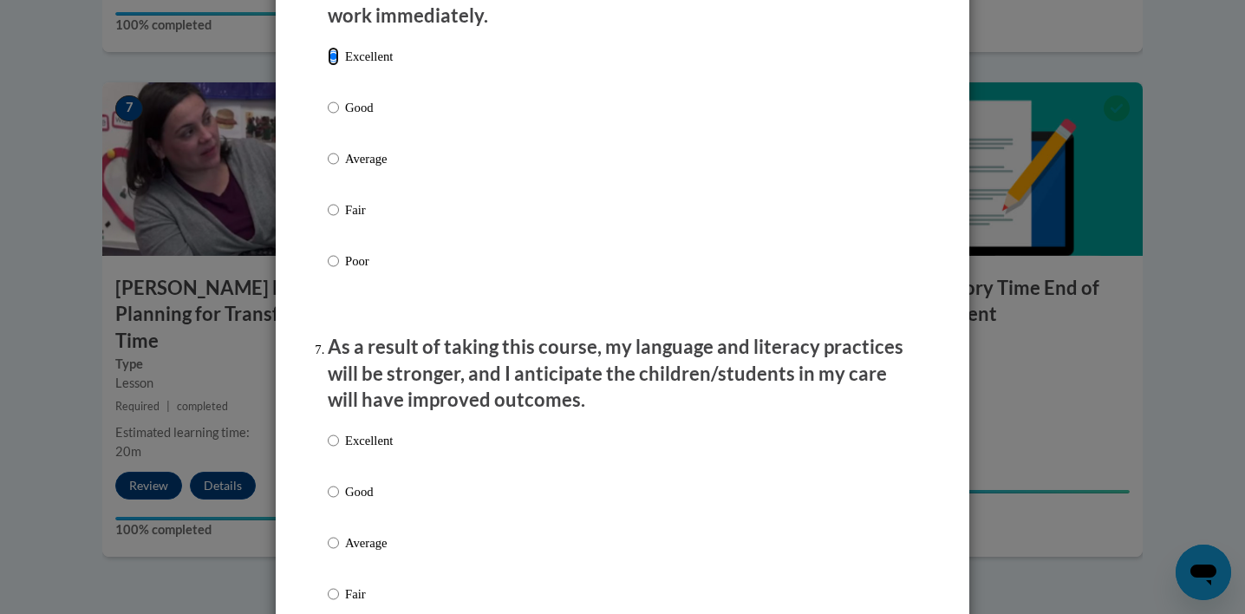
scroll to position [2062, 0]
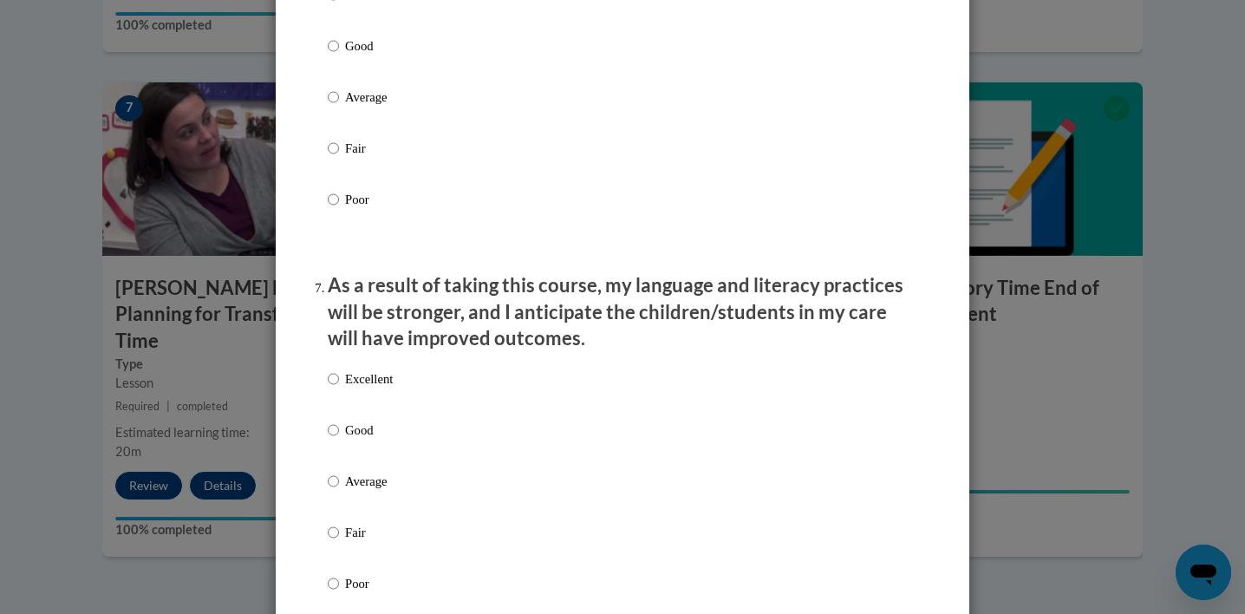
click at [371, 388] on p "Excellent" at bounding box center [369, 378] width 48 height 19
click at [339, 388] on input "Excellent" at bounding box center [333, 378] width 11 height 19
radio input "true"
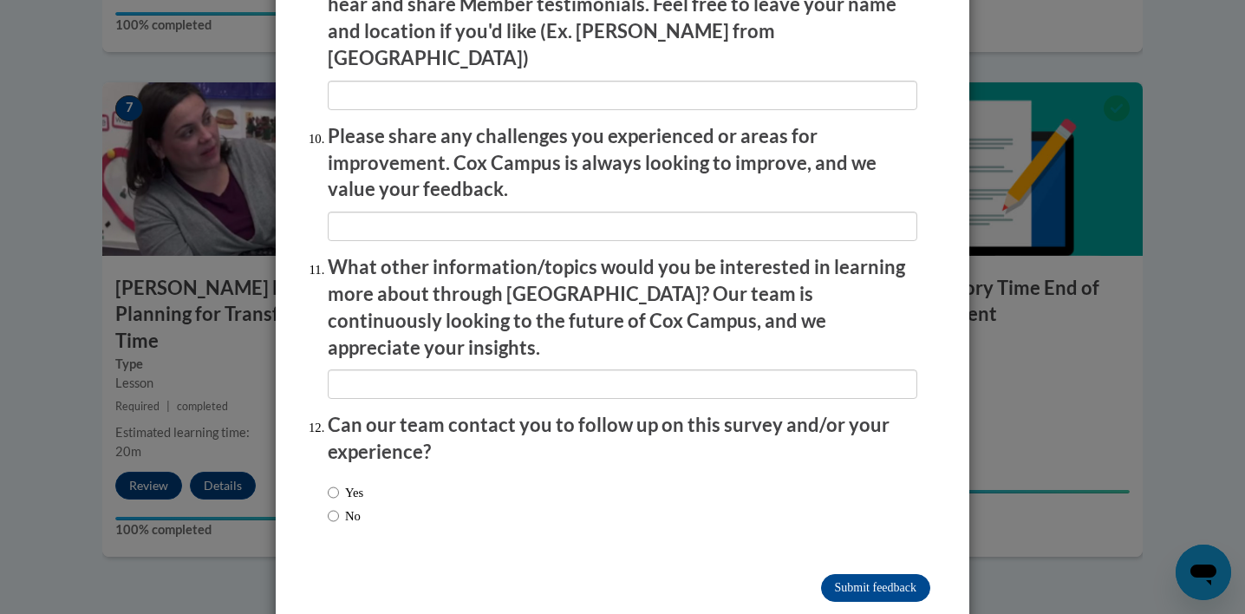
scroll to position [2988, 0]
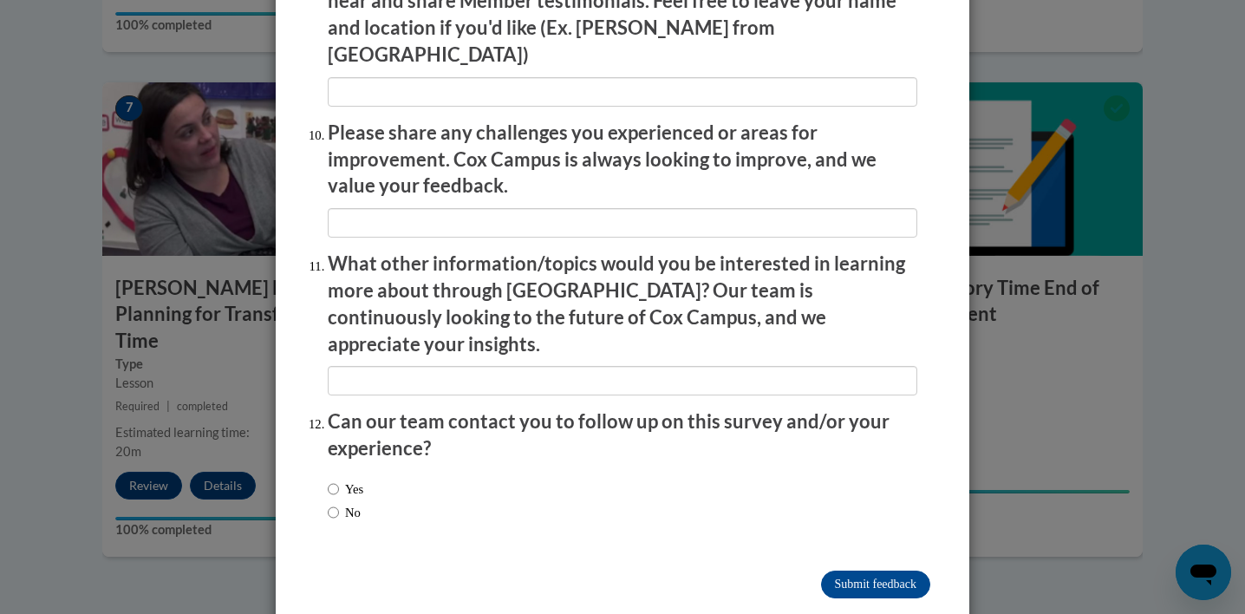
click at [381, 471] on div "Yes No" at bounding box center [622, 503] width 589 height 65
click at [345, 503] on label "No" at bounding box center [344, 512] width 33 height 19
click at [339, 503] on input "No" at bounding box center [333, 512] width 11 height 19
radio input "true"
click at [877, 570] on input "Submit feedback" at bounding box center [875, 584] width 109 height 28
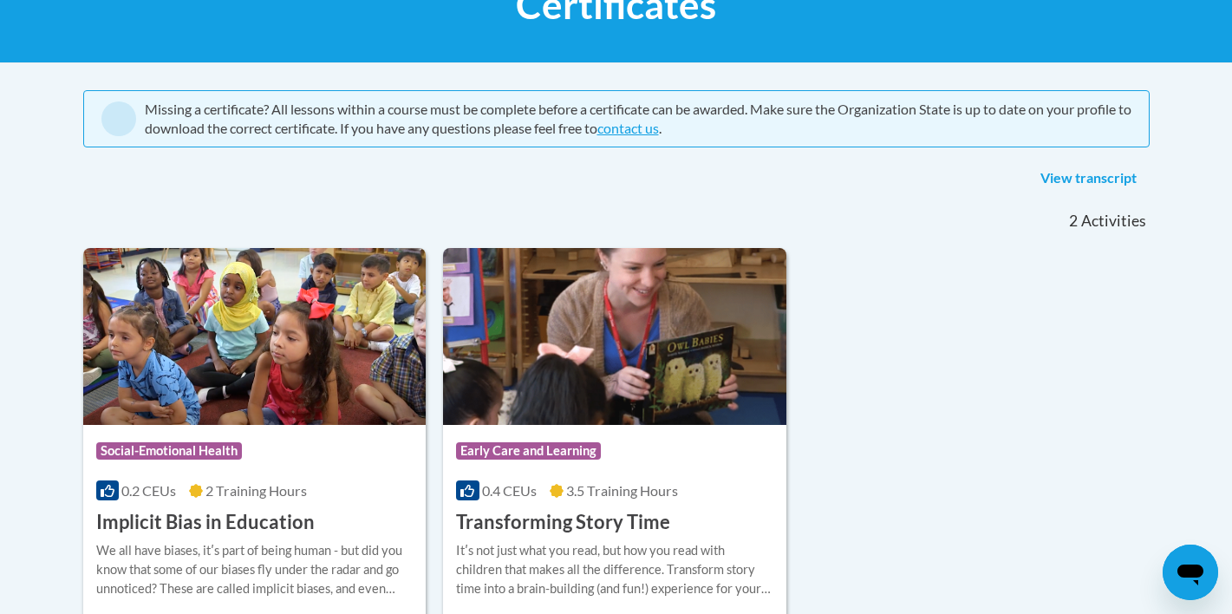
scroll to position [328, 0]
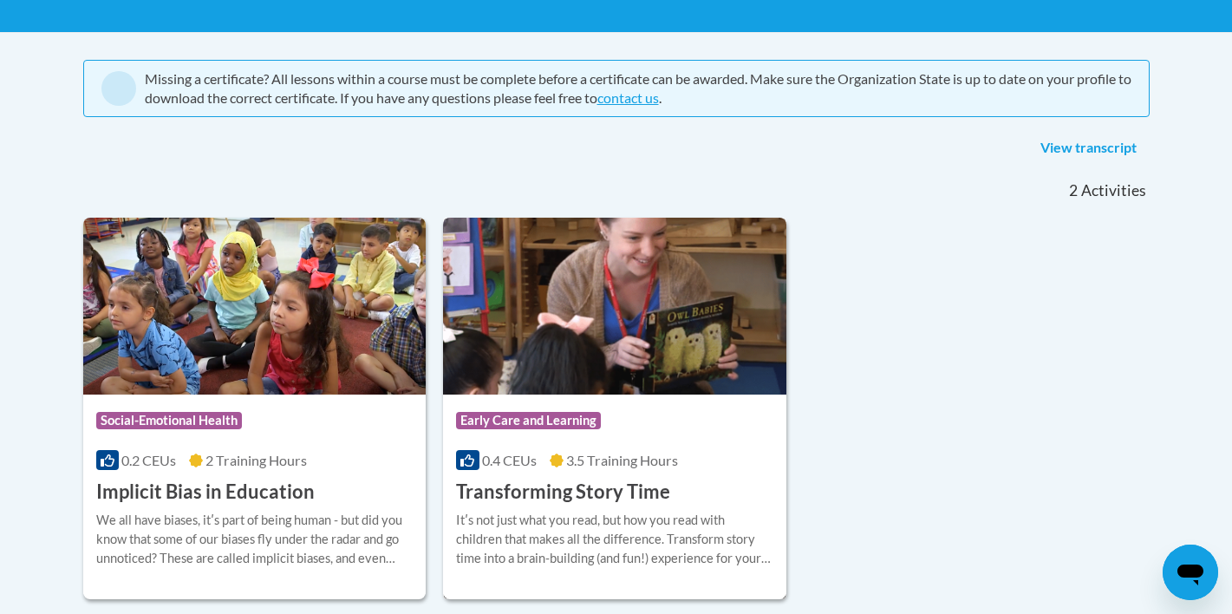
click at [634, 388] on img at bounding box center [614, 306] width 343 height 177
